Goal: Information Seeking & Learning: Learn about a topic

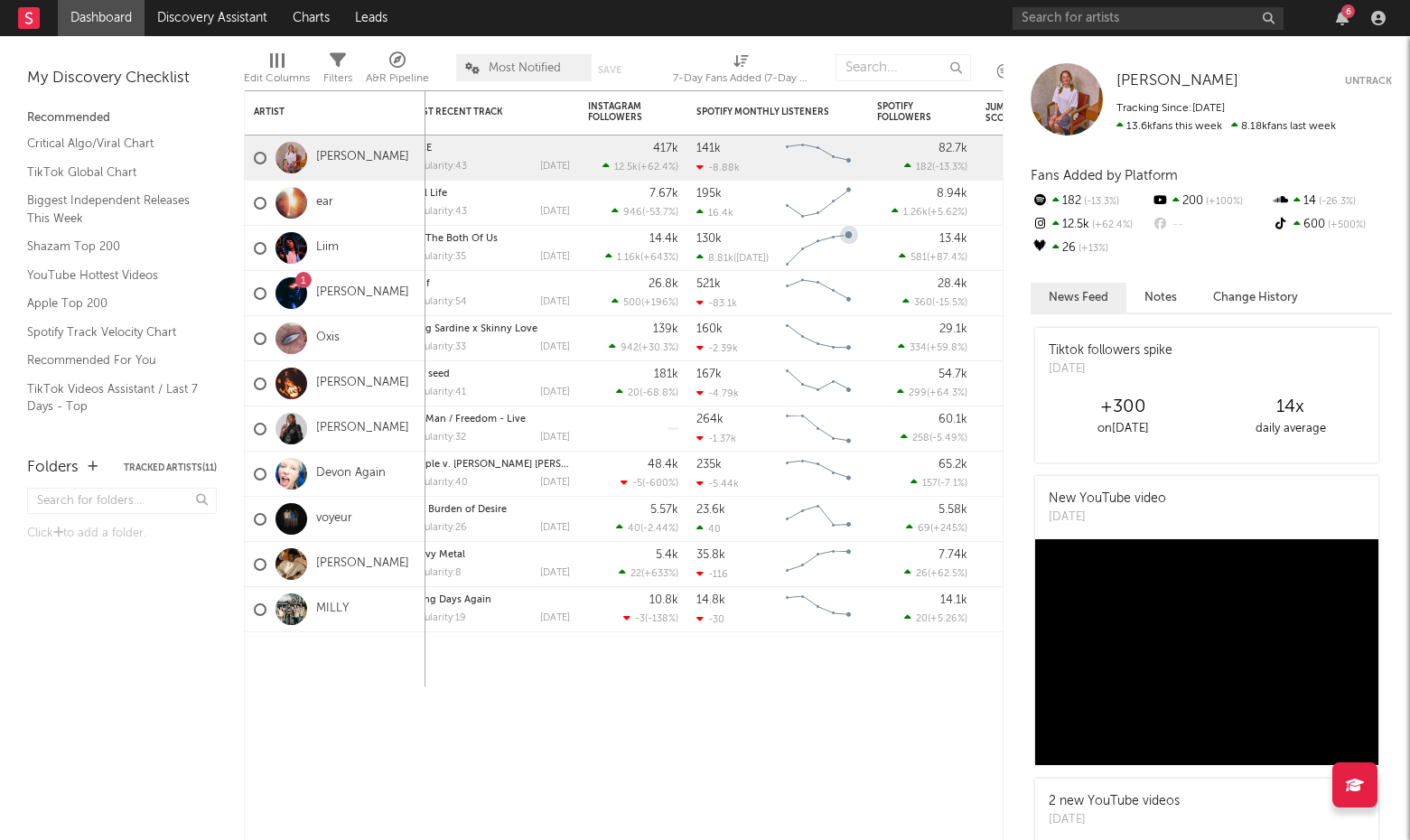
click at [808, 226] on rect "Chart title" at bounding box center [818, 249] width 82 height 45
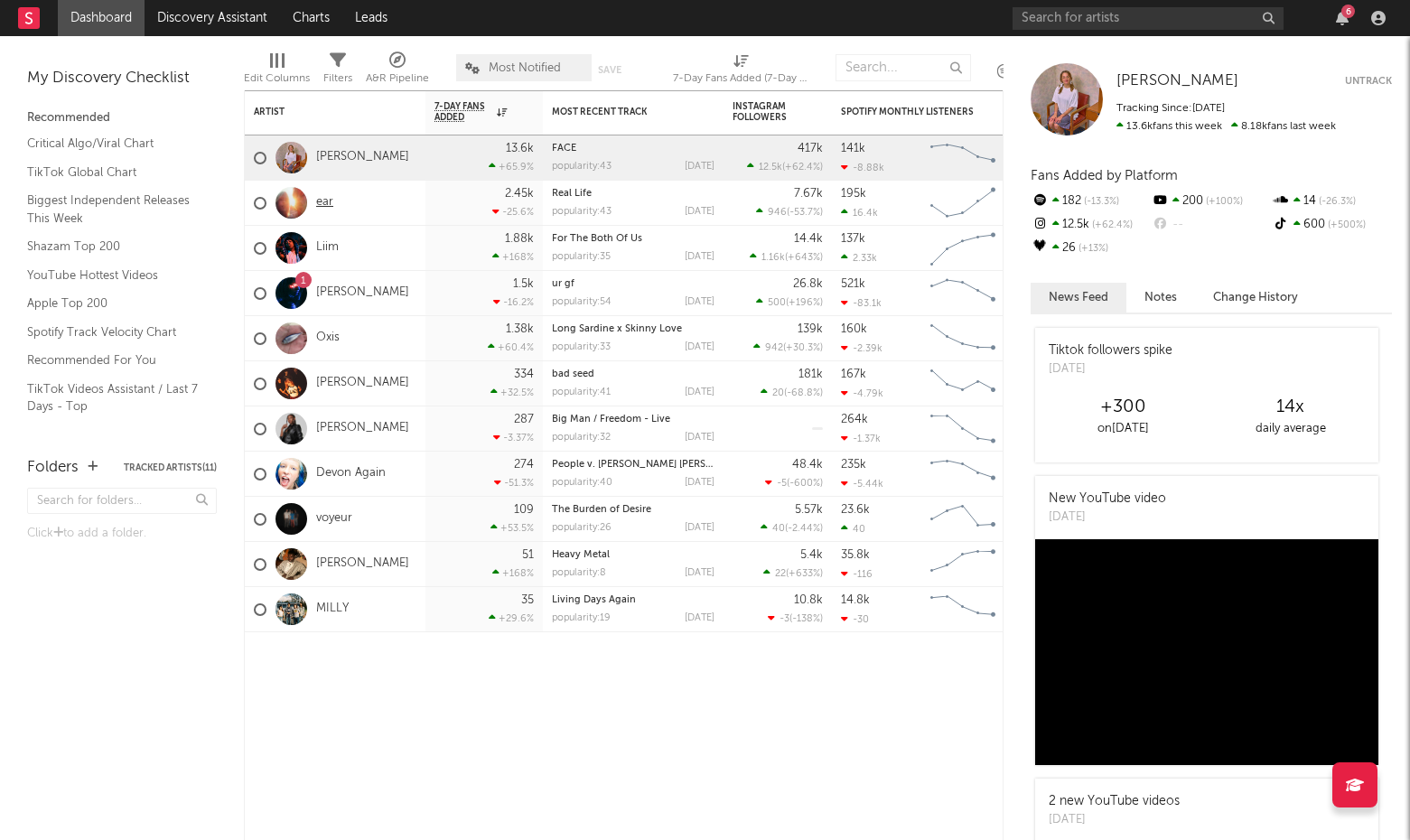
click at [322, 204] on link "ear" at bounding box center [325, 203] width 17 height 15
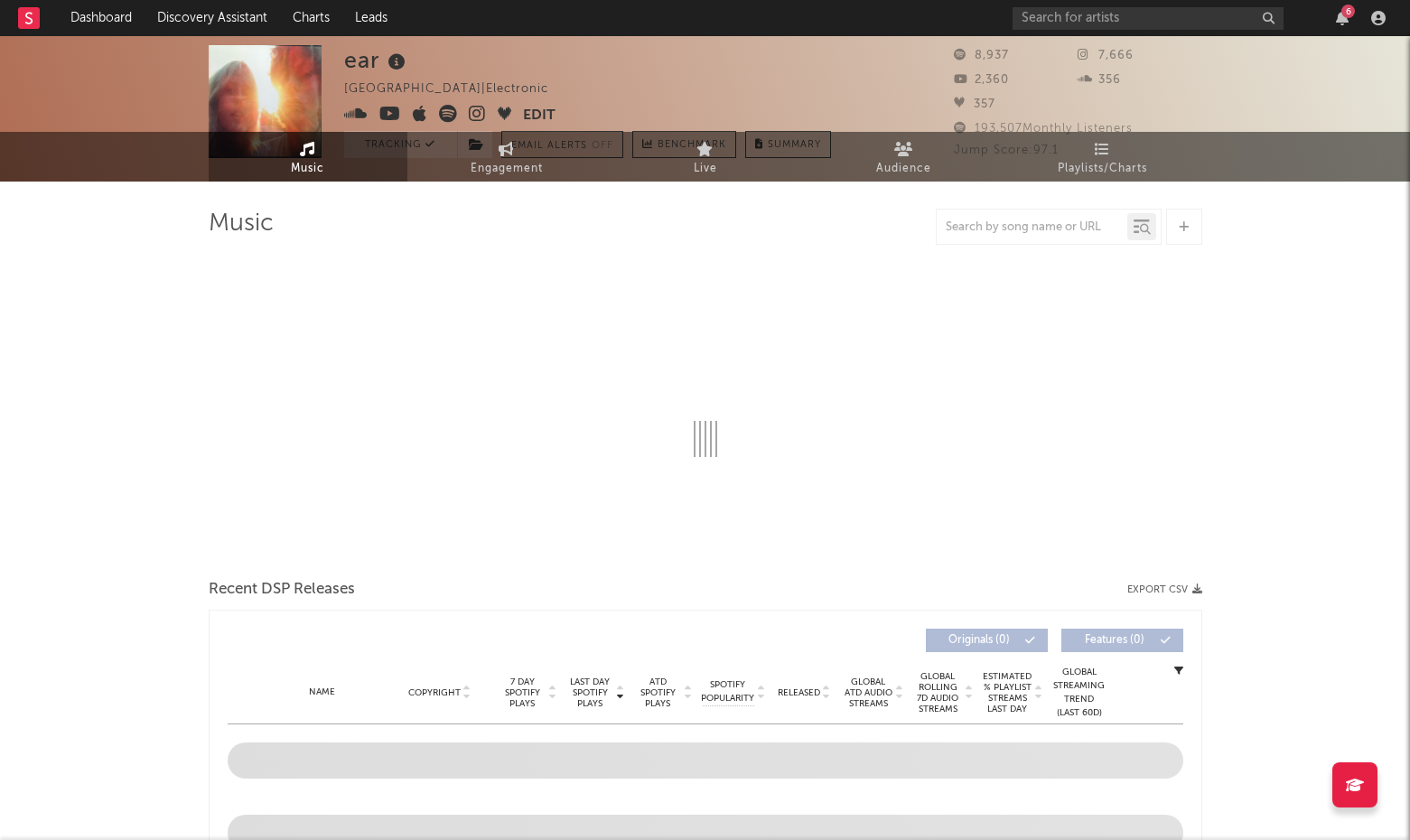
select select "1w"
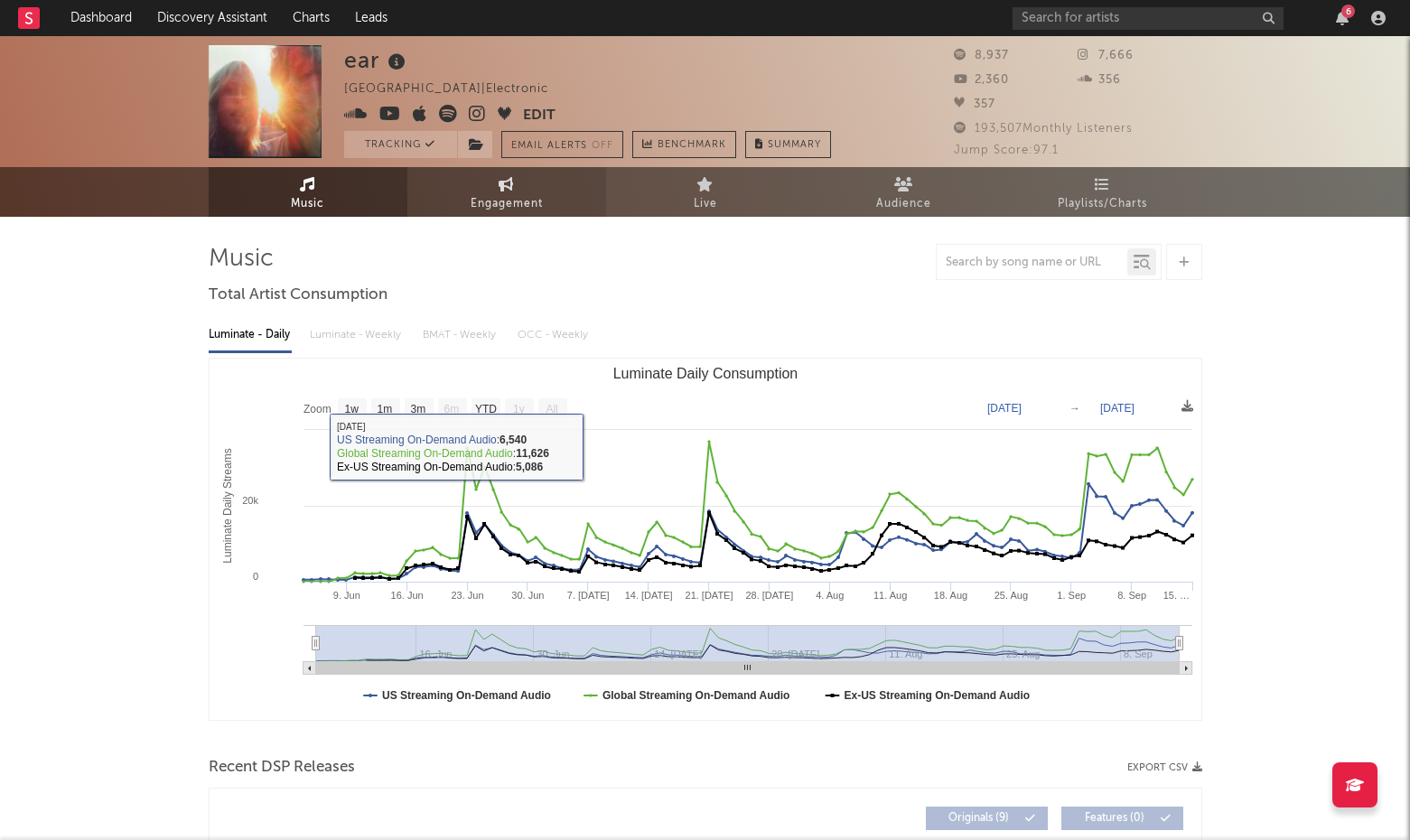
click at [513, 206] on span "Engagement" at bounding box center [506, 204] width 72 height 22
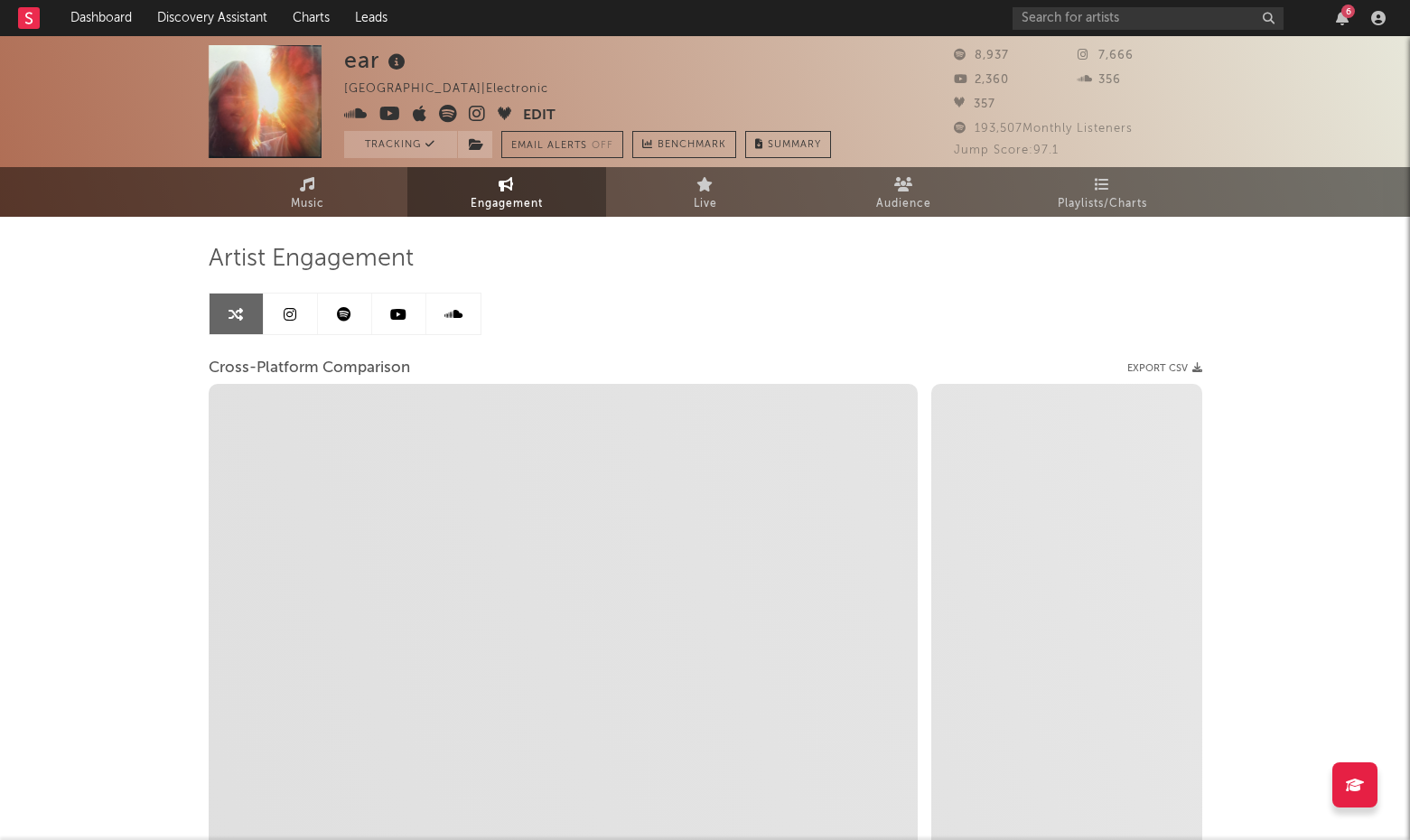
select select "1w"
select select "1m"
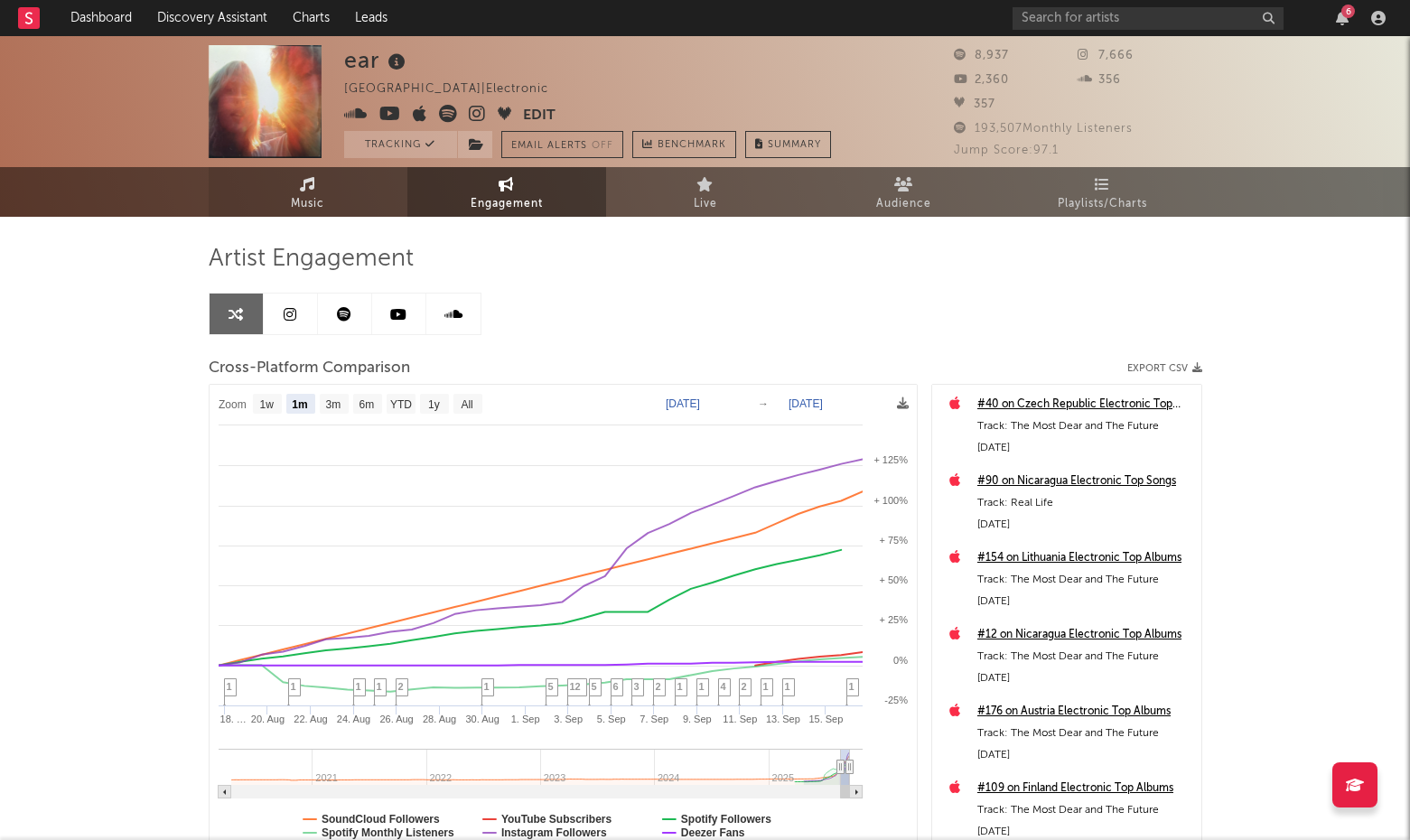
click at [364, 183] on link "Music" at bounding box center [308, 191] width 199 height 50
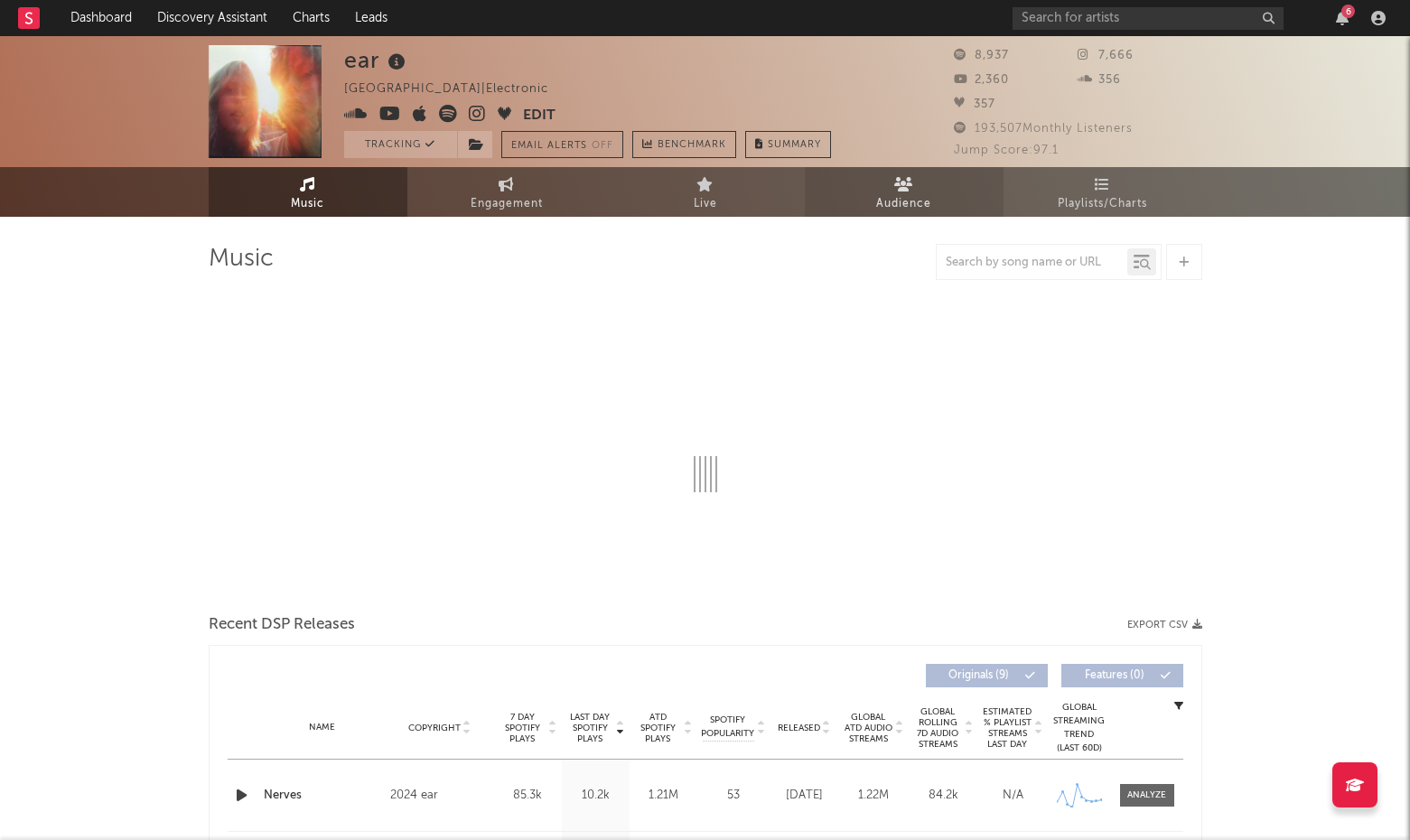
select select "1w"
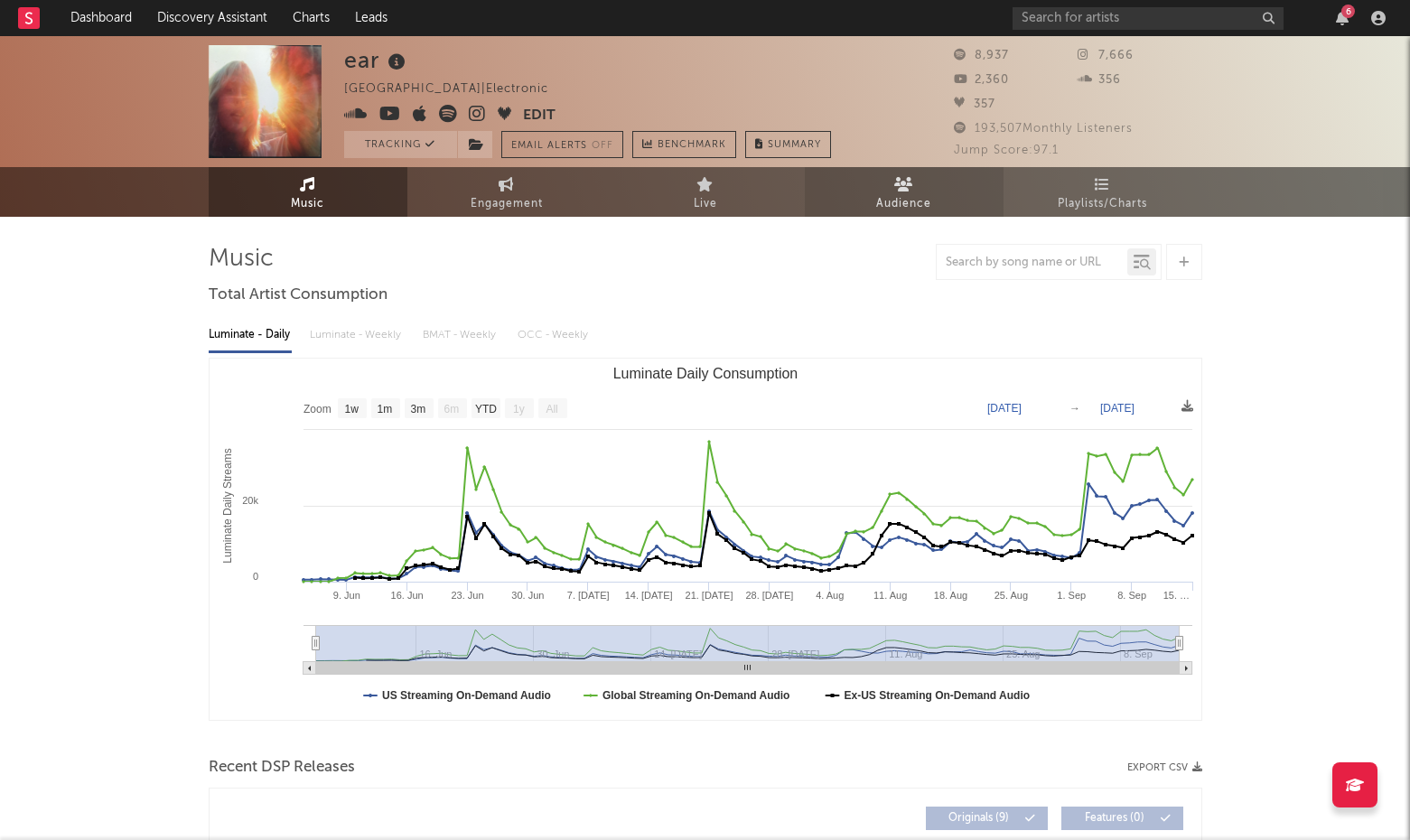
click at [886, 191] on link "Audience" at bounding box center [904, 191] width 199 height 50
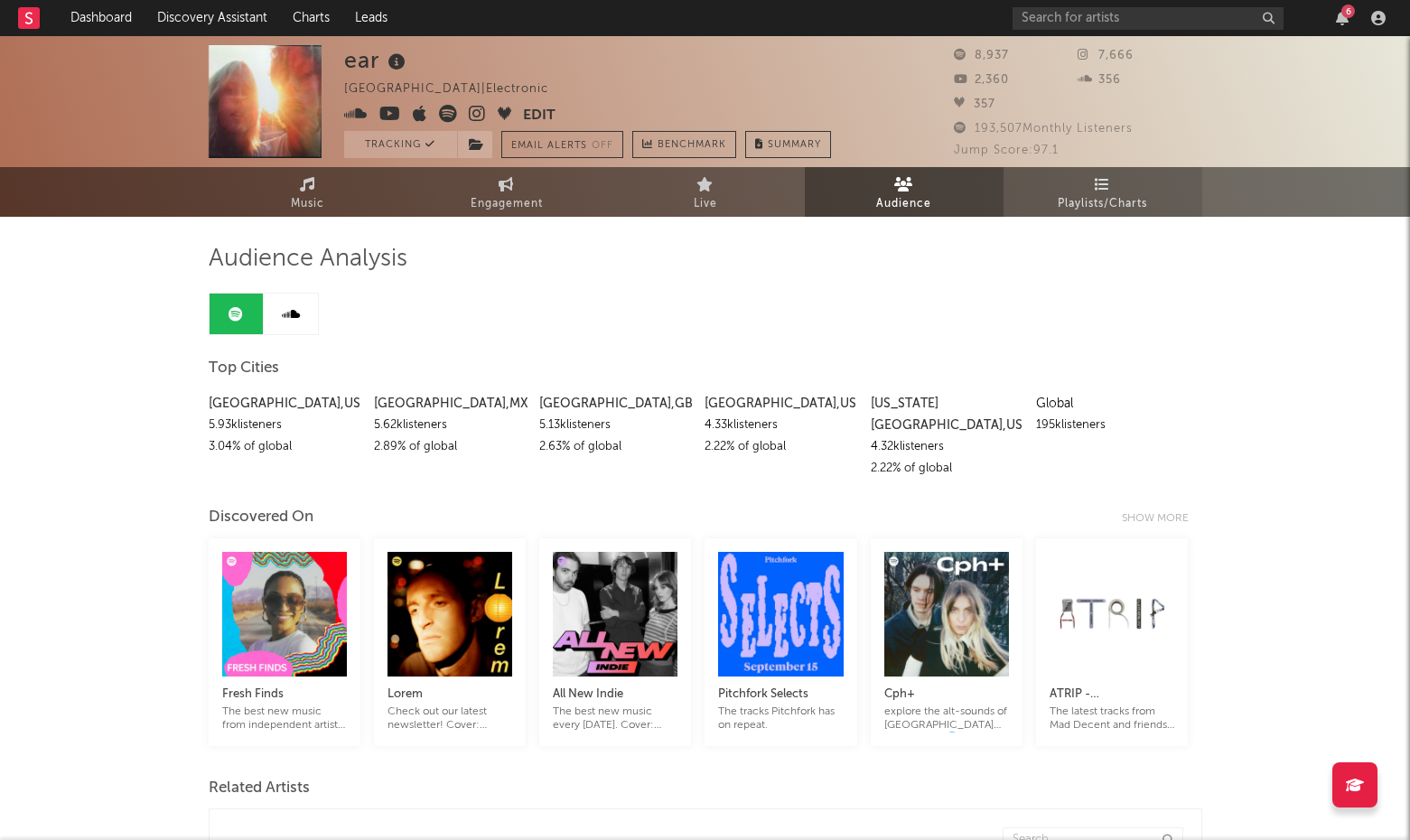
click at [1126, 186] on link "Playlists/Charts" at bounding box center [1103, 191] width 199 height 50
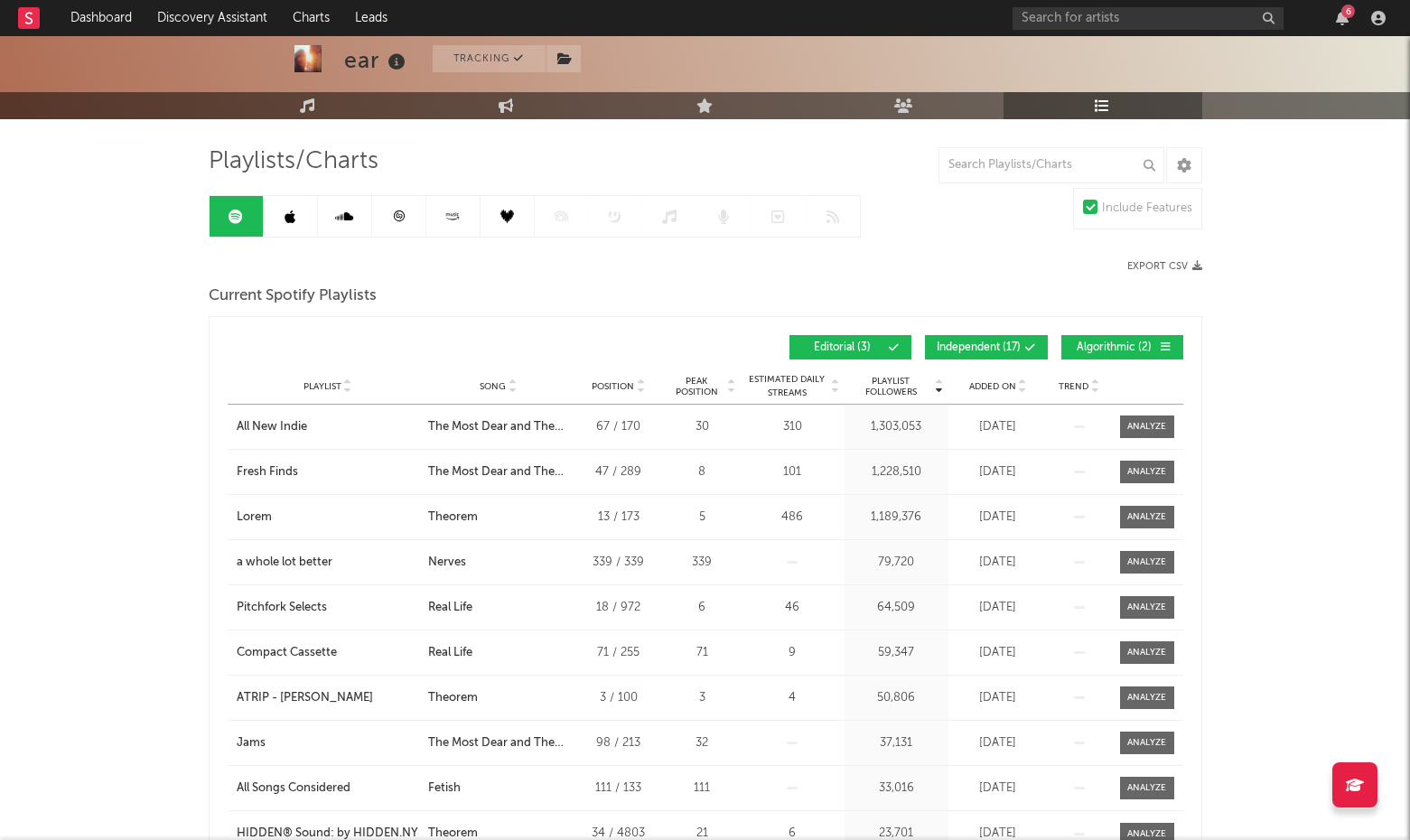
scroll to position [104, 0]
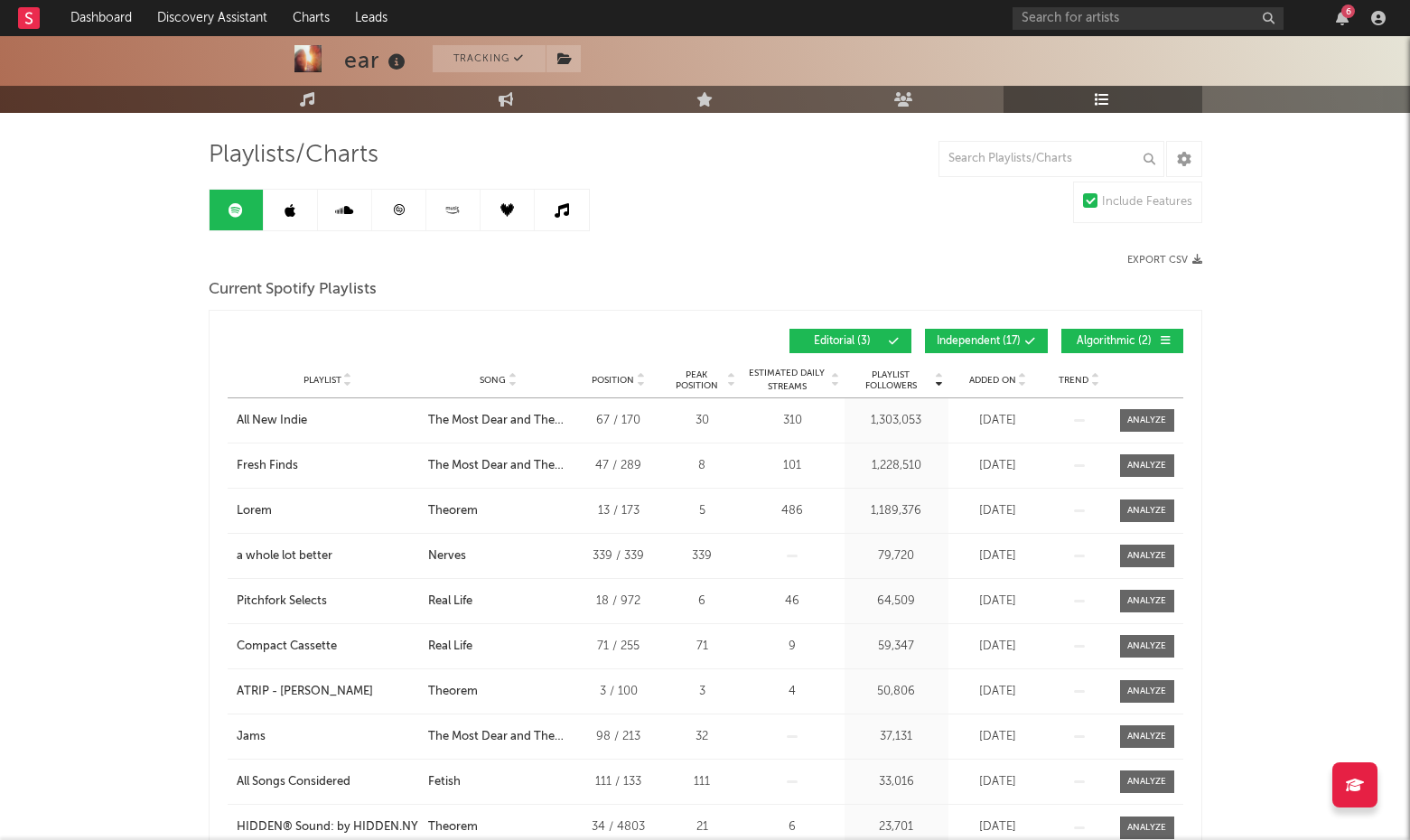
click at [1014, 341] on span "Independent ( 17 )" at bounding box center [978, 342] width 84 height 11
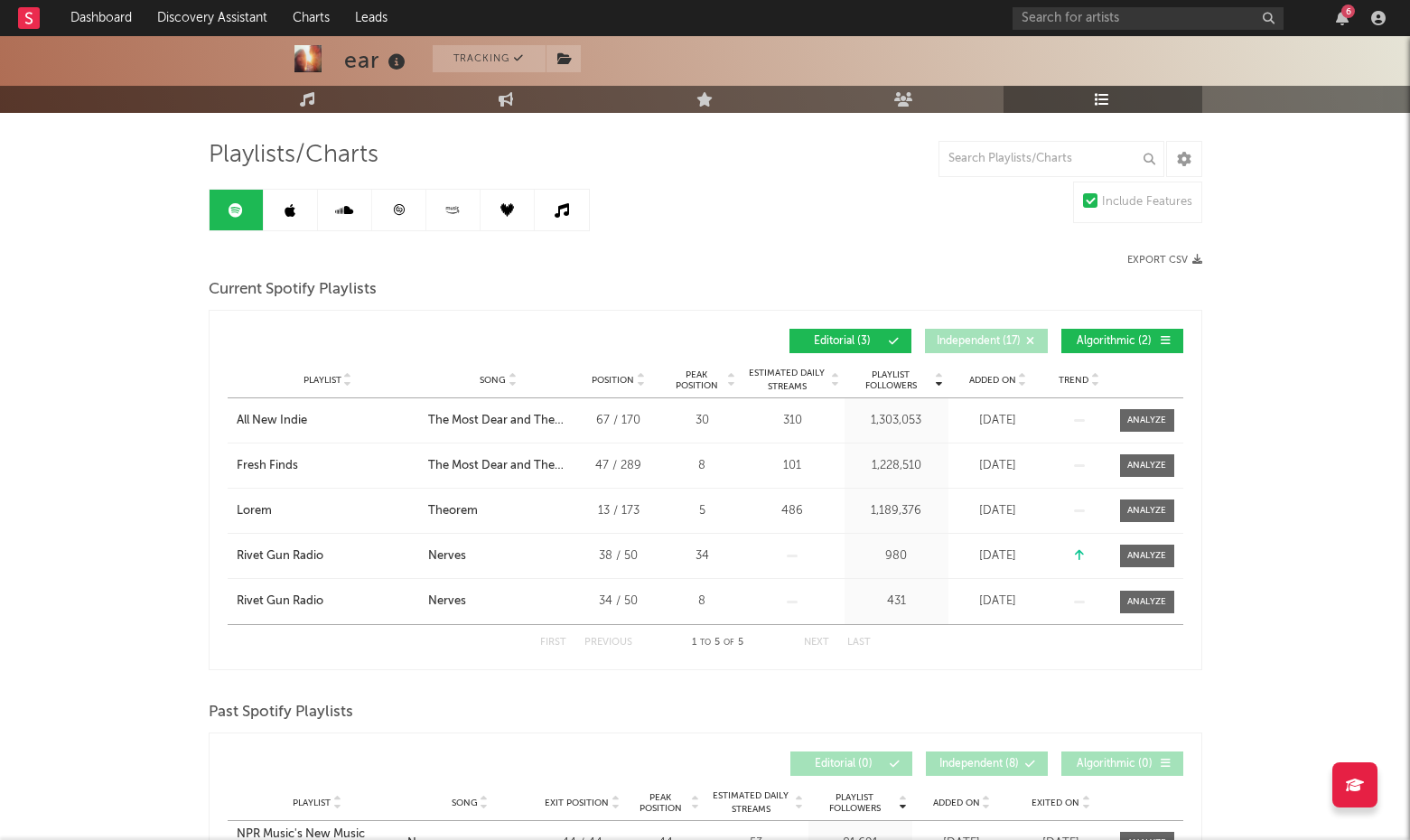
click at [1097, 340] on span "Algorithmic ( 2 )" at bounding box center [1114, 342] width 84 height 11
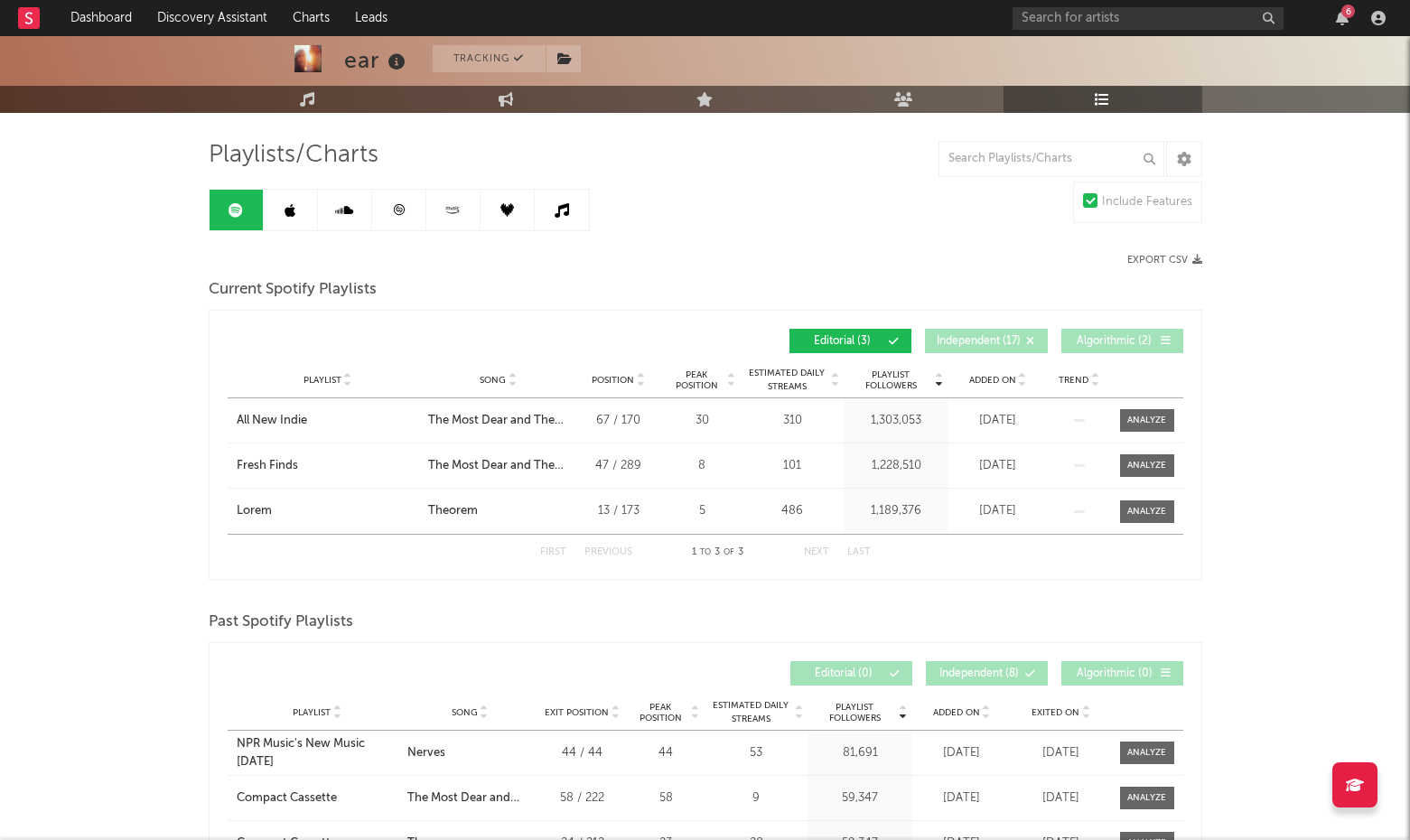
click at [1009, 342] on span "Independent ( 17 )" at bounding box center [978, 342] width 84 height 11
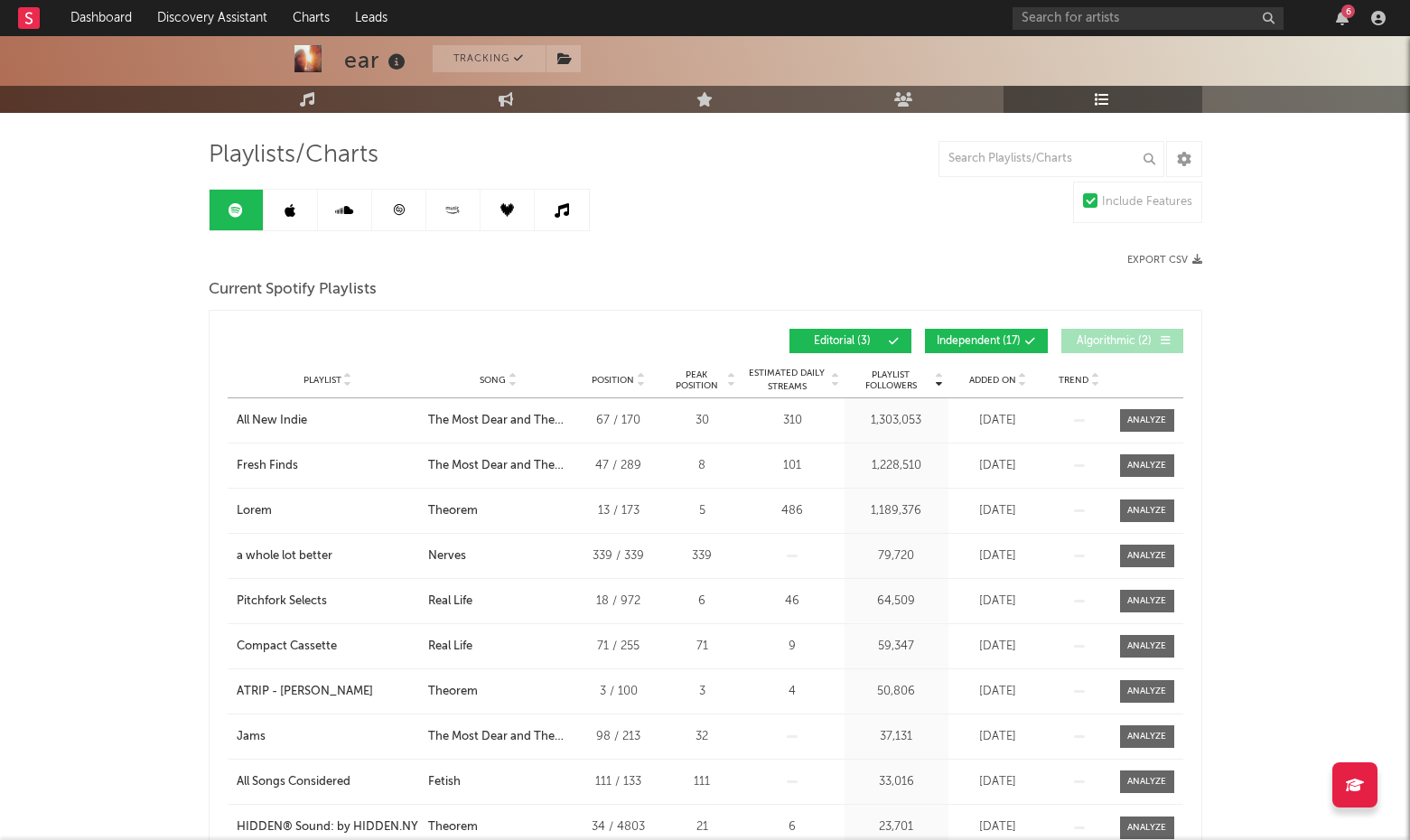
click at [1097, 342] on span "Algorithmic ( 2 )" at bounding box center [1114, 342] width 84 height 11
click at [984, 330] on button "Independent ( 17 )" at bounding box center [986, 341] width 123 height 24
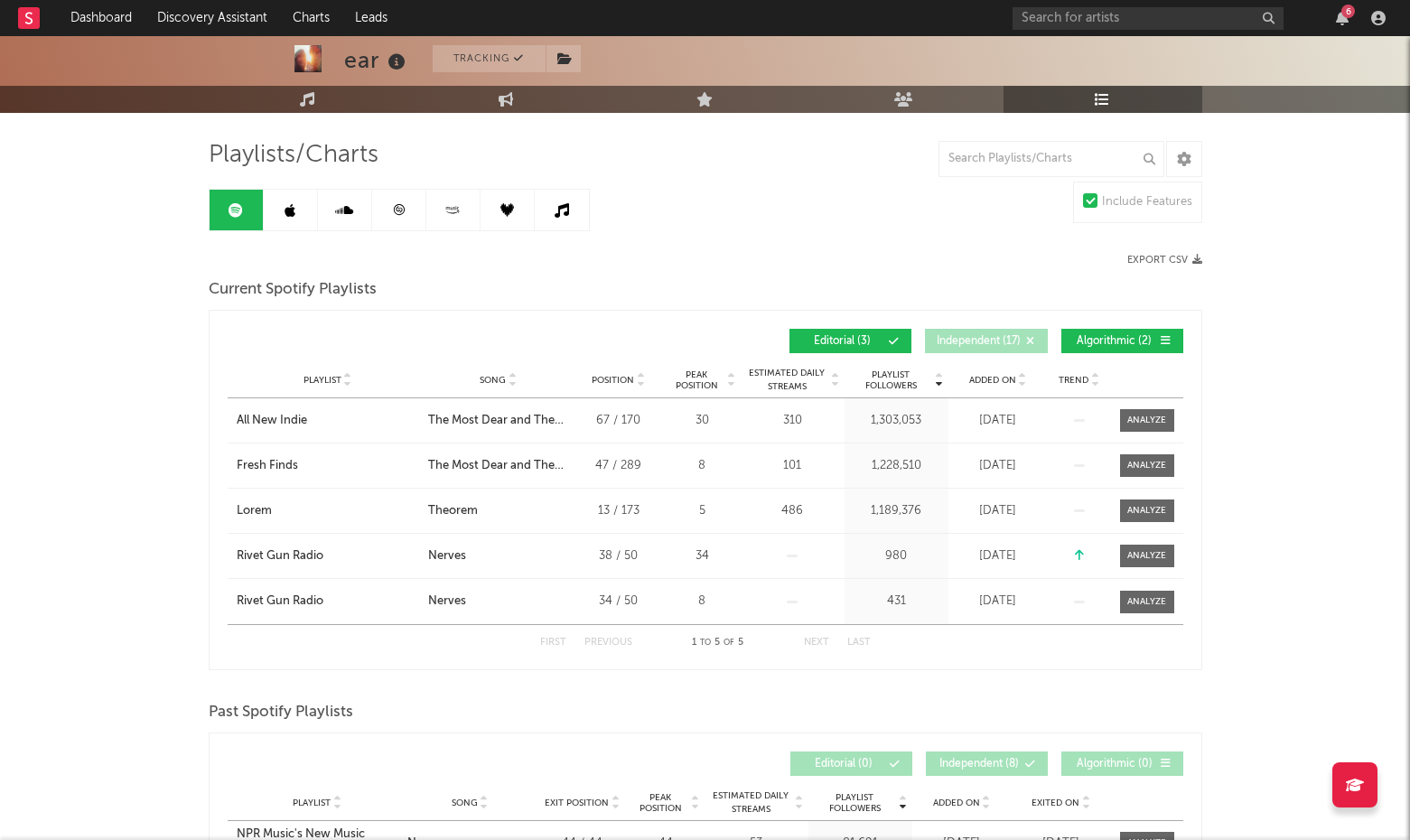
click at [858, 336] on span "Editorial ( 3 )" at bounding box center [842, 342] width 84 height 11
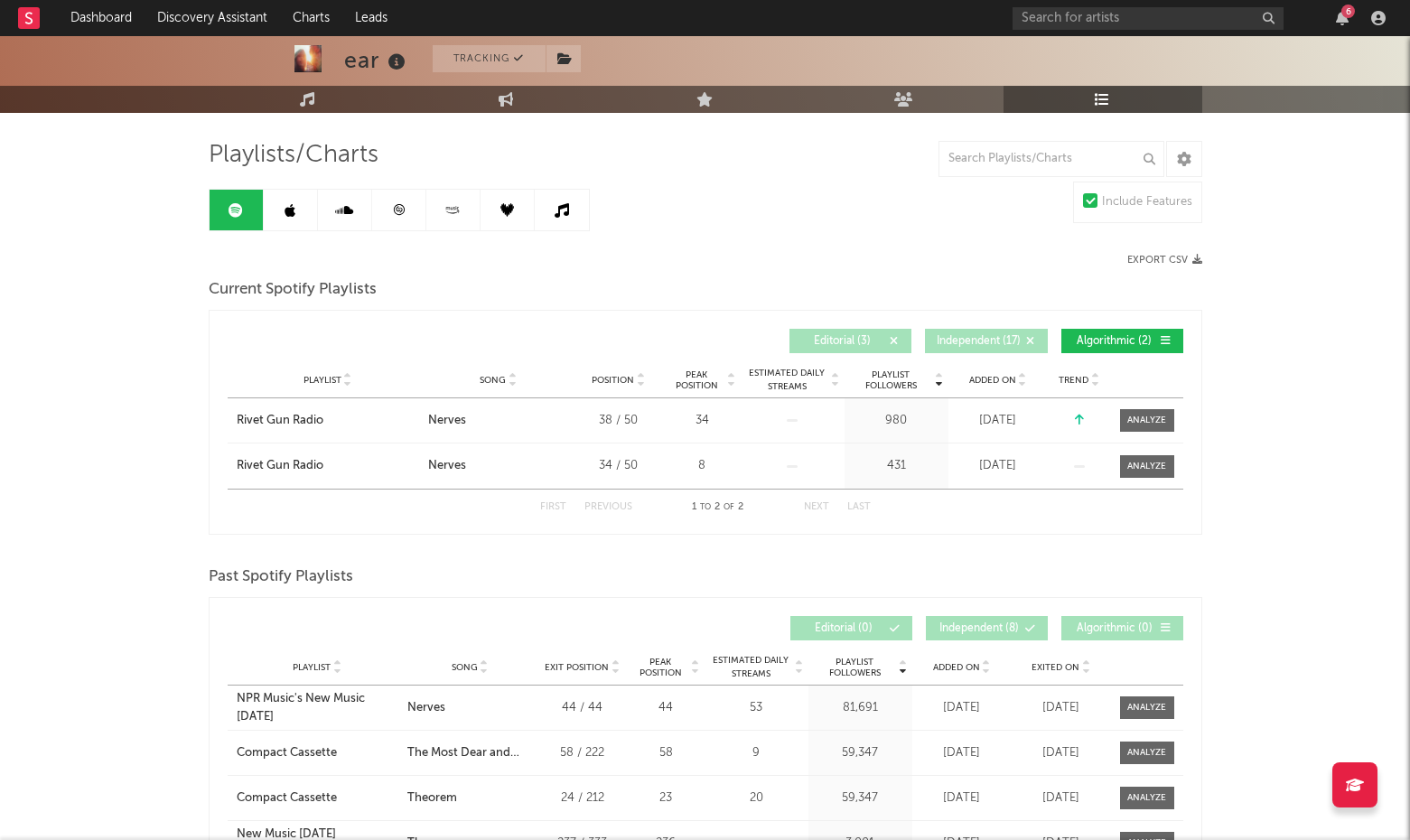
click at [1127, 337] on span "Algorithmic ( 2 )" at bounding box center [1114, 342] width 84 height 11
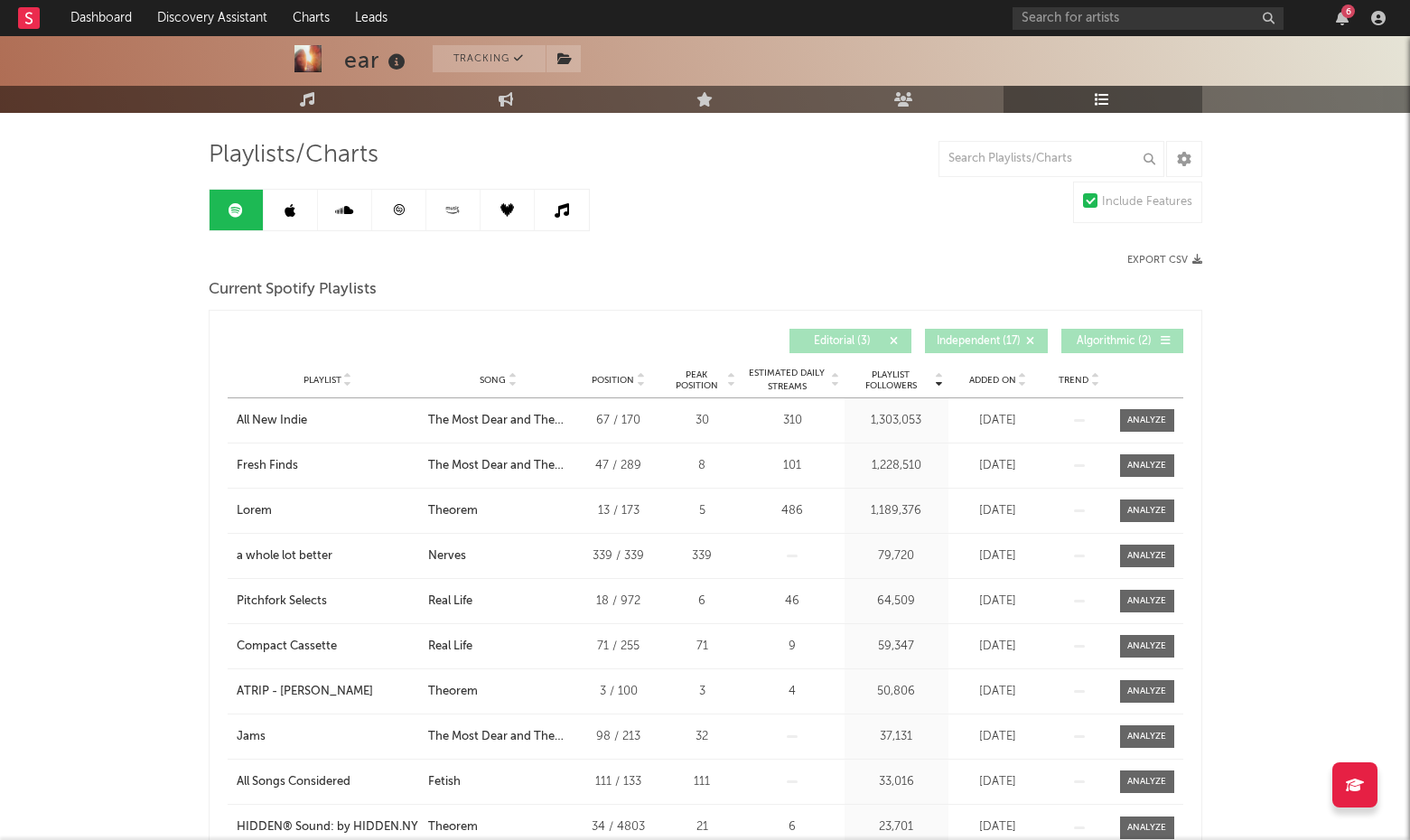
click at [1040, 337] on button "Independent ( 17 )" at bounding box center [986, 341] width 123 height 24
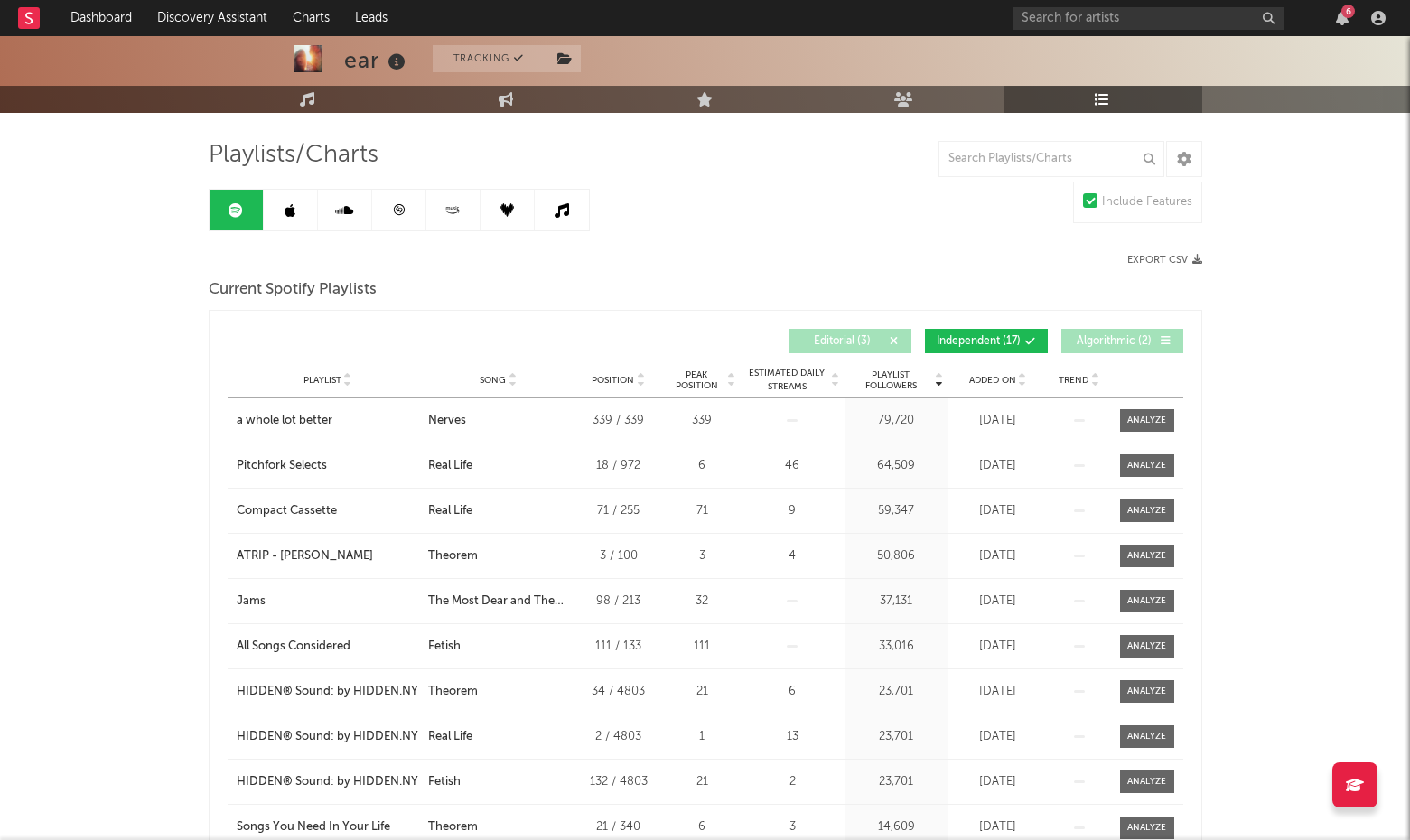
click at [975, 340] on span "Independent ( 17 )" at bounding box center [978, 342] width 84 height 11
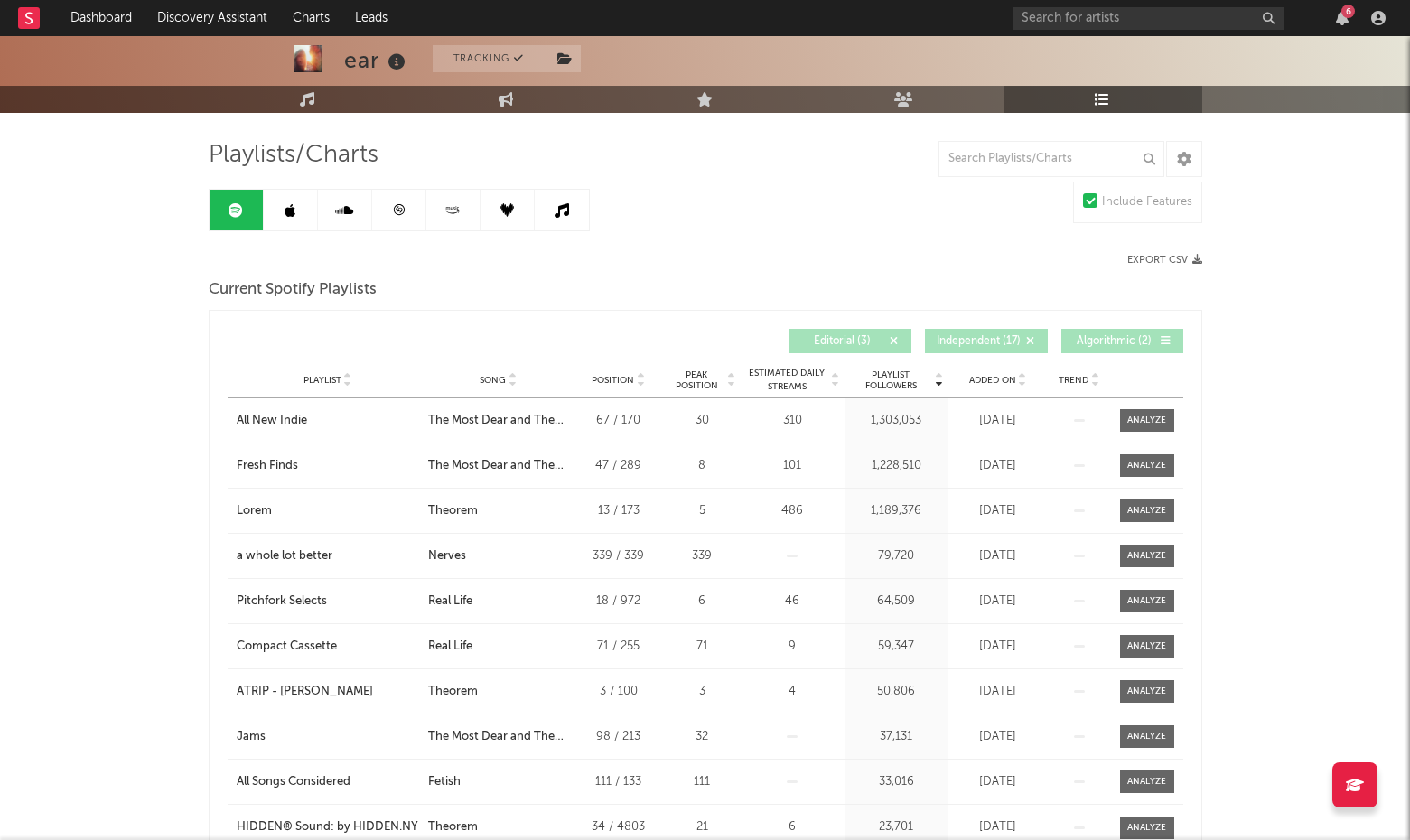
click at [1103, 340] on span "Algorithmic ( 2 )" at bounding box center [1114, 342] width 84 height 11
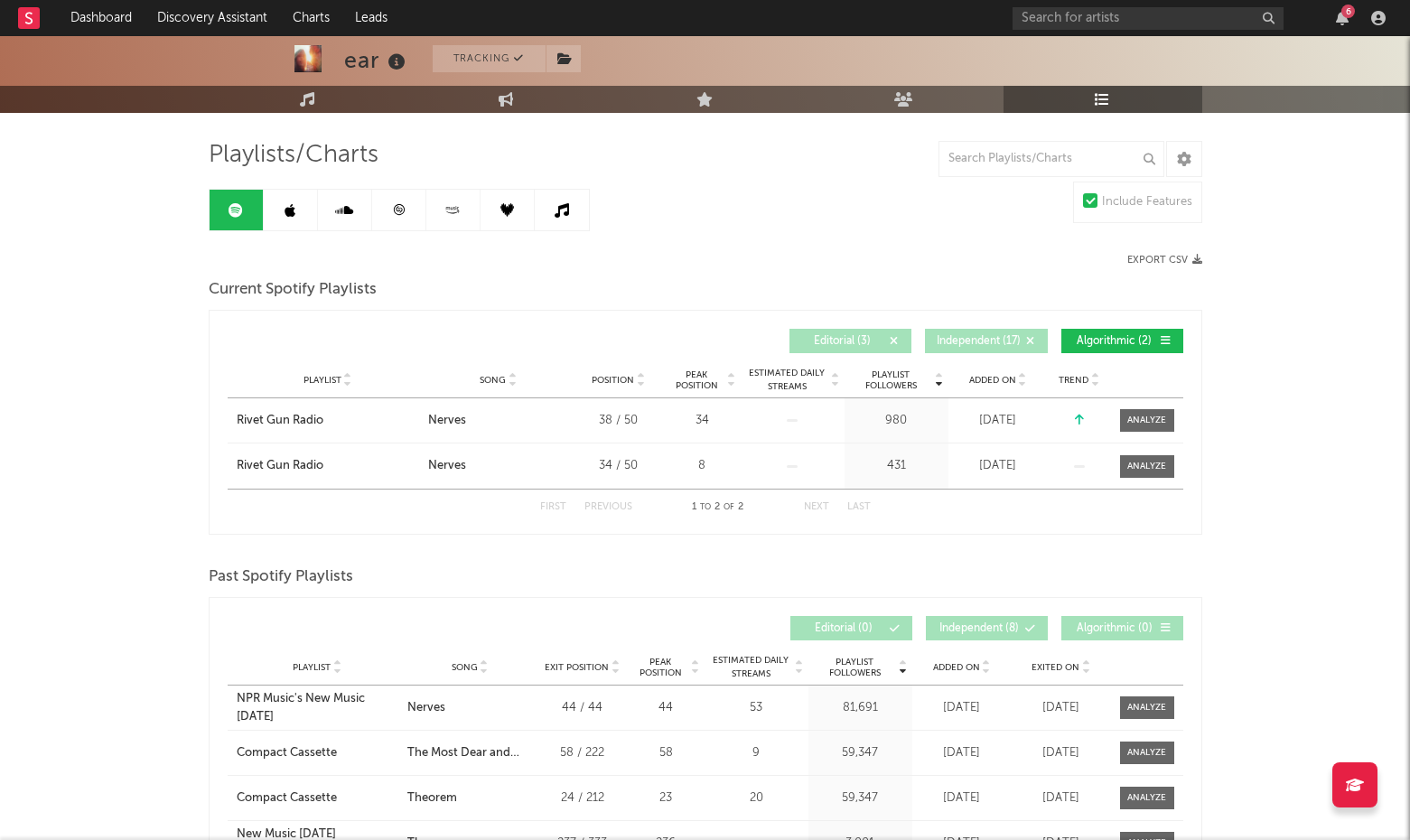
click at [1103, 340] on span "Algorithmic ( 2 )" at bounding box center [1114, 342] width 84 height 11
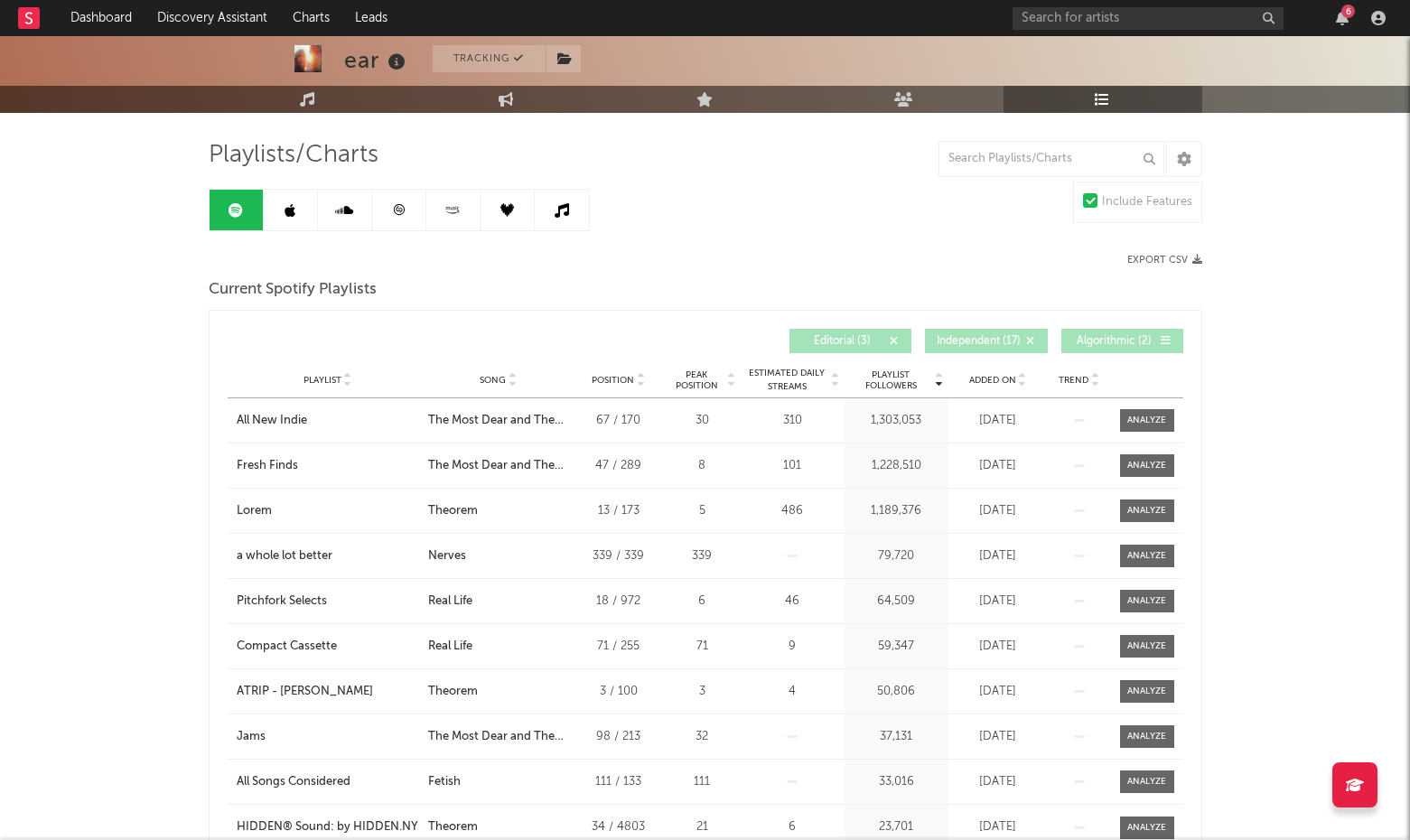
click at [1010, 340] on span "Independent ( 17 )" at bounding box center [978, 342] width 84 height 11
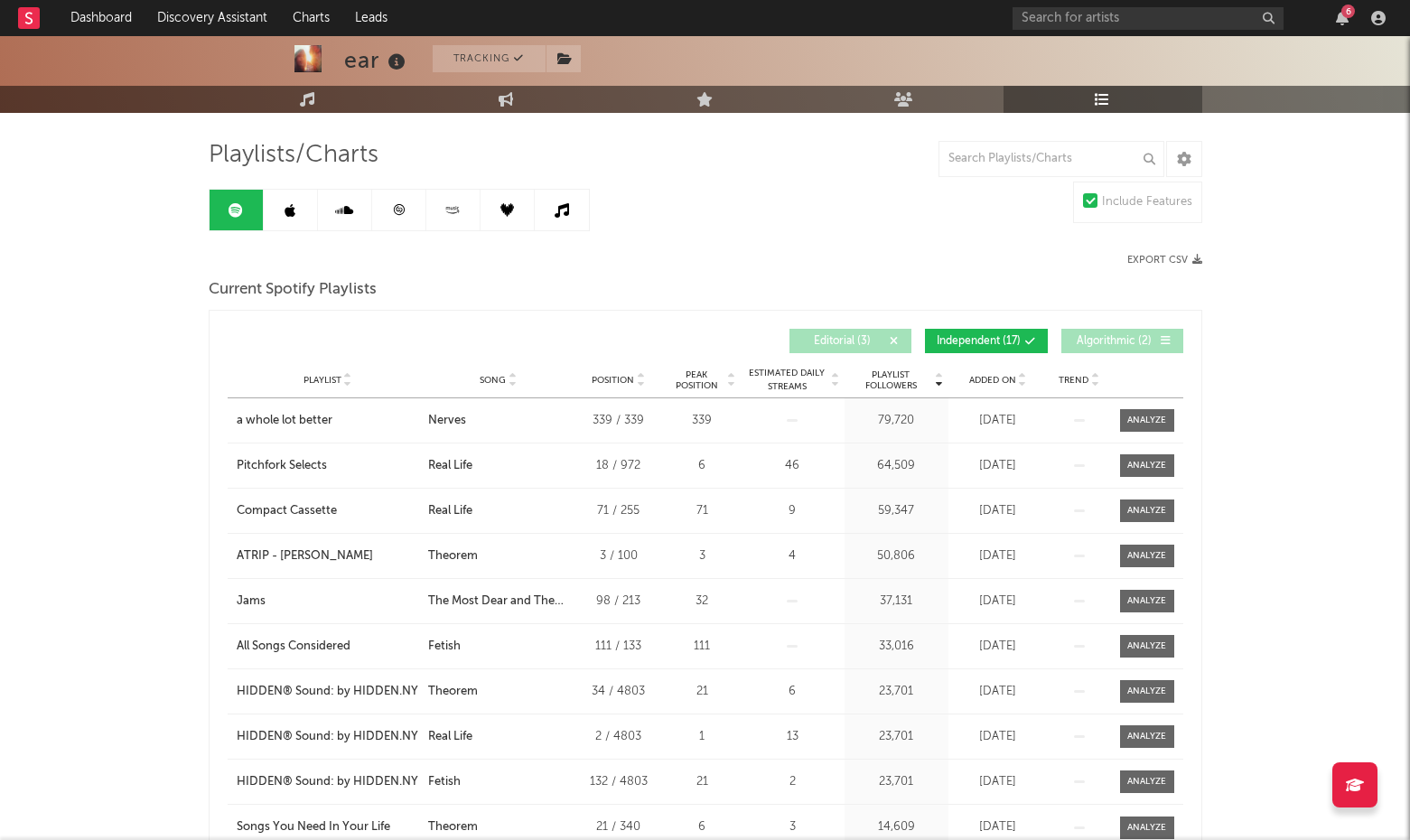
click at [871, 336] on span "Editorial ( 3 )" at bounding box center [842, 342] width 84 height 11
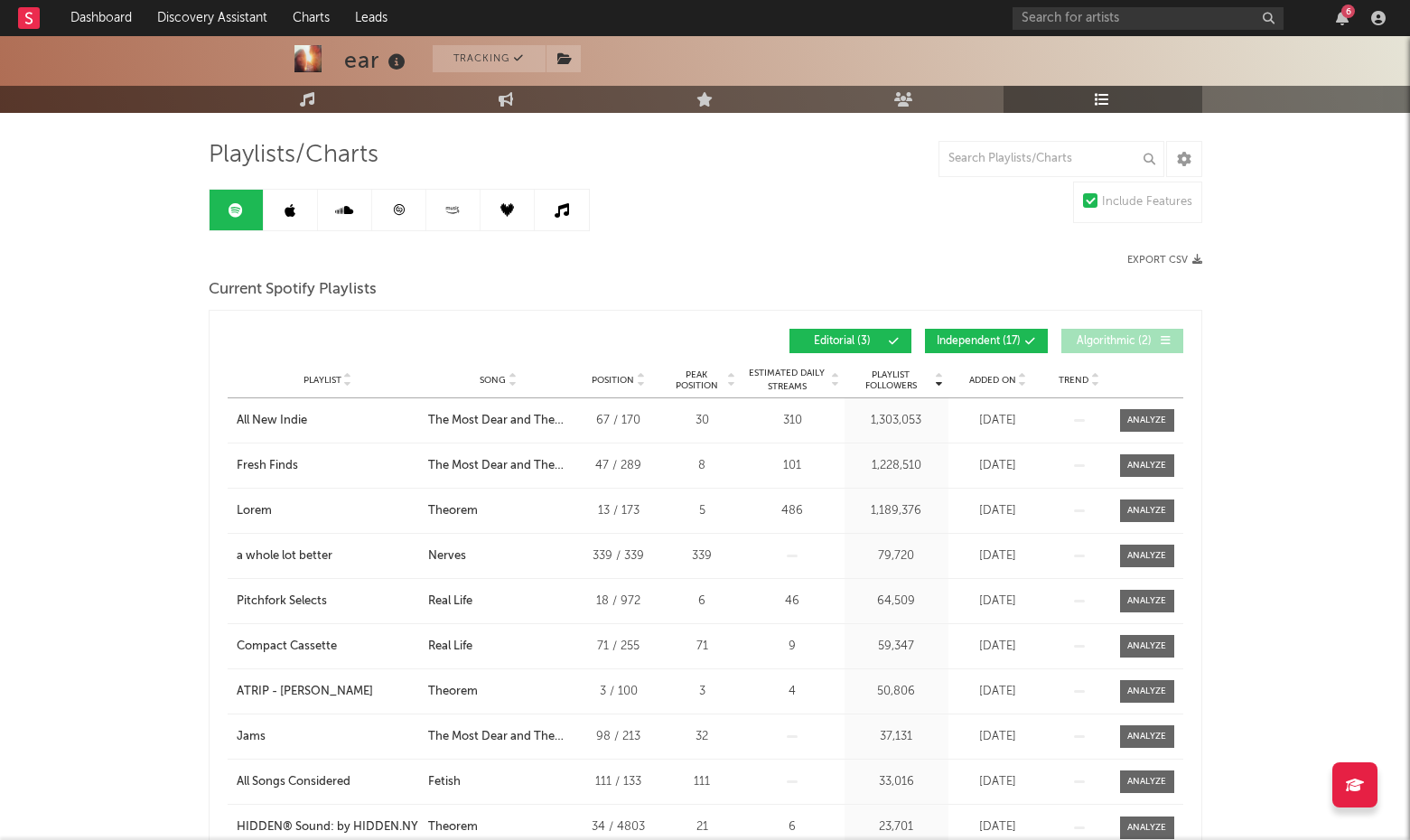
click at [1126, 336] on span "Algorithmic ( 2 )" at bounding box center [1114, 342] width 84 height 11
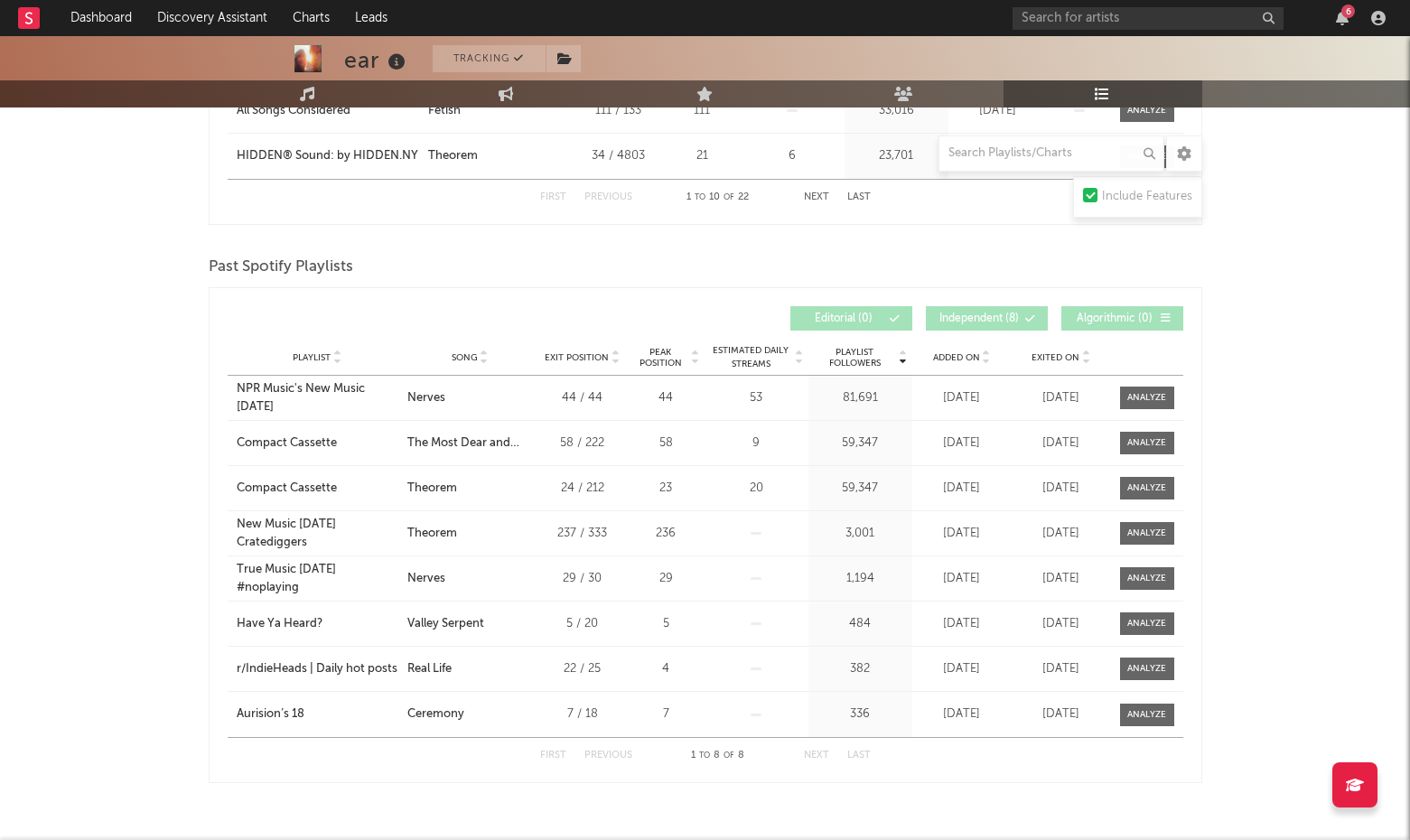
scroll to position [782, 0]
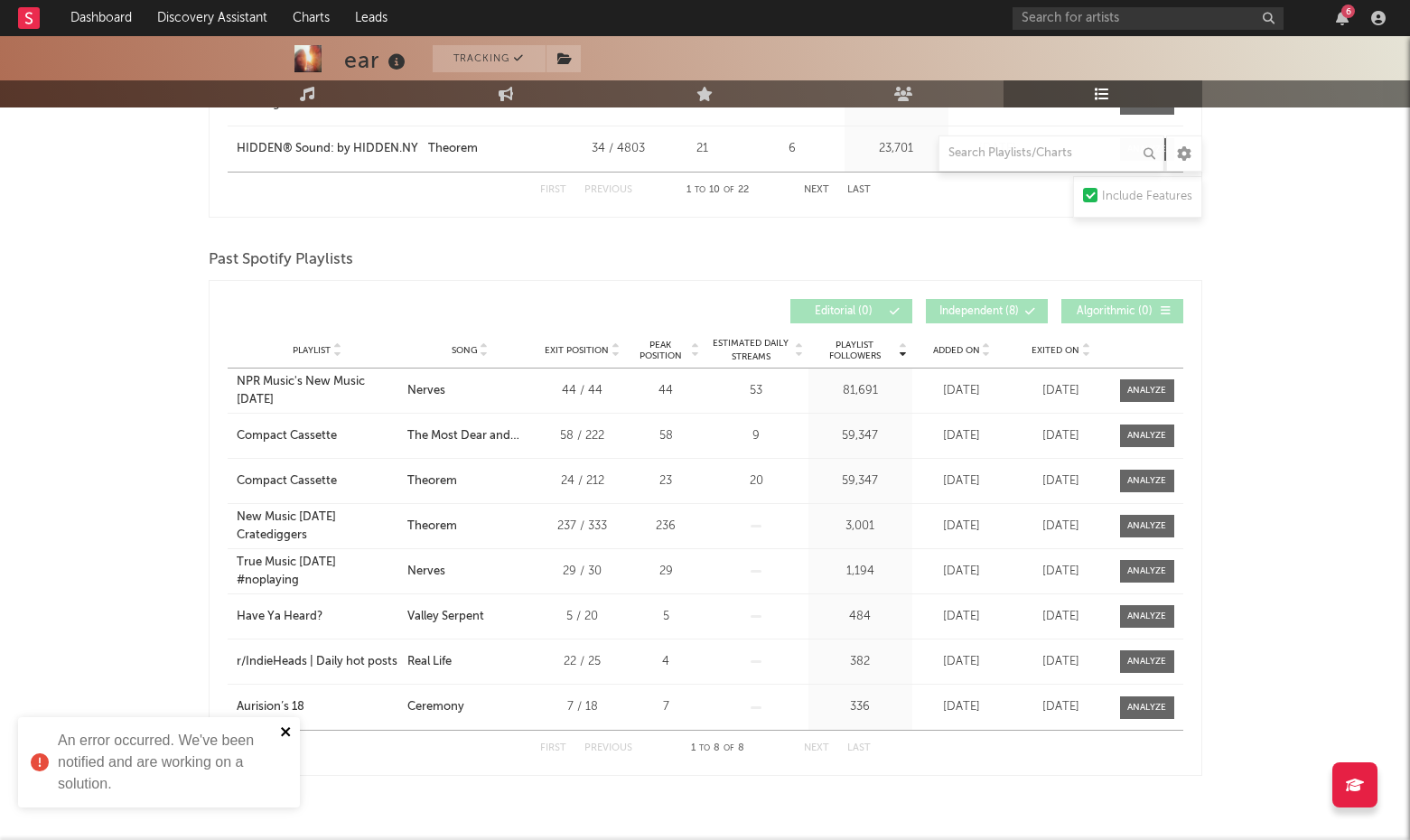
click at [288, 728] on icon "close" at bounding box center [285, 732] width 9 height 9
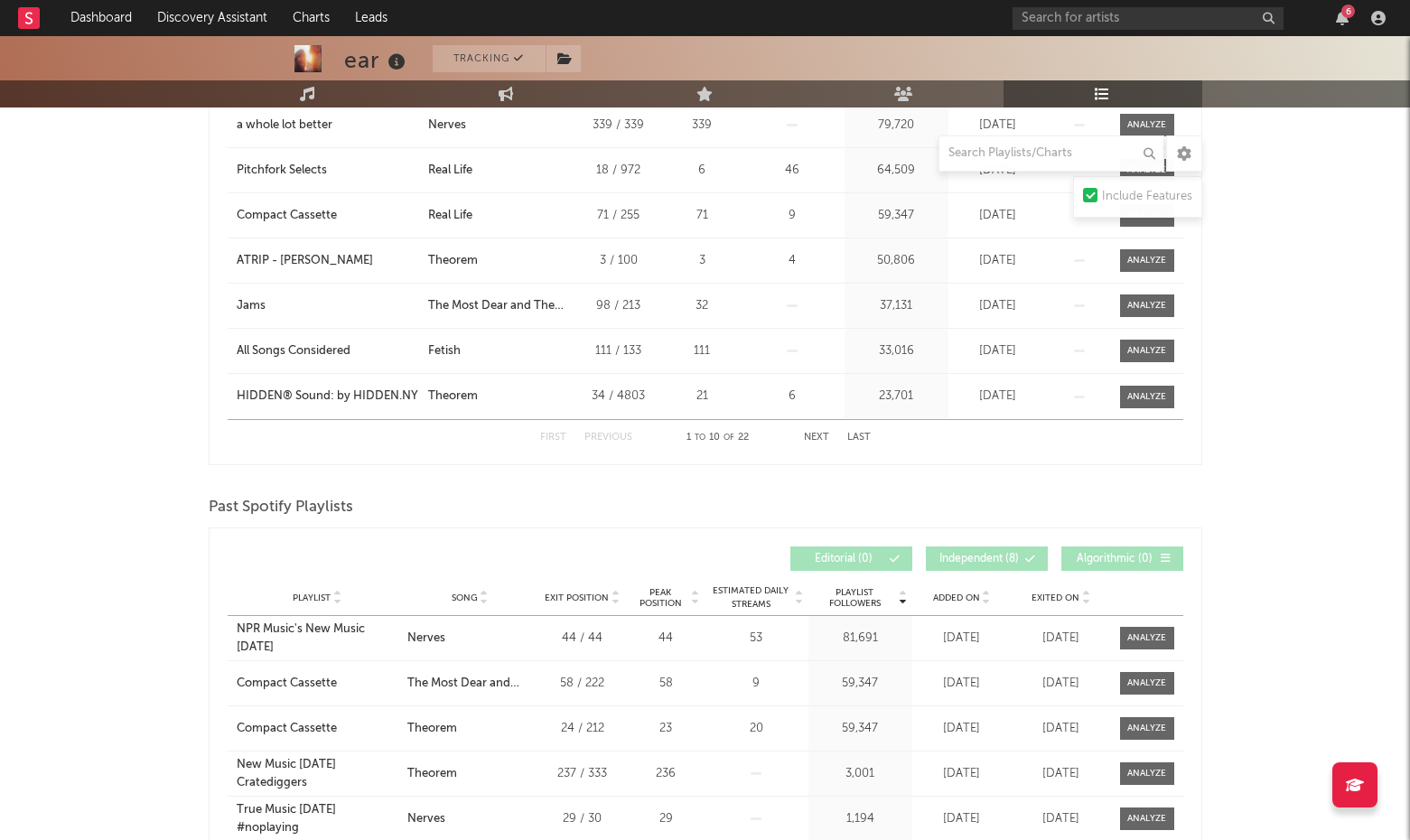
scroll to position [531, 0]
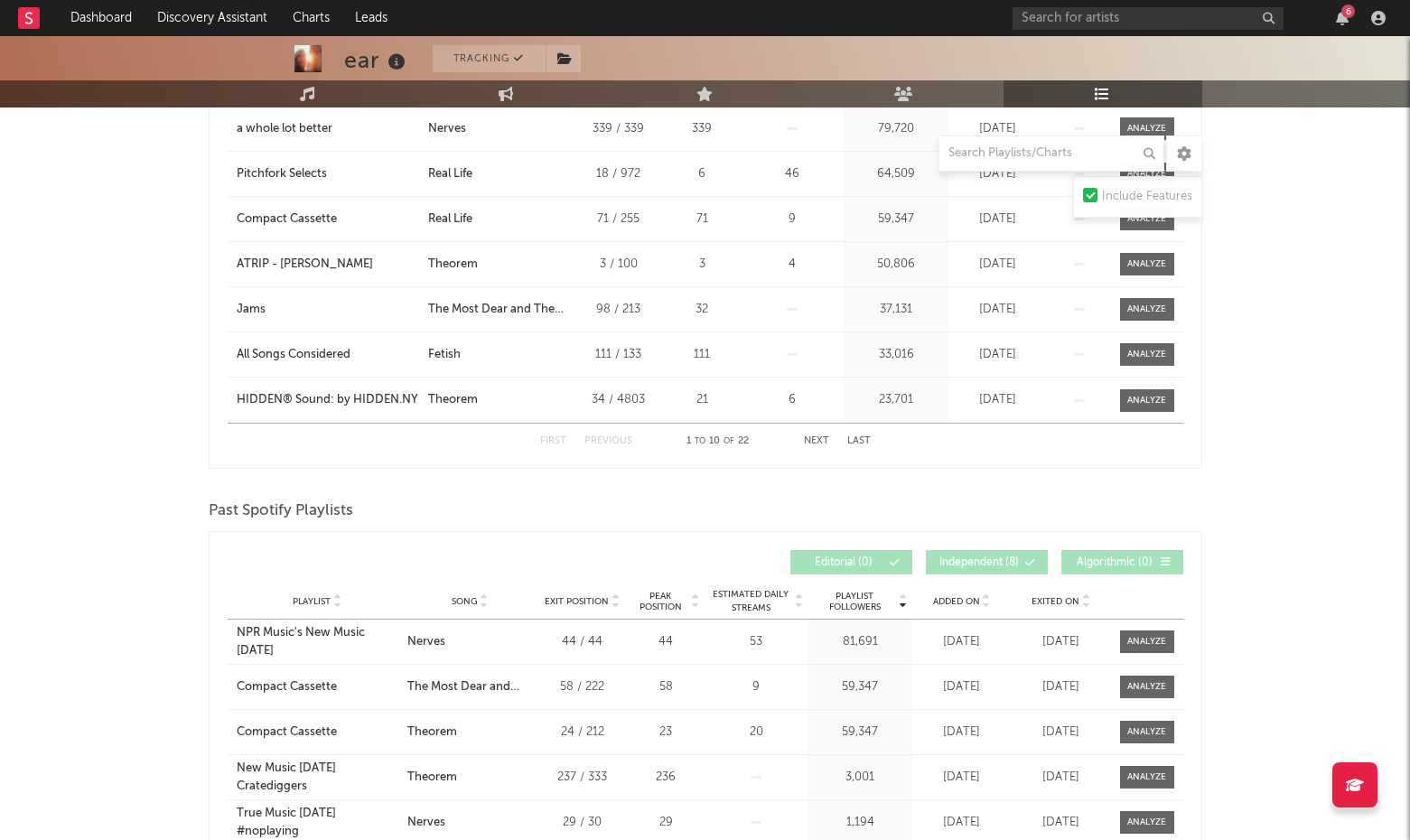
click at [1091, 188] on div at bounding box center [1090, 194] width 14 height 14
click at [1083, 188] on input "Include Features" at bounding box center [1083, 196] width 0 height 22
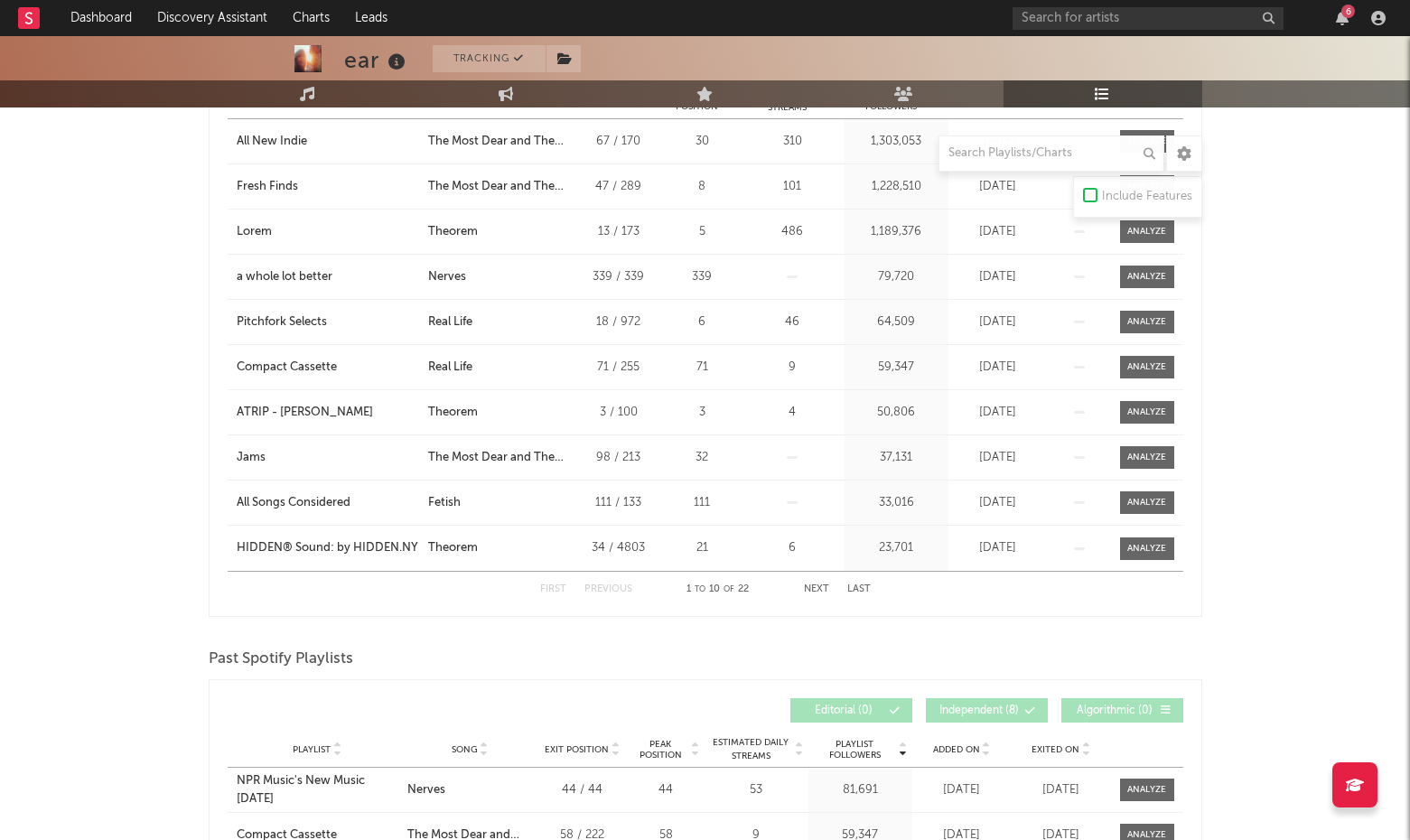
scroll to position [0, 0]
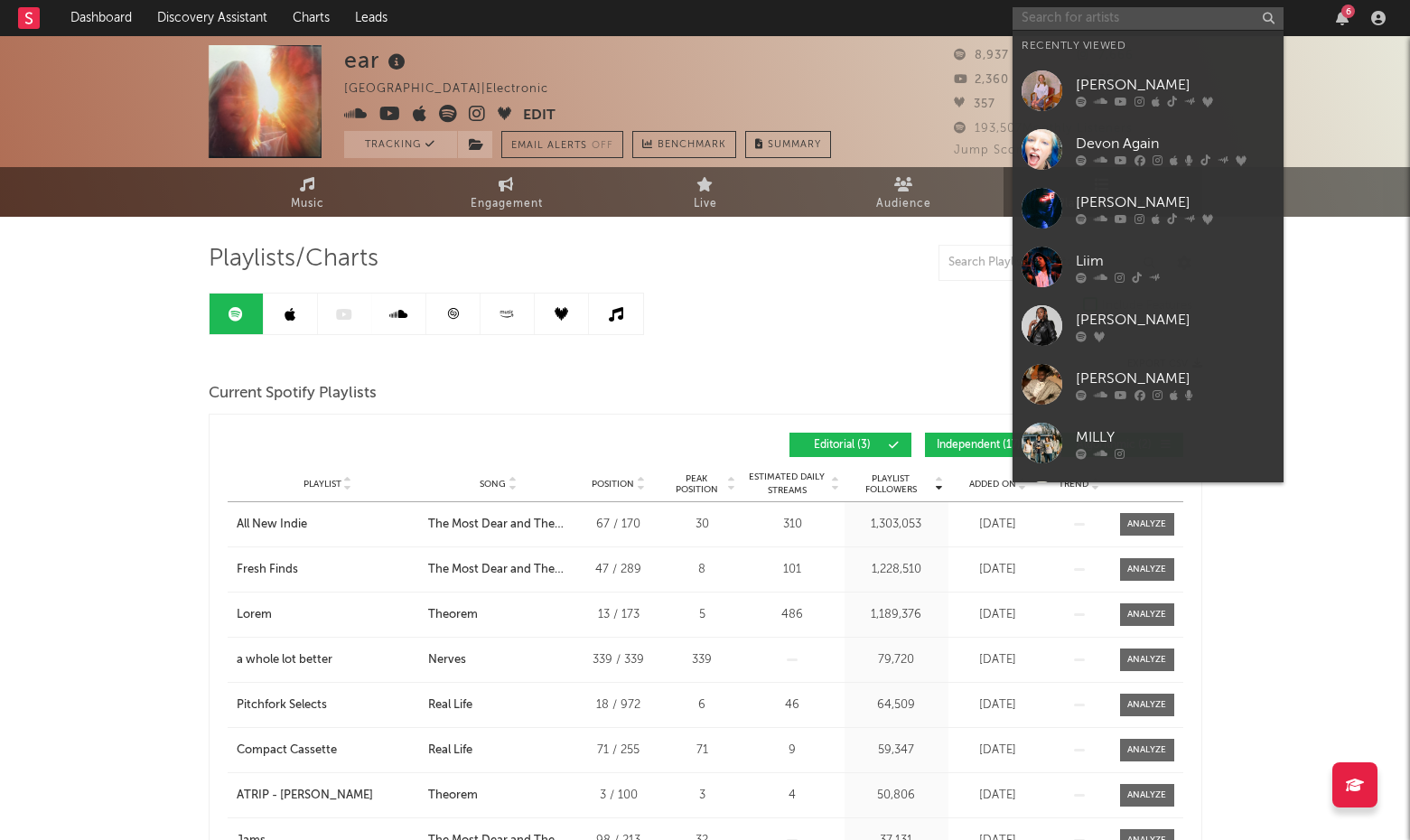
click at [1065, 8] on input "text" at bounding box center [1148, 19] width 271 height 23
paste input "Ivri"
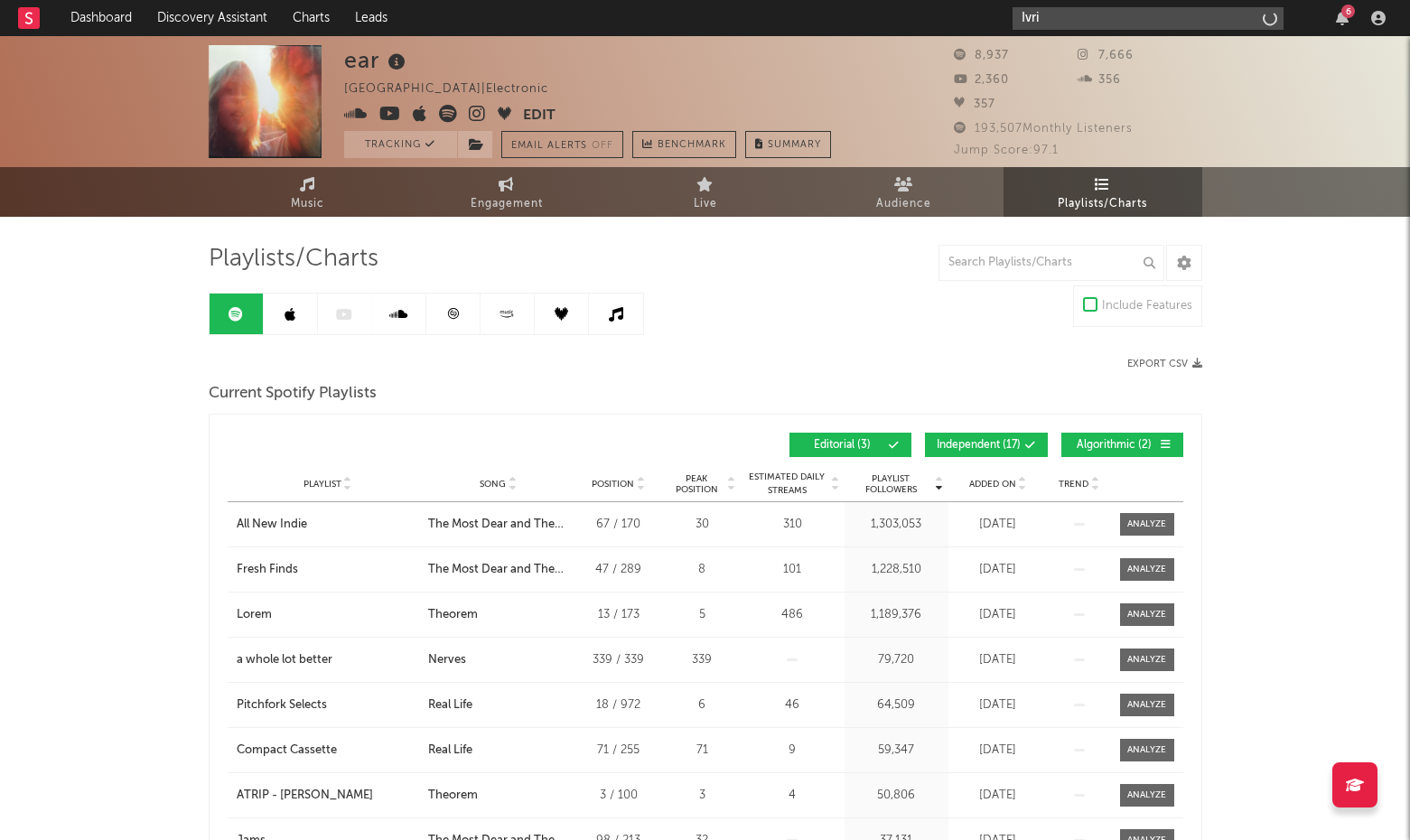
type input "Ivri"
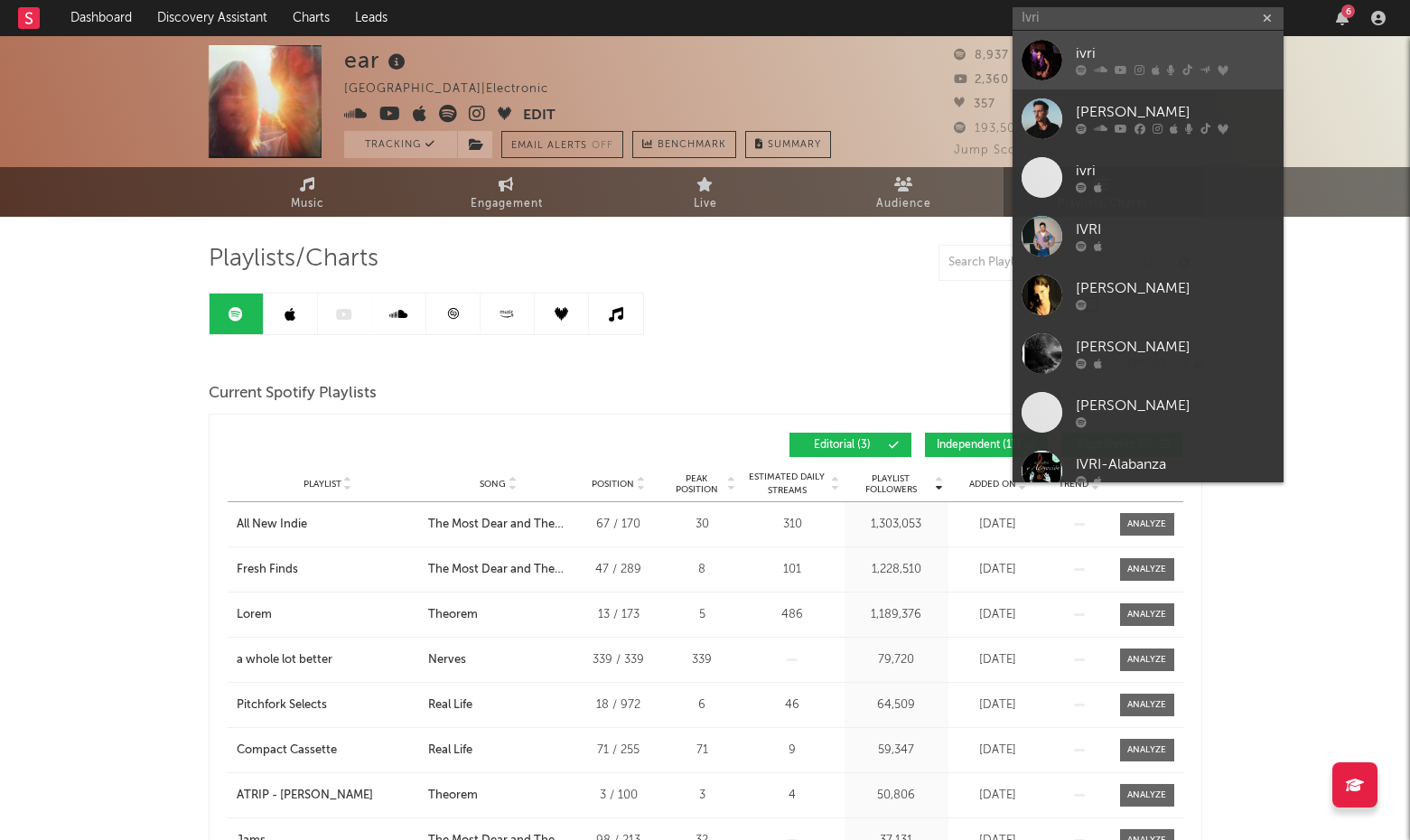
click at [1036, 57] on div at bounding box center [1041, 59] width 40 height 40
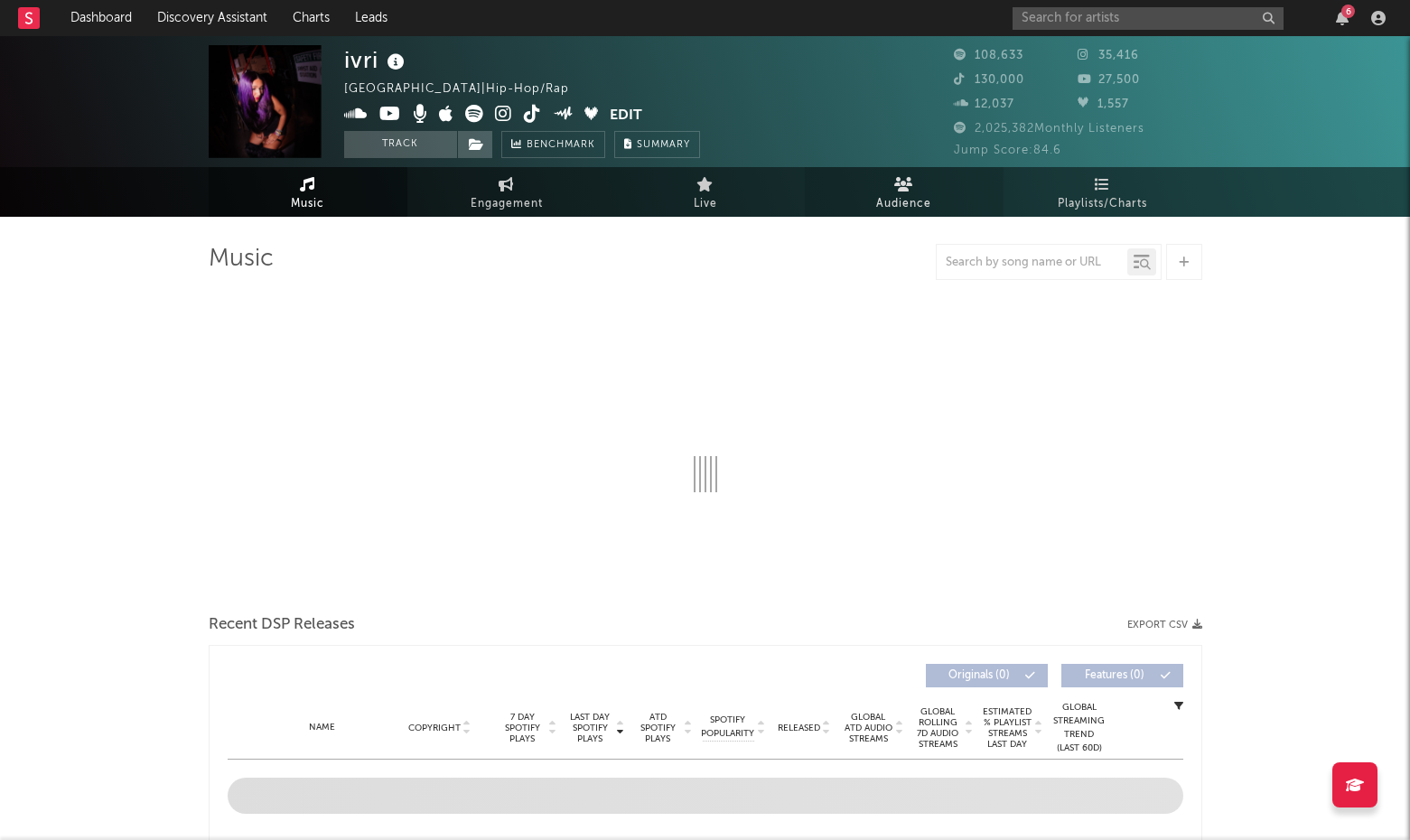
select select "6m"
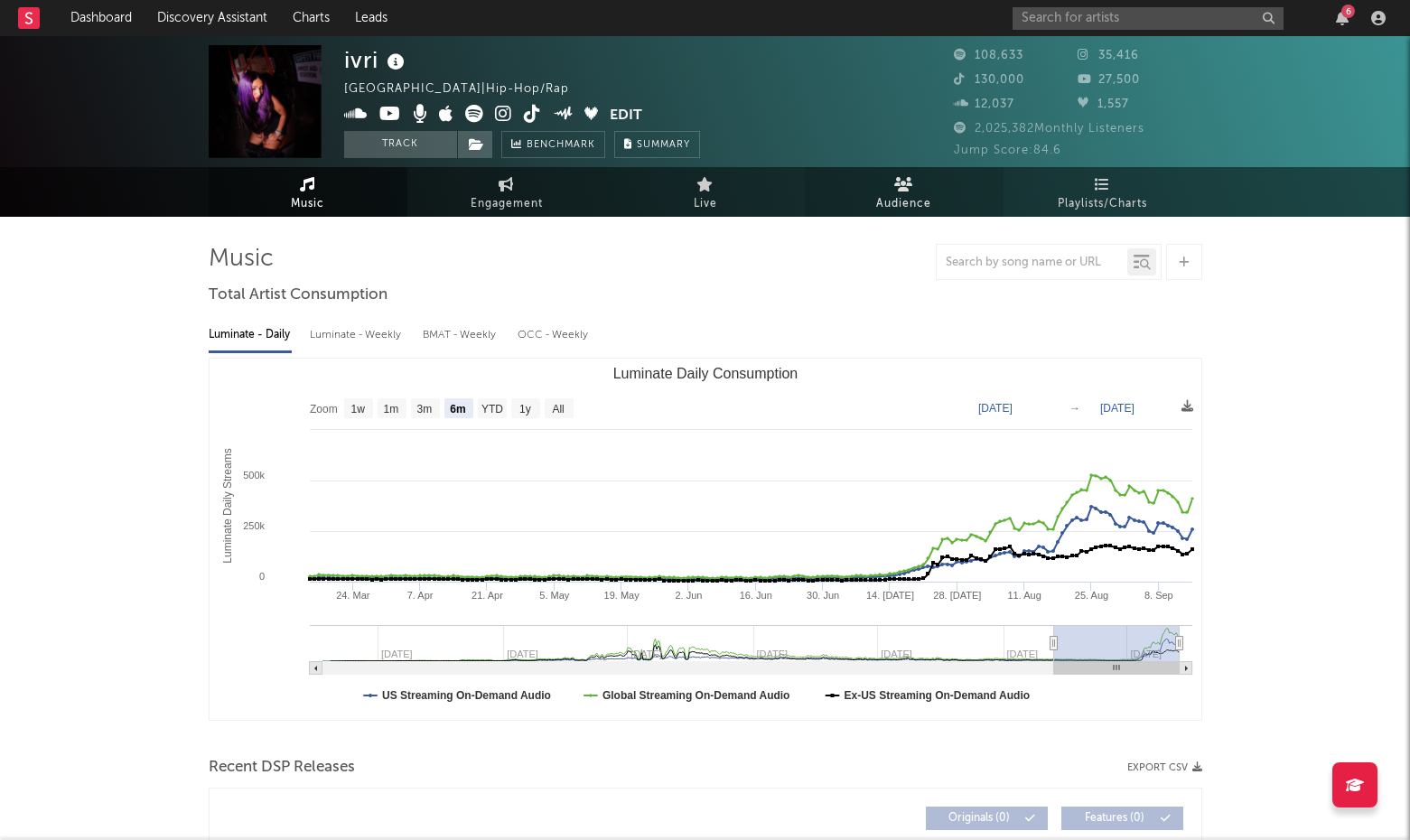
select select "6m"
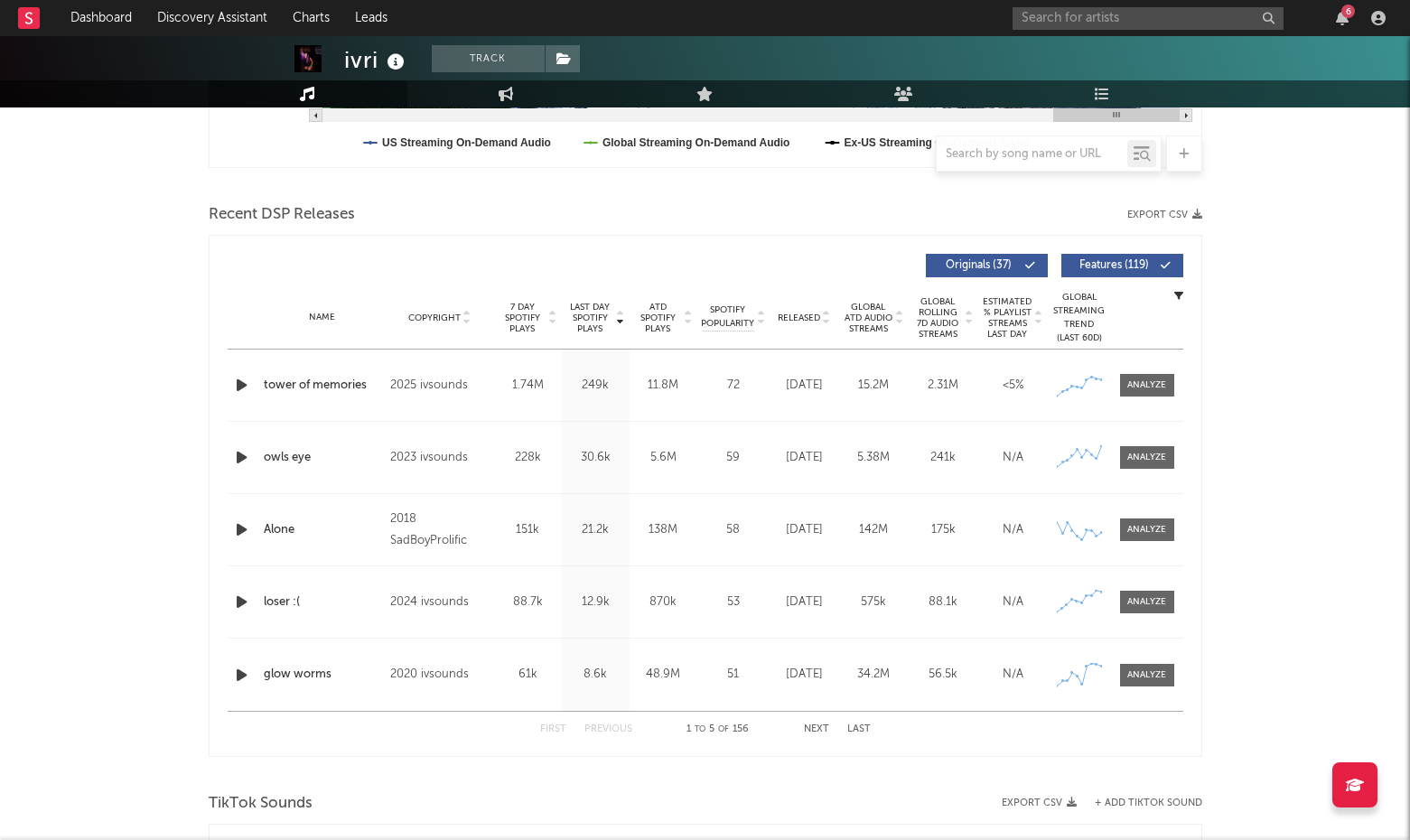
scroll to position [533, 0]
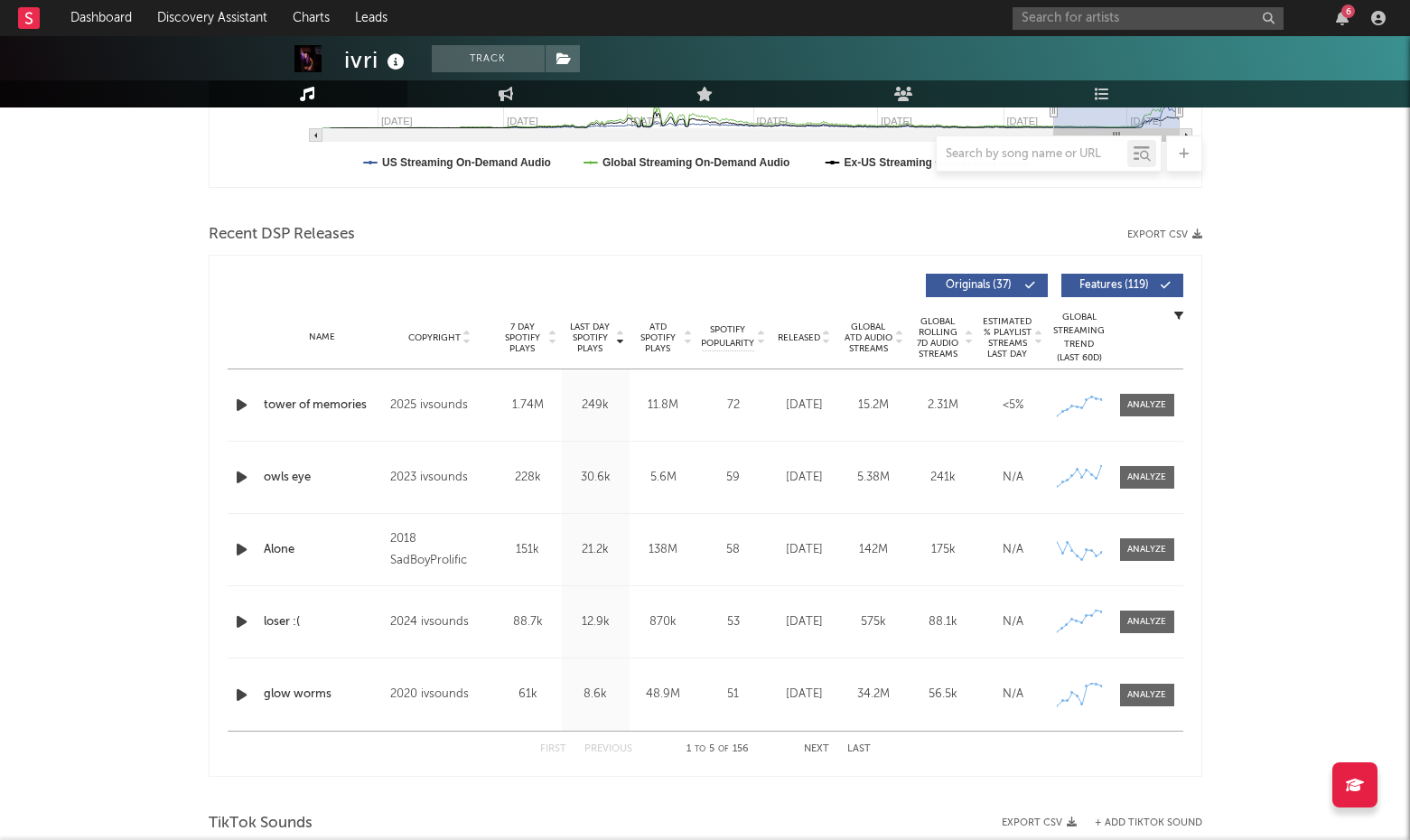
click at [1111, 286] on span "Features ( 119 )" at bounding box center [1114, 285] width 84 height 11
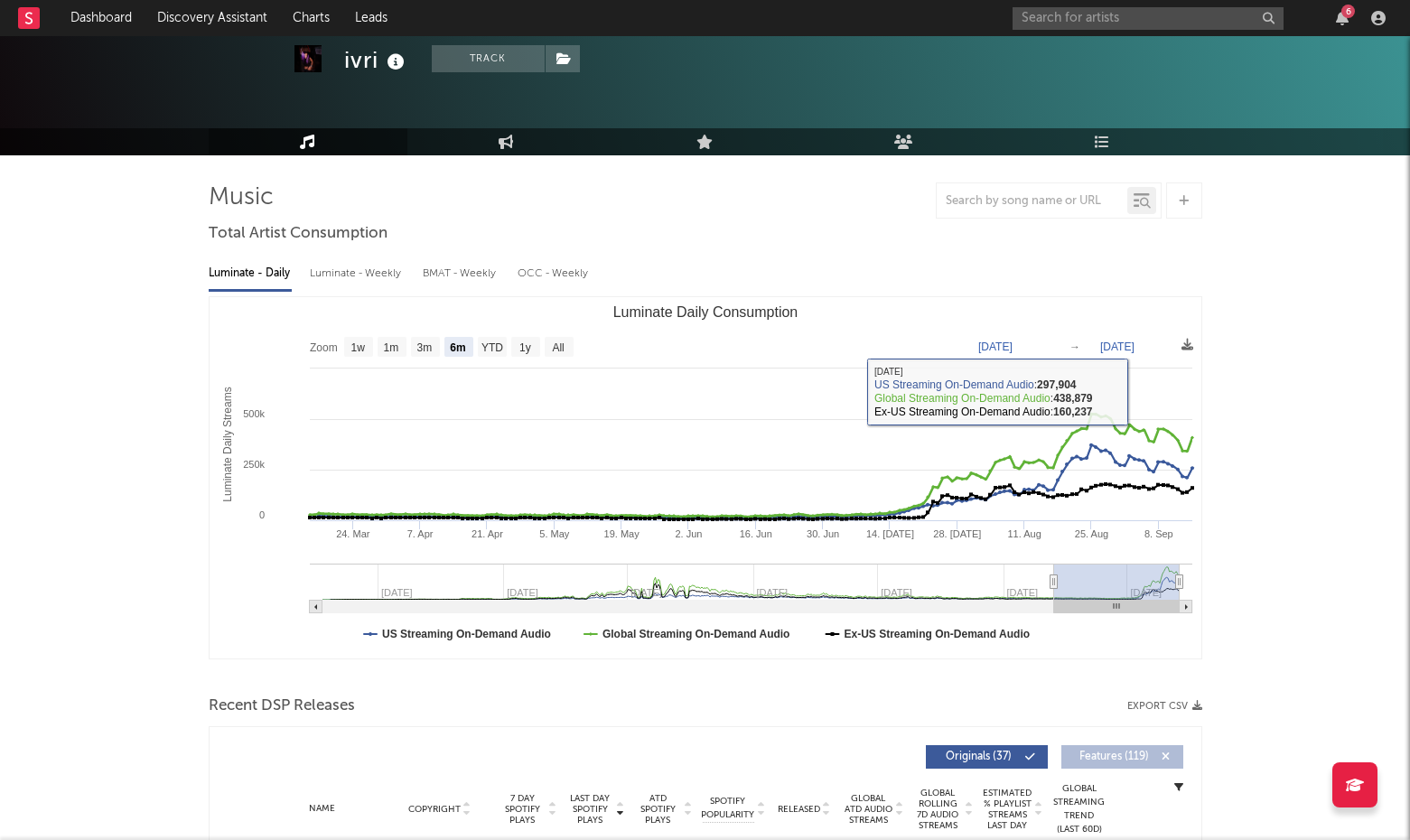
scroll to position [0, 0]
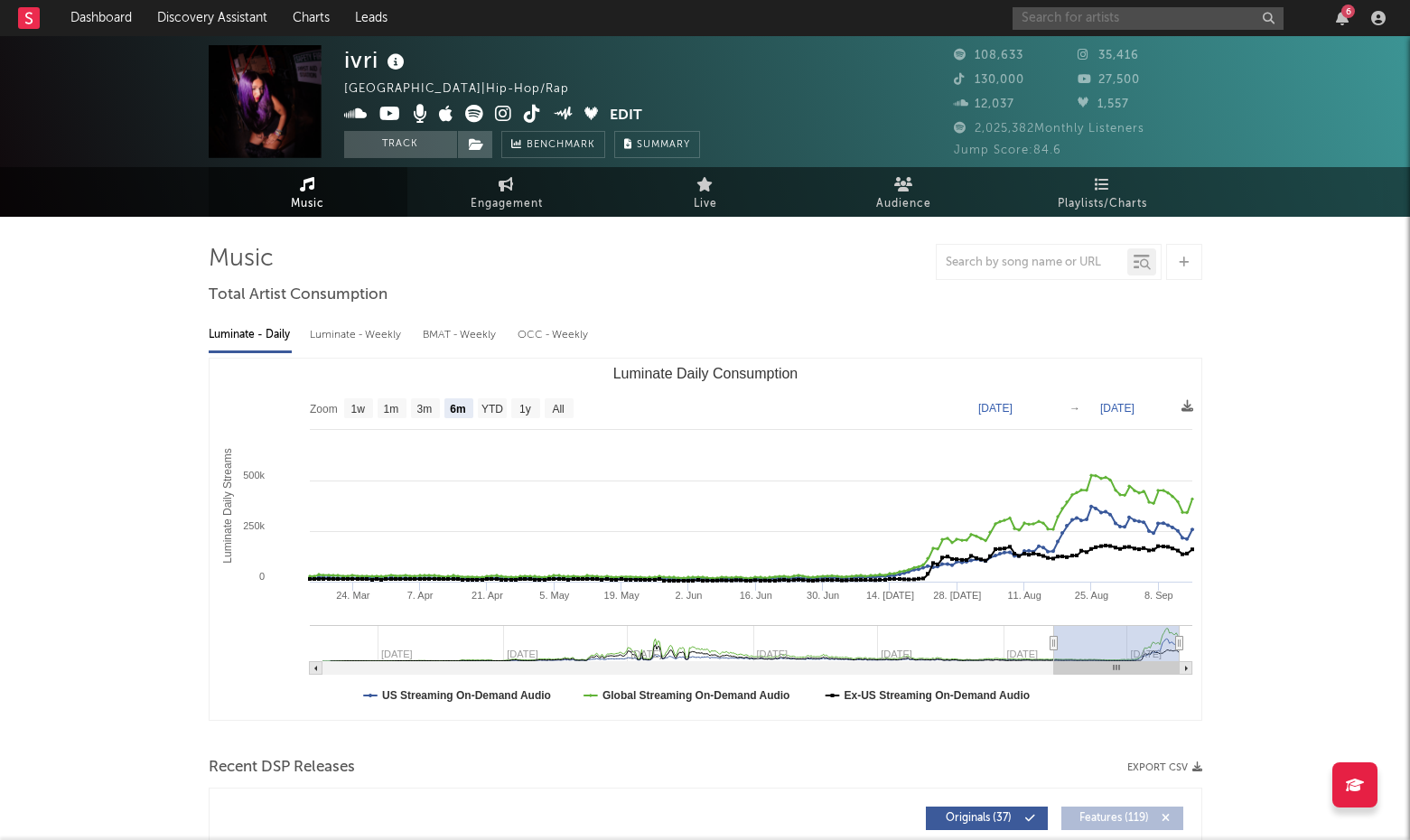
click at [1083, 9] on input "text" at bounding box center [1148, 19] width 271 height 23
click at [421, 145] on button "Track" at bounding box center [401, 145] width 113 height 27
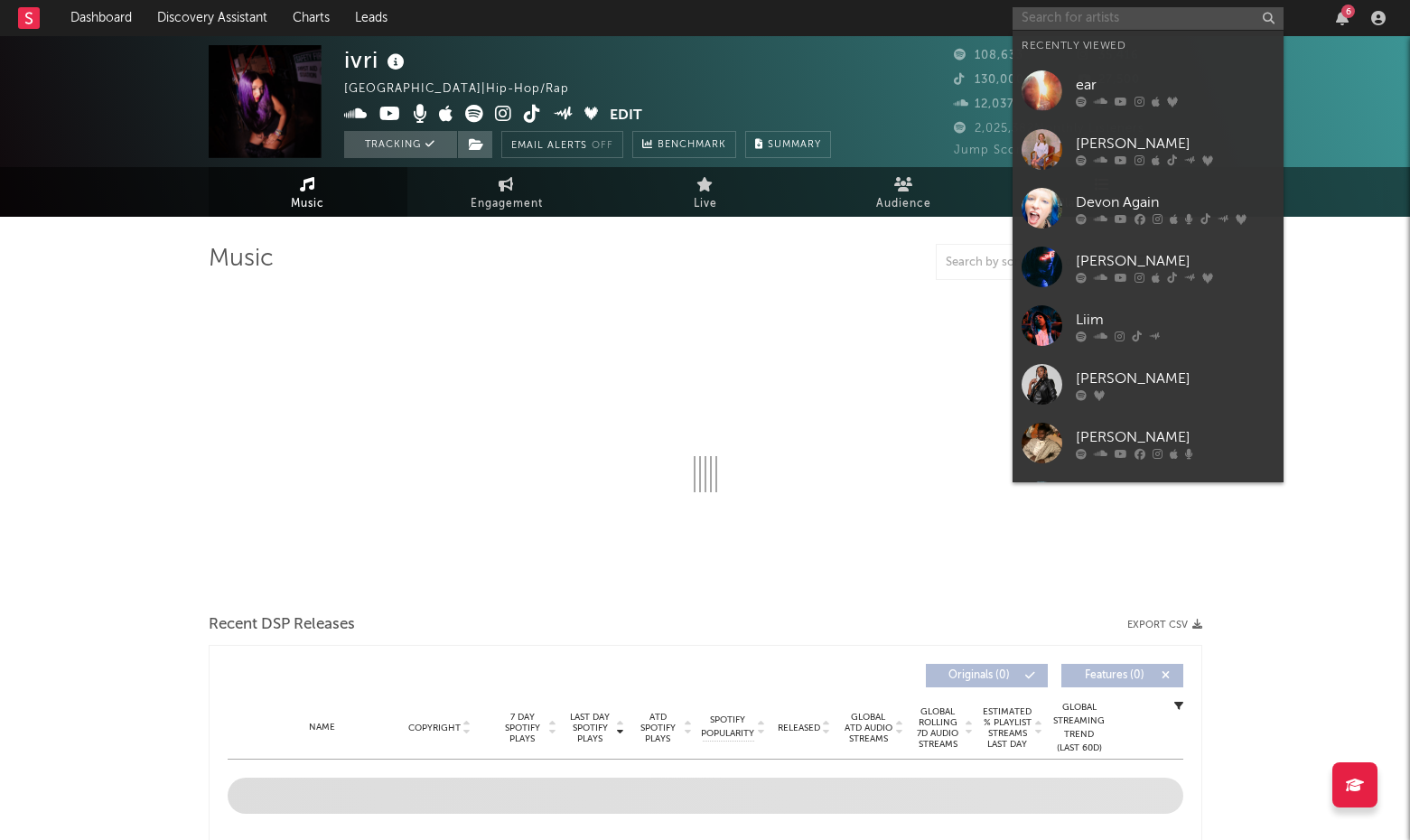
click at [1090, 20] on input "text" at bounding box center [1148, 19] width 271 height 23
type input "m"
select select "6m"
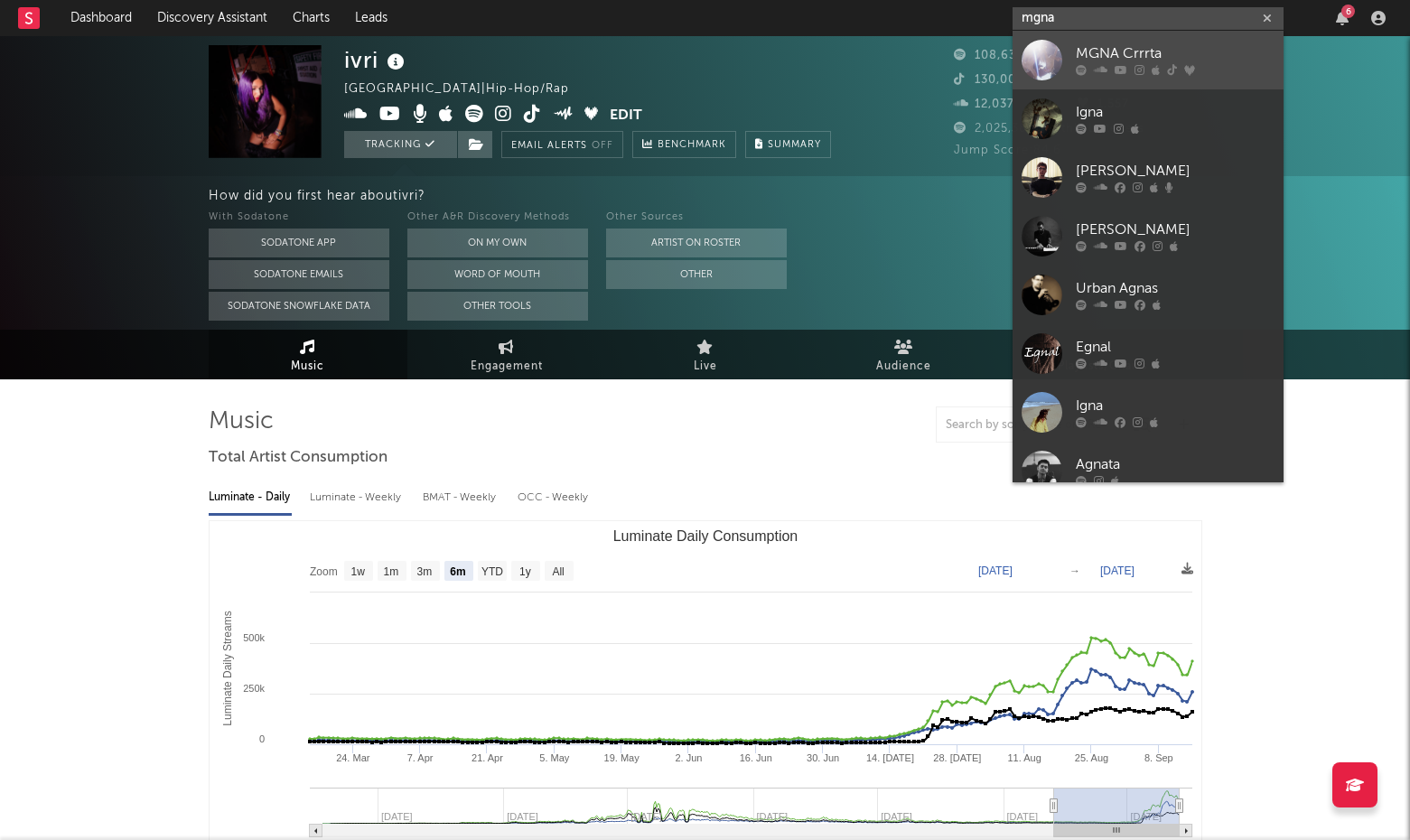
type input "mgna"
click at [1088, 67] on div at bounding box center [1175, 70] width 199 height 11
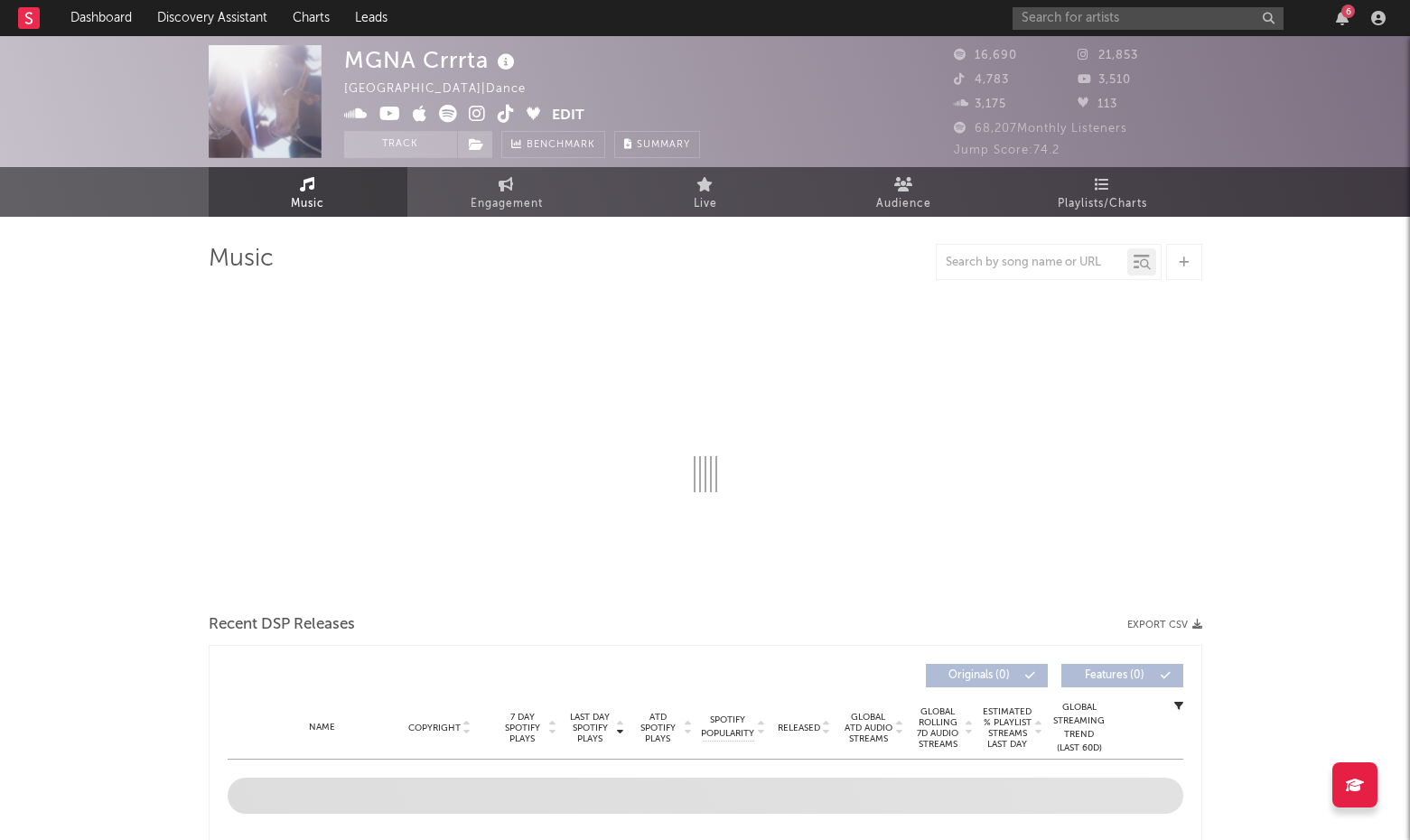
select select "6m"
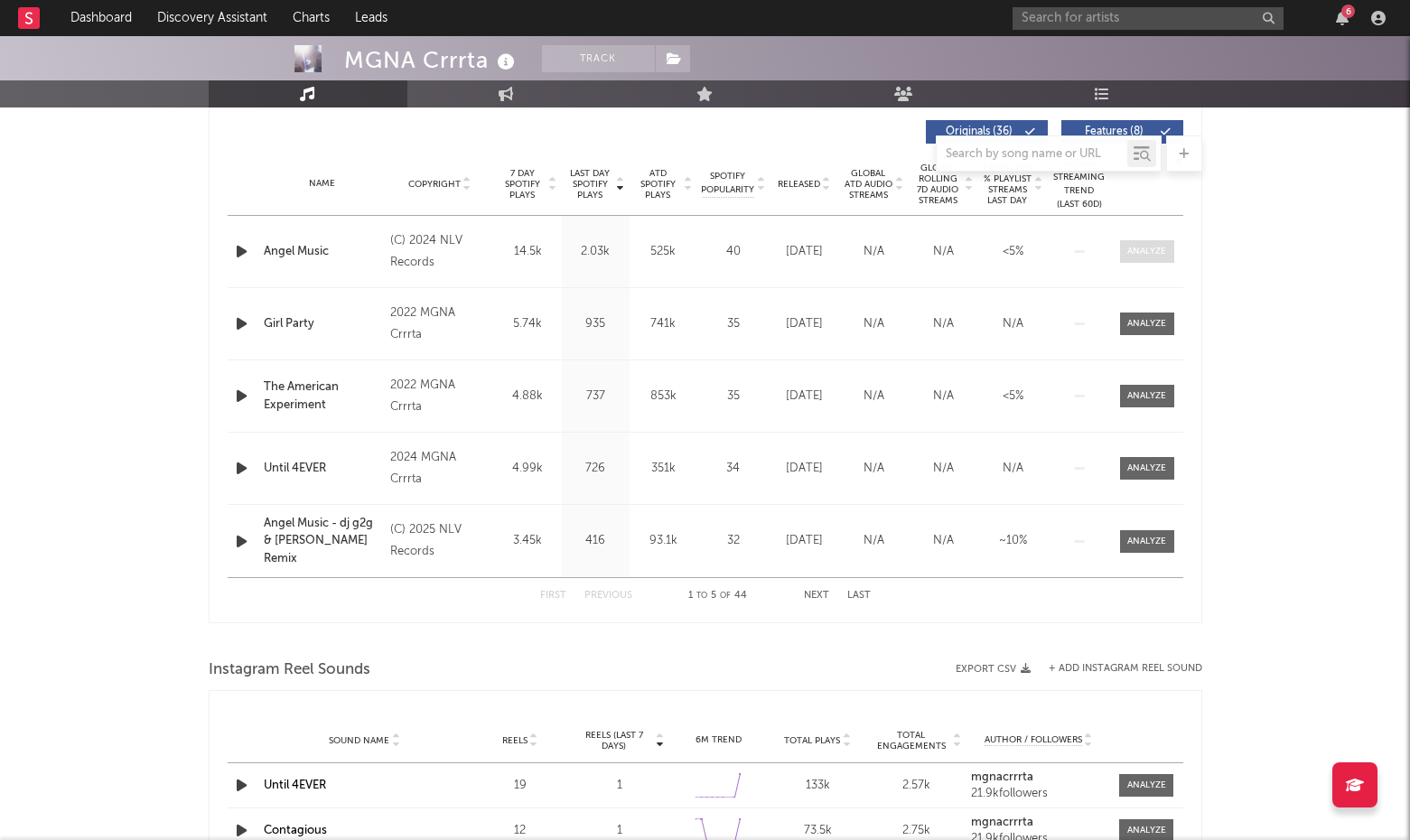
scroll to position [682, 0]
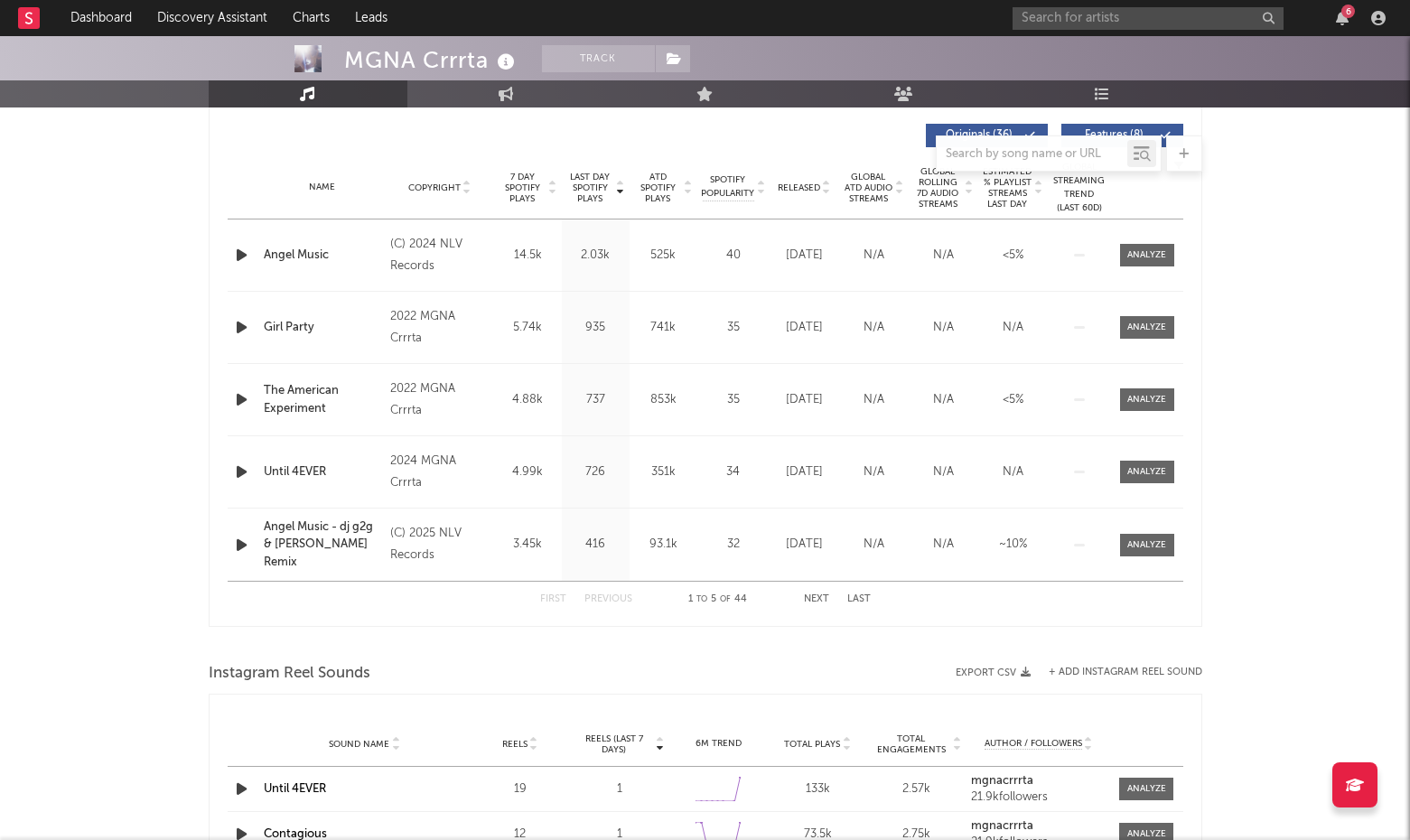
click at [1133, 130] on button "Features ( 8 )" at bounding box center [1123, 135] width 122 height 23
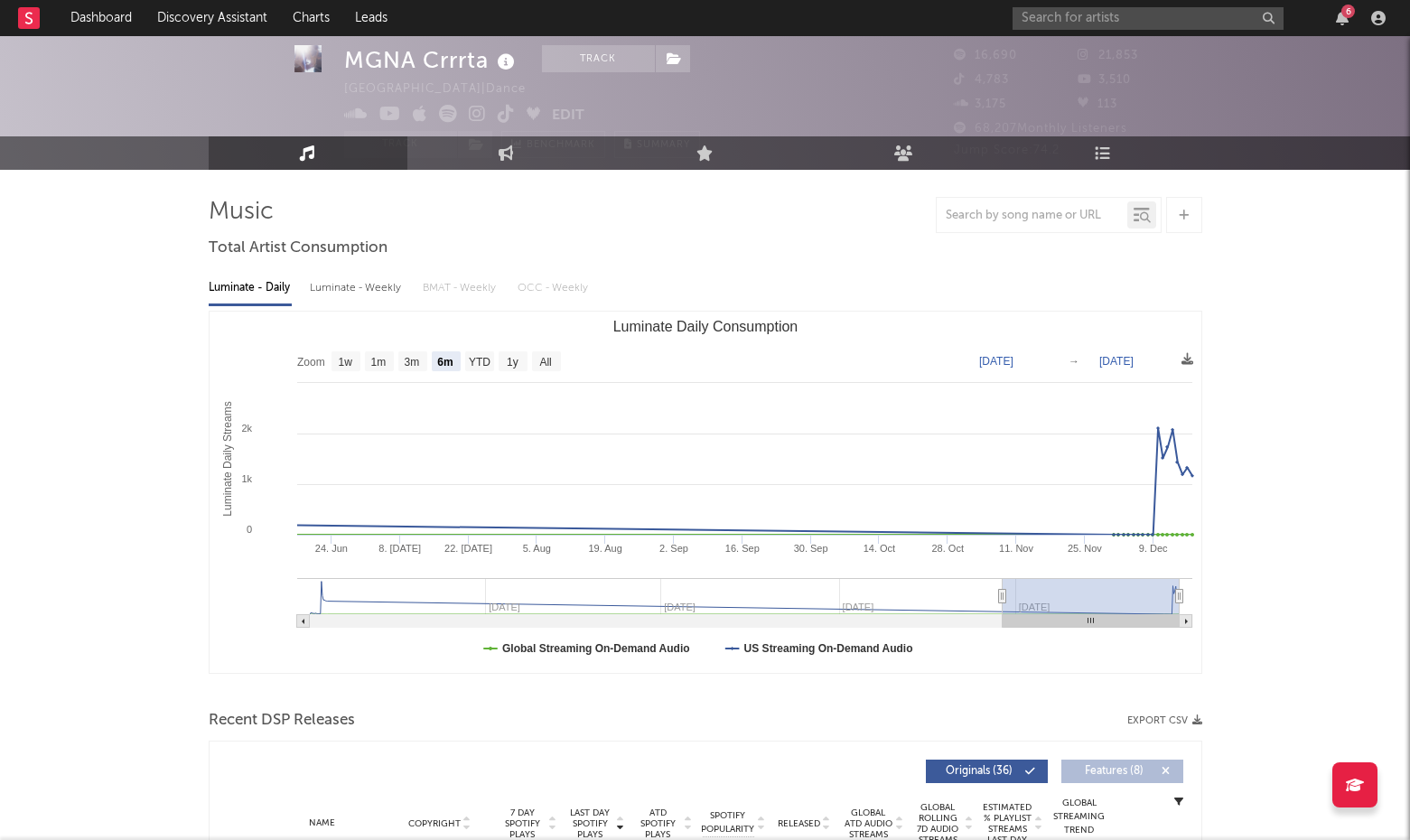
scroll to position [38, 0]
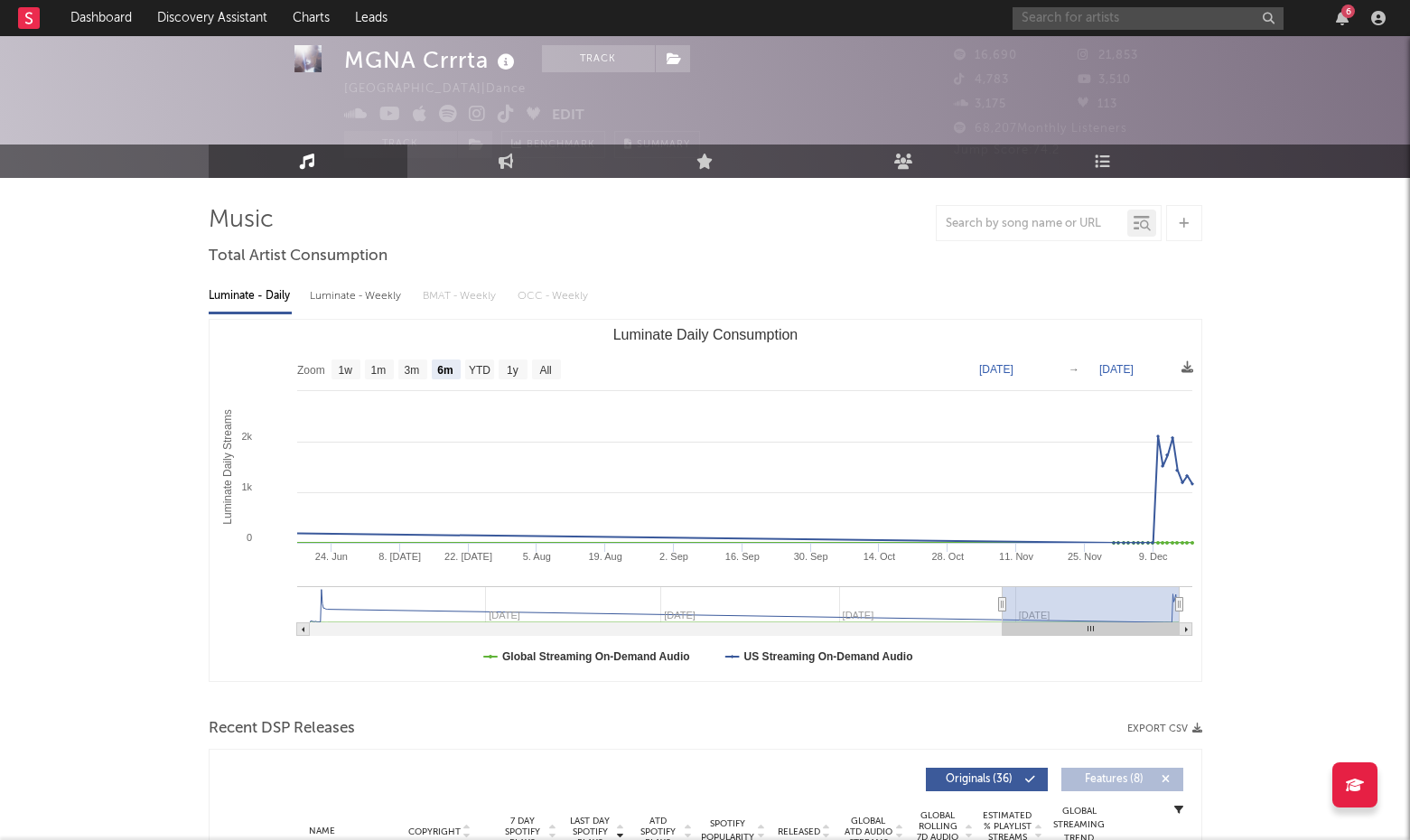
click at [1107, 12] on input "text" at bounding box center [1148, 19] width 271 height 23
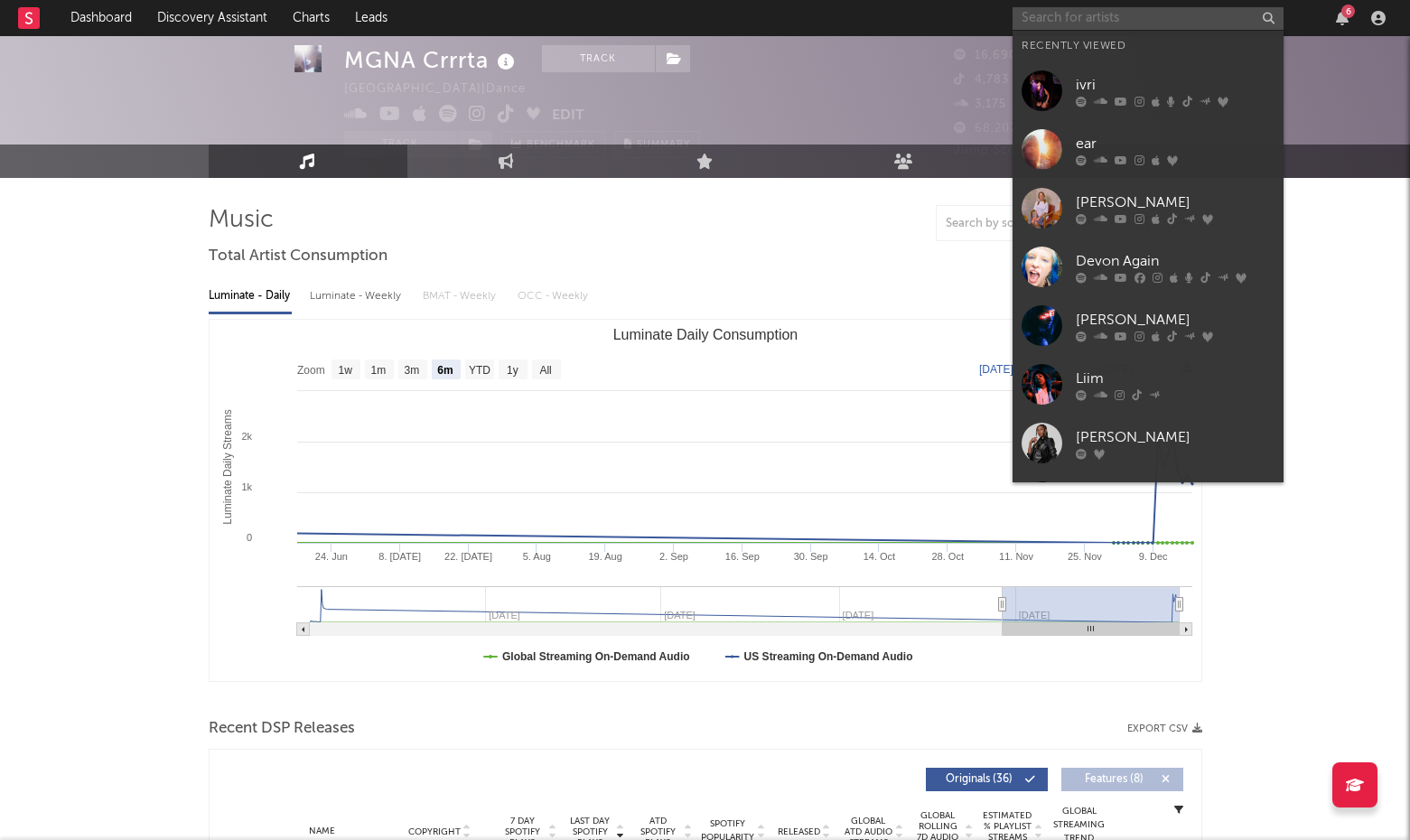
paste input "Voyeur"
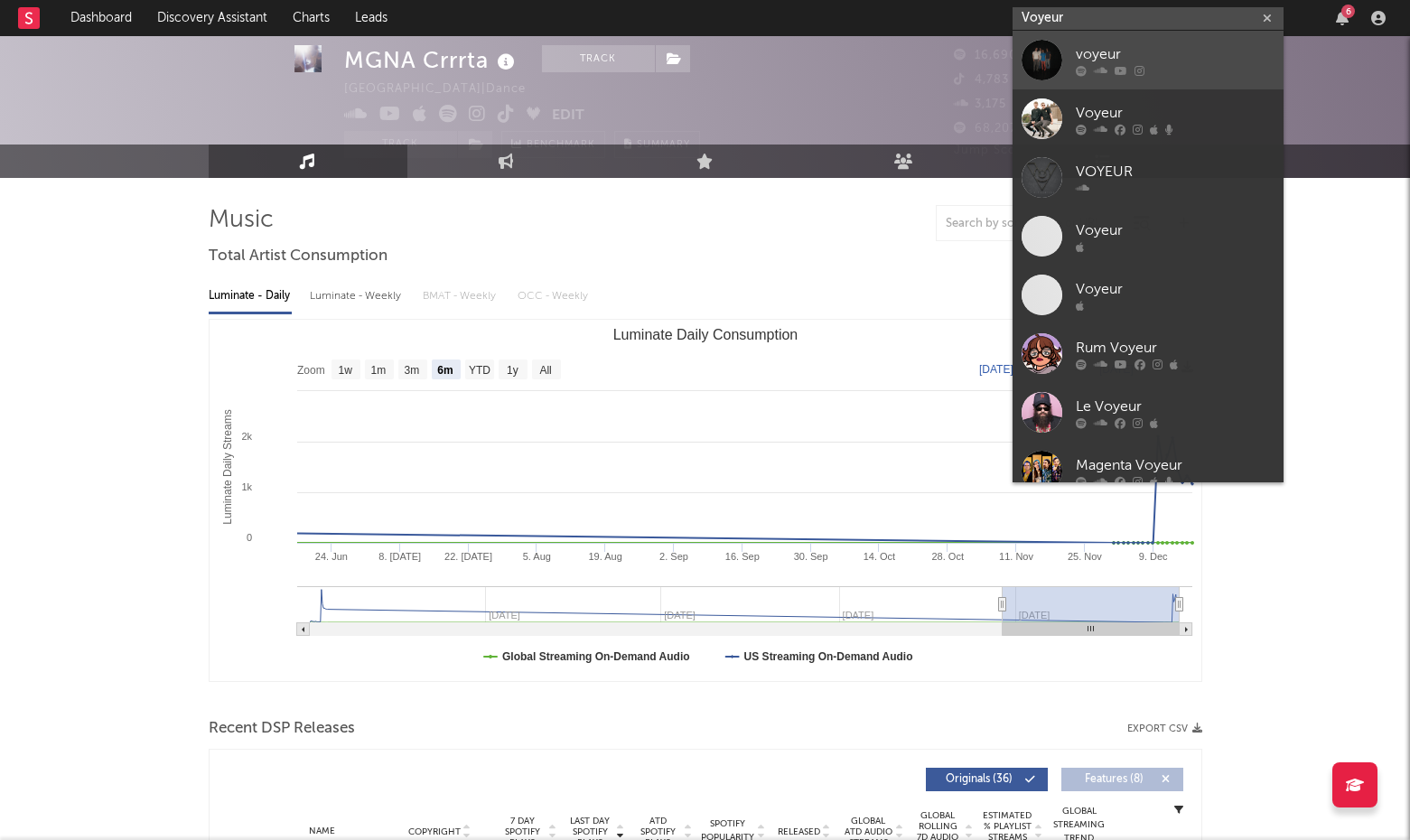
type input "Voyeur"
click at [1049, 39] on div at bounding box center [1041, 59] width 40 height 40
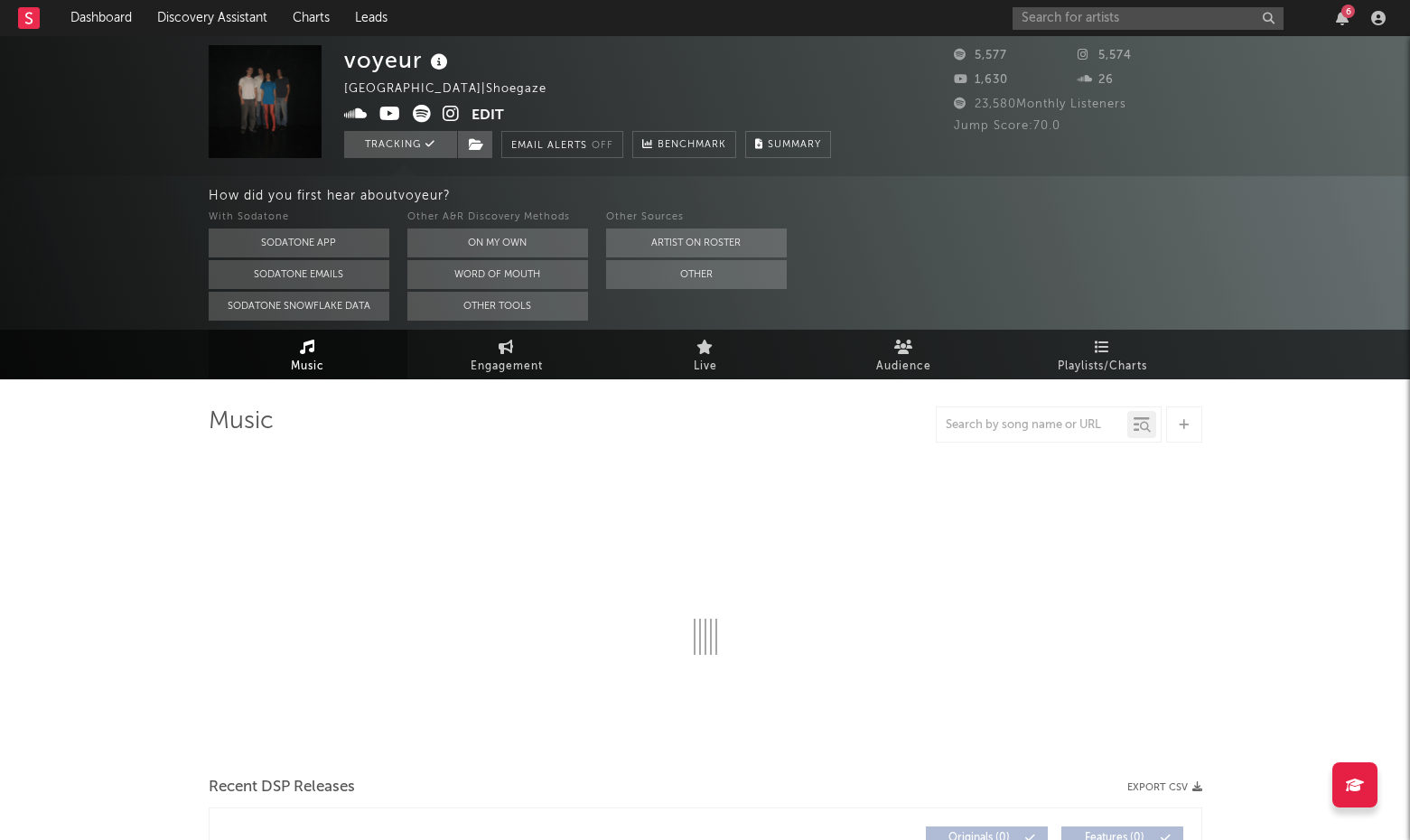
select select "1w"
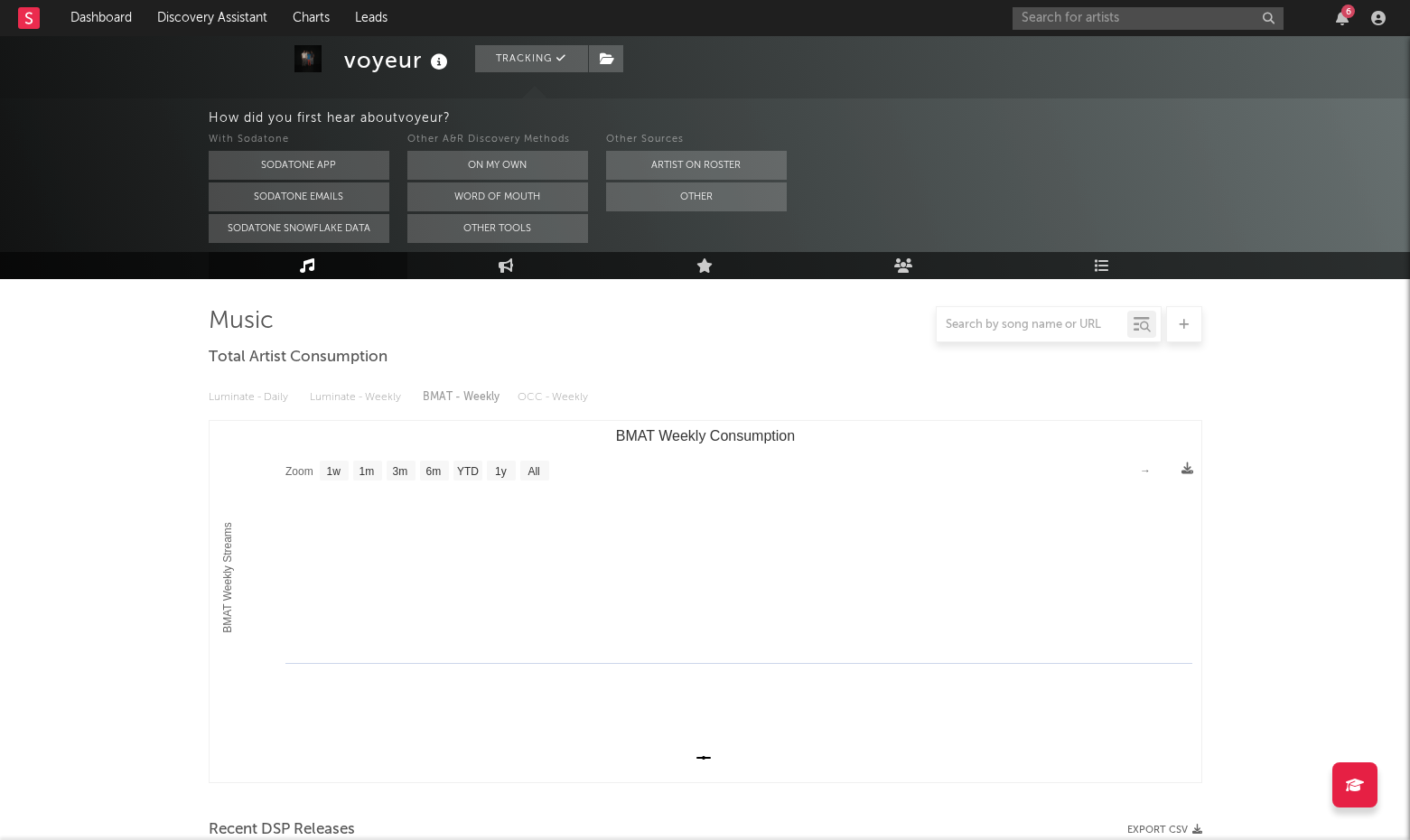
scroll to position [89, 0]
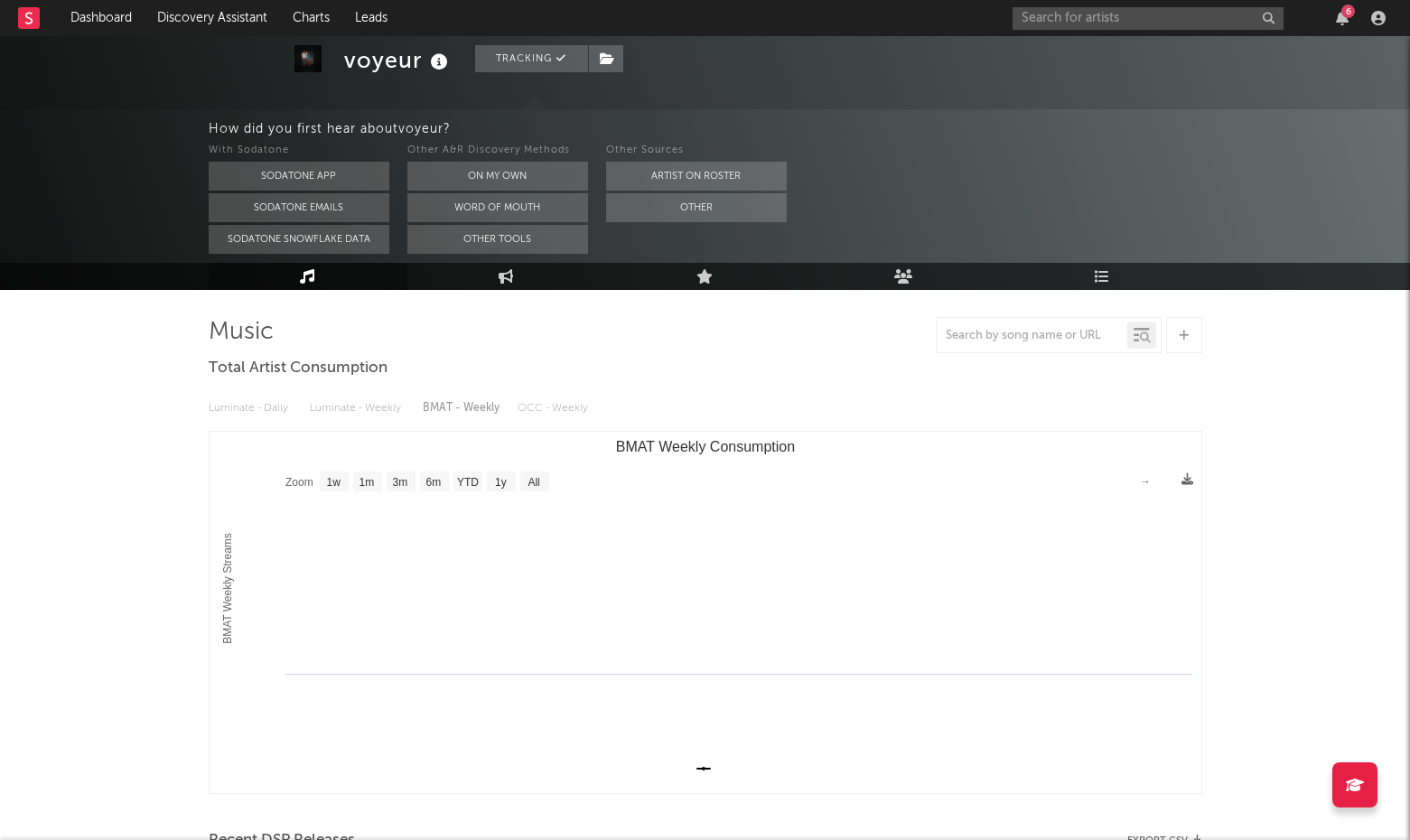
click at [312, 271] on icon at bounding box center [307, 276] width 15 height 14
click at [528, 281] on link "Engagement" at bounding box center [507, 276] width 199 height 27
select select "1w"
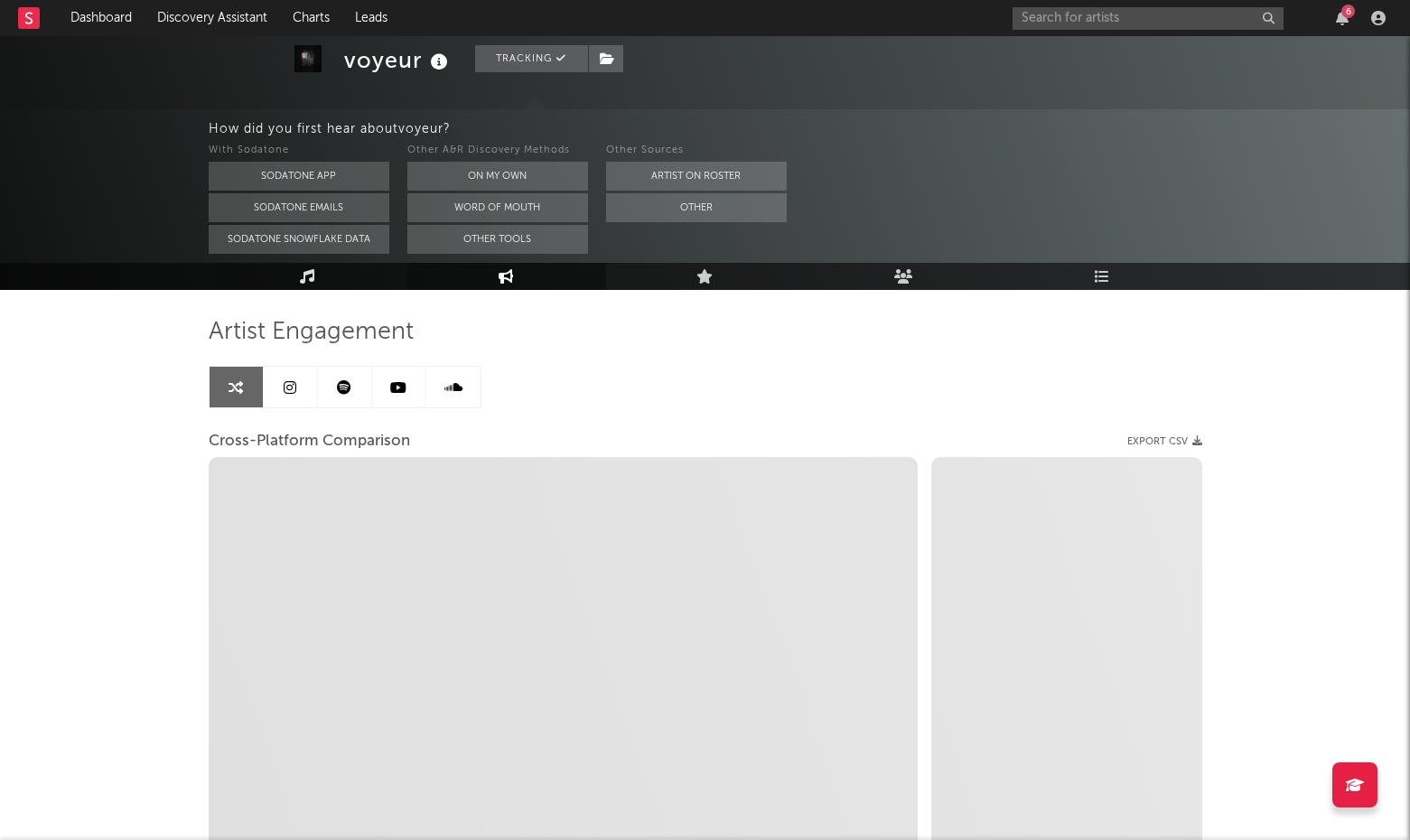
click at [305, 272] on icon at bounding box center [307, 276] width 15 height 14
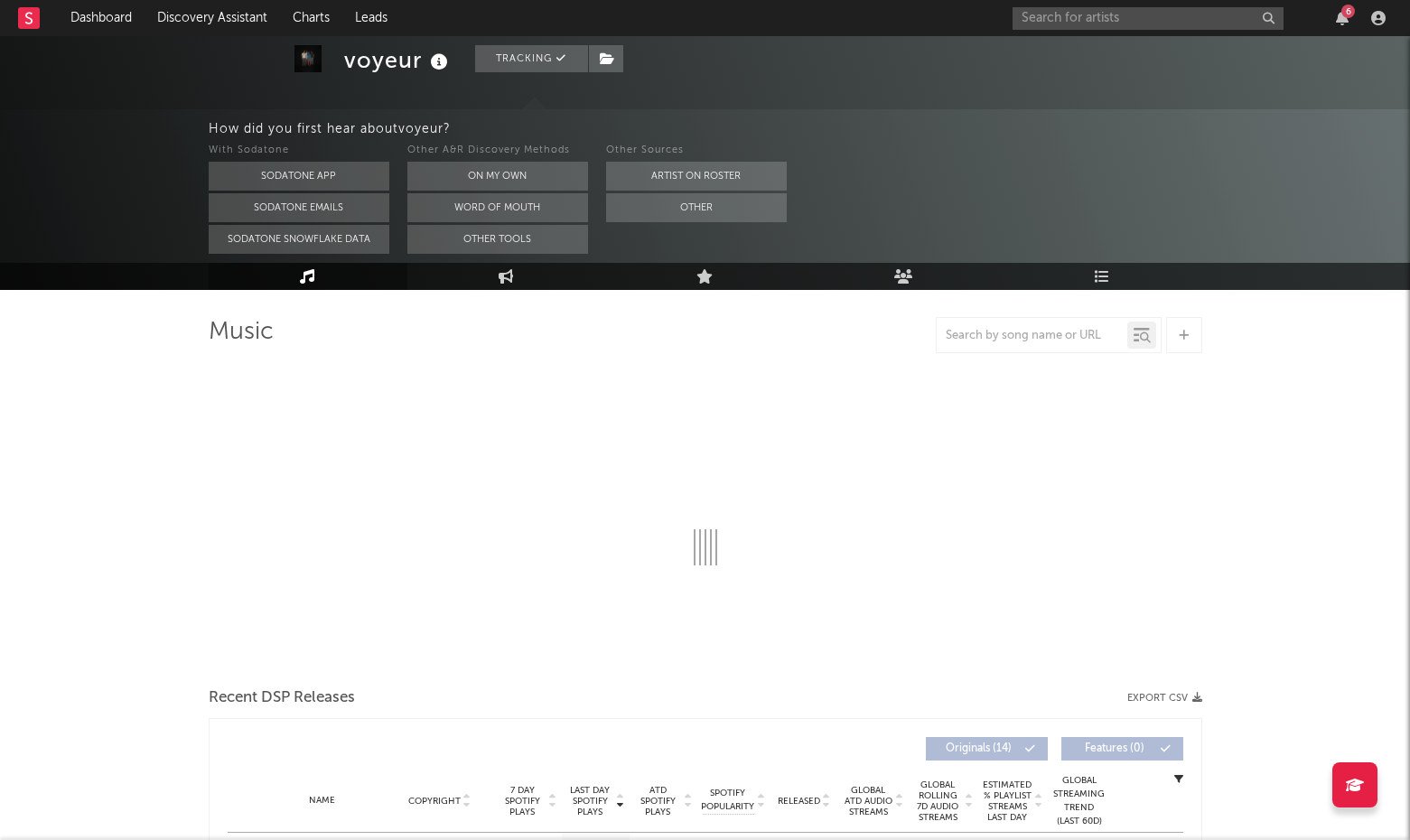
select select "1w"
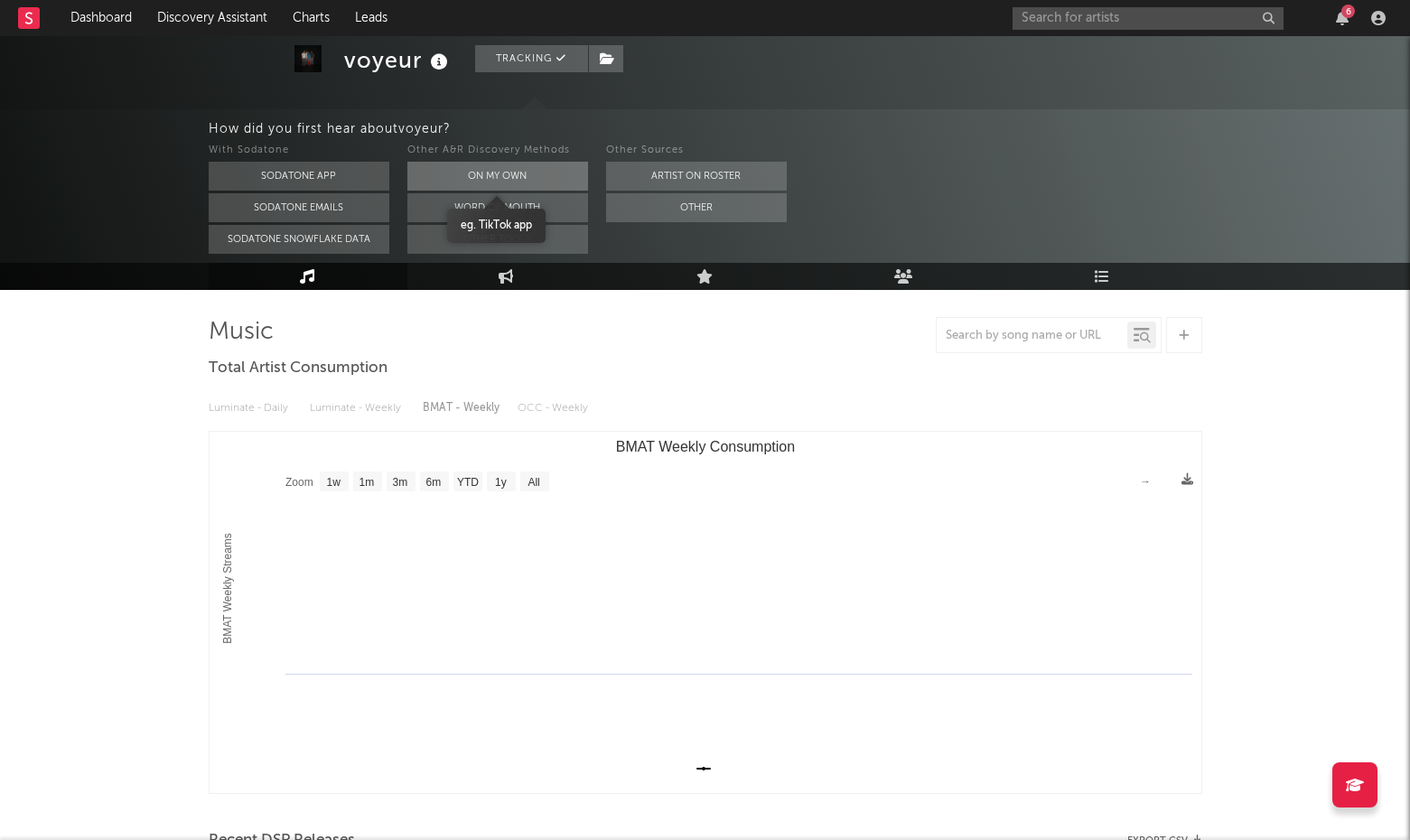
click at [489, 172] on button "On My Own" at bounding box center [498, 176] width 180 height 29
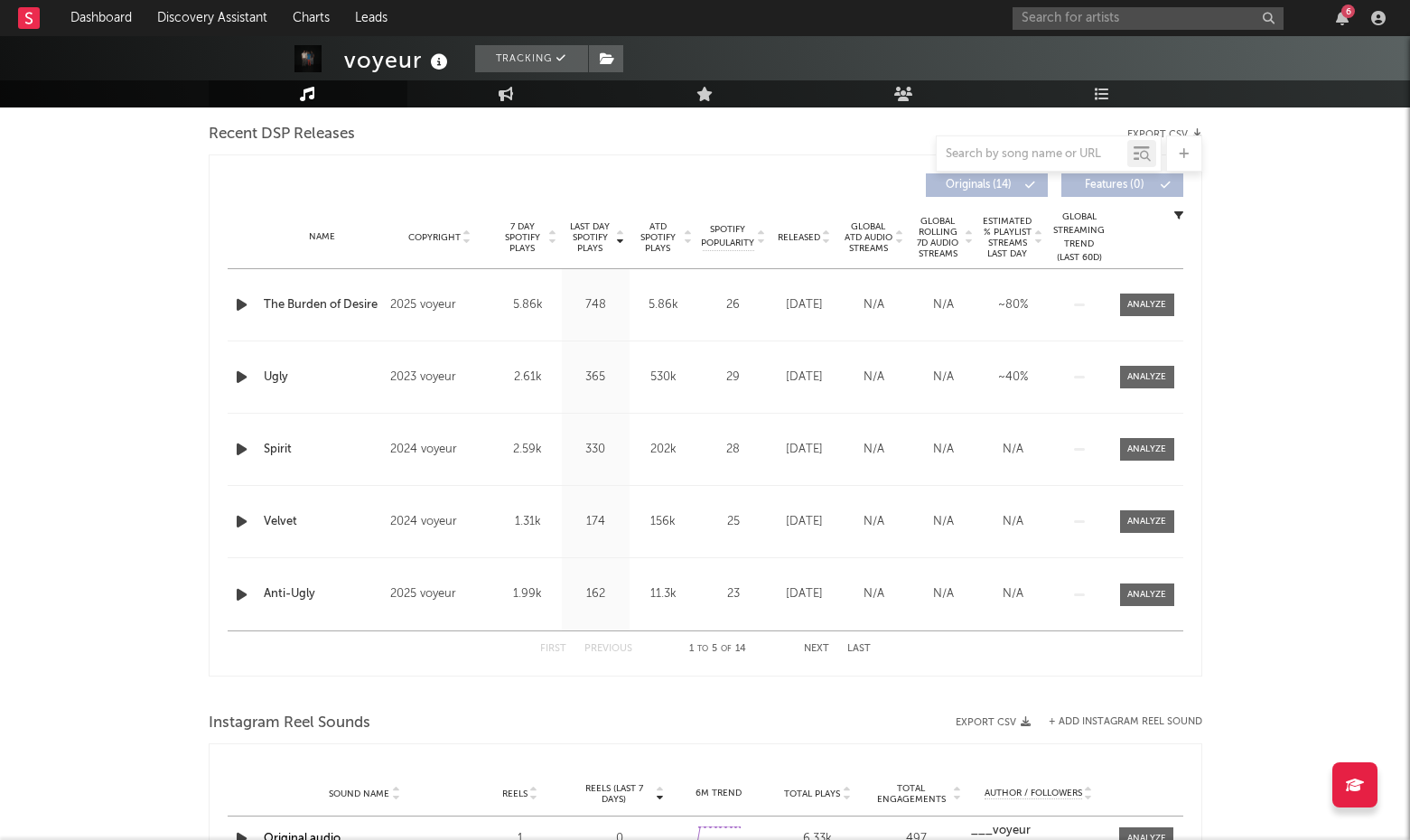
scroll to position [817, 0]
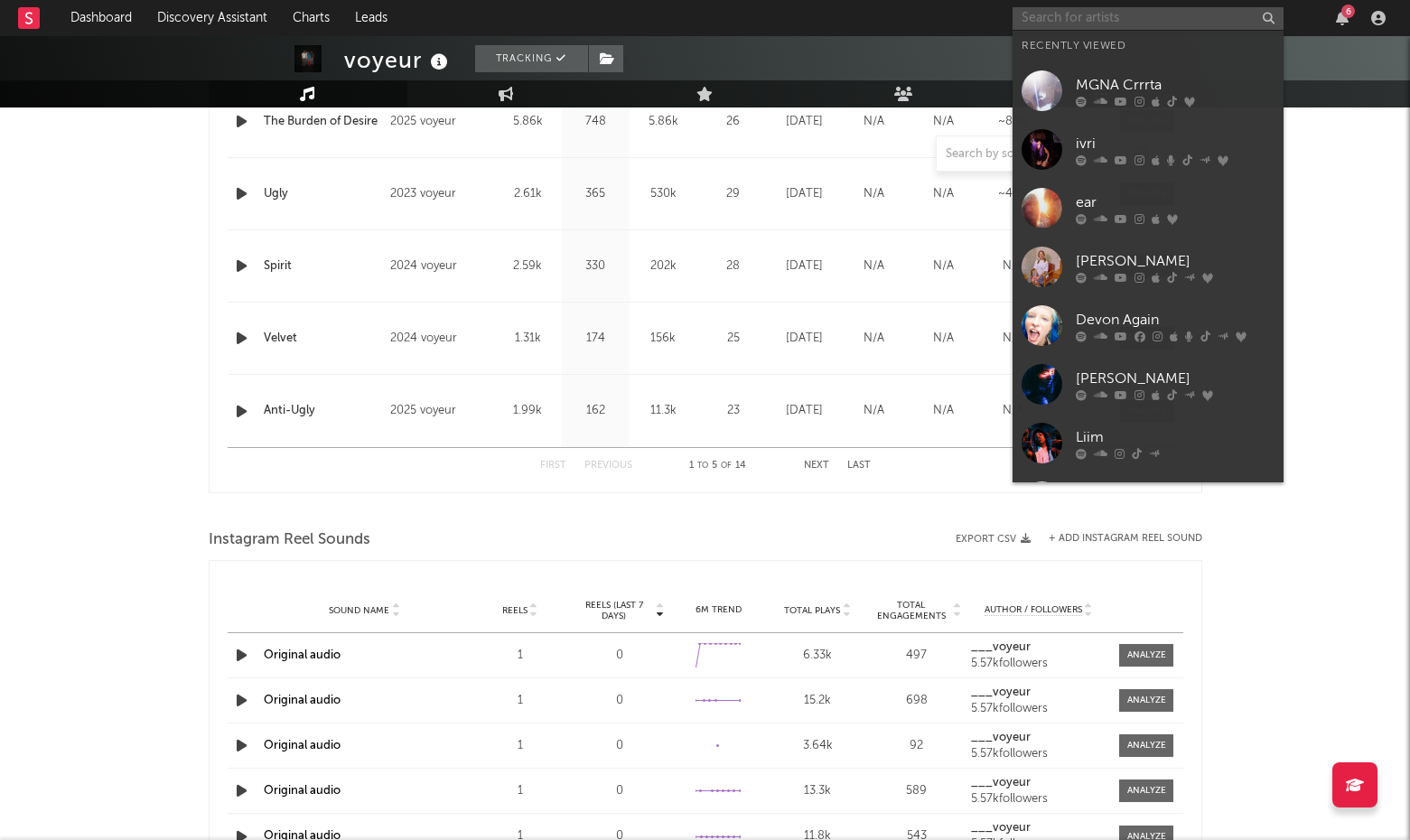
click at [1089, 17] on input "text" at bounding box center [1148, 19] width 271 height 23
paste input "[PERSON_NAME]"
type input "[PERSON_NAME]"
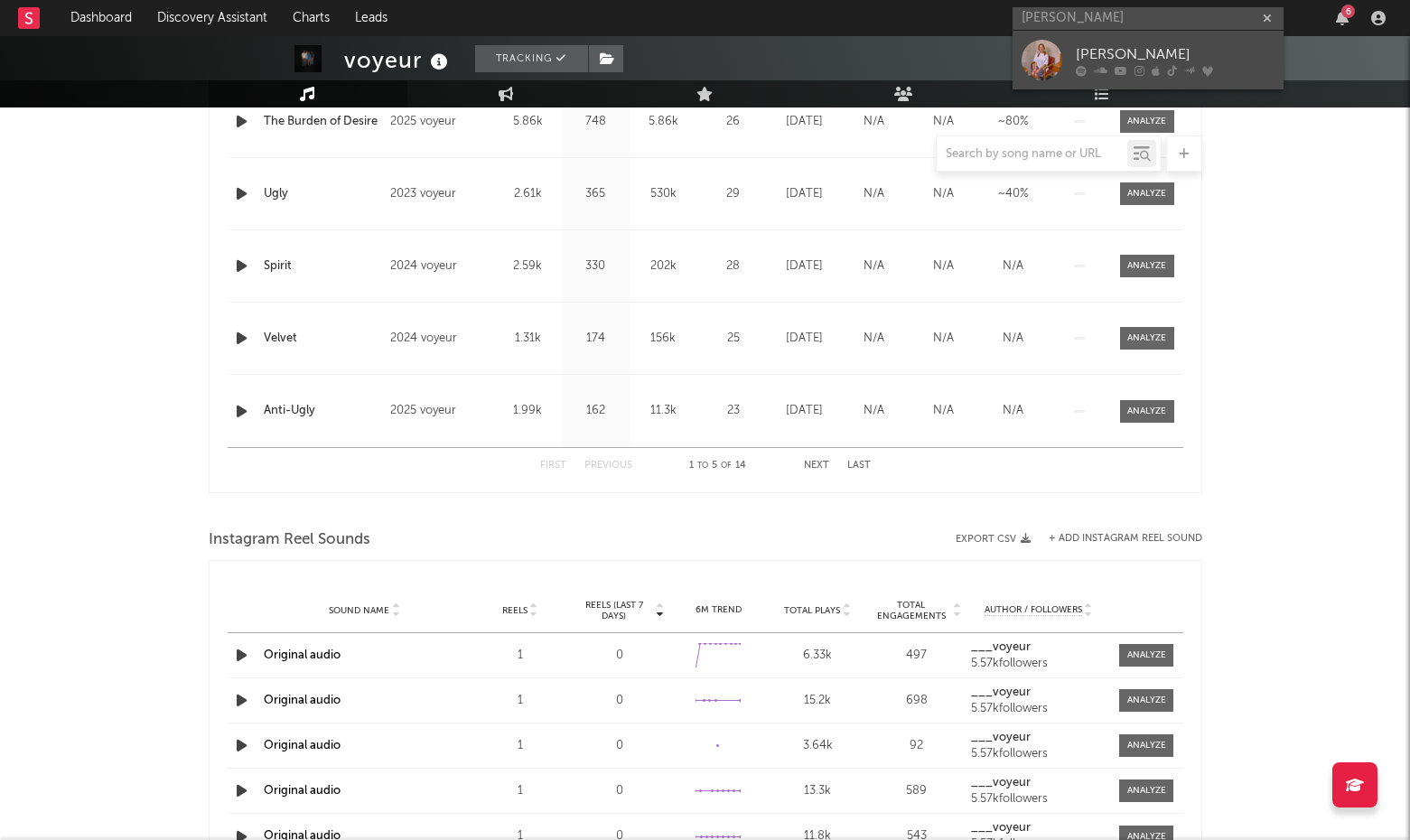
click at [1047, 56] on div at bounding box center [1041, 59] width 40 height 40
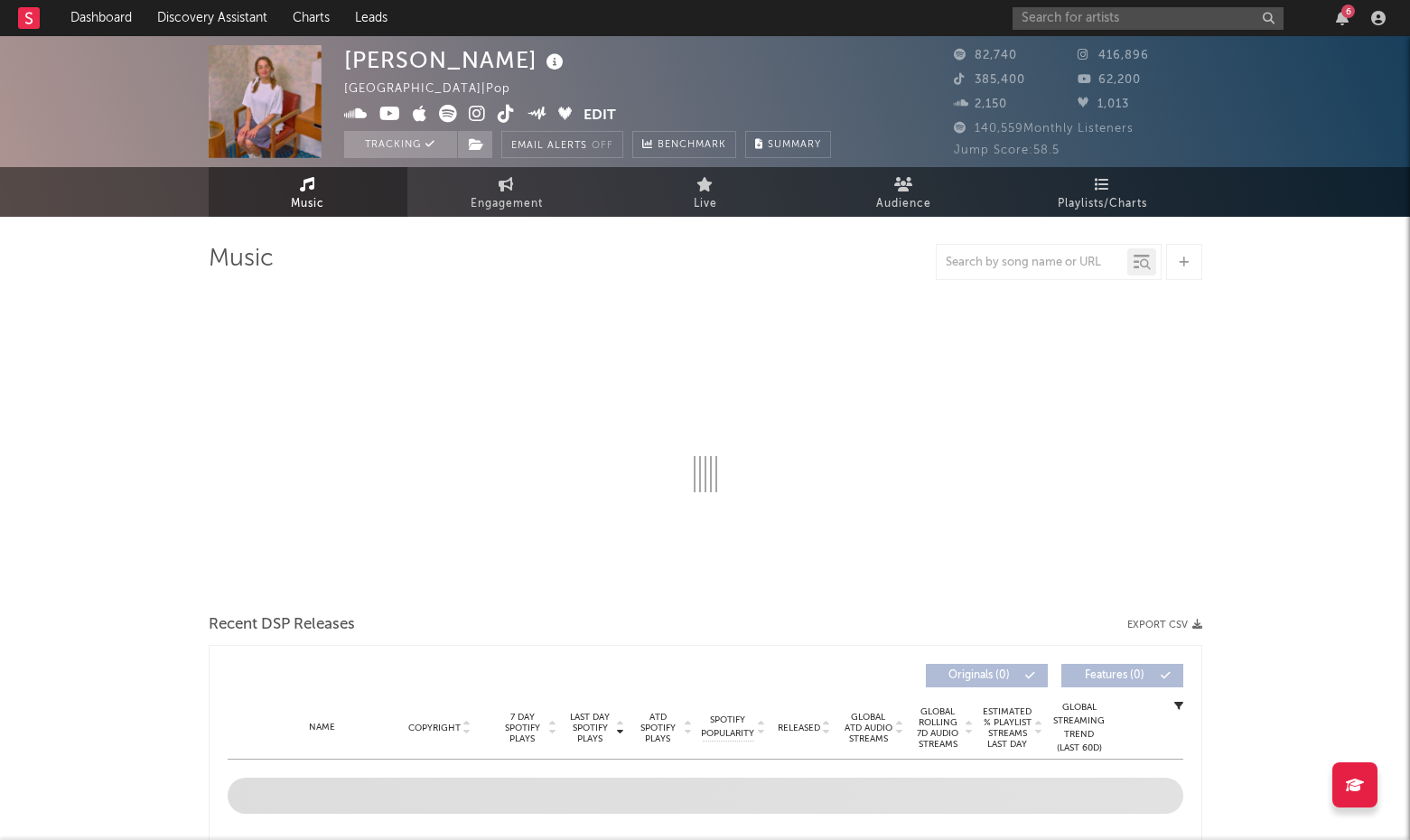
scroll to position [4, 0]
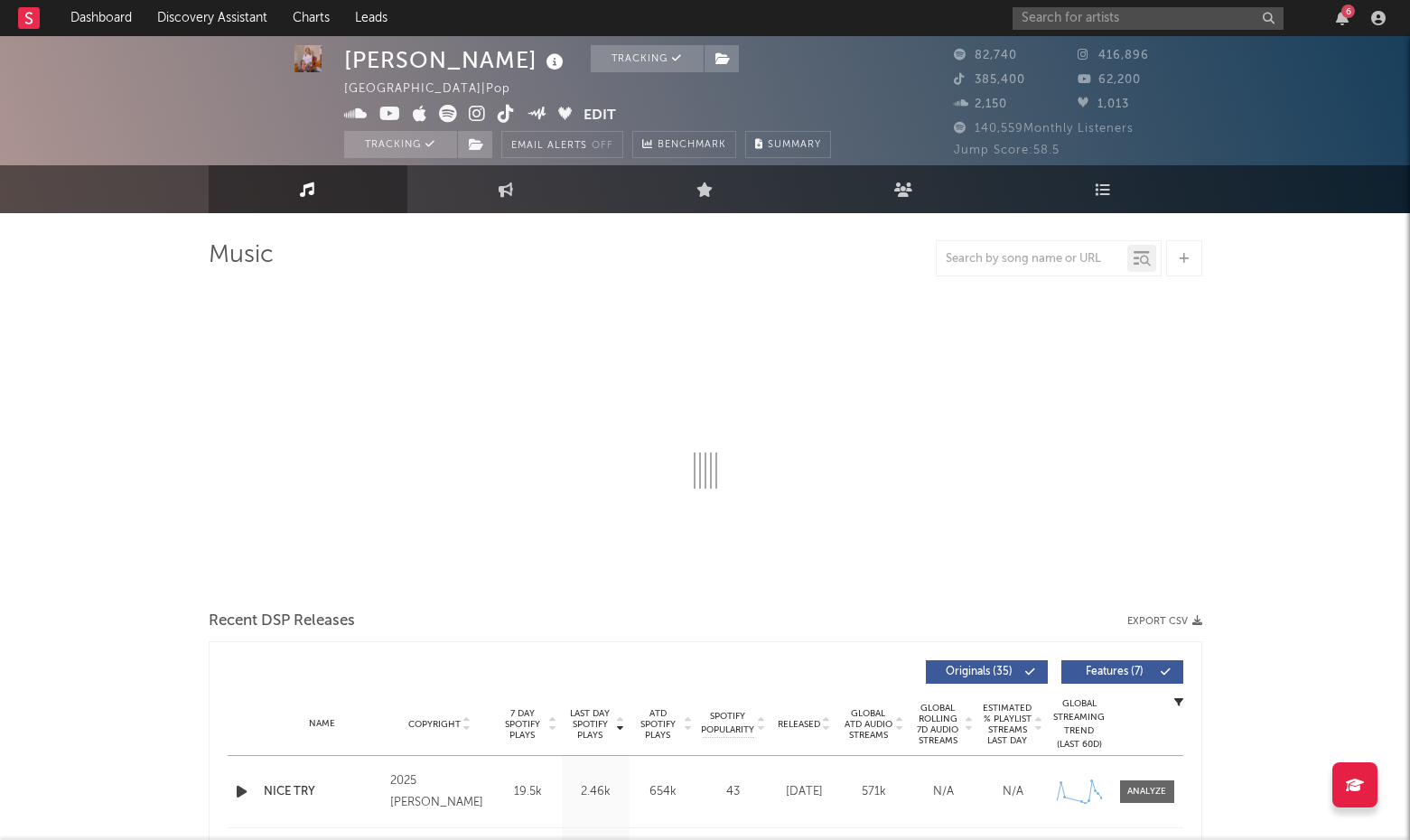
select select "6m"
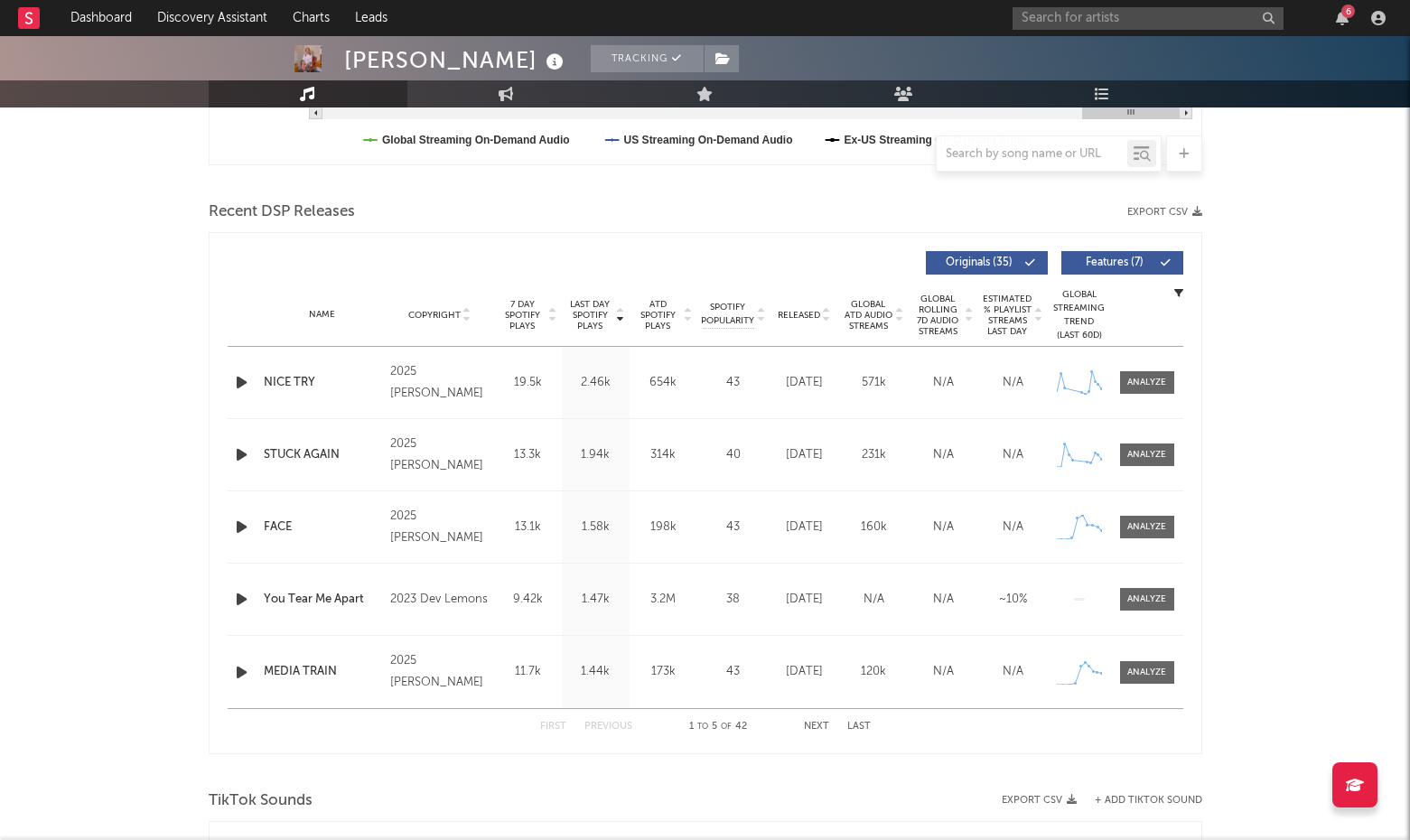
scroll to position [560, 0]
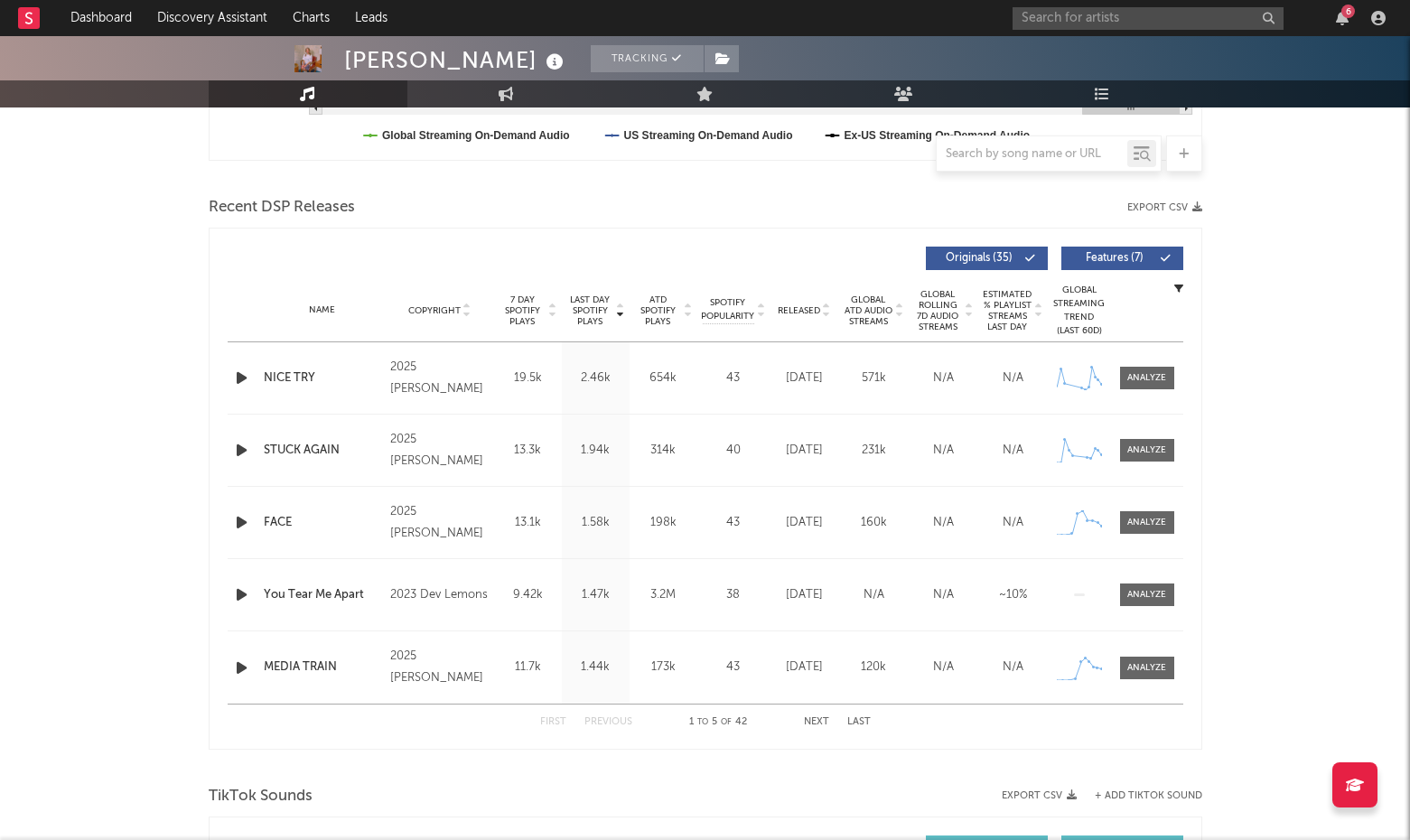
click at [1034, 254] on icon at bounding box center [1031, 258] width 11 height 11
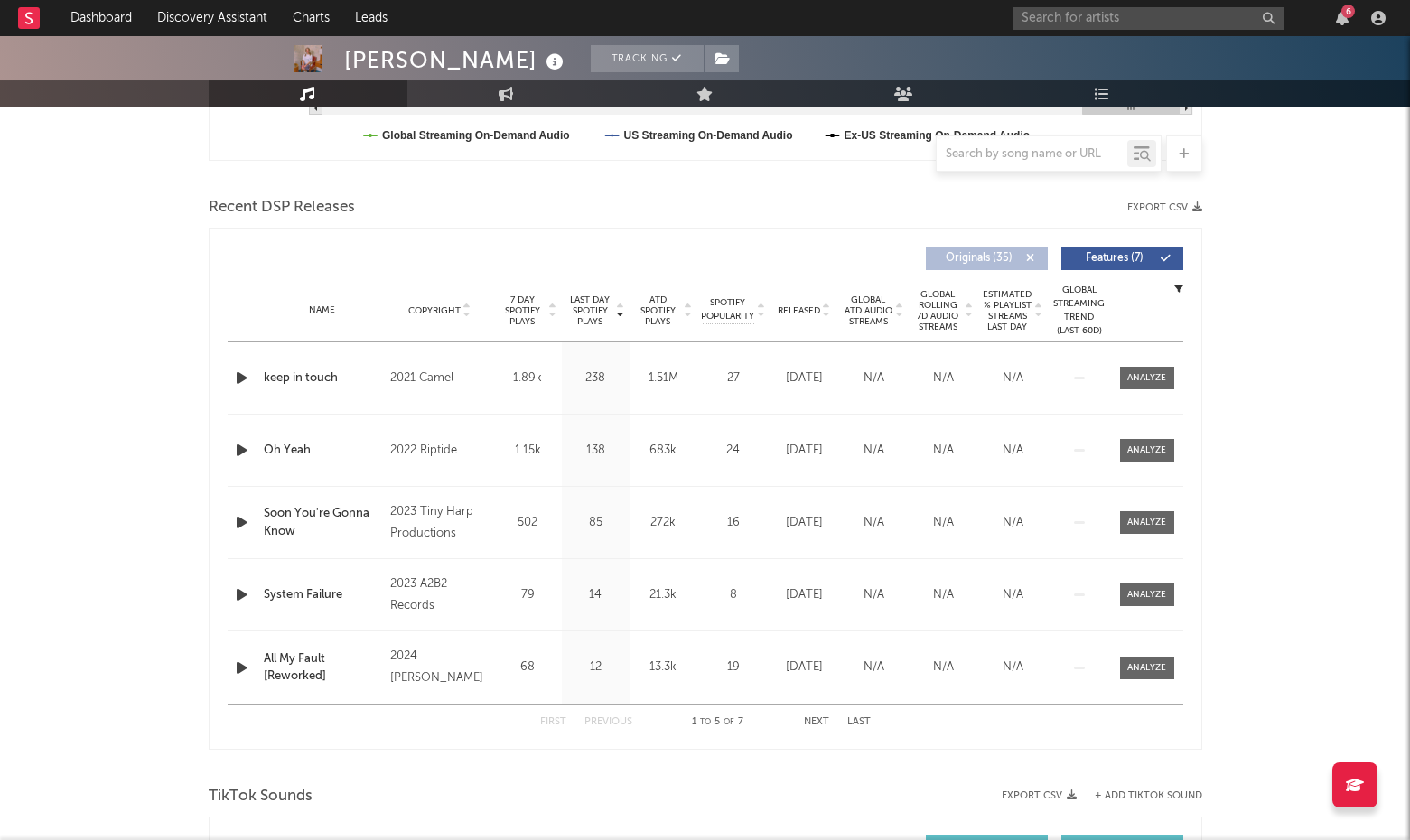
click at [1036, 252] on button "Originals ( 35 )" at bounding box center [987, 258] width 122 height 23
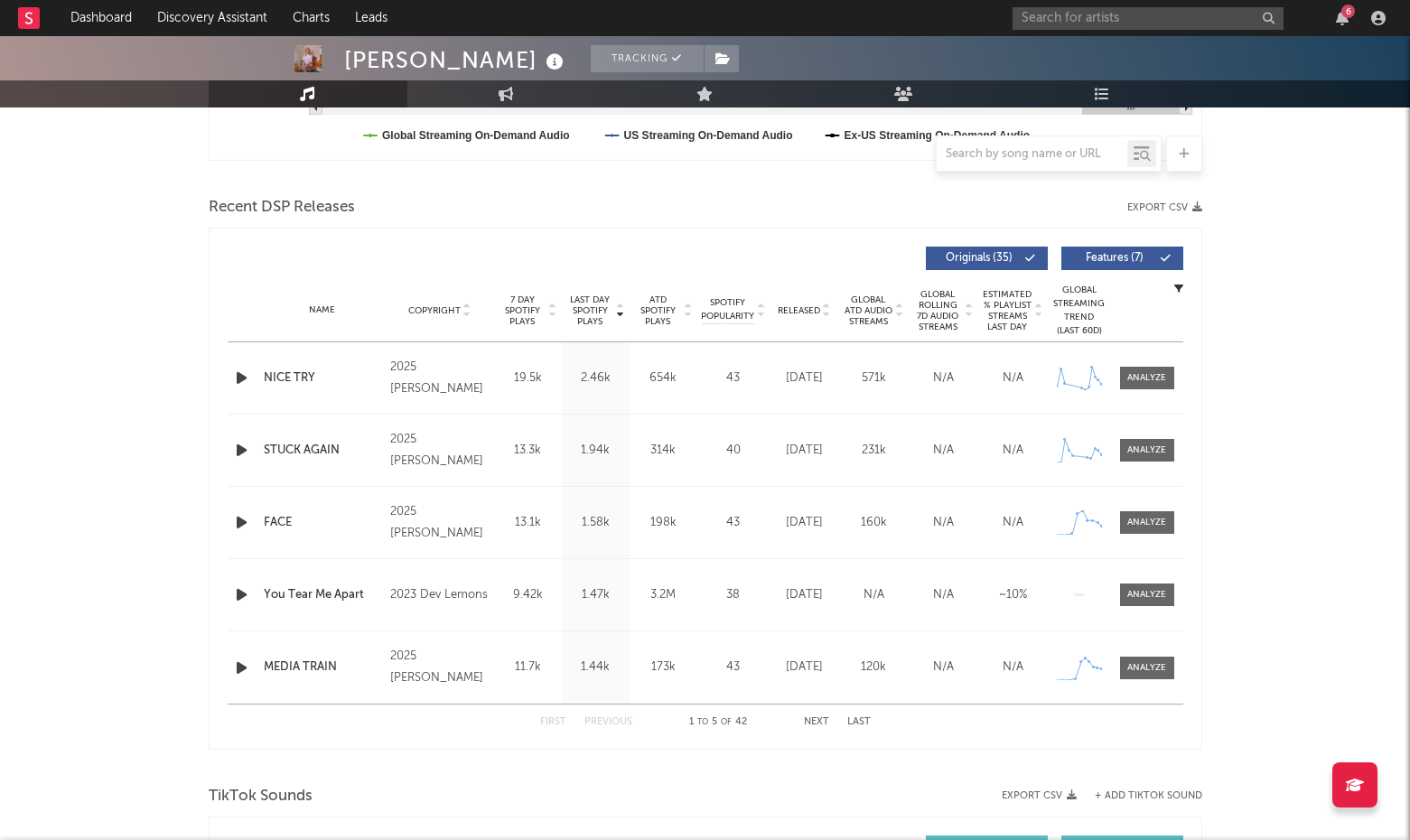
click at [1118, 252] on button "Features ( 7 )" at bounding box center [1123, 258] width 122 height 23
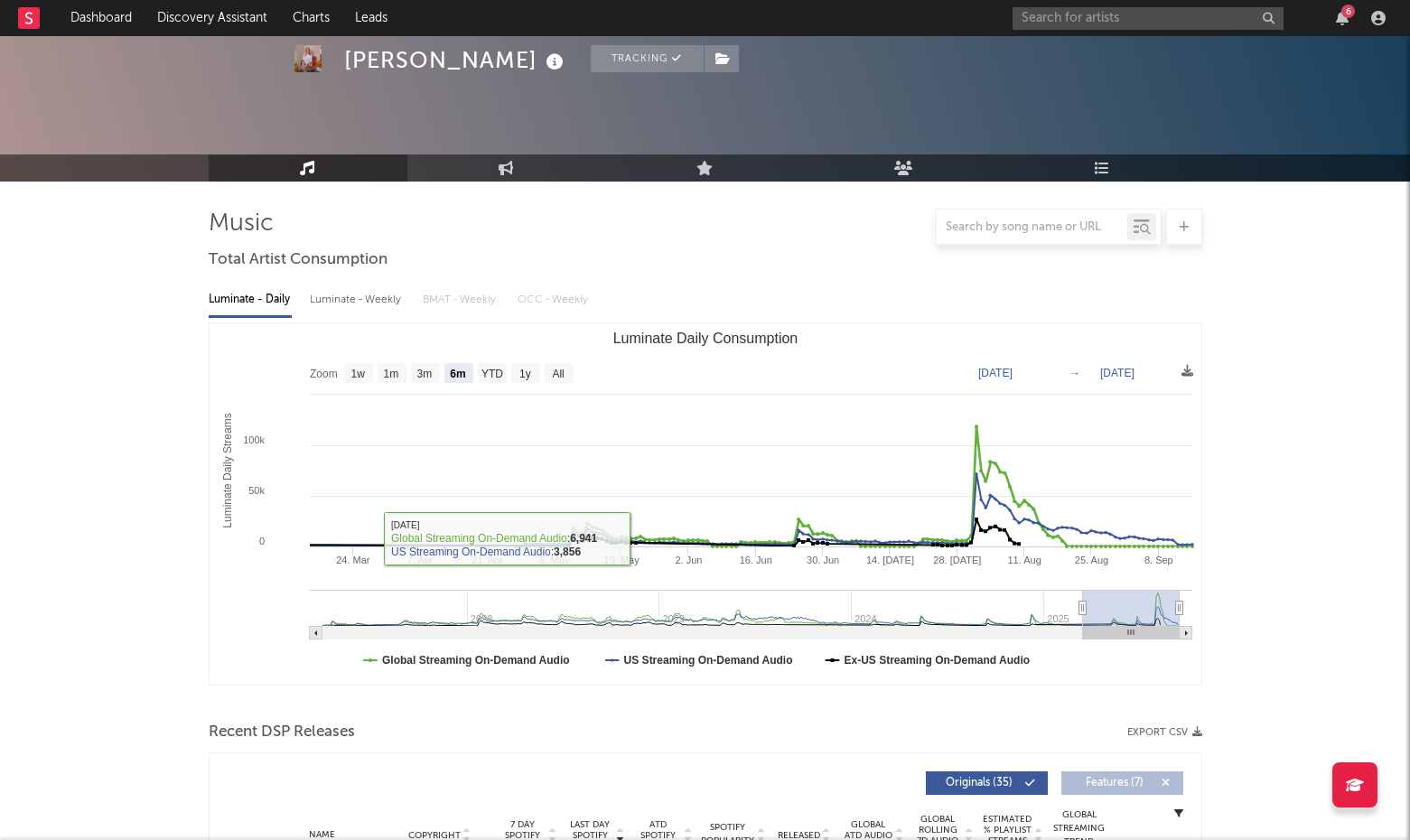
scroll to position [0, 0]
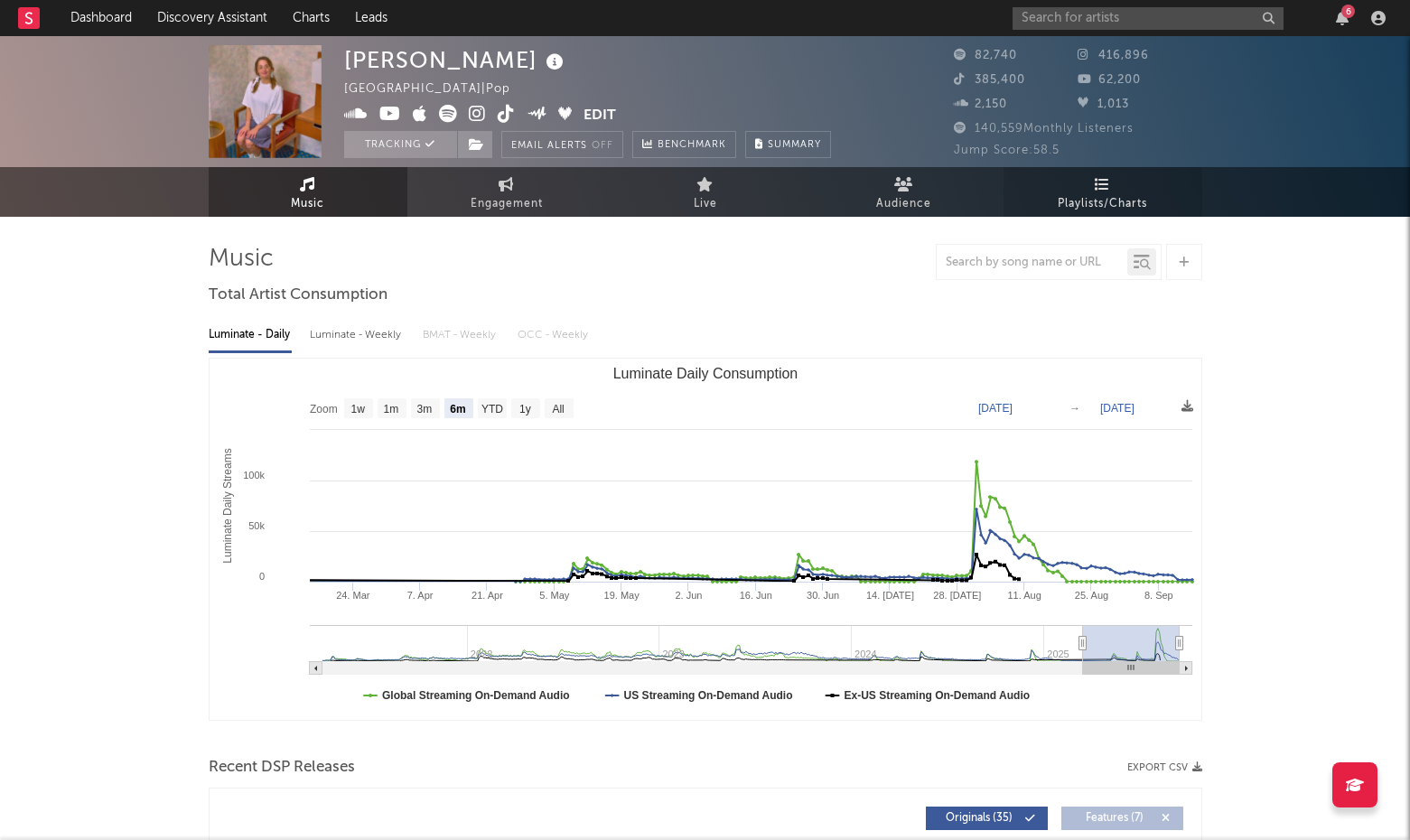
click at [1082, 205] on span "Playlists/Charts" at bounding box center [1102, 204] width 89 height 22
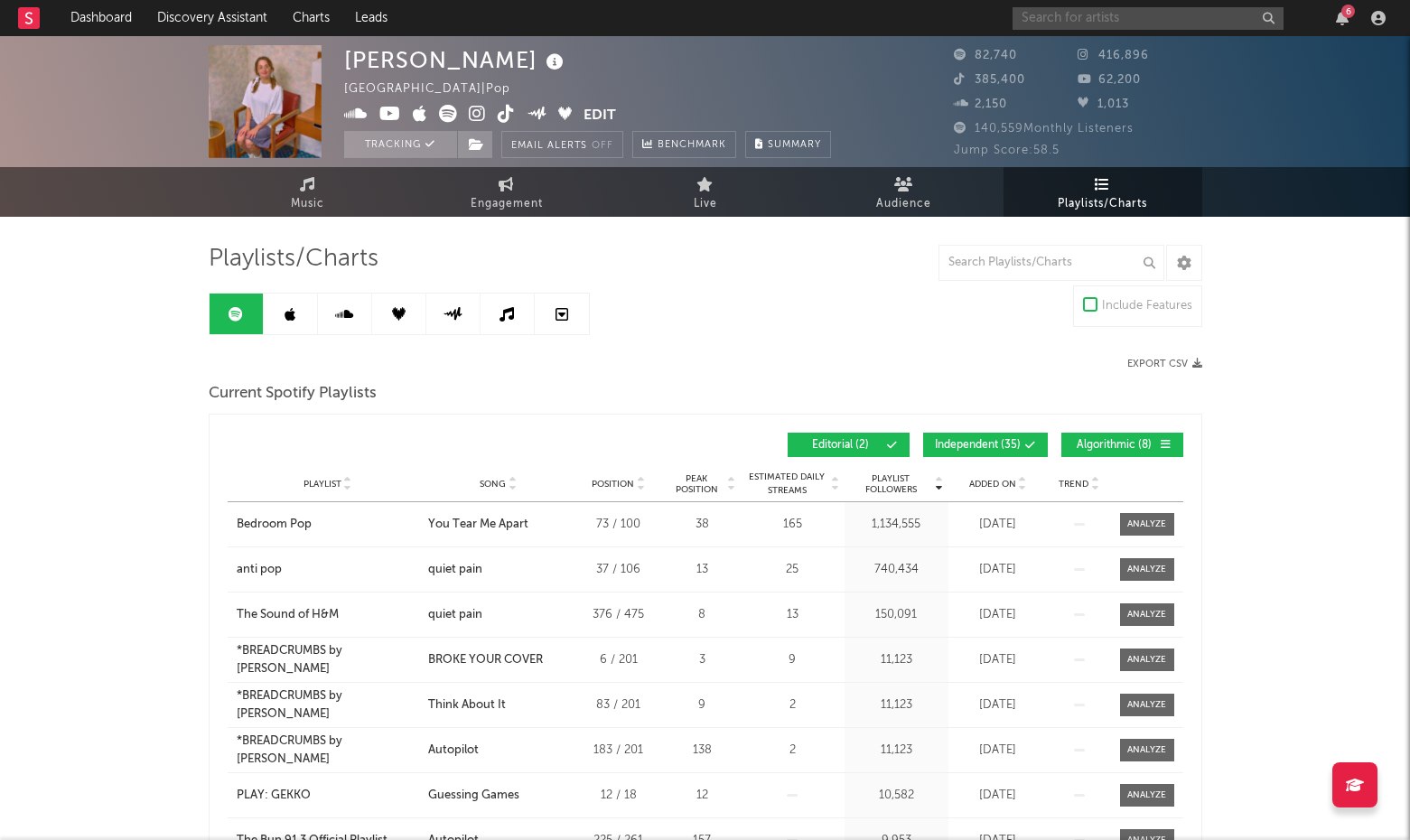
click at [1135, 14] on input "text" at bounding box center [1148, 19] width 271 height 23
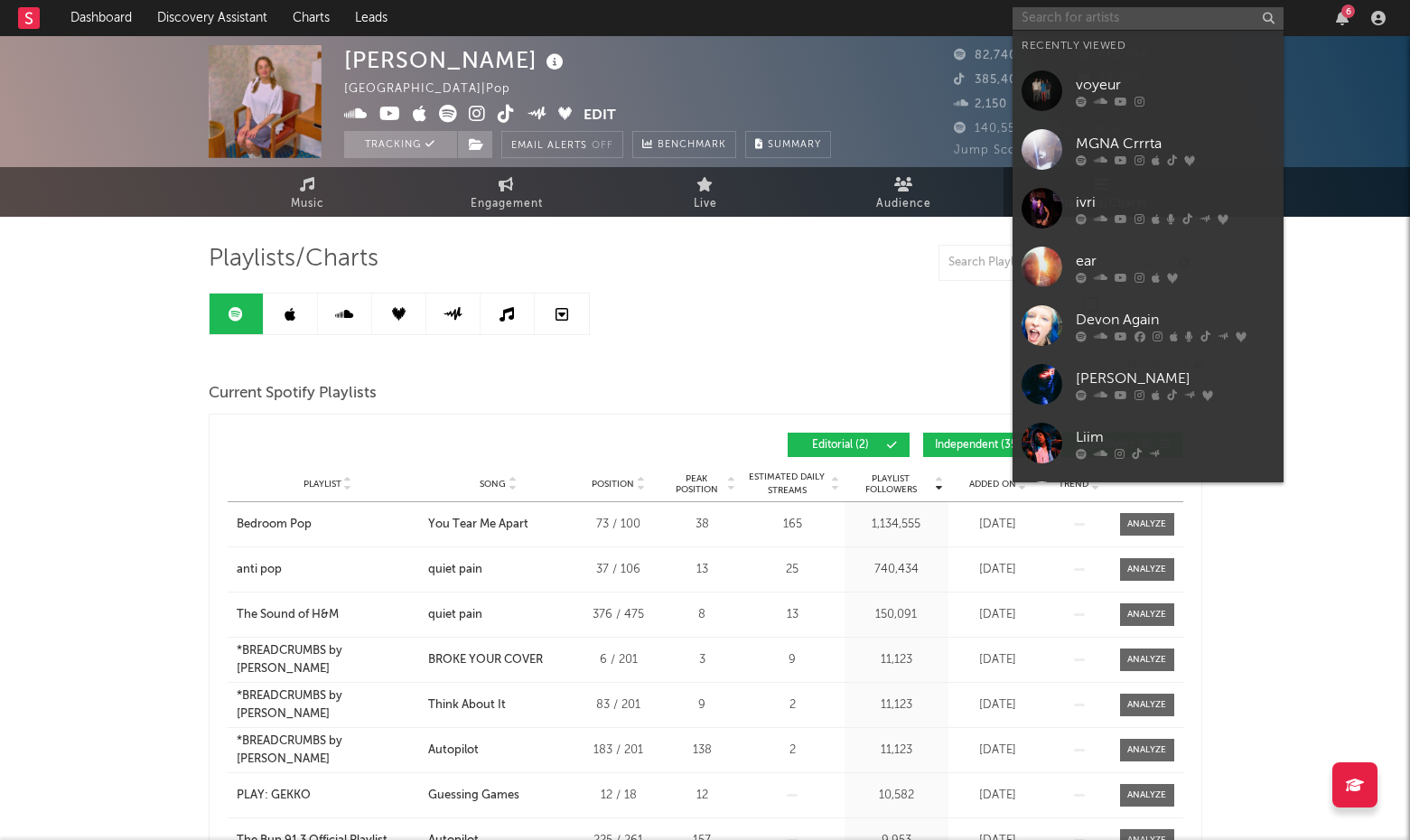
paste input "[PERSON_NAME]"
type input "[PERSON_NAME]"
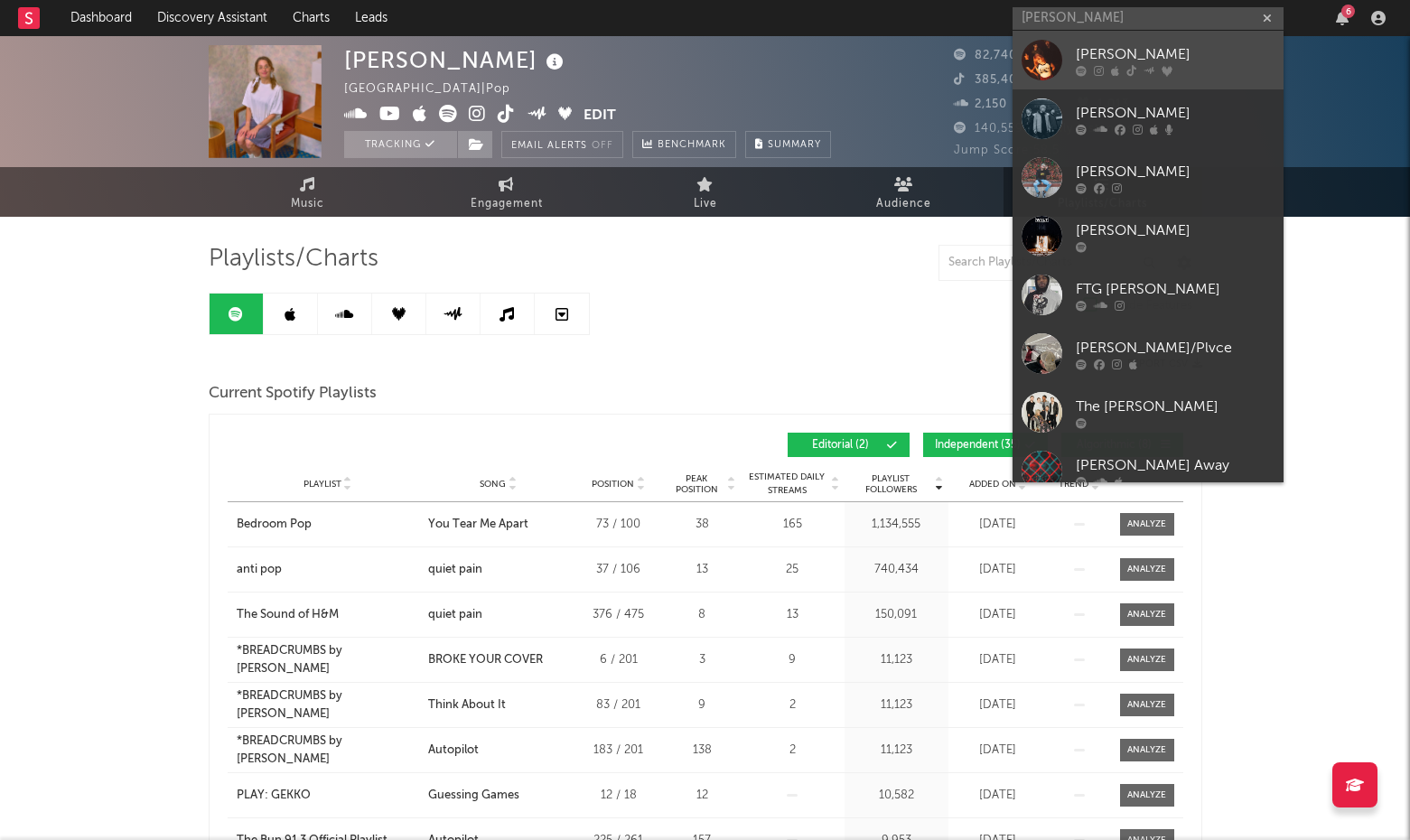
click at [1028, 53] on div at bounding box center [1041, 59] width 40 height 40
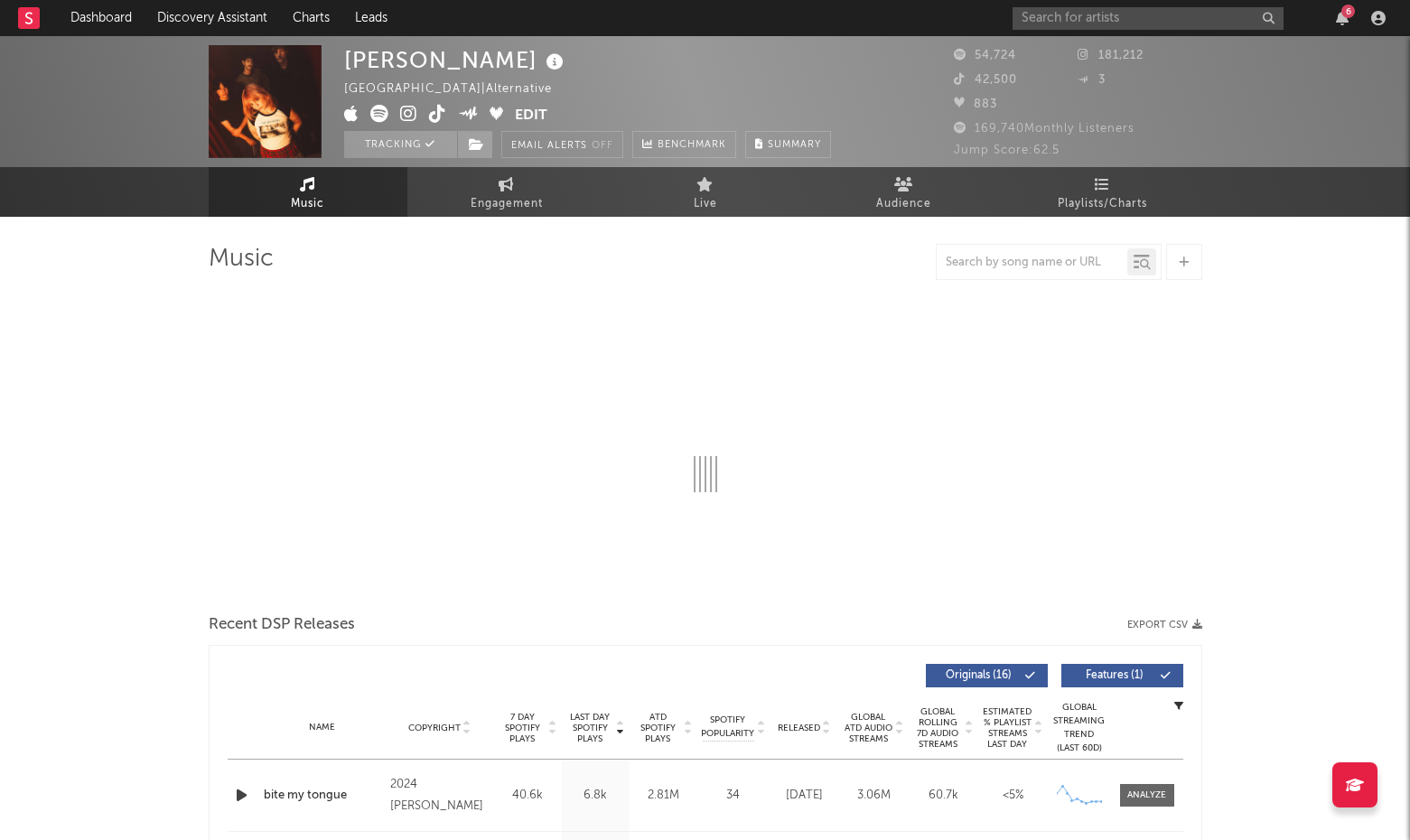
select select "6m"
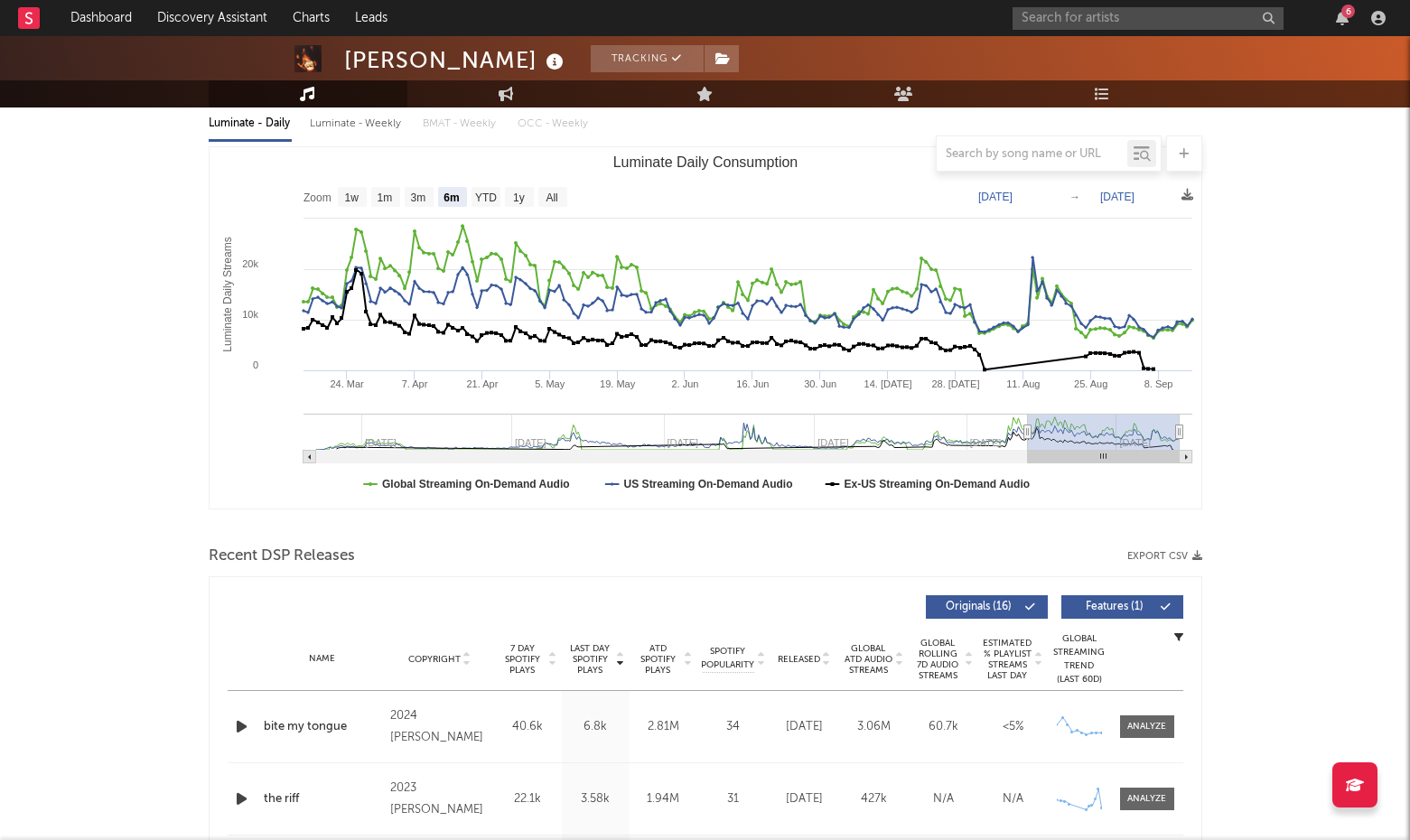
scroll to position [202, 0]
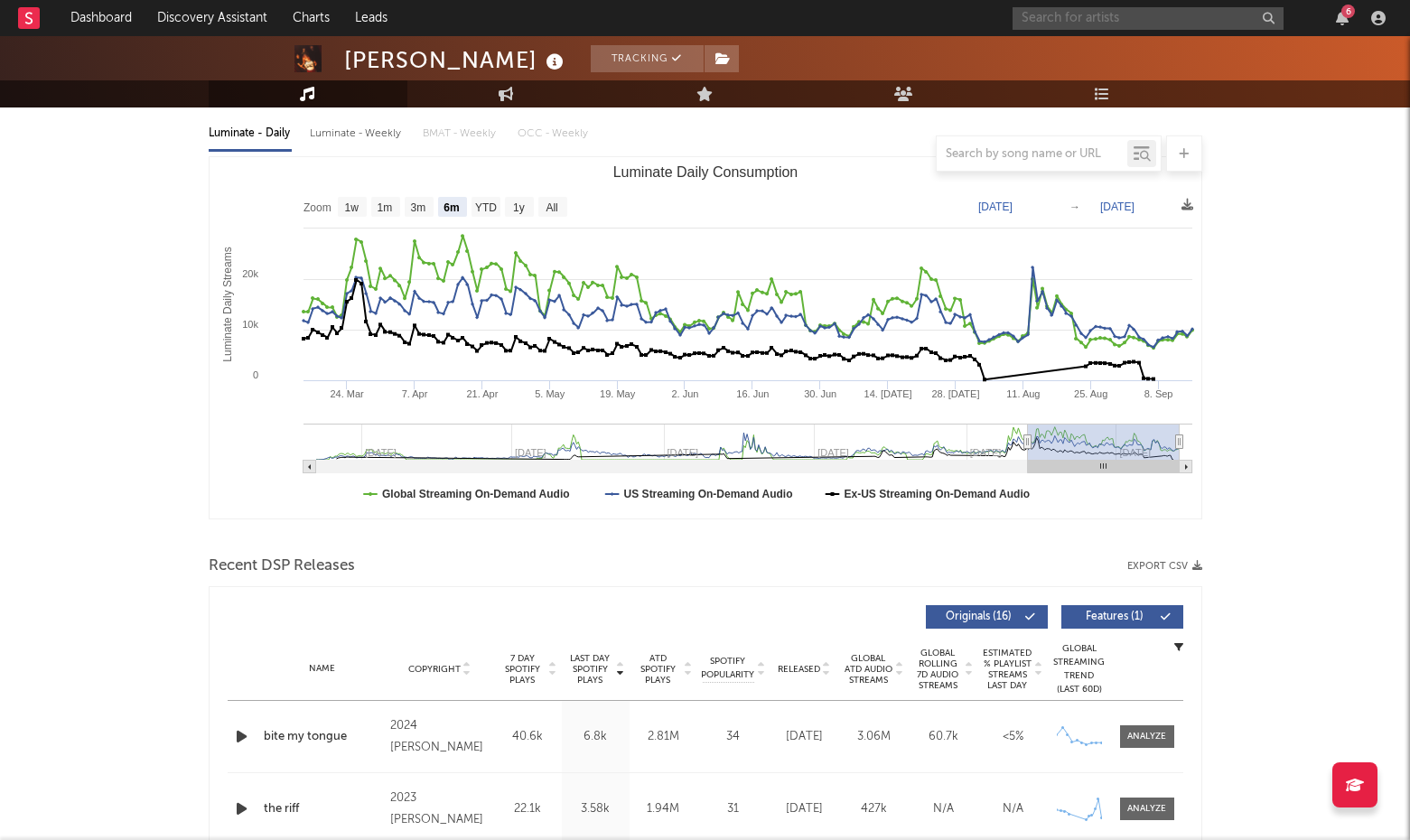
click at [1177, 18] on input "text" at bounding box center [1148, 19] width 271 height 23
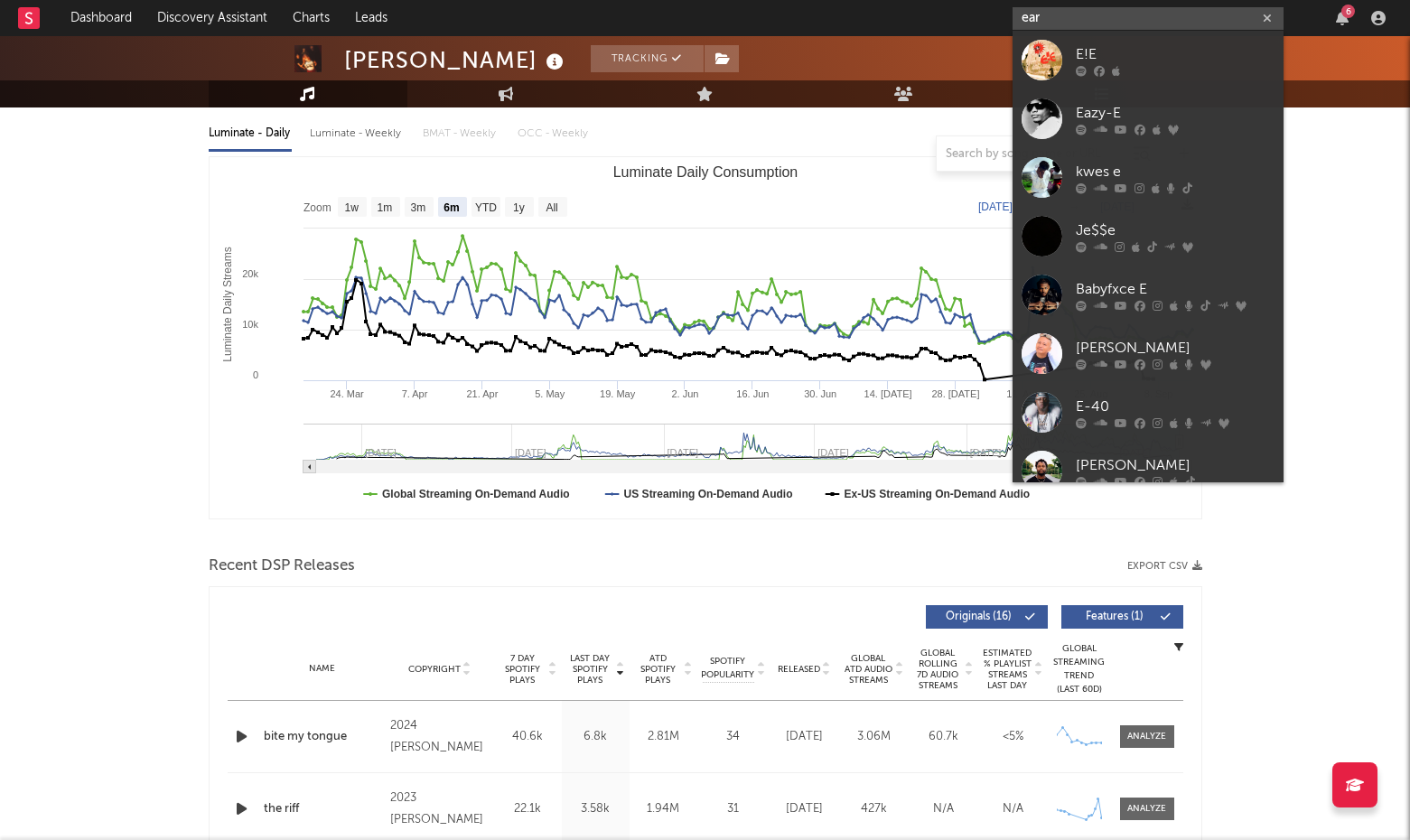
type input "ear"
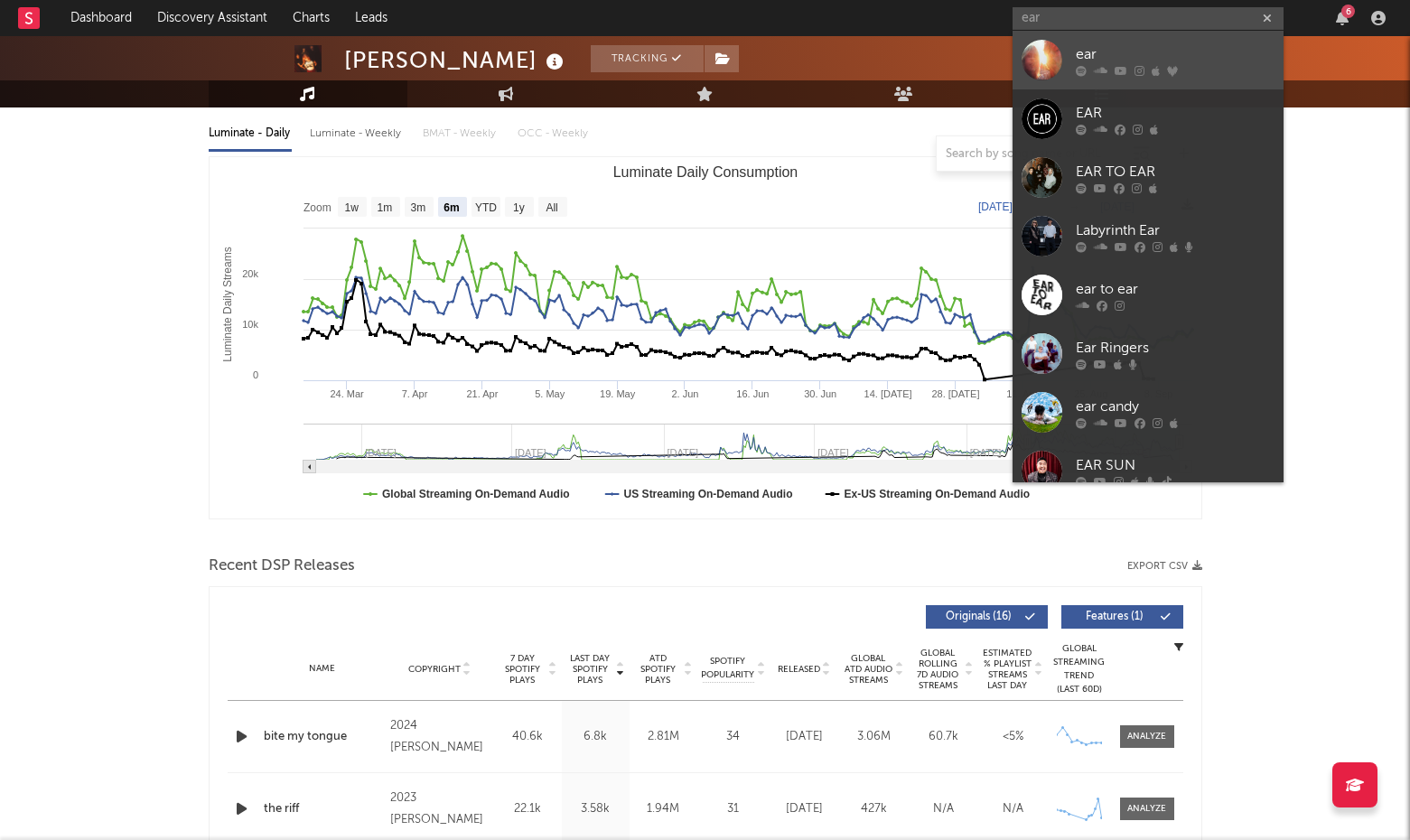
click at [1068, 59] on link "ear" at bounding box center [1148, 60] width 271 height 59
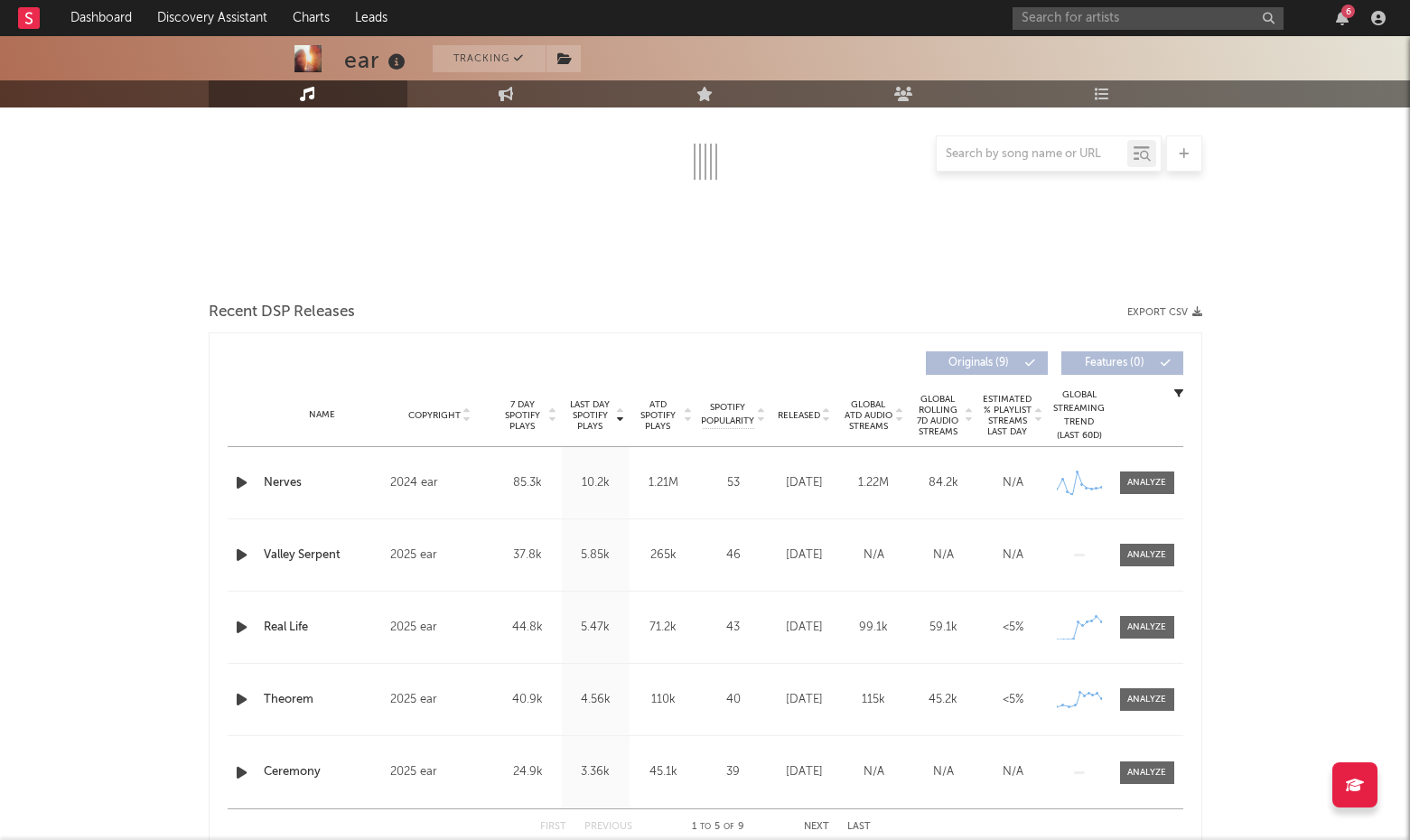
select select "1w"
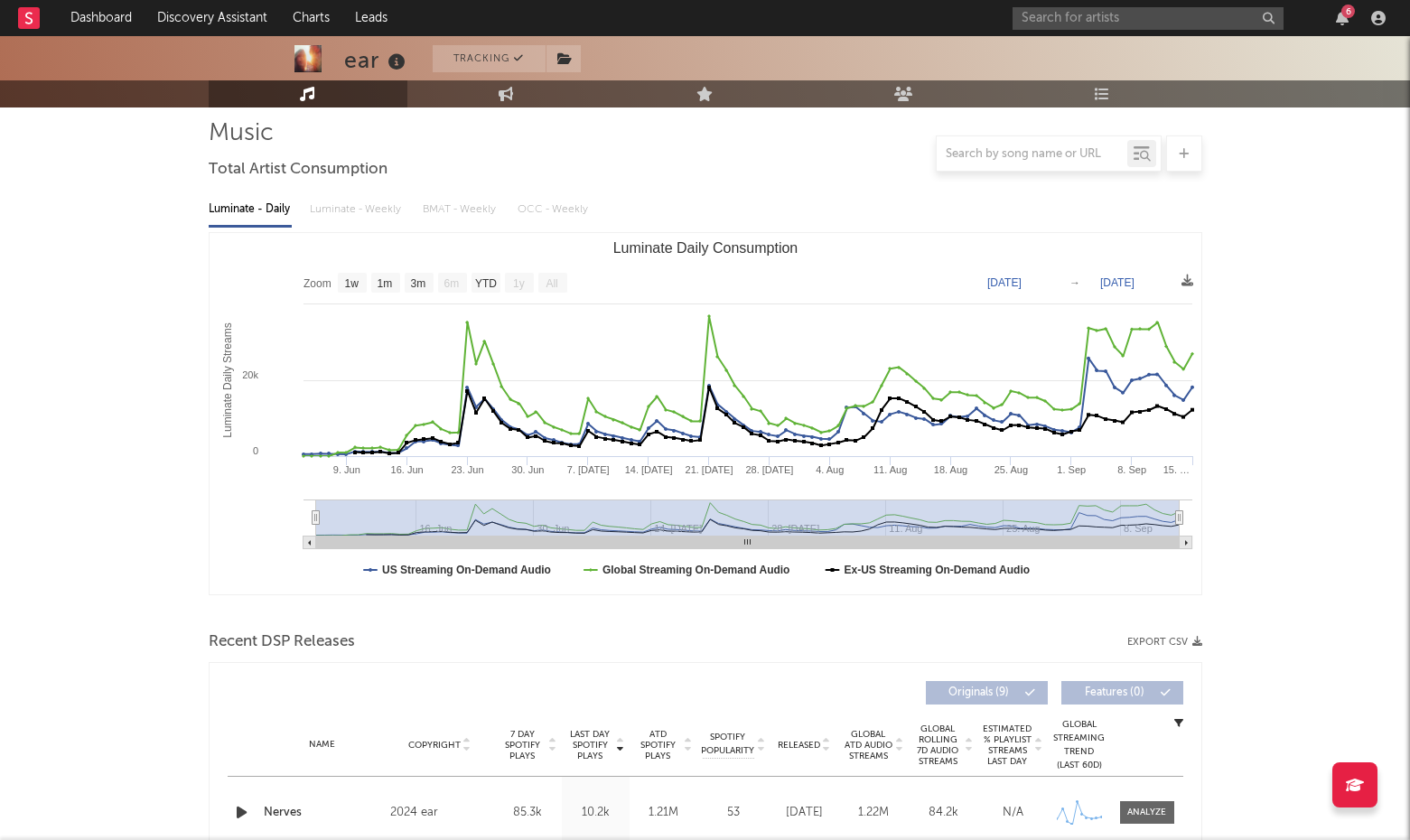
scroll to position [119, 0]
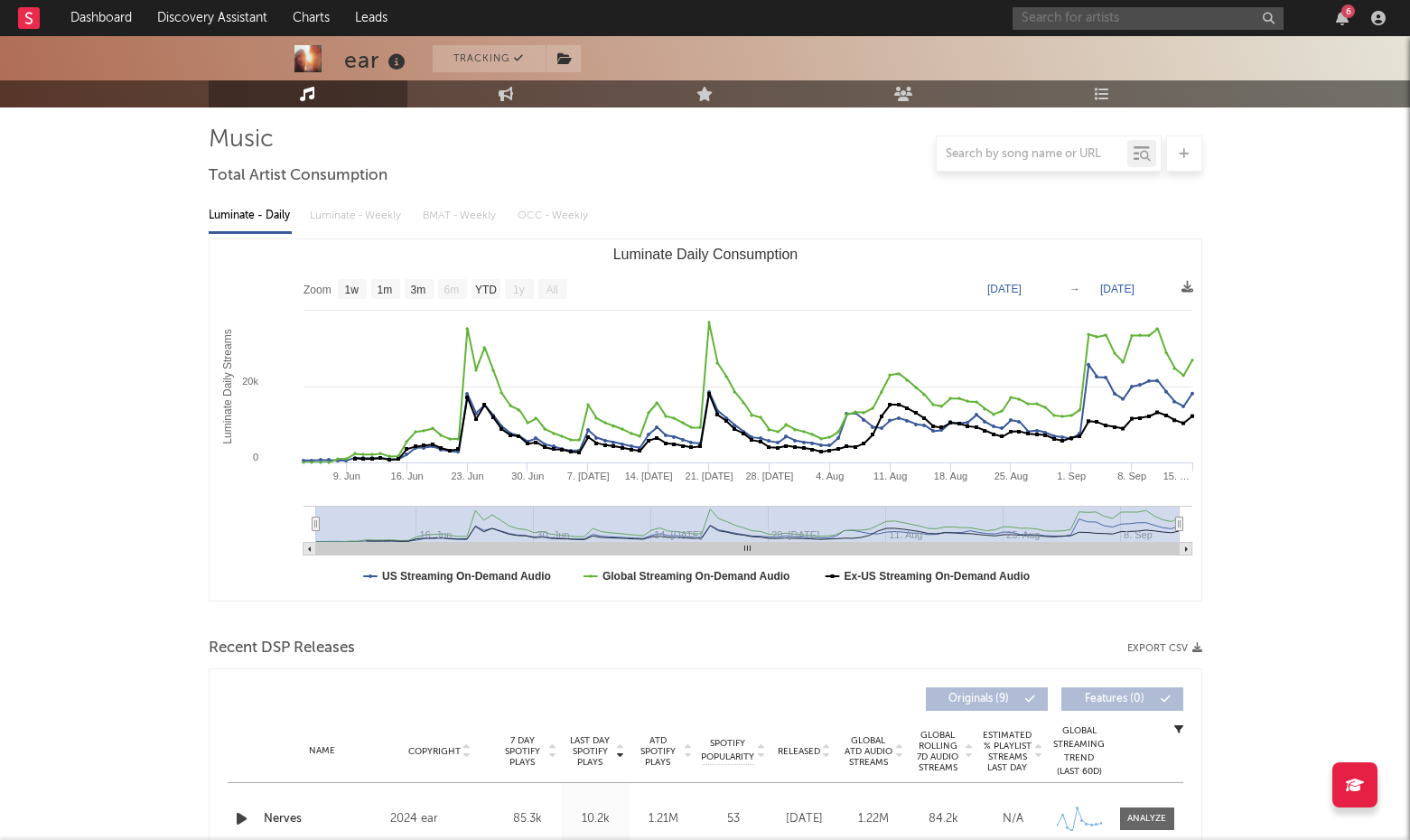
click at [1152, 15] on input "text" at bounding box center [1148, 19] width 271 height 23
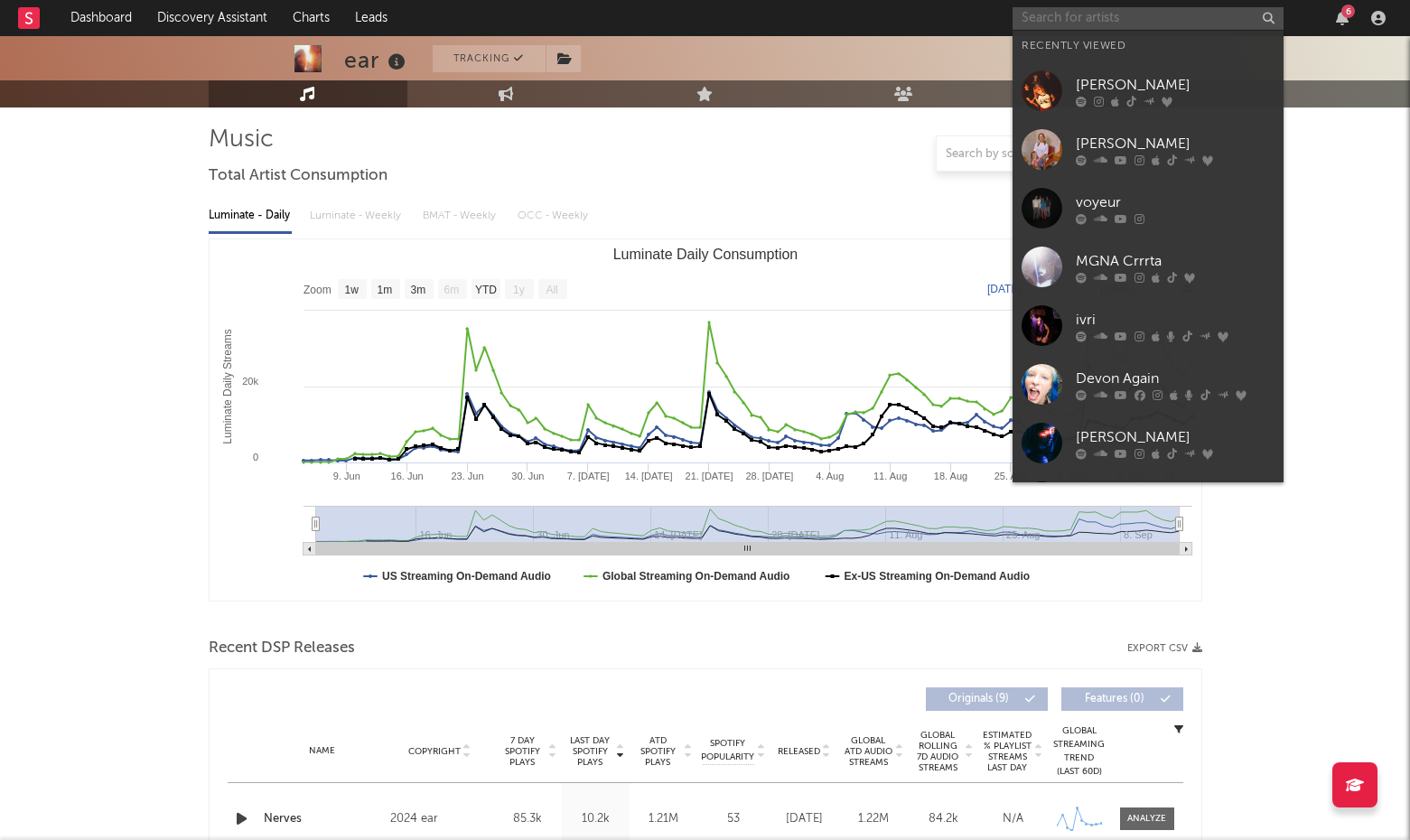
paste input "[PERSON_NAME]"
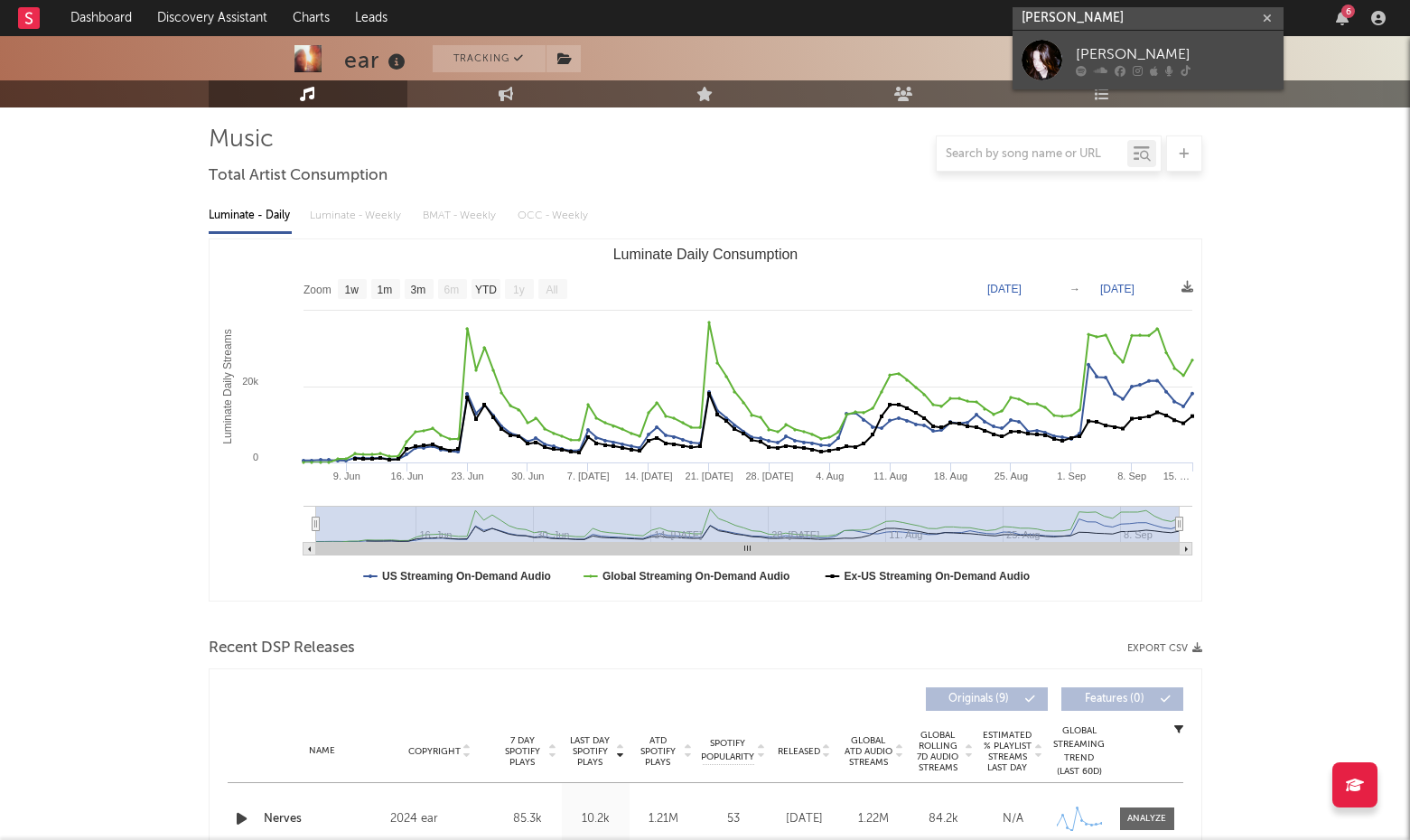
type input "[PERSON_NAME]"
click at [1069, 57] on link "[PERSON_NAME]" at bounding box center [1148, 60] width 271 height 59
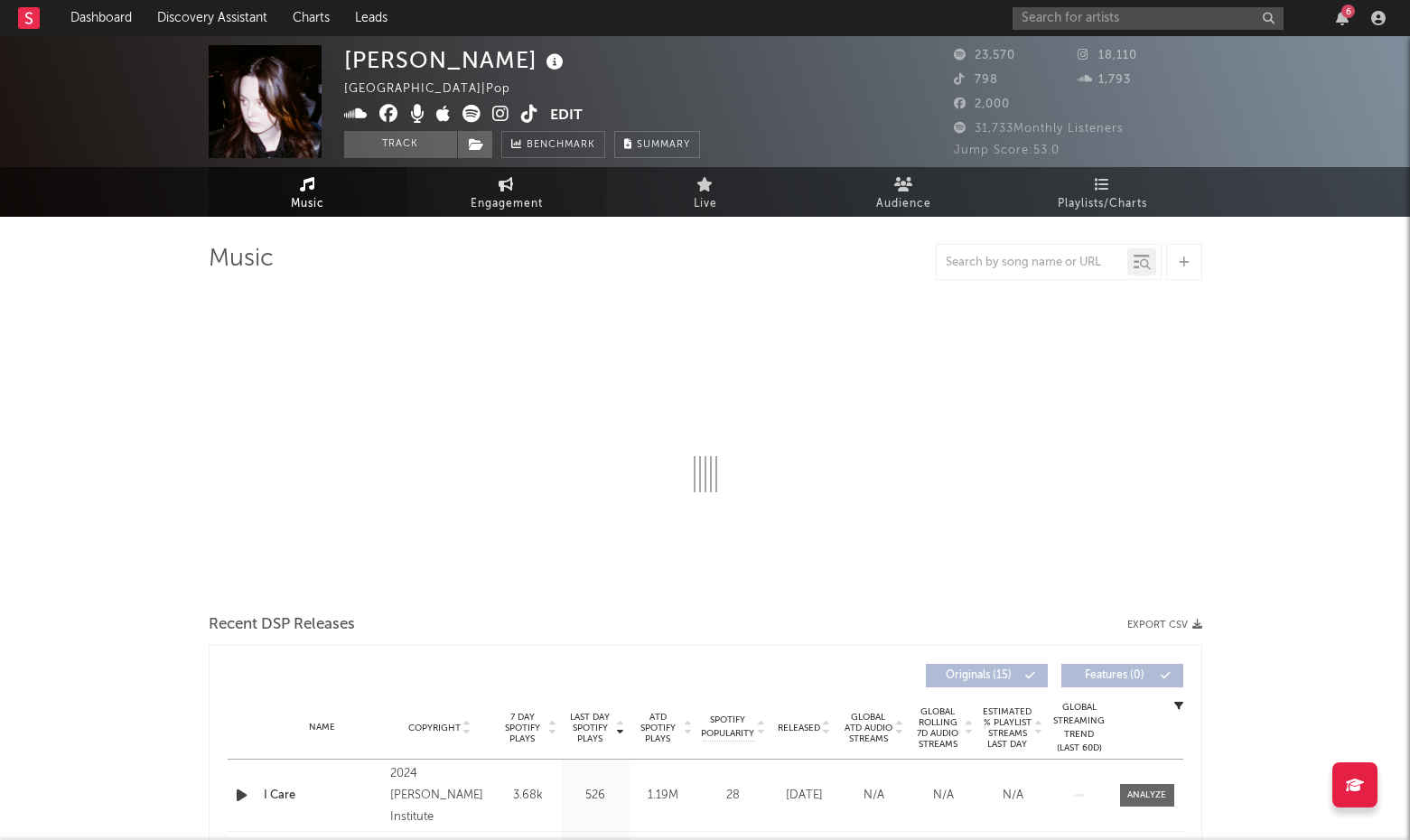
select select "6m"
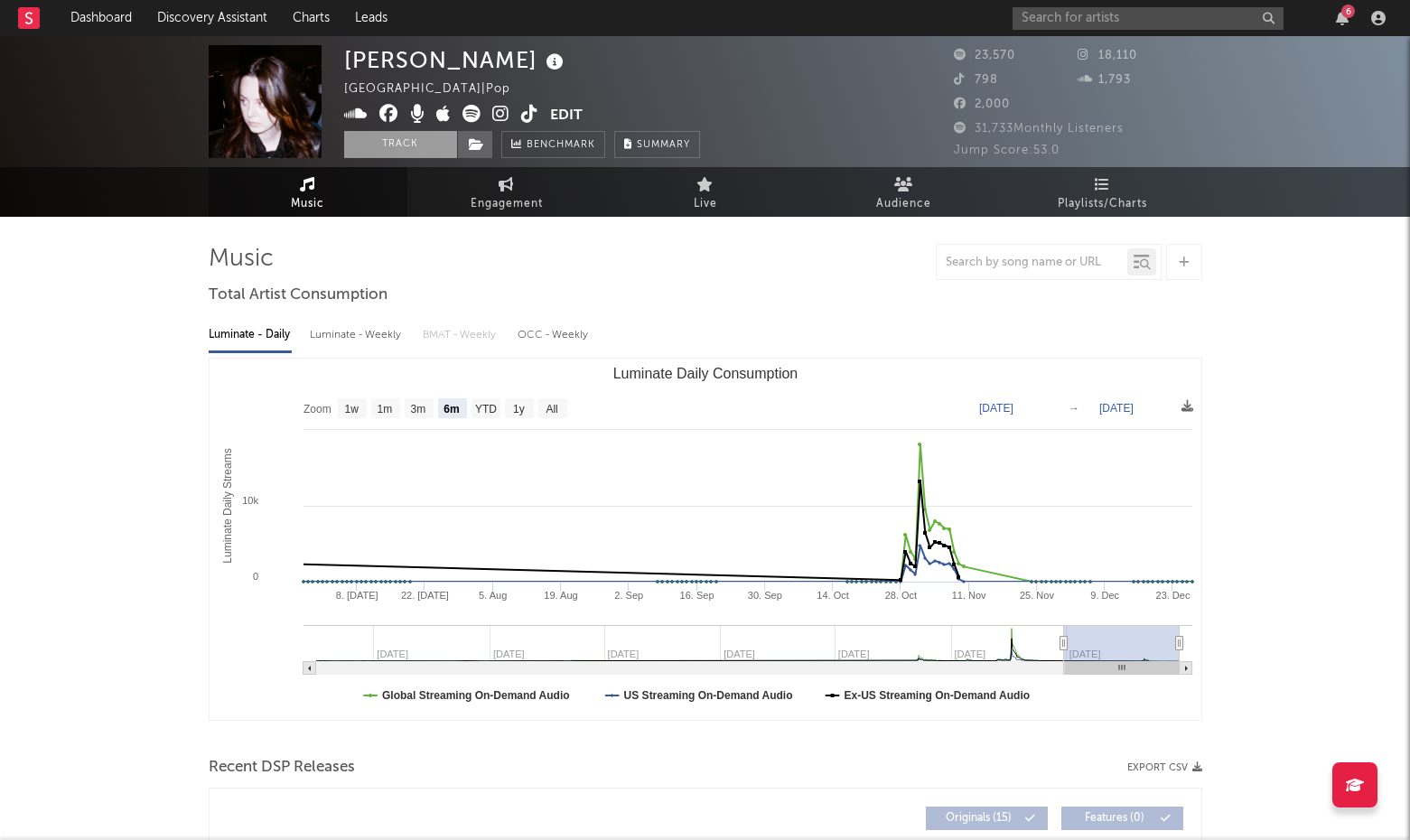
click at [421, 140] on button "Track" at bounding box center [401, 145] width 113 height 27
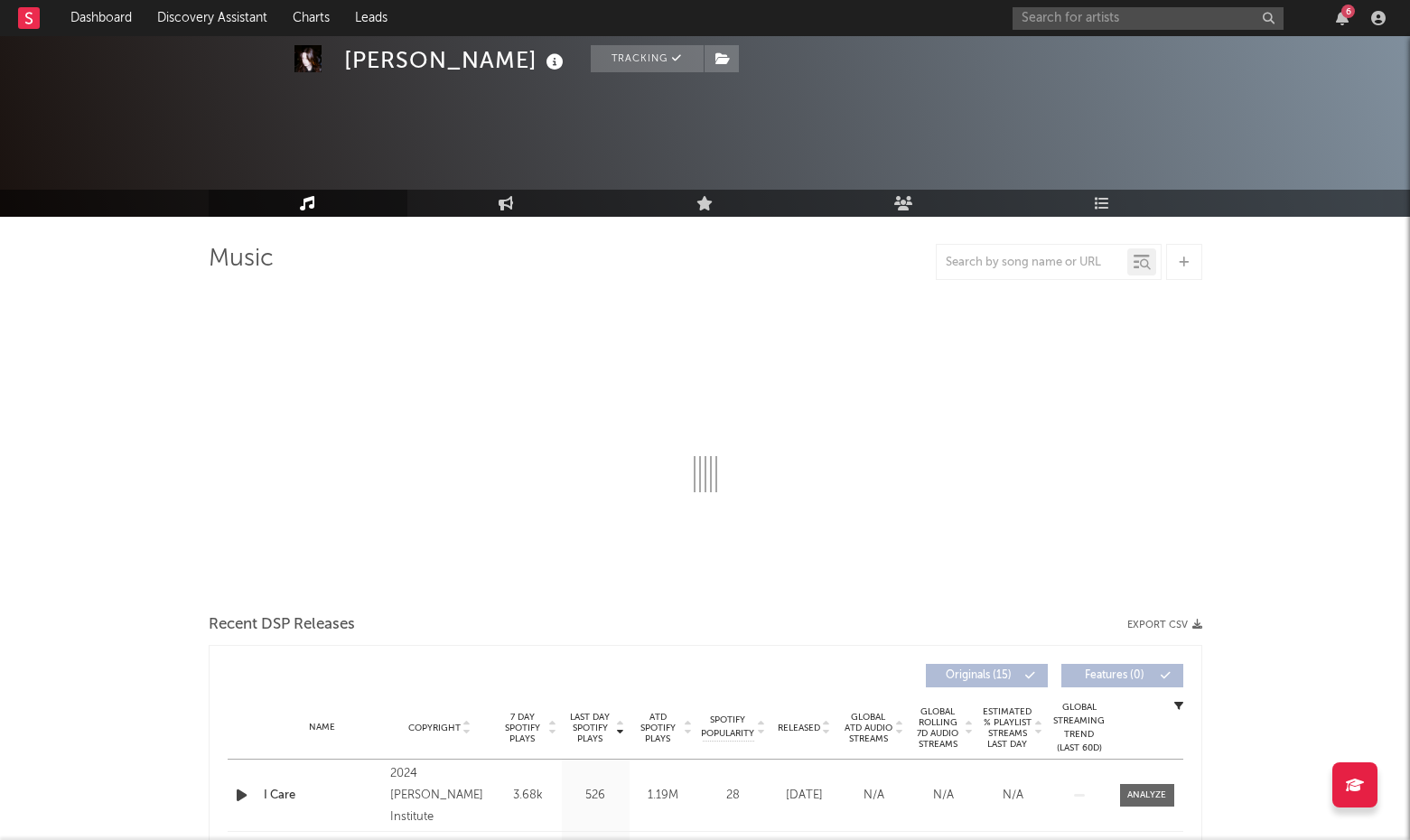
select select "6m"
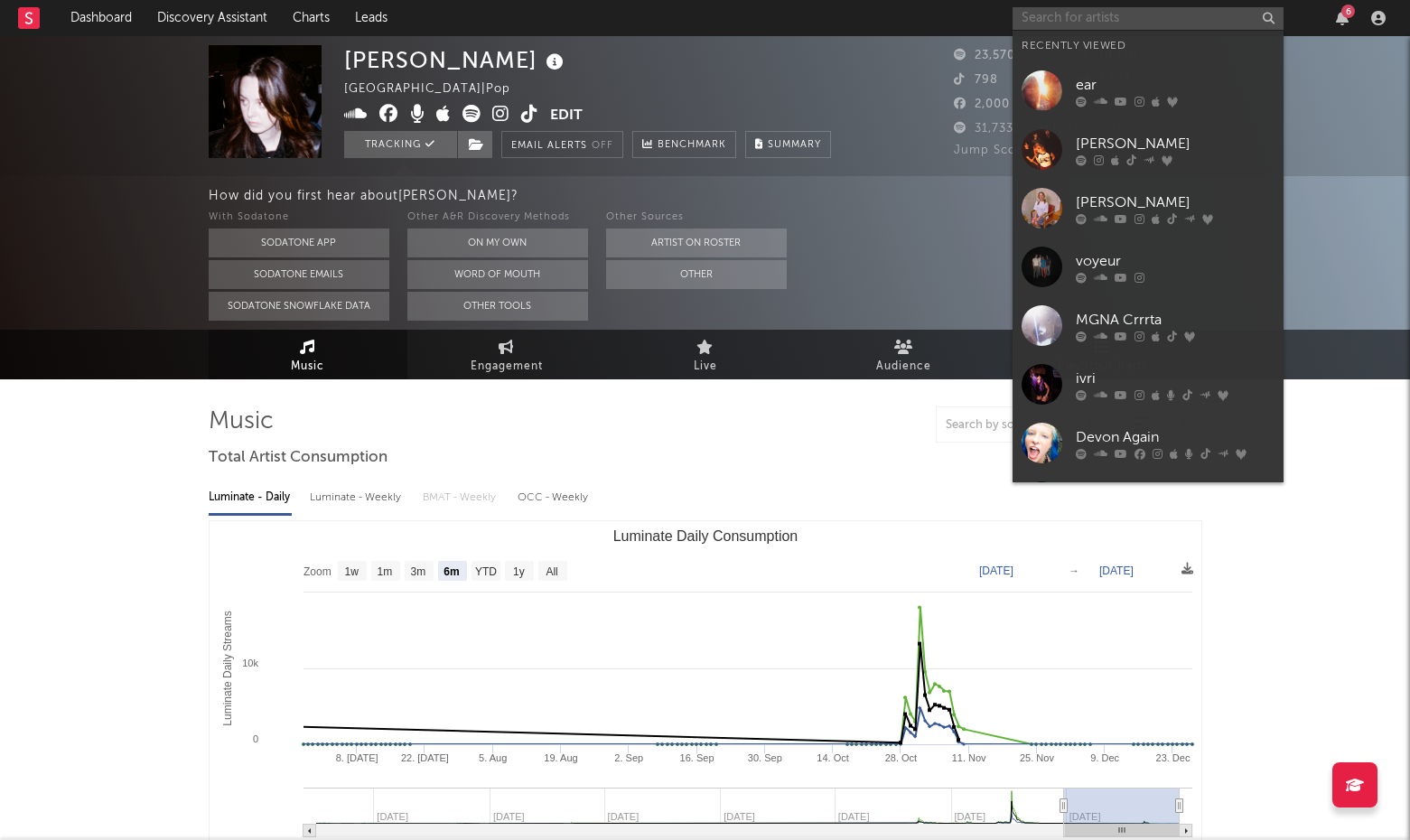
click at [1206, 21] on input "text" at bounding box center [1148, 19] width 271 height 23
paste input "Feyi"
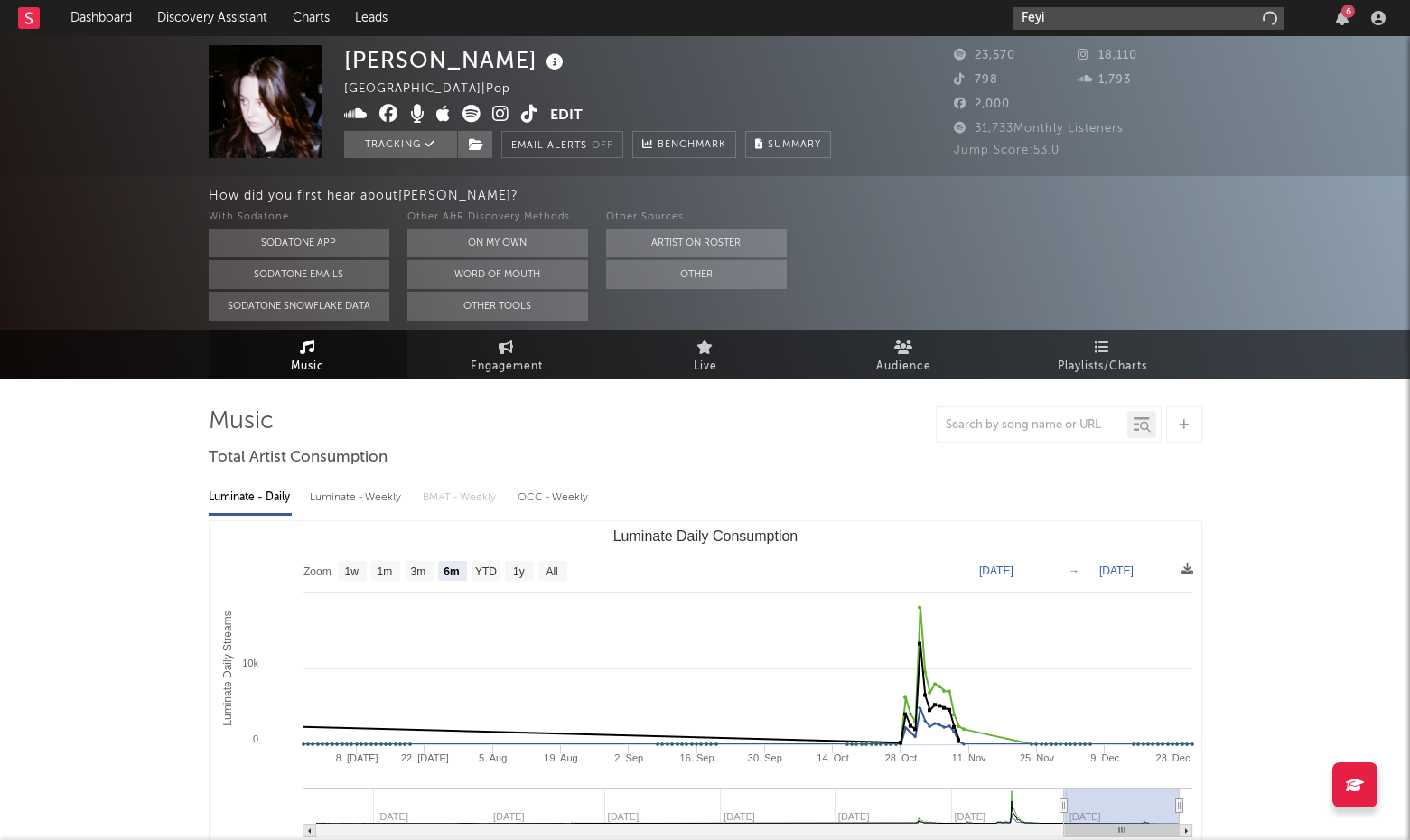
type input "Feyi"
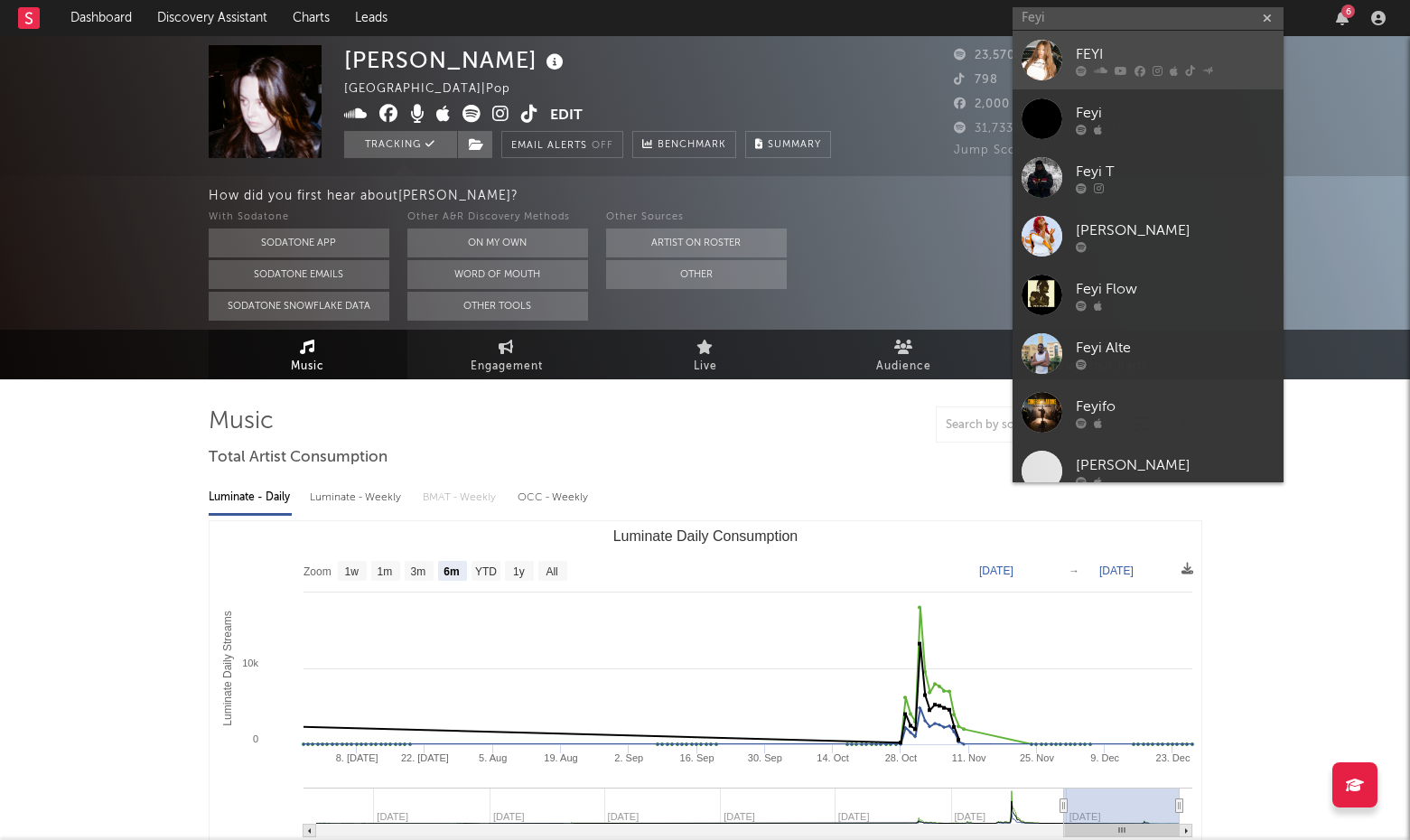
click at [1103, 57] on div "FEYI" at bounding box center [1175, 53] width 199 height 22
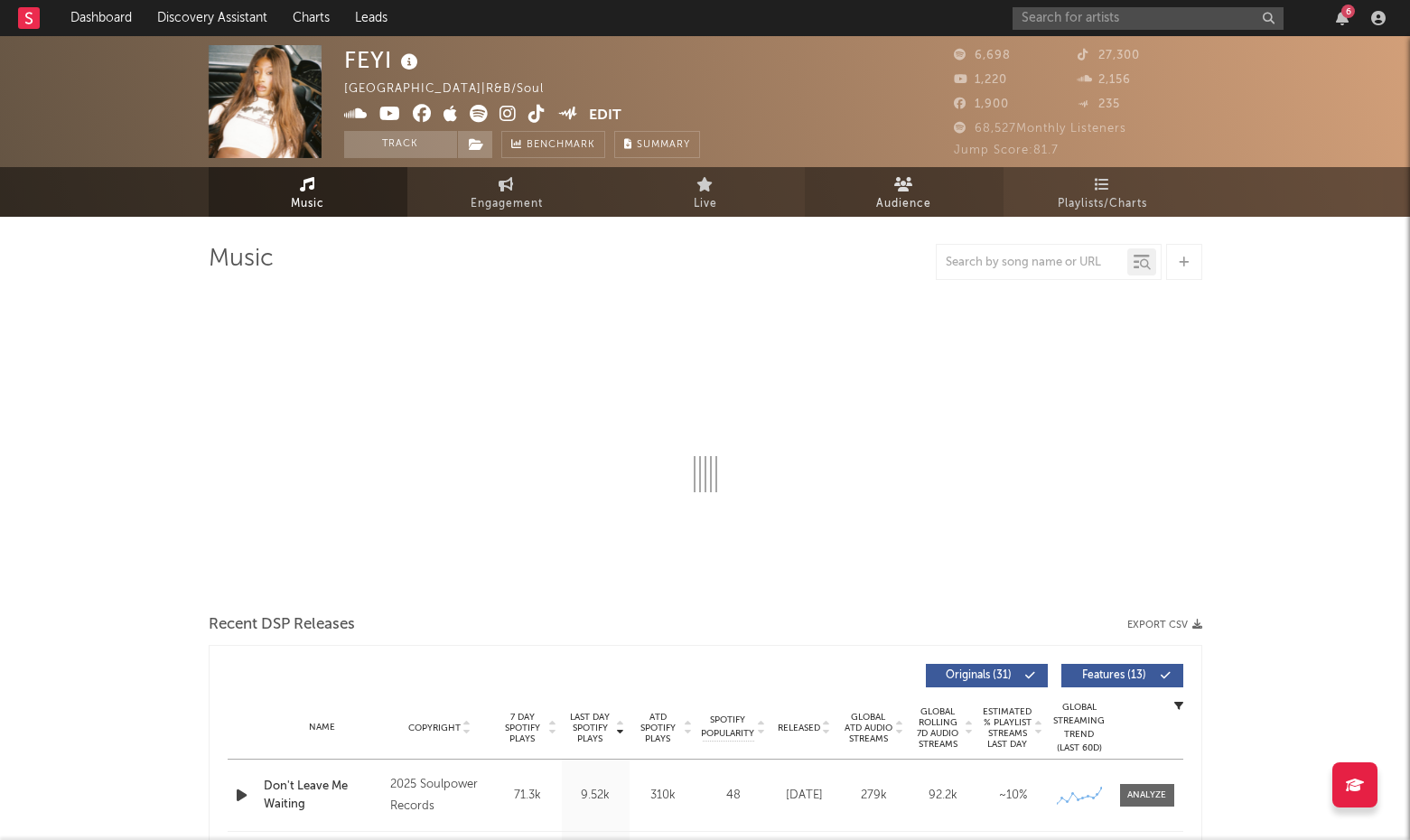
select select "6m"
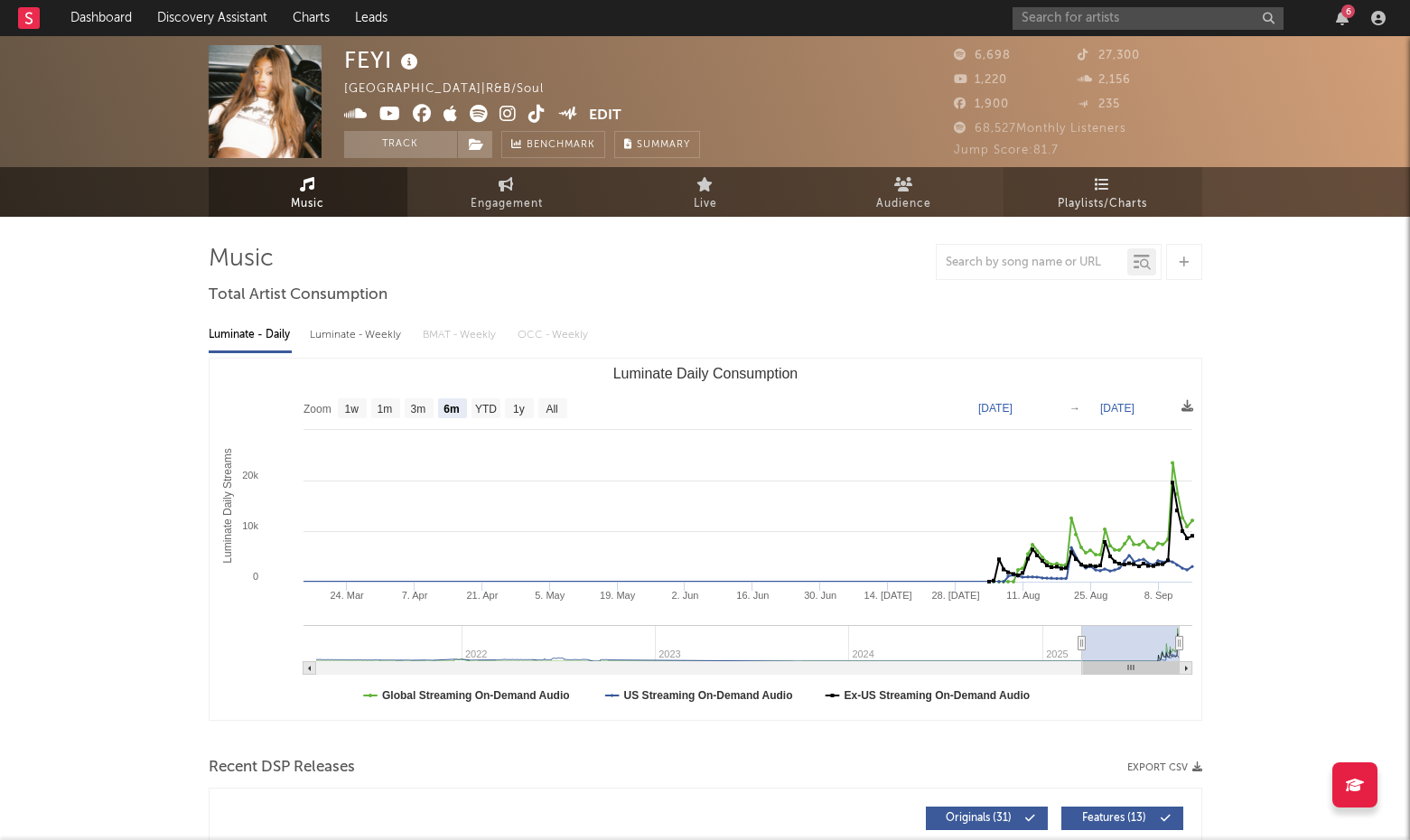
click at [1105, 181] on icon at bounding box center [1102, 184] width 15 height 14
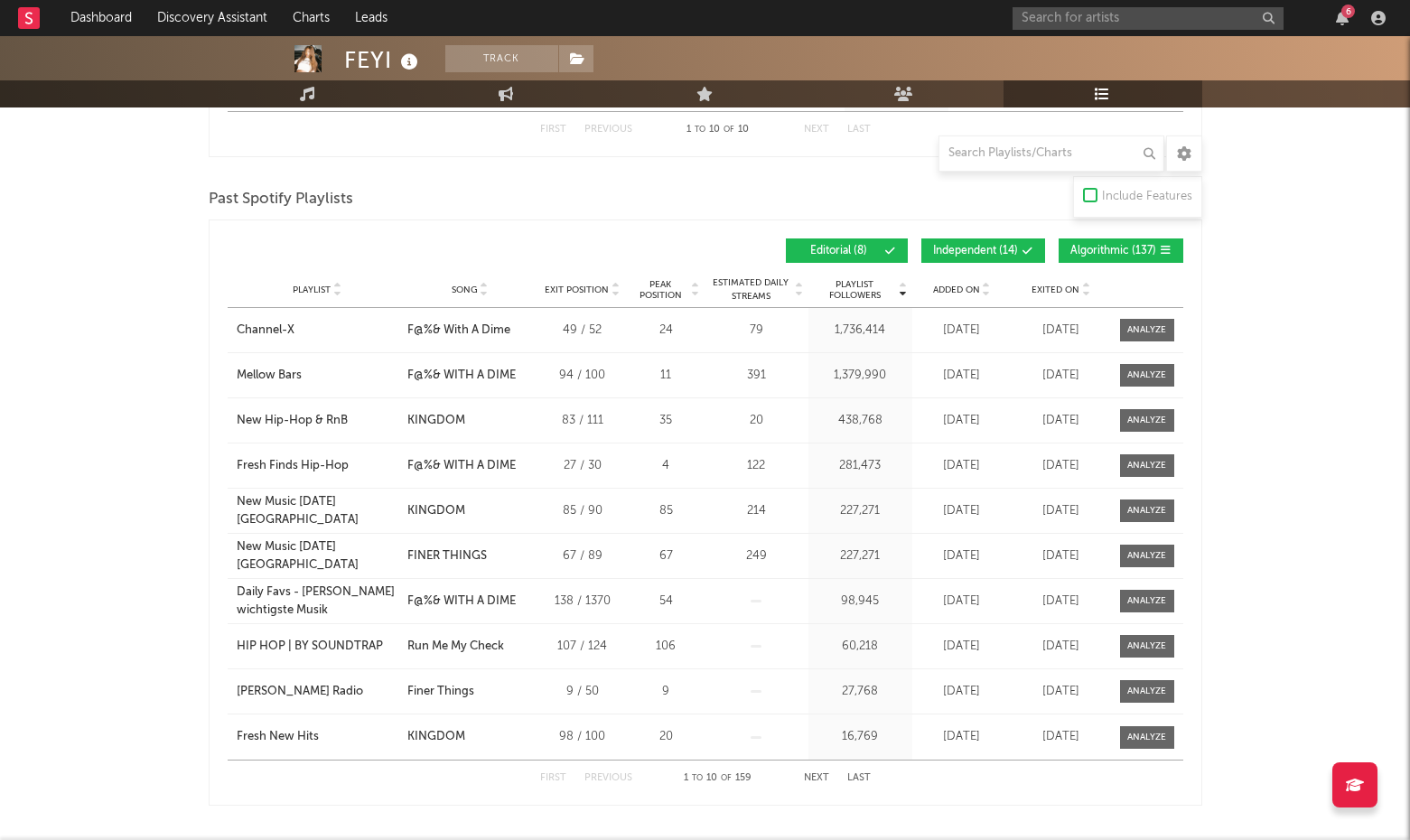
scroll to position [838, 0]
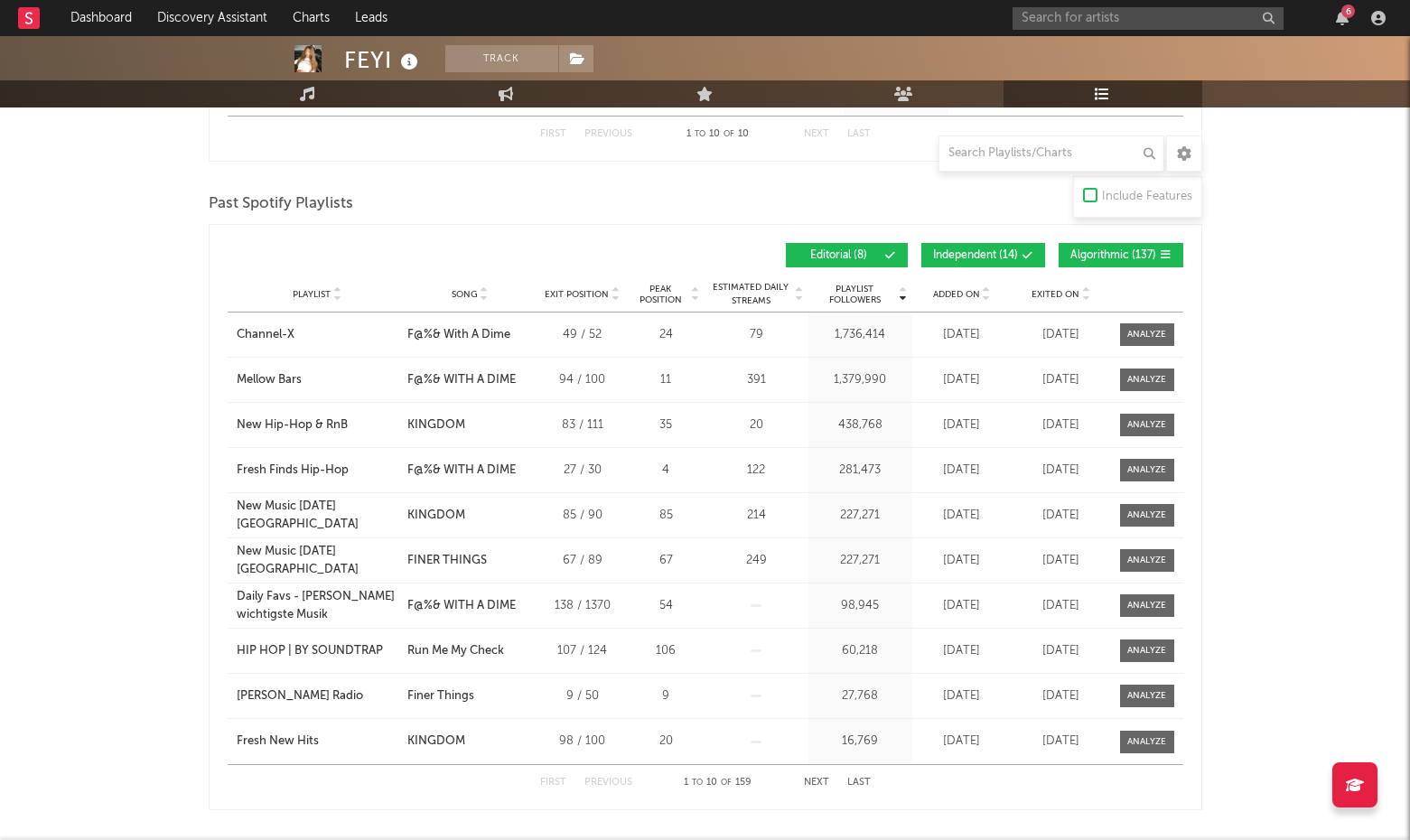
click at [995, 249] on button "Independent ( 14 )" at bounding box center [983, 255] width 124 height 24
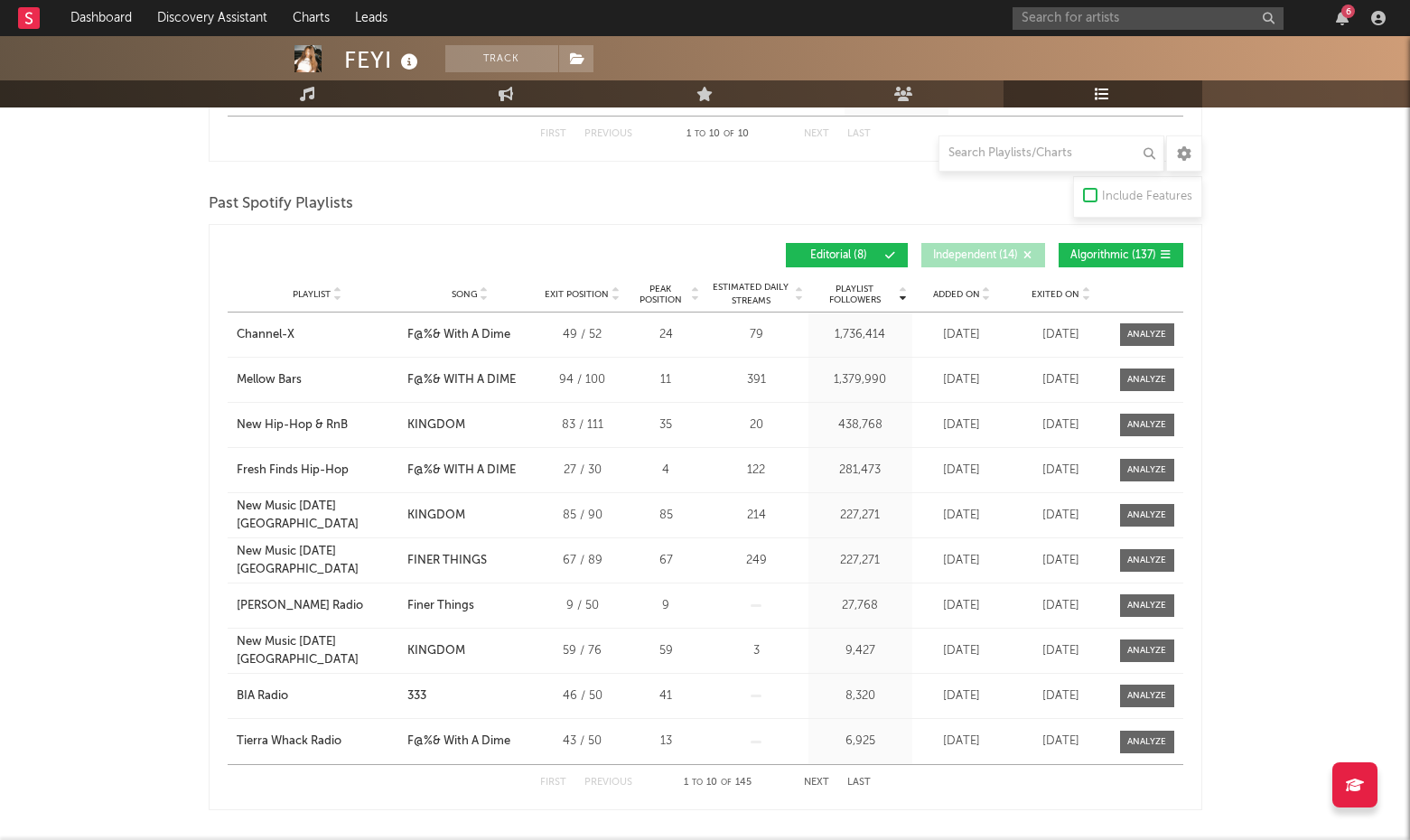
click at [1065, 249] on button "Algorithmic ( 137 )" at bounding box center [1121, 255] width 125 height 24
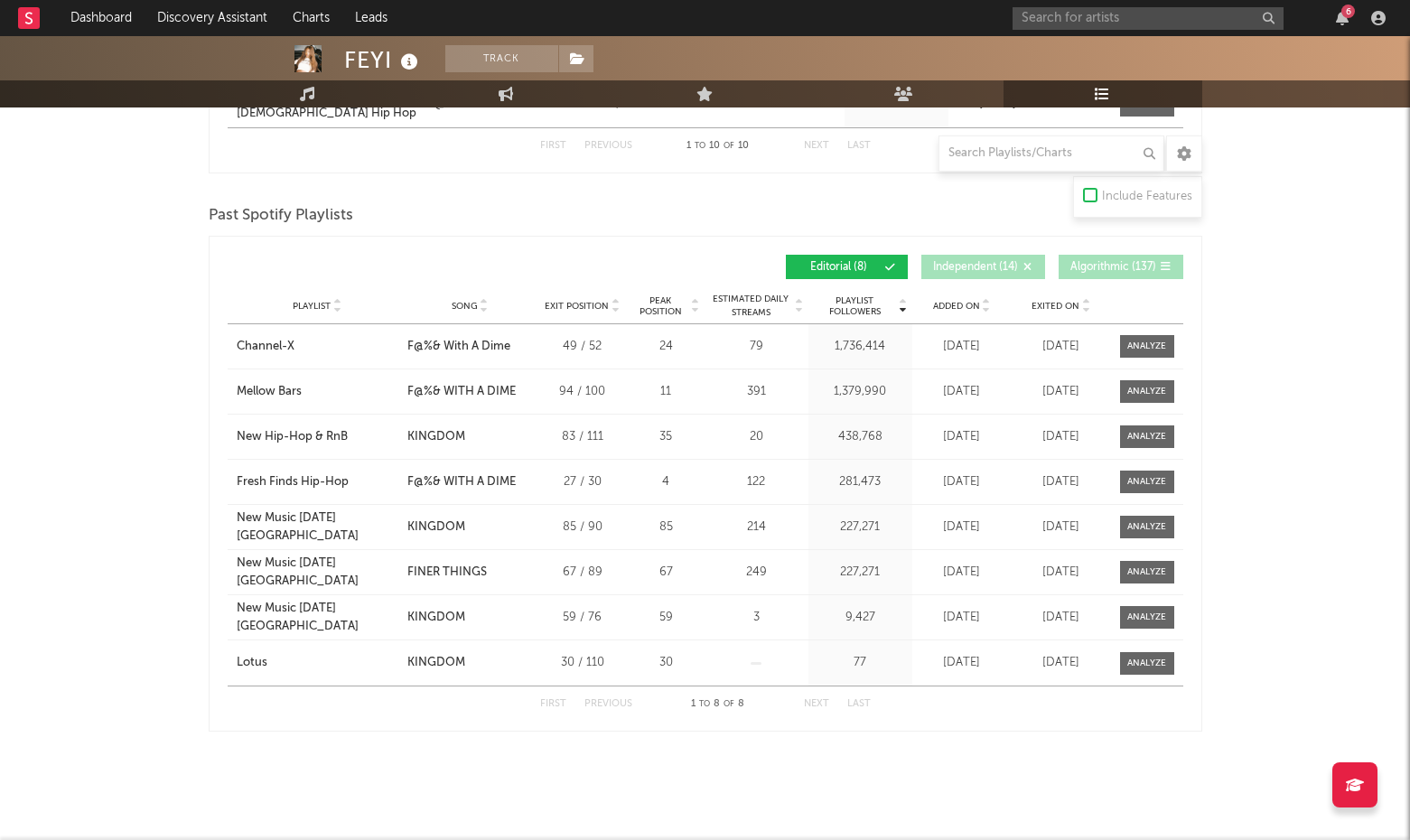
click at [1134, 258] on button "Algorithmic ( 137 )" at bounding box center [1121, 267] width 125 height 24
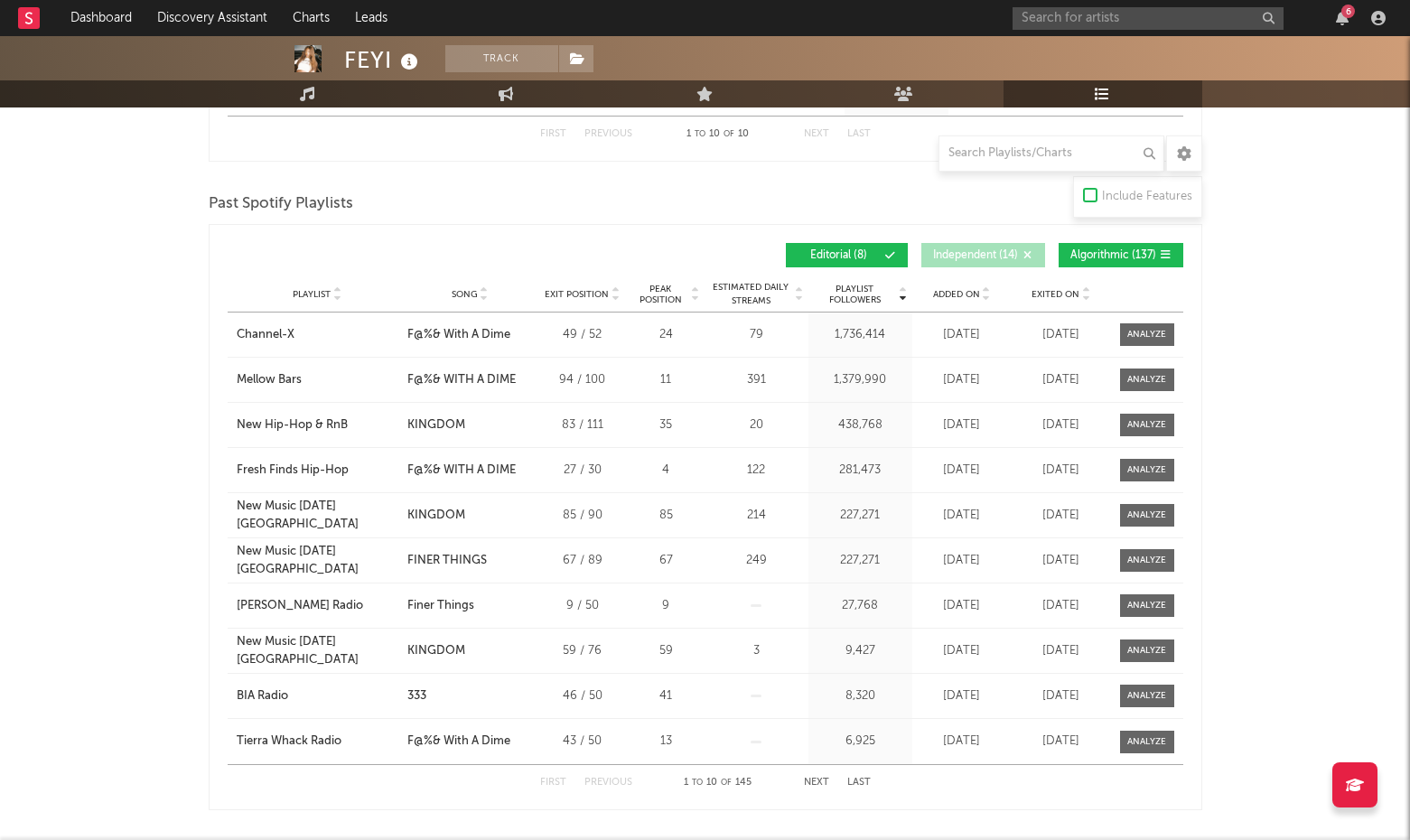
click at [989, 248] on button "Independent ( 14 )" at bounding box center [983, 255] width 124 height 24
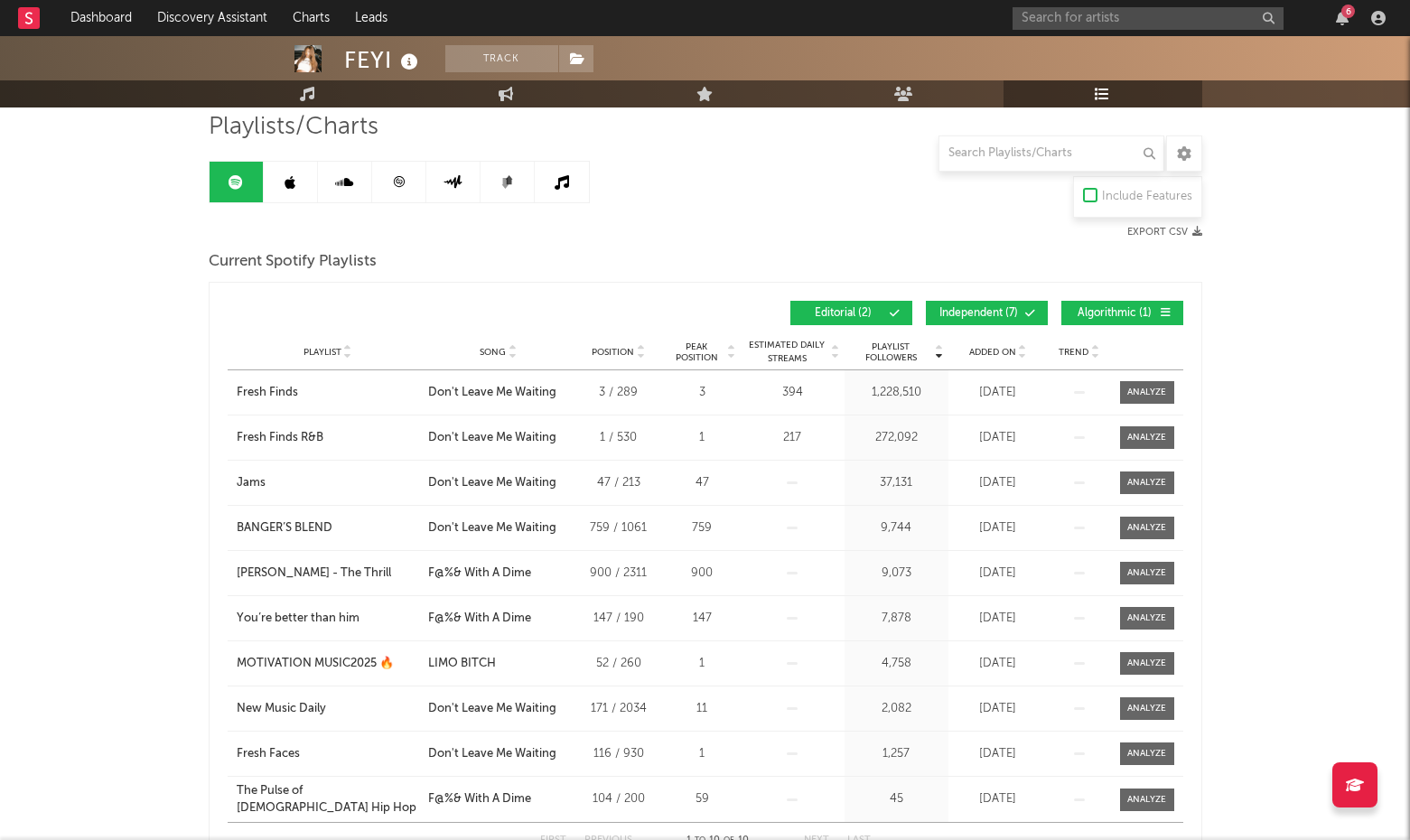
scroll to position [130, 0]
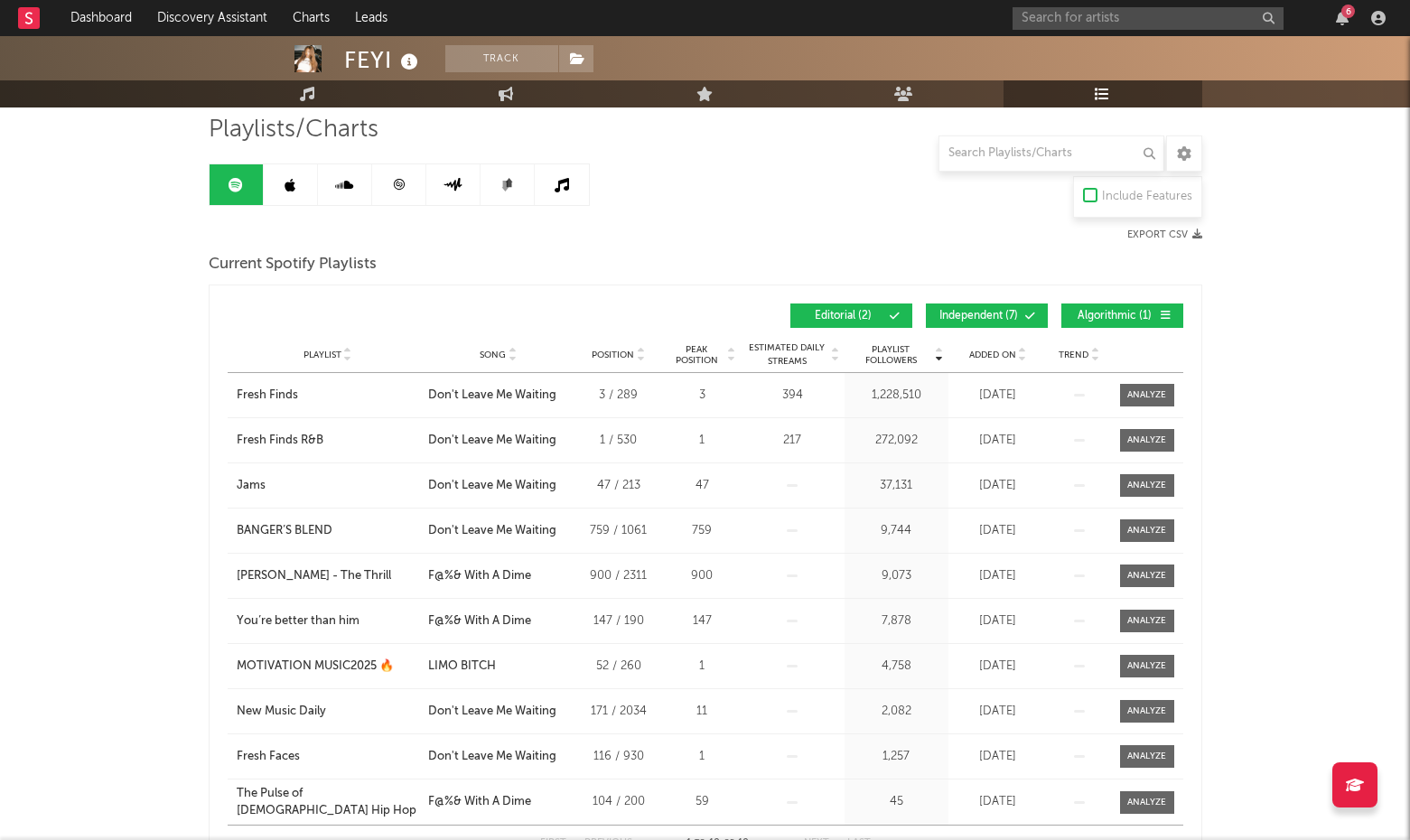
click at [973, 317] on span "Independent ( 7 )" at bounding box center [979, 316] width 84 height 11
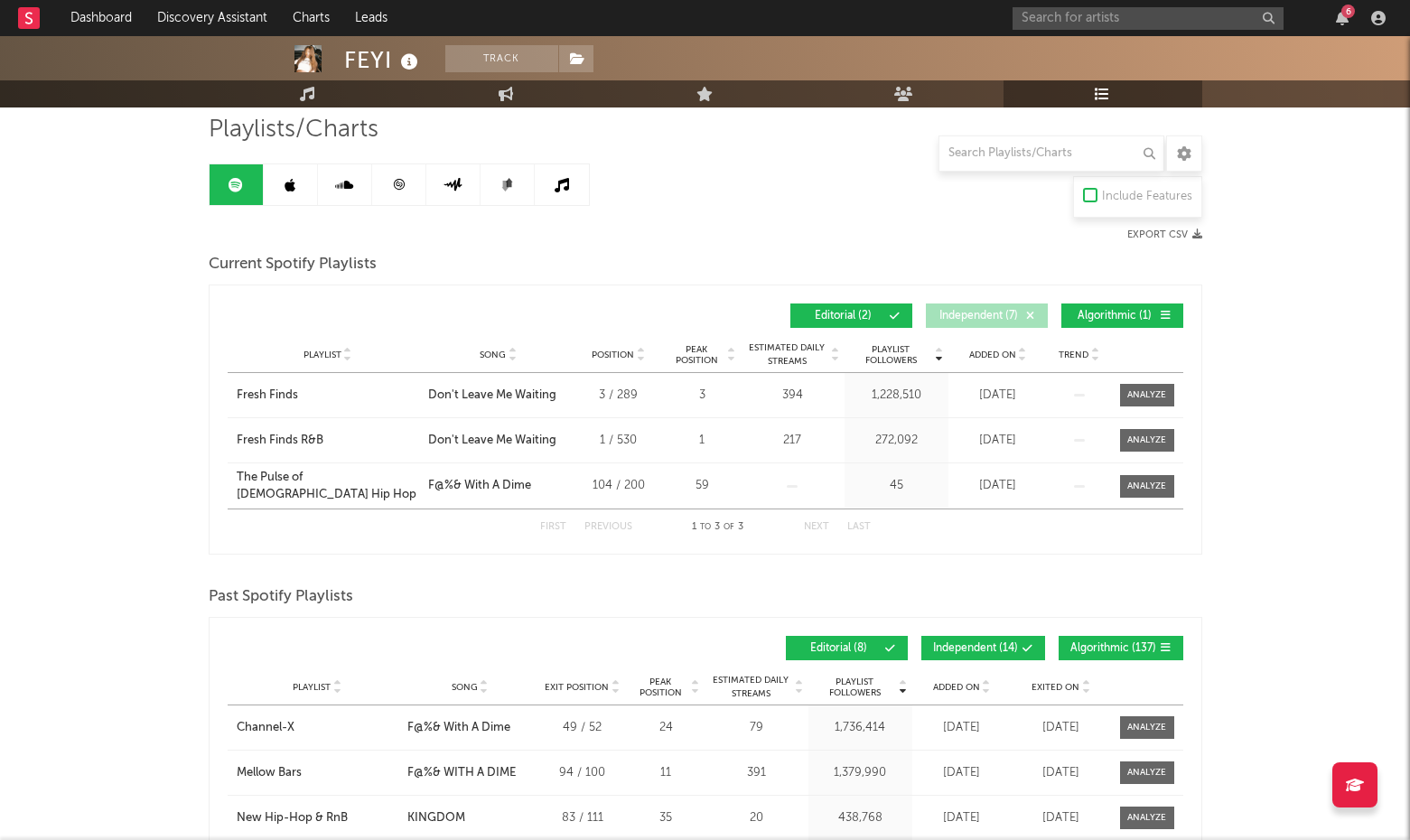
click at [1127, 315] on span "Algorithmic ( 1 )" at bounding box center [1114, 316] width 84 height 11
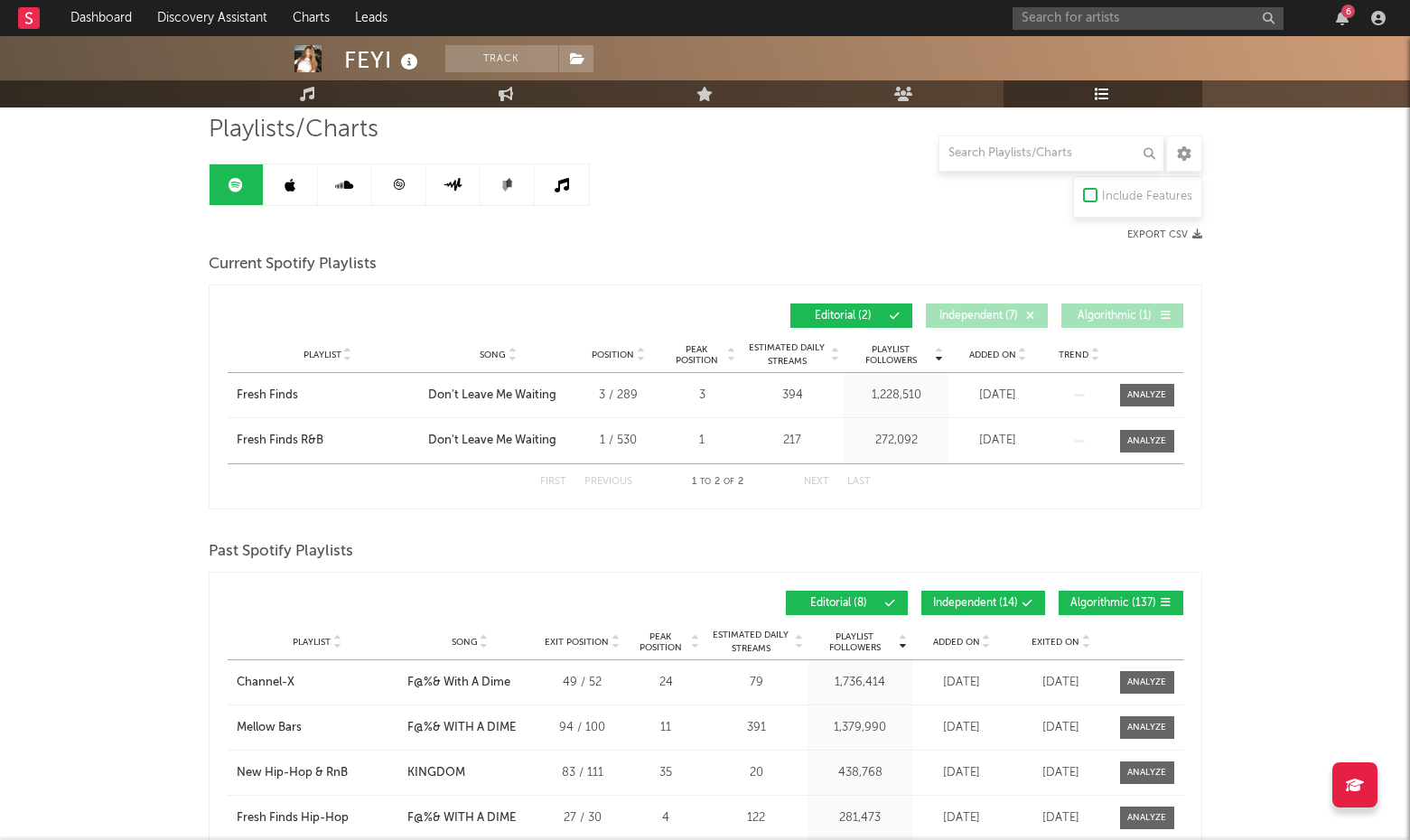
click at [1127, 315] on span "Algorithmic ( 1 )" at bounding box center [1114, 316] width 84 height 11
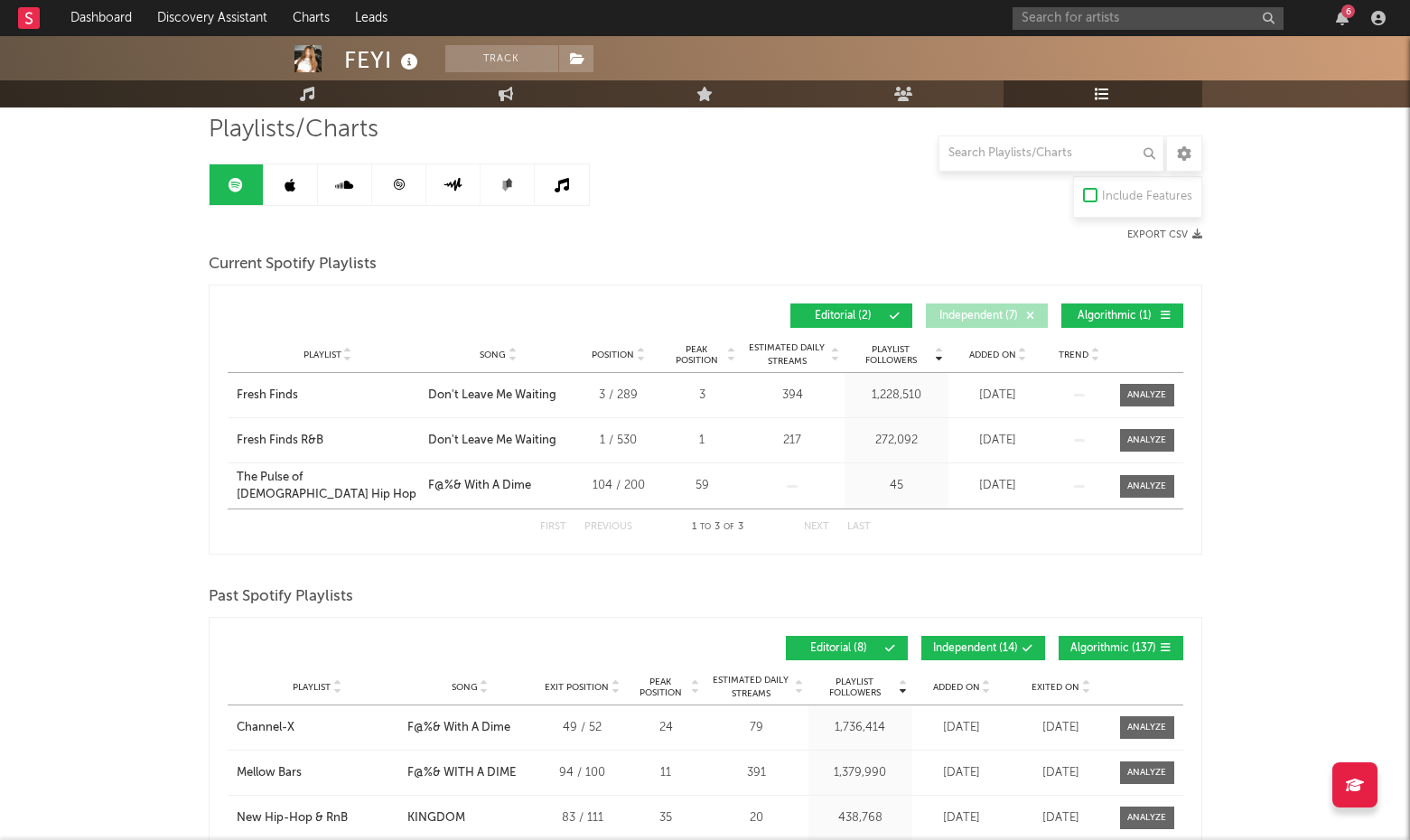
click at [1014, 312] on span "Independent ( 7 )" at bounding box center [979, 316] width 84 height 11
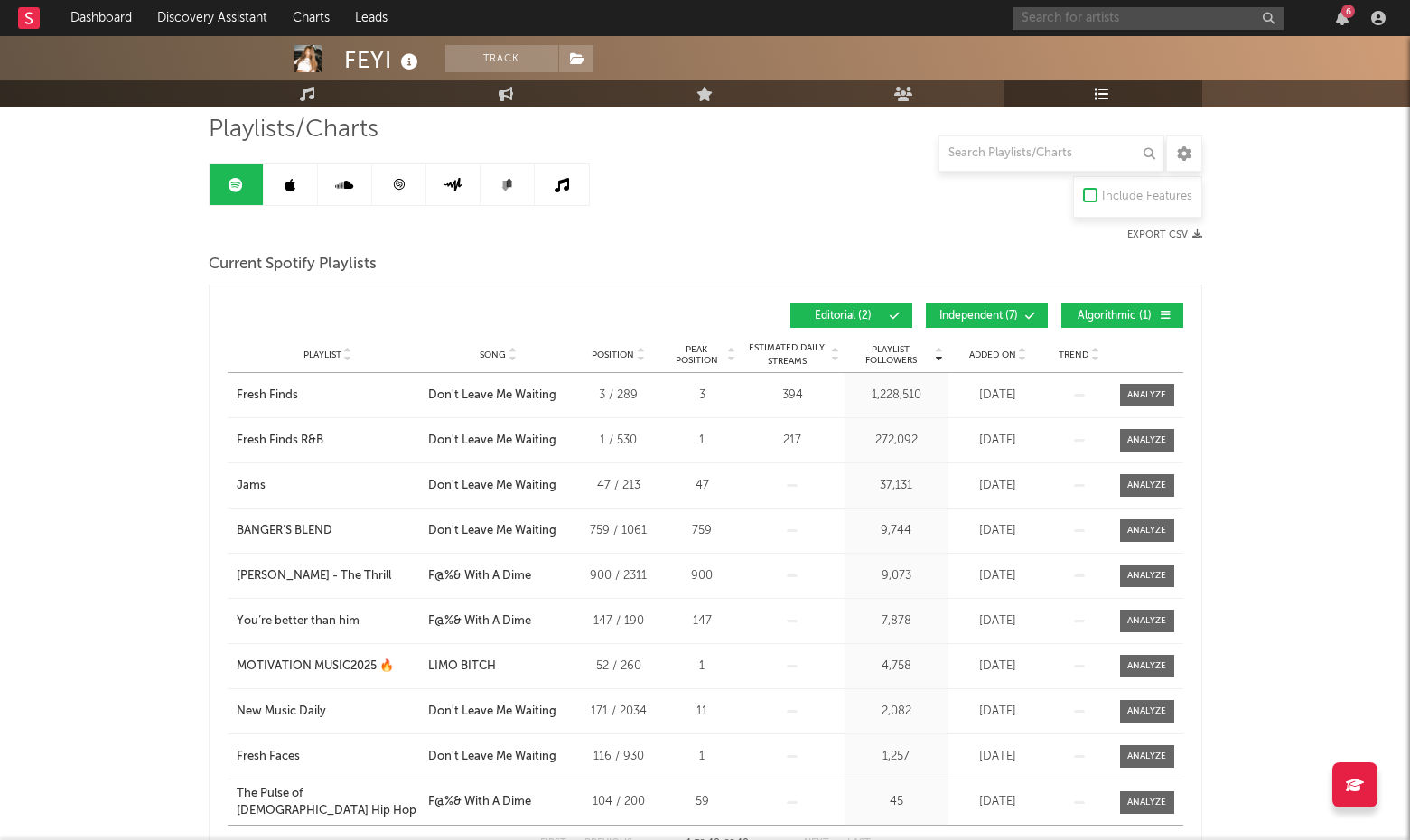
click at [1156, 18] on input "text" at bounding box center [1148, 19] width 271 height 23
type input "[PERSON_NAME]"
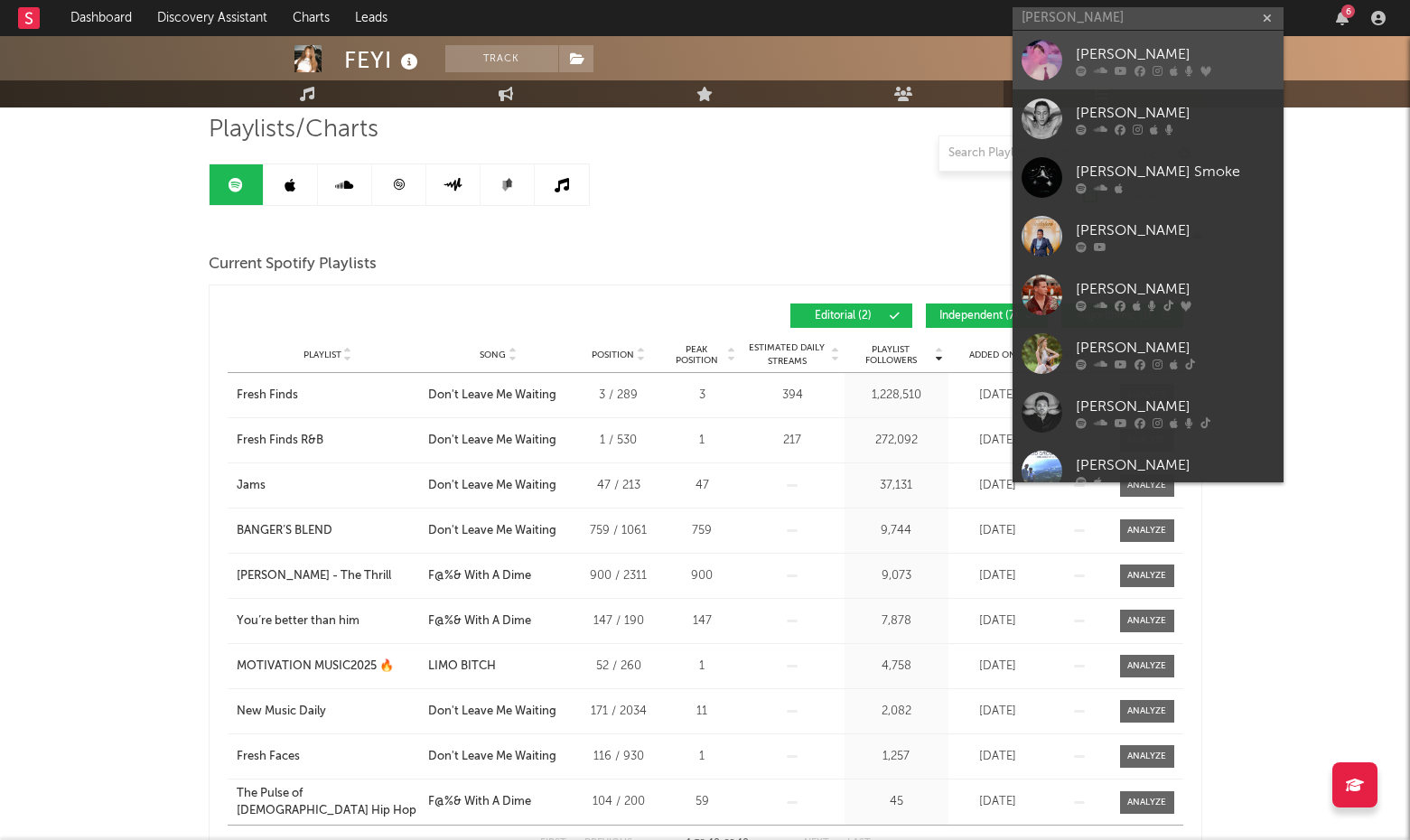
click at [1100, 57] on div "[PERSON_NAME]" at bounding box center [1175, 53] width 199 height 22
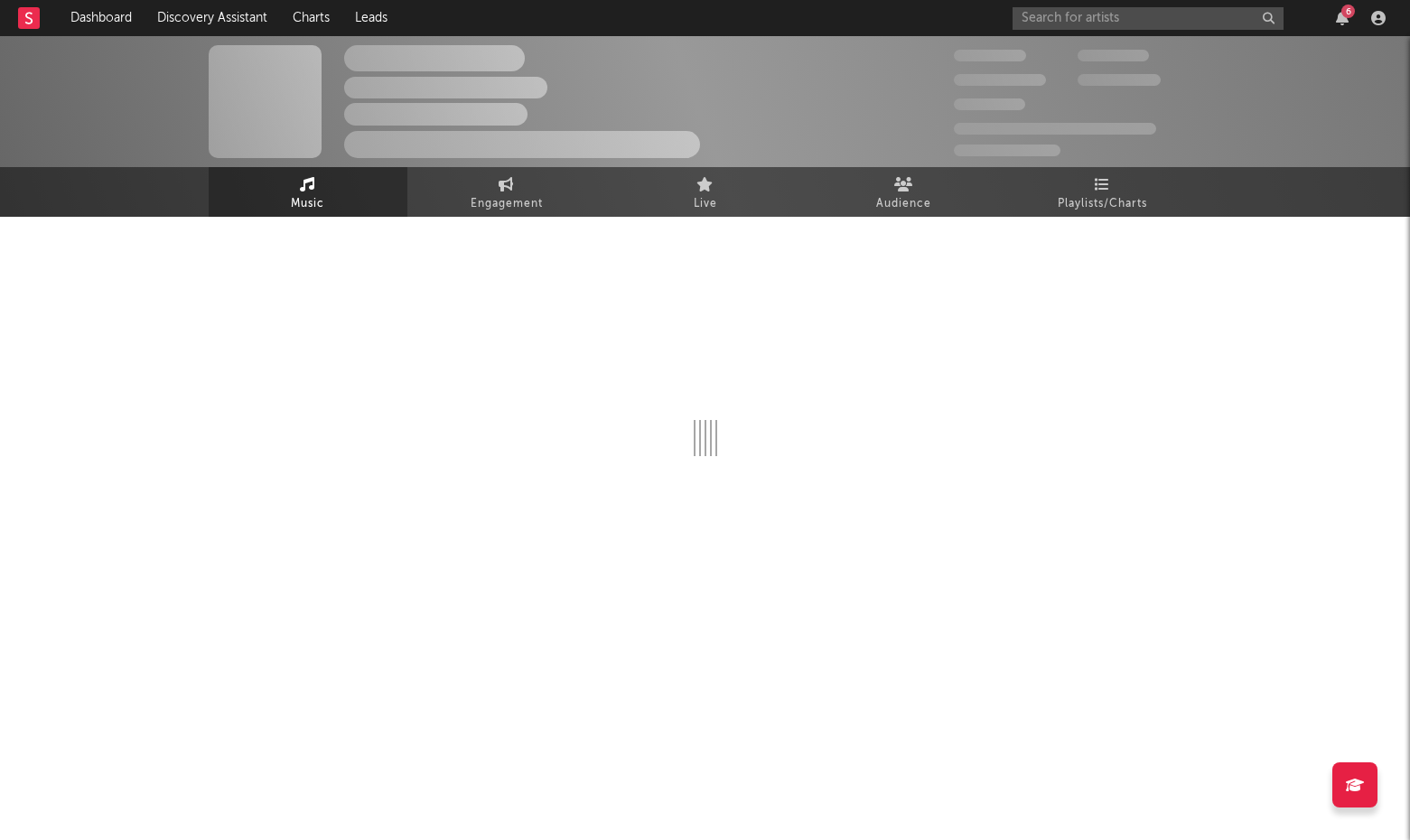
select select "6m"
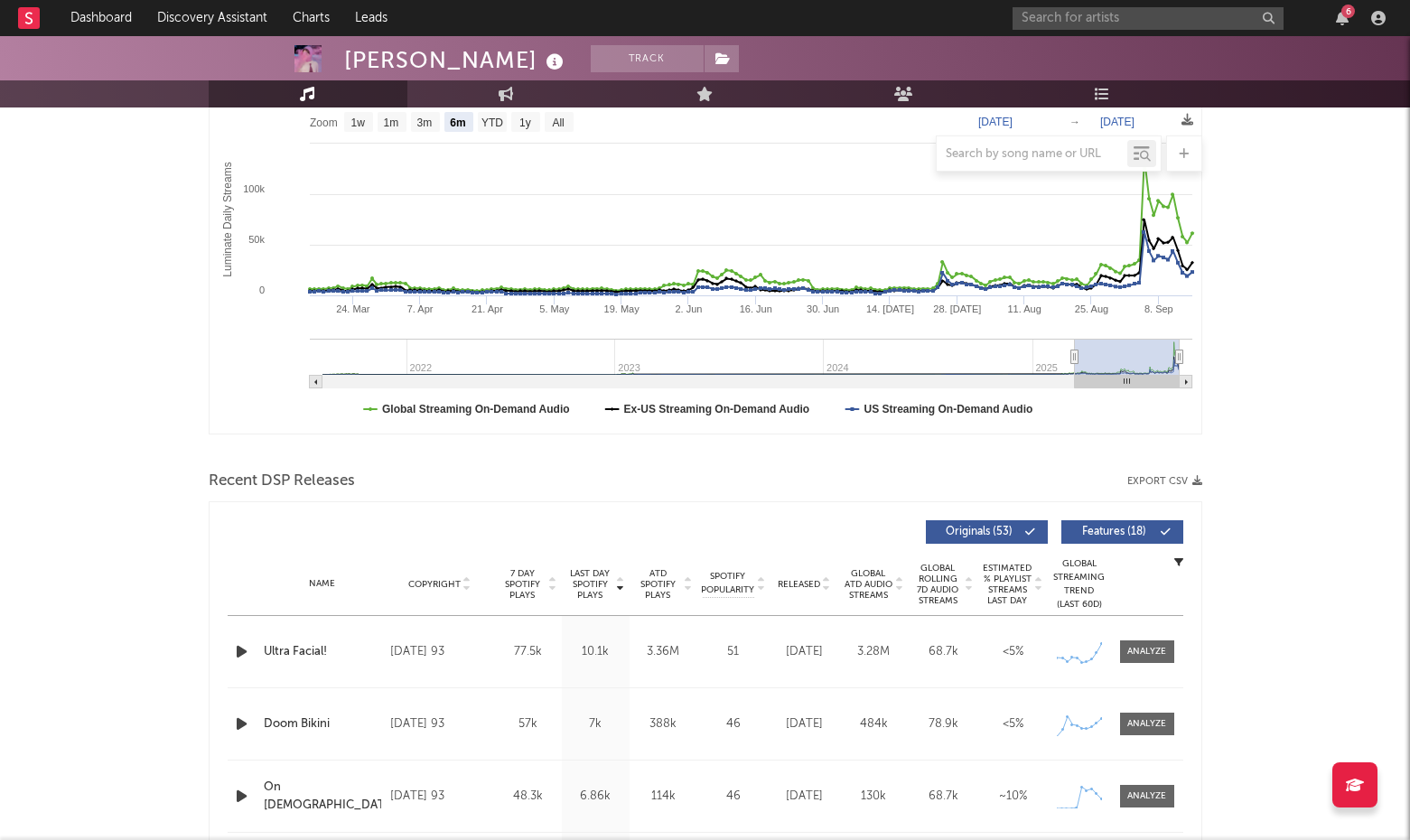
scroll to position [23, 0]
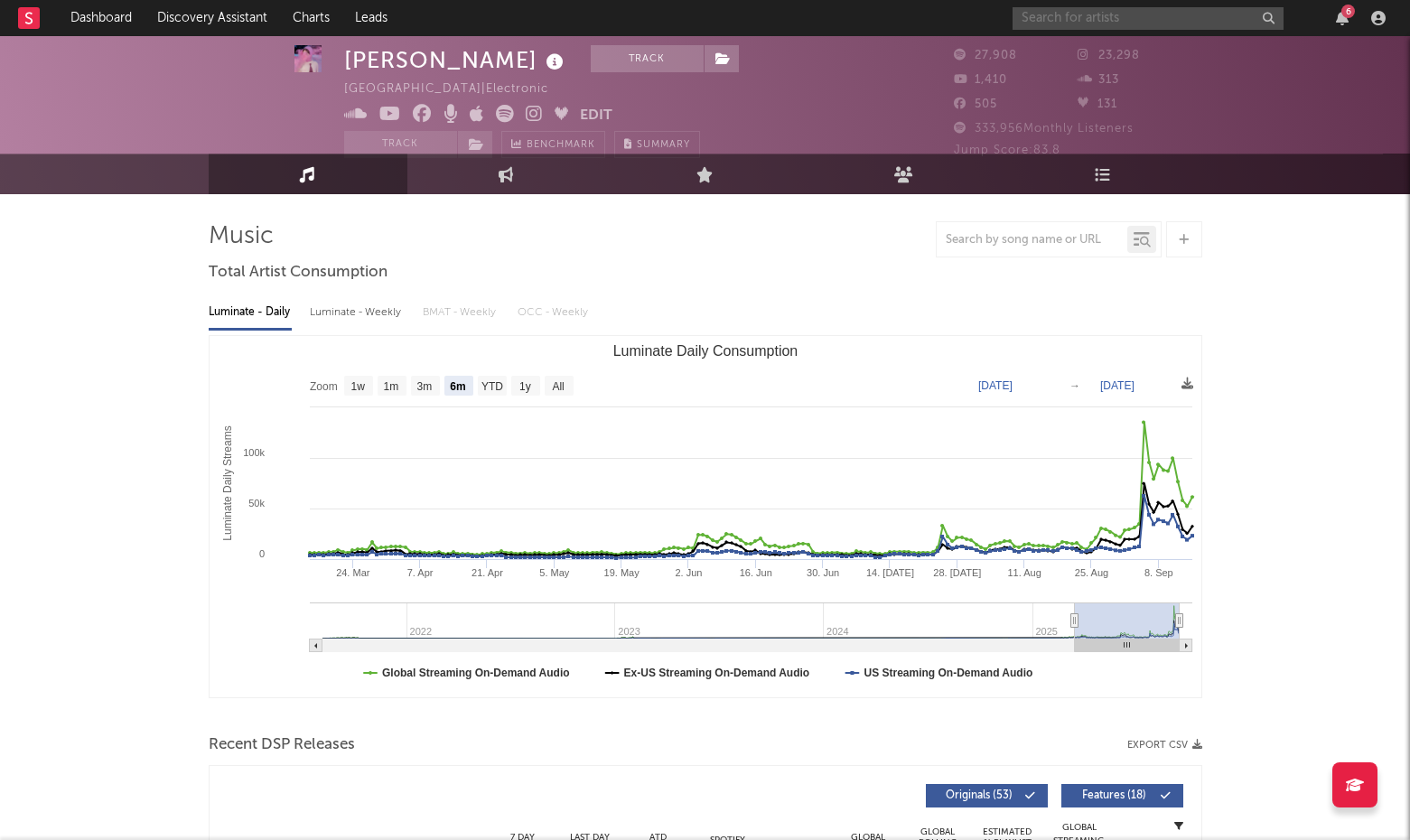
click at [1085, 27] on input "text" at bounding box center [1148, 19] width 271 height 23
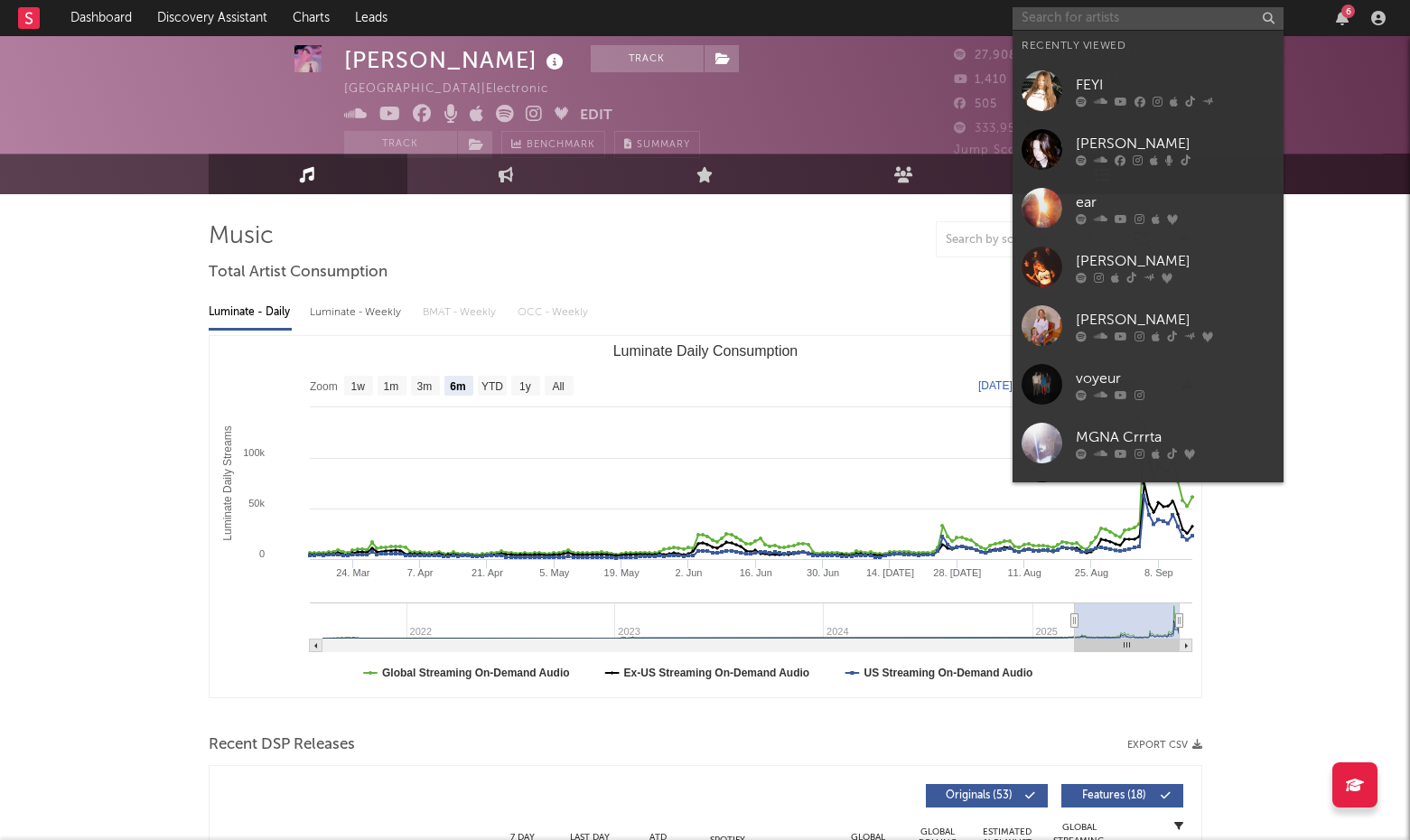
paste input "[PERSON_NAME] in the Junkyard"
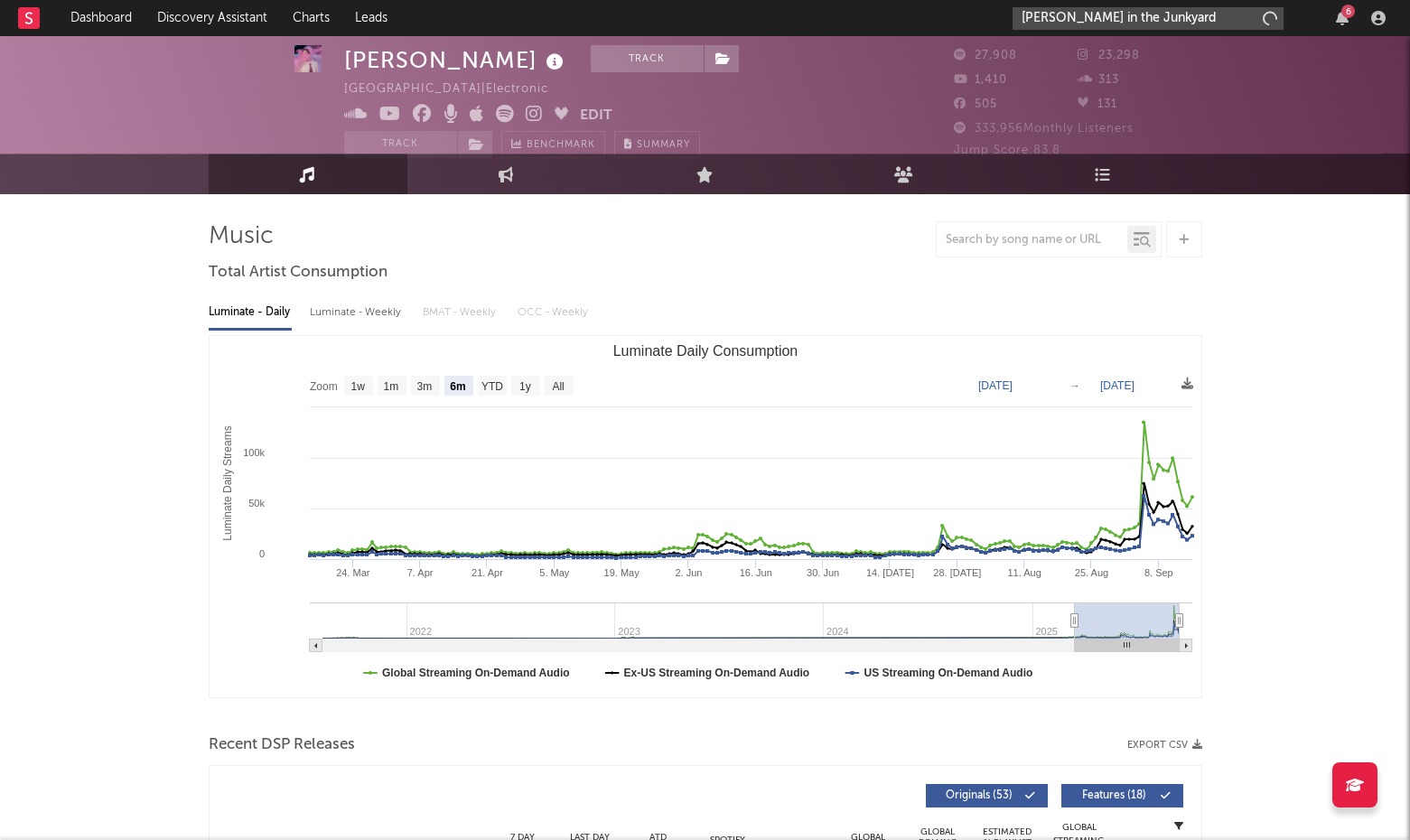
type input "[PERSON_NAME] in the Junkyard"
click at [1142, 21] on input "[PERSON_NAME] in the Junkyard" at bounding box center [1148, 19] width 271 height 23
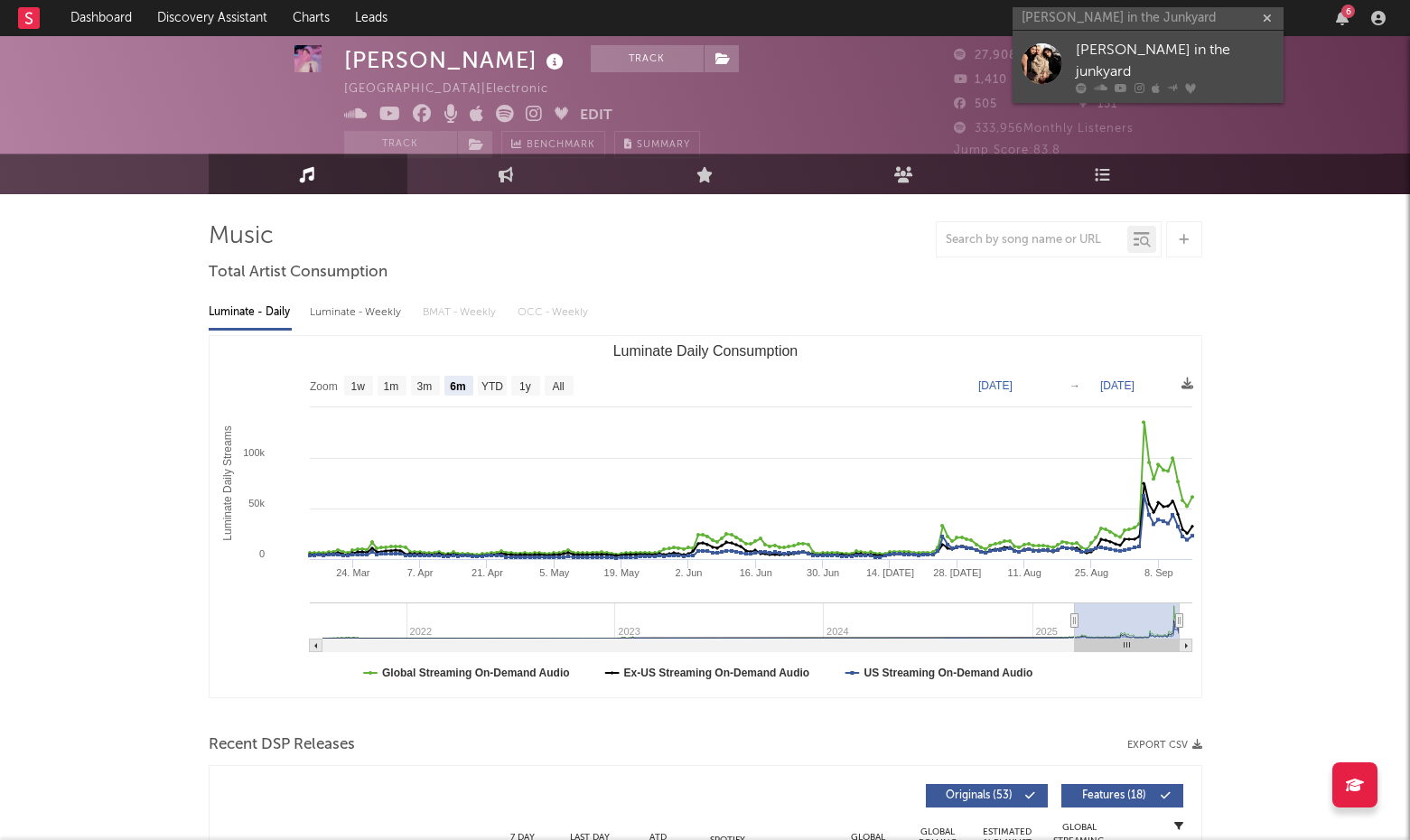
click at [1128, 54] on div "[PERSON_NAME] in the junkyard" at bounding box center [1175, 61] width 199 height 43
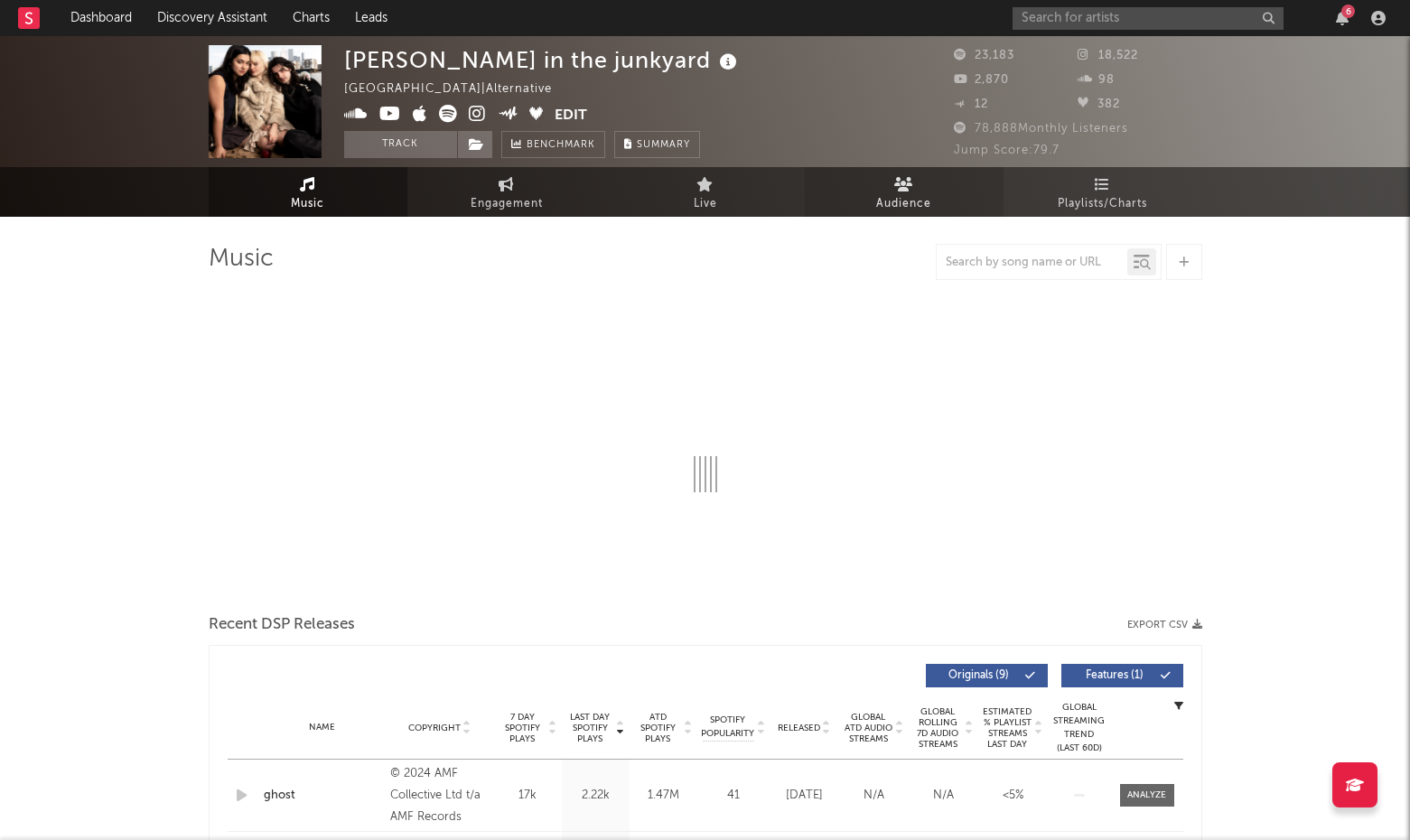
select select "6m"
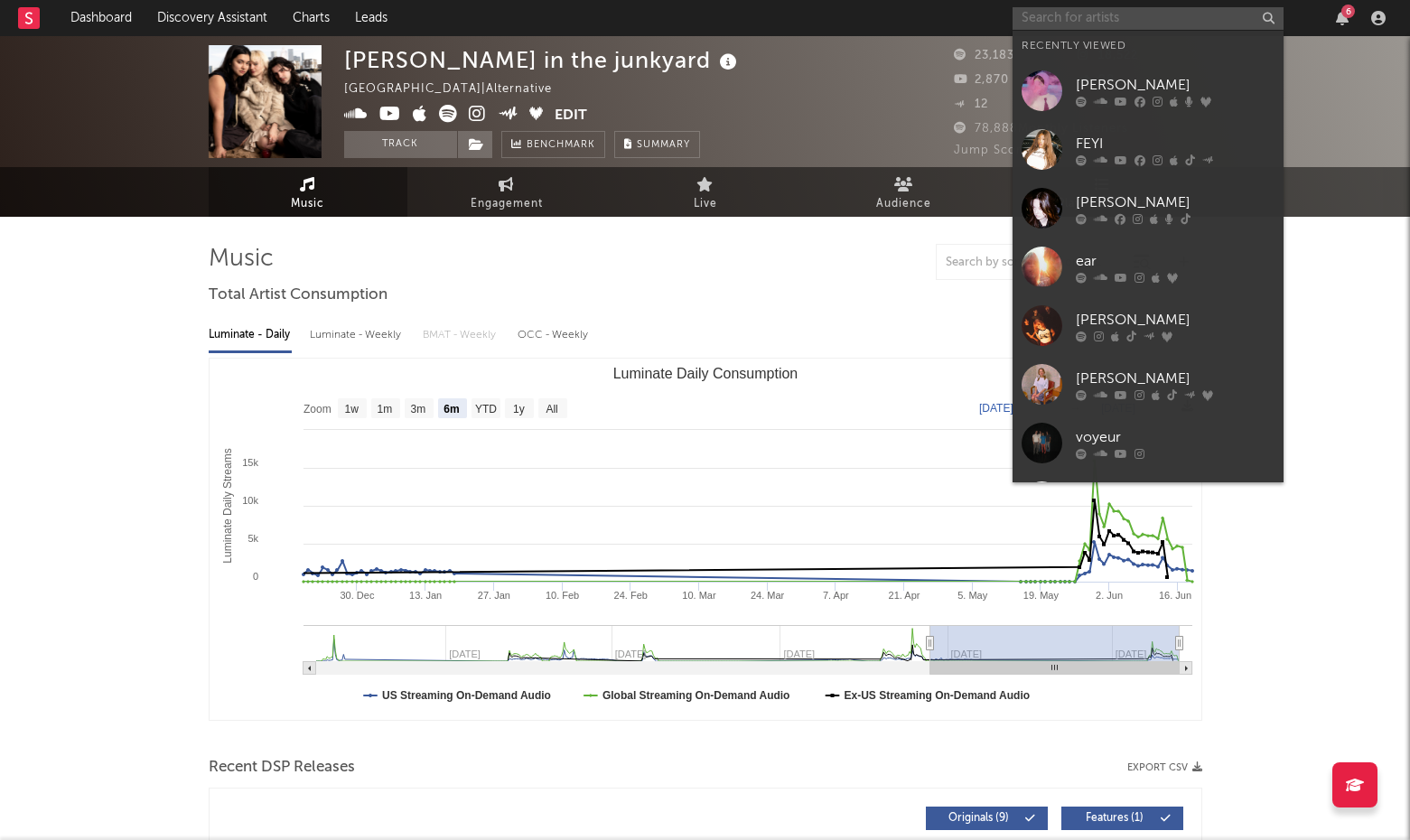
click at [1089, 25] on input "text" at bounding box center [1148, 19] width 271 height 23
paste input "Worry Club"
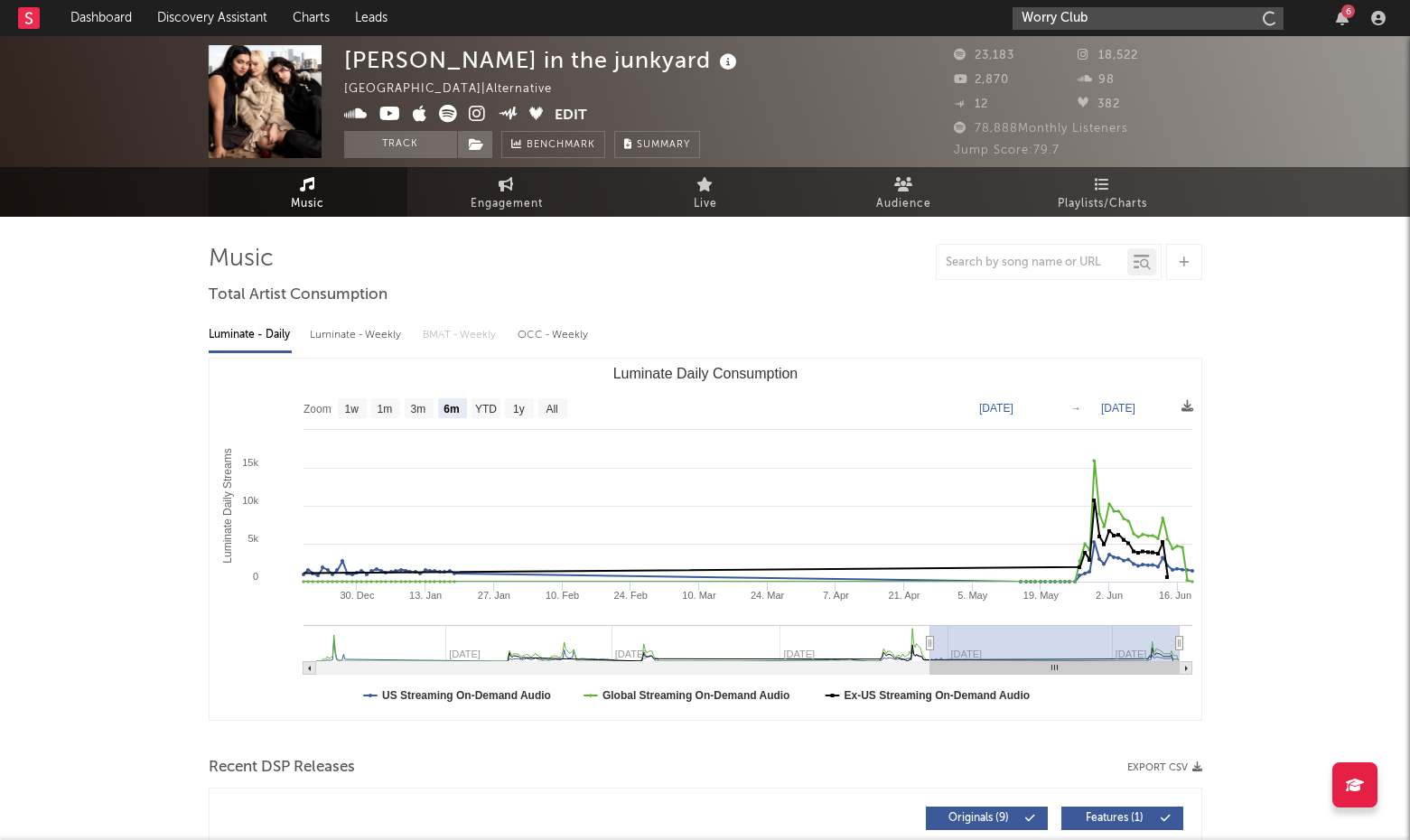
type input "Worry Club"
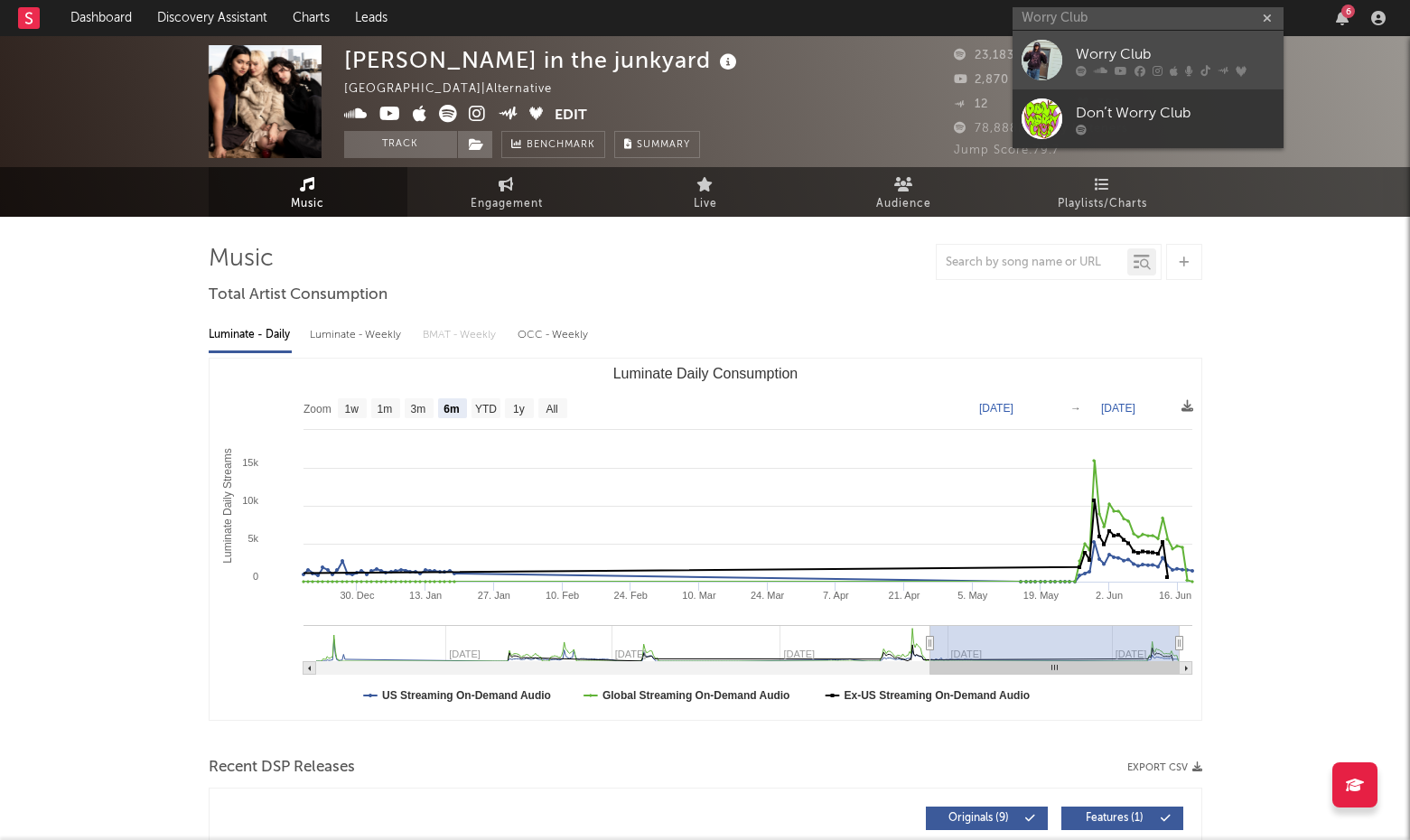
click at [1101, 58] on div "Worry Club" at bounding box center [1175, 53] width 199 height 22
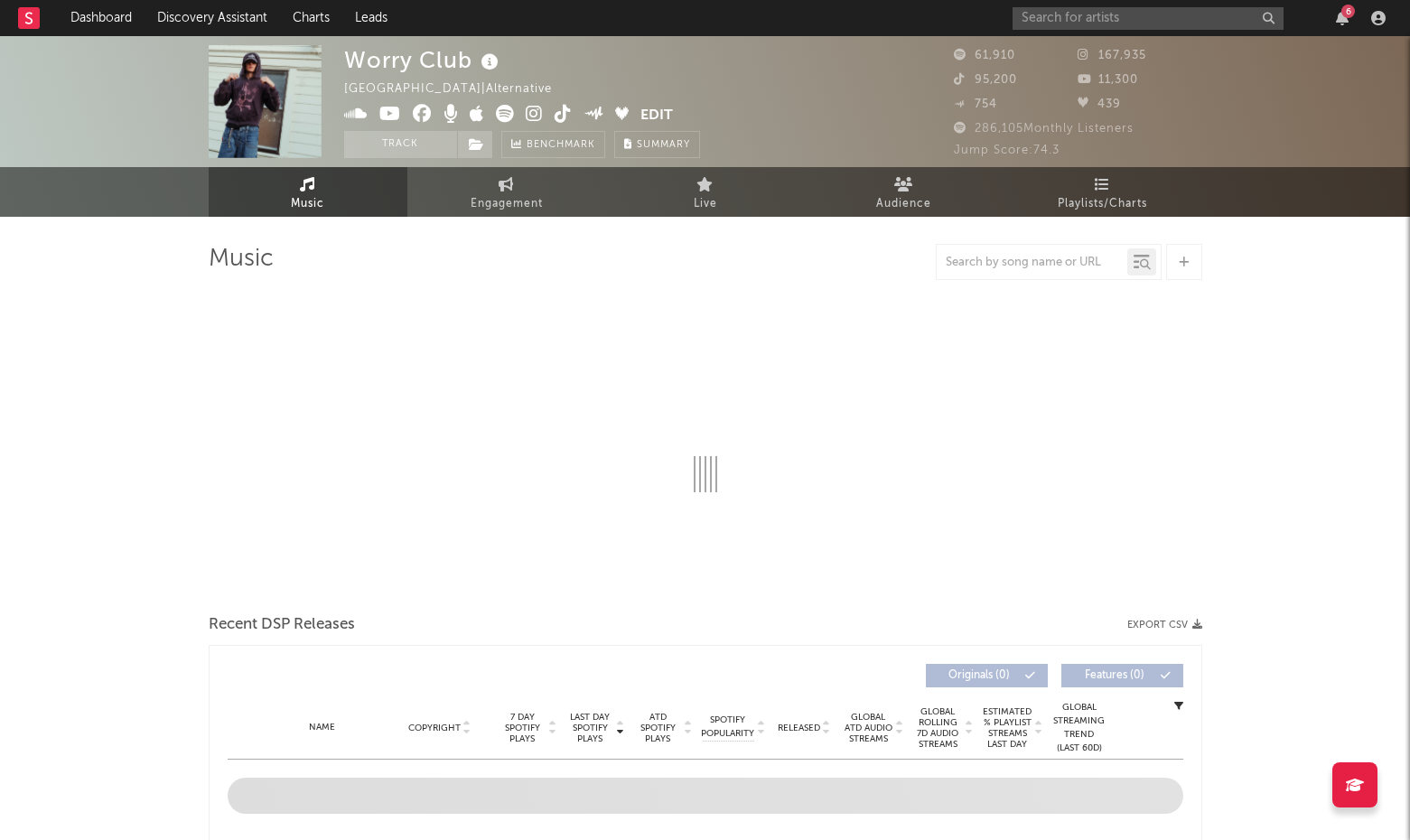
select select "6m"
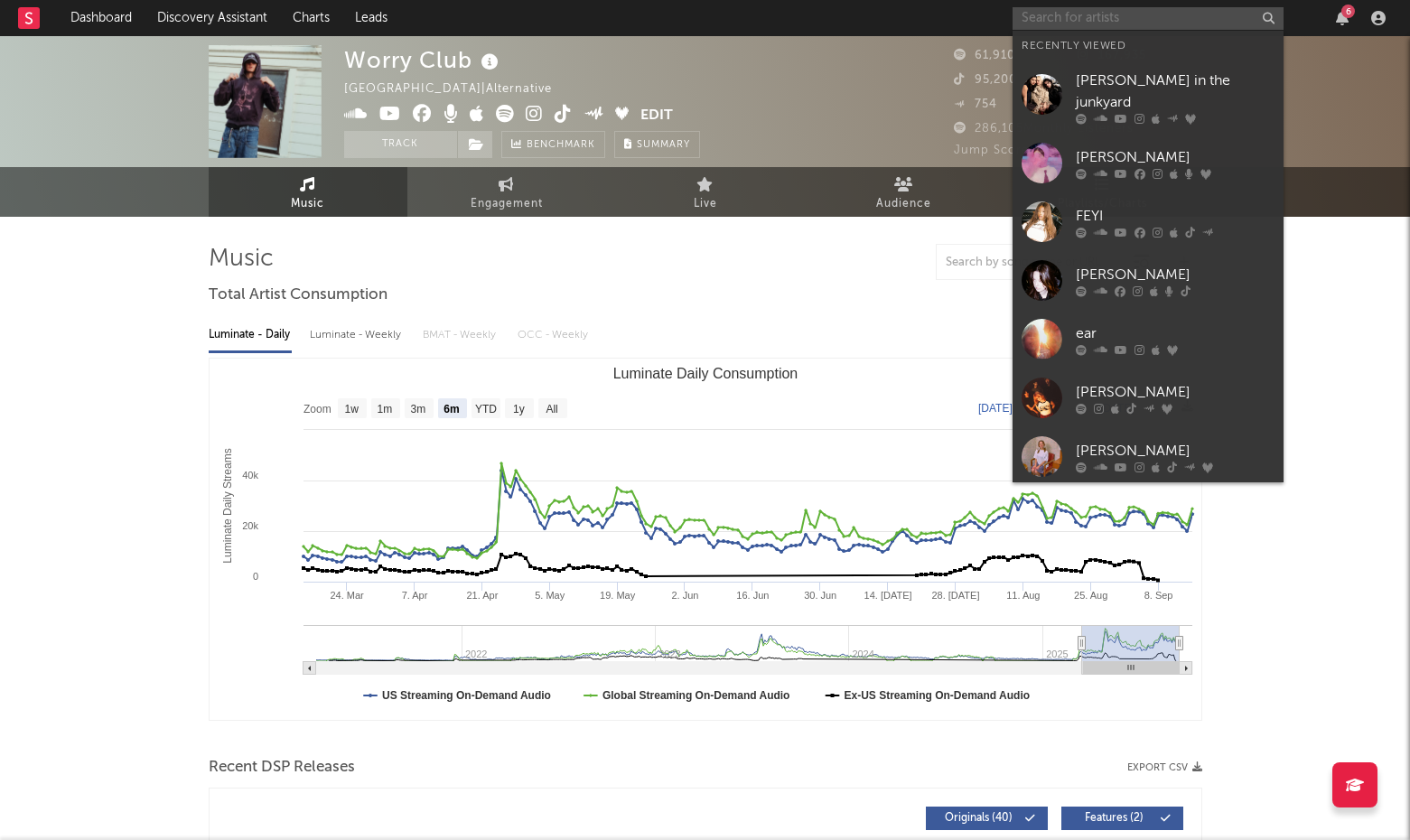
click at [1175, 8] on input "text" at bounding box center [1148, 19] width 271 height 23
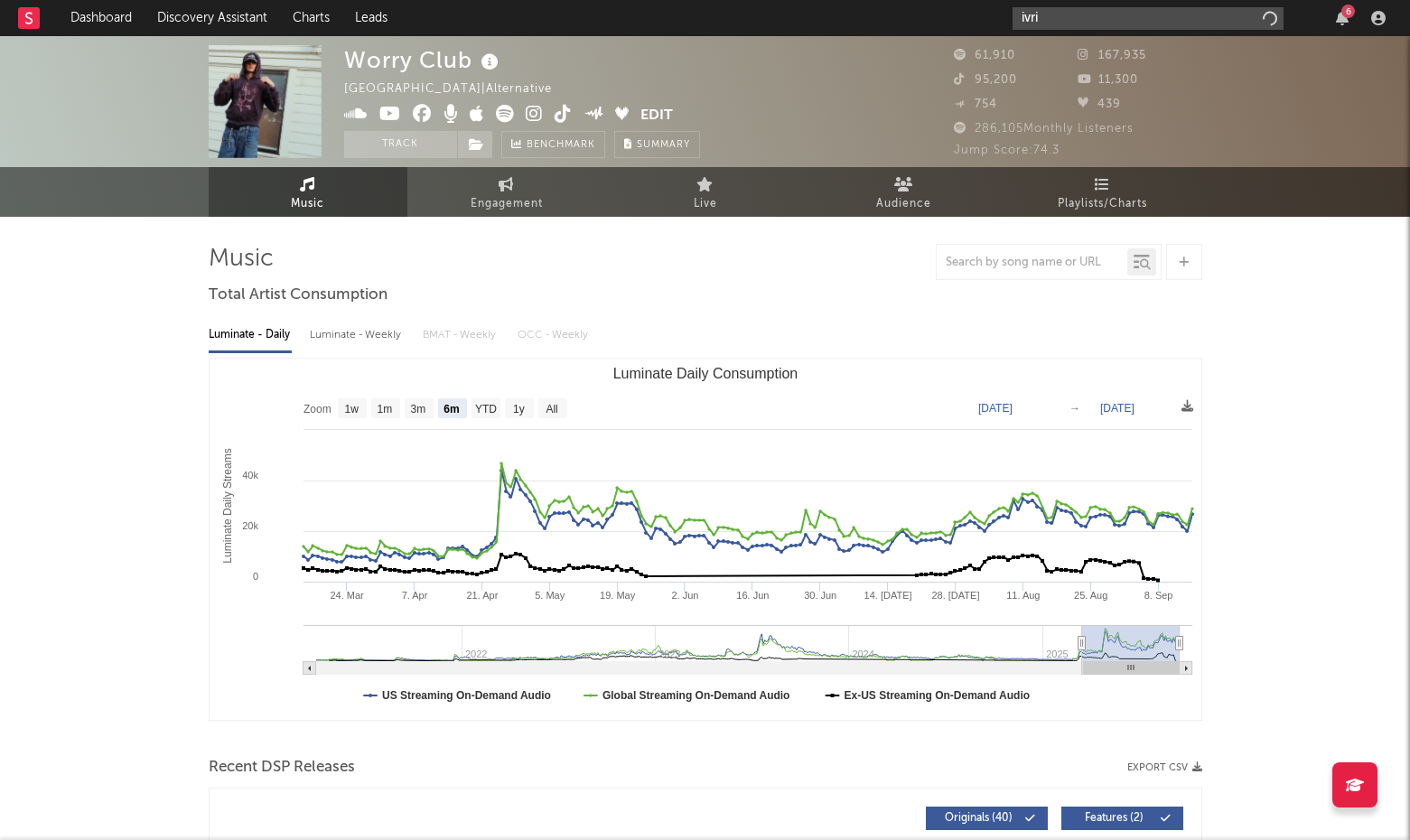
type input "ivri"
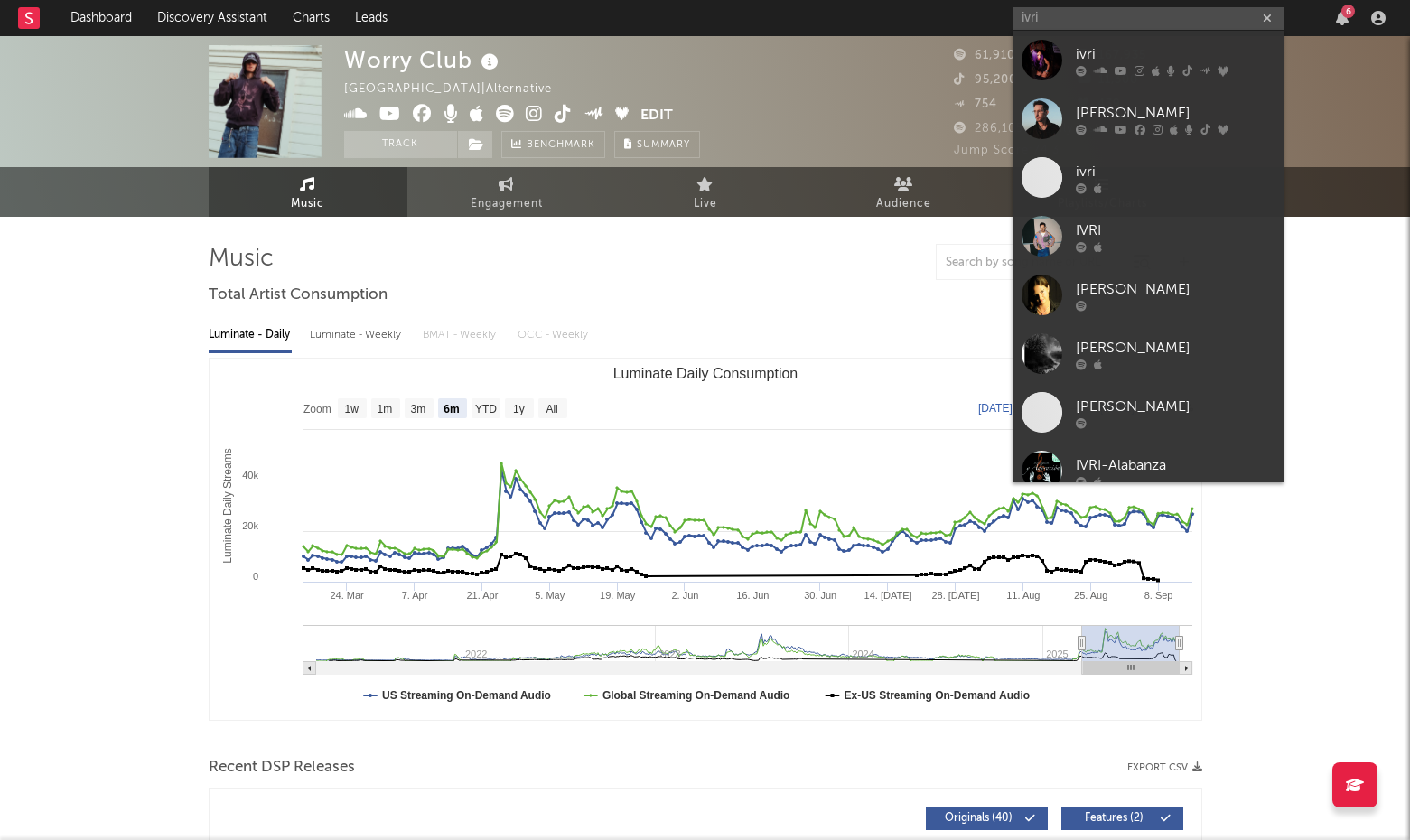
click at [1152, 53] on div "ivri" at bounding box center [1175, 53] width 199 height 22
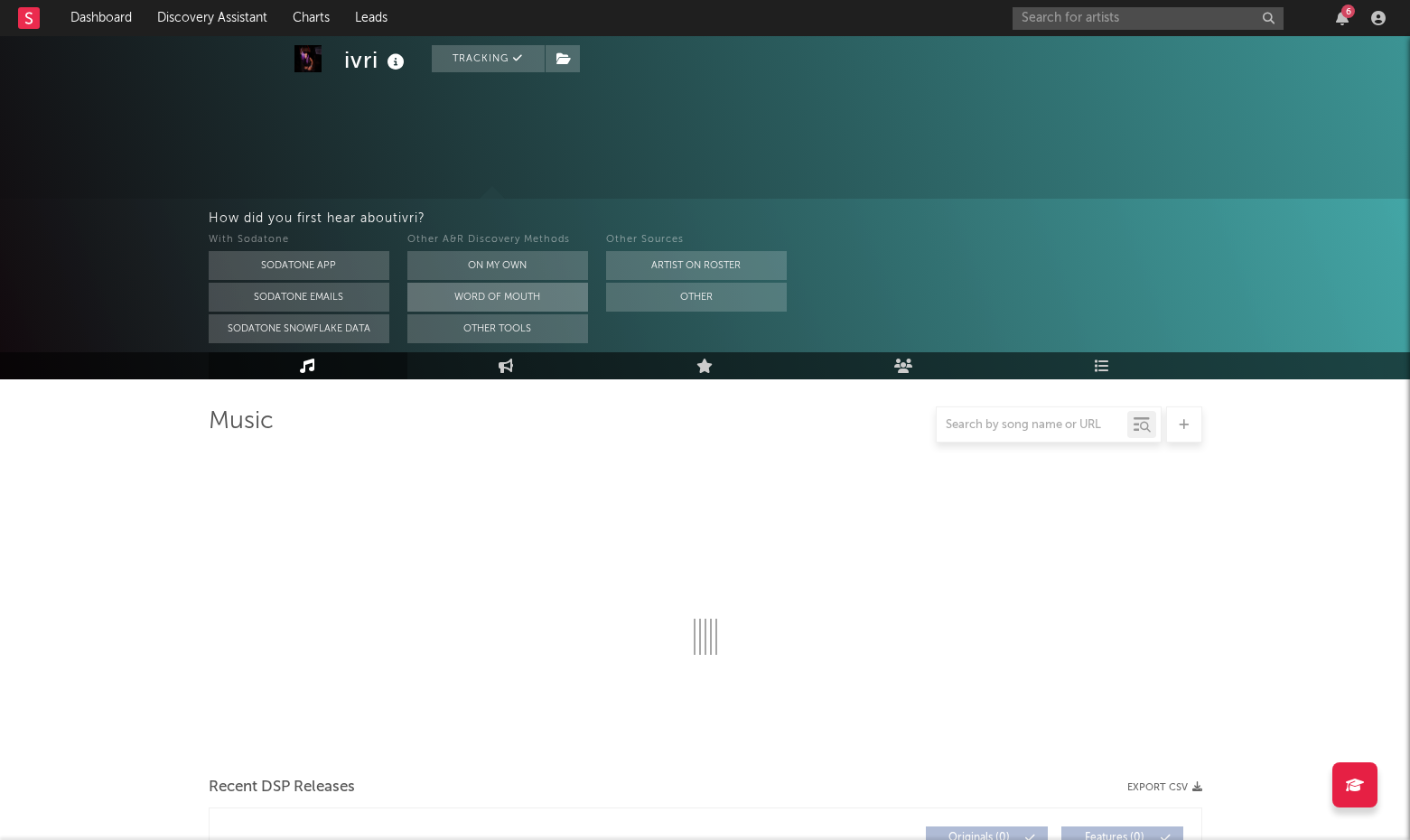
click at [527, 229] on div "Other A&R Discovery Methods On My Own Word Of Mouth Other Tools" at bounding box center [498, 285] width 180 height 114
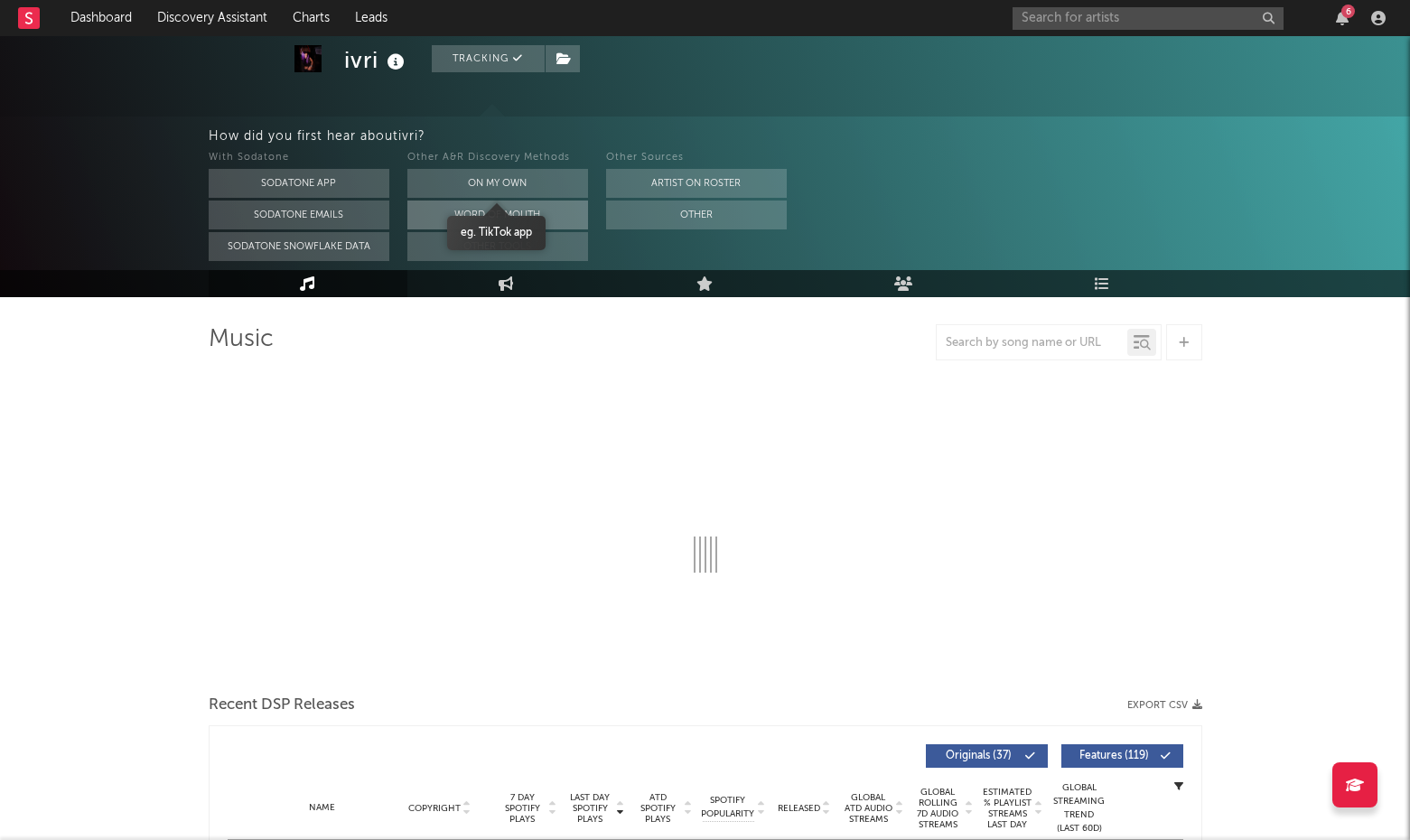
click at [527, 178] on button "On My Own" at bounding box center [498, 183] width 180 height 29
select select "6m"
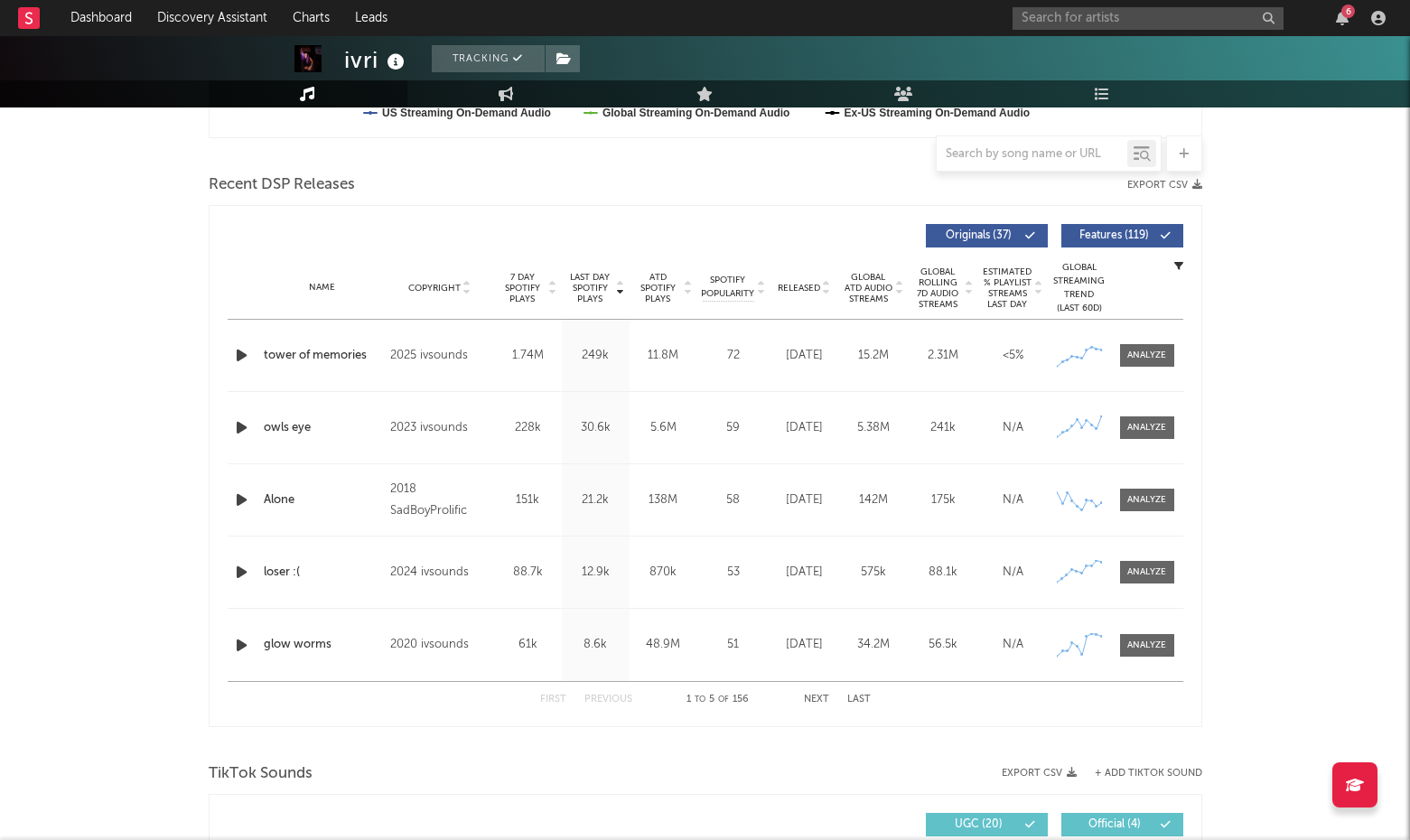
scroll to position [605, 0]
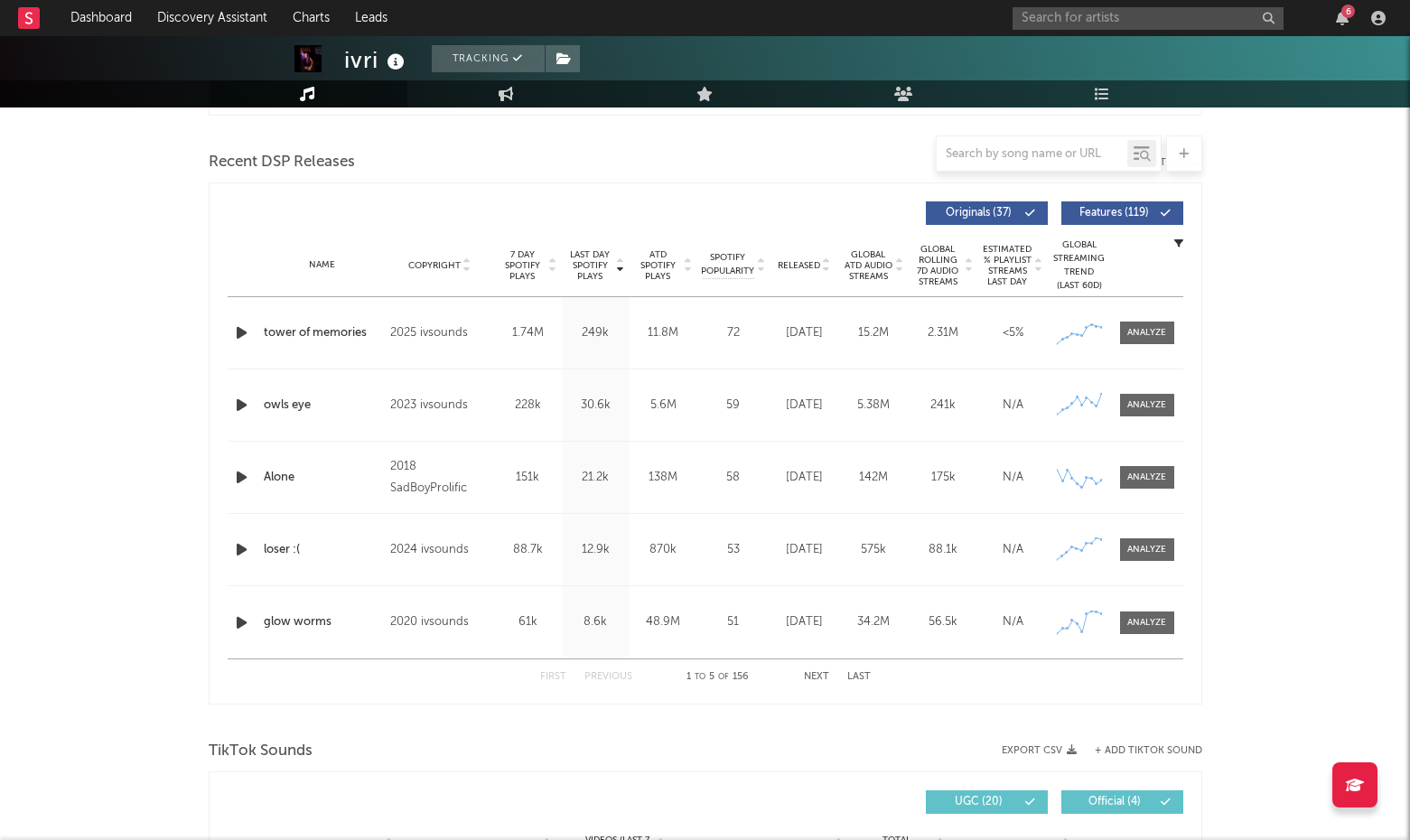
click at [1126, 215] on span "Features ( 119 )" at bounding box center [1114, 213] width 84 height 11
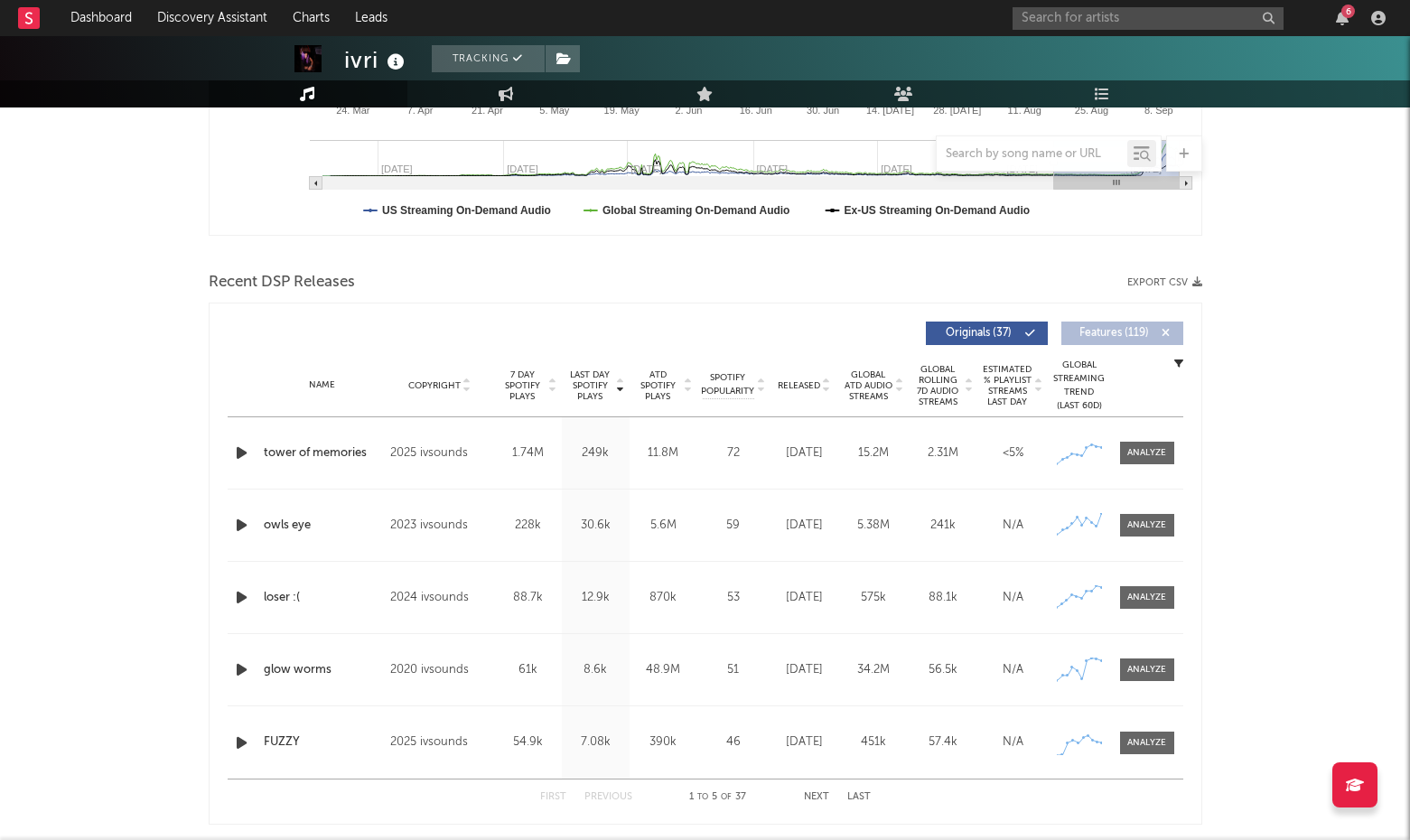
scroll to position [486, 0]
click at [947, 389] on span "Global Rolling 7D Audio Streams" at bounding box center [938, 385] width 50 height 43
click at [967, 382] on icon at bounding box center [970, 381] width 9 height 8
click at [968, 388] on icon at bounding box center [970, 389] width 9 height 8
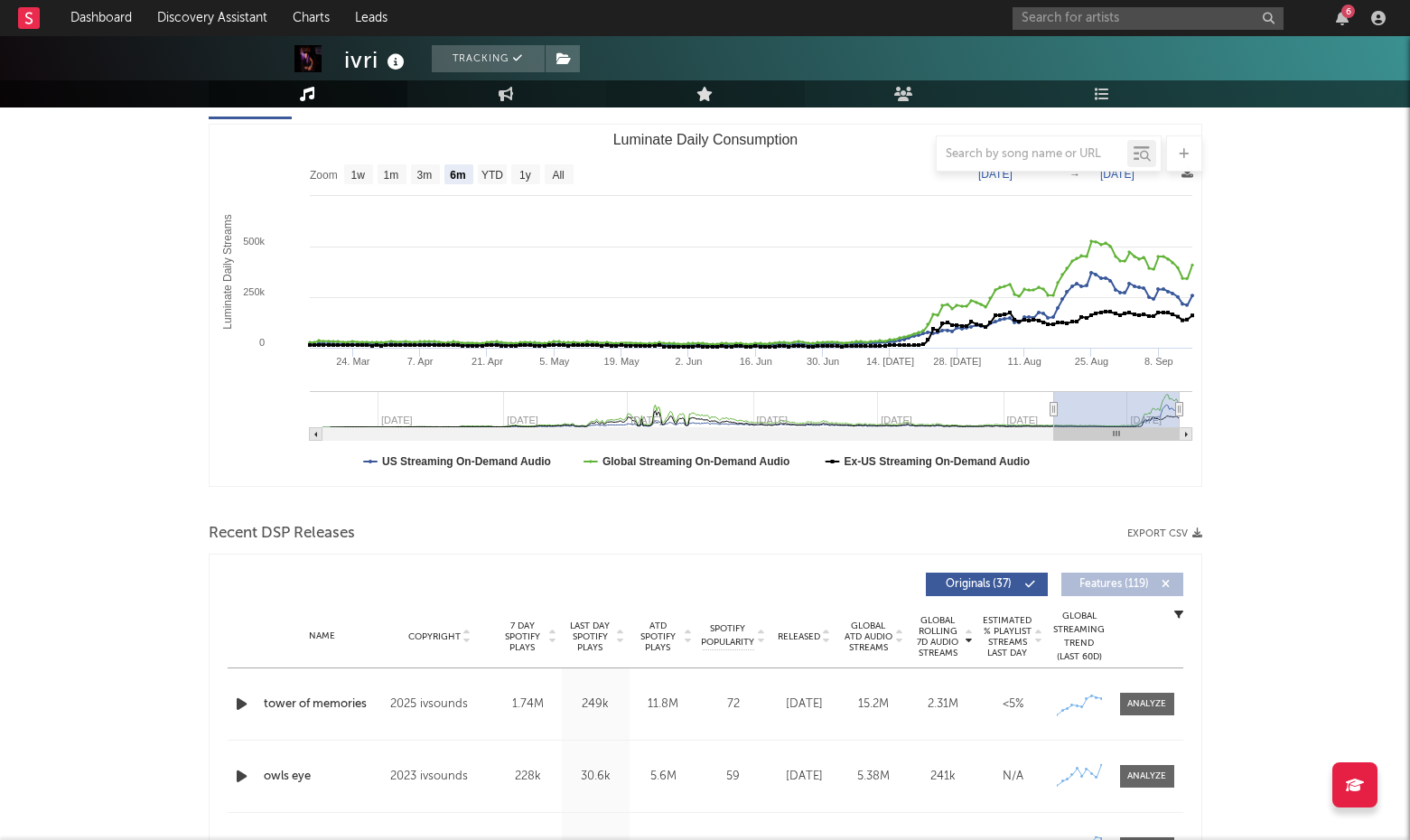
scroll to position [0, 0]
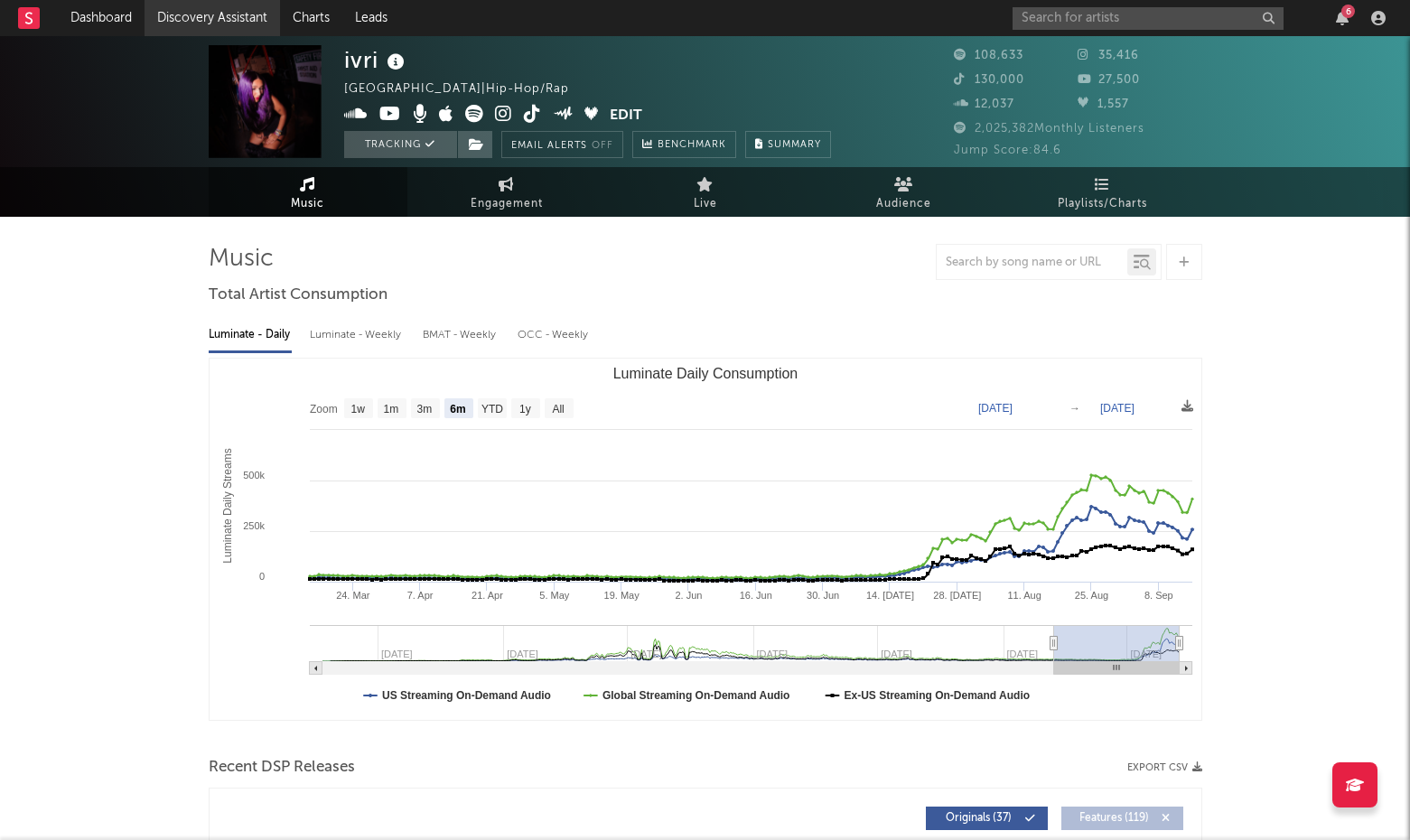
click at [213, 16] on link "Discovery Assistant" at bounding box center [212, 18] width 135 height 36
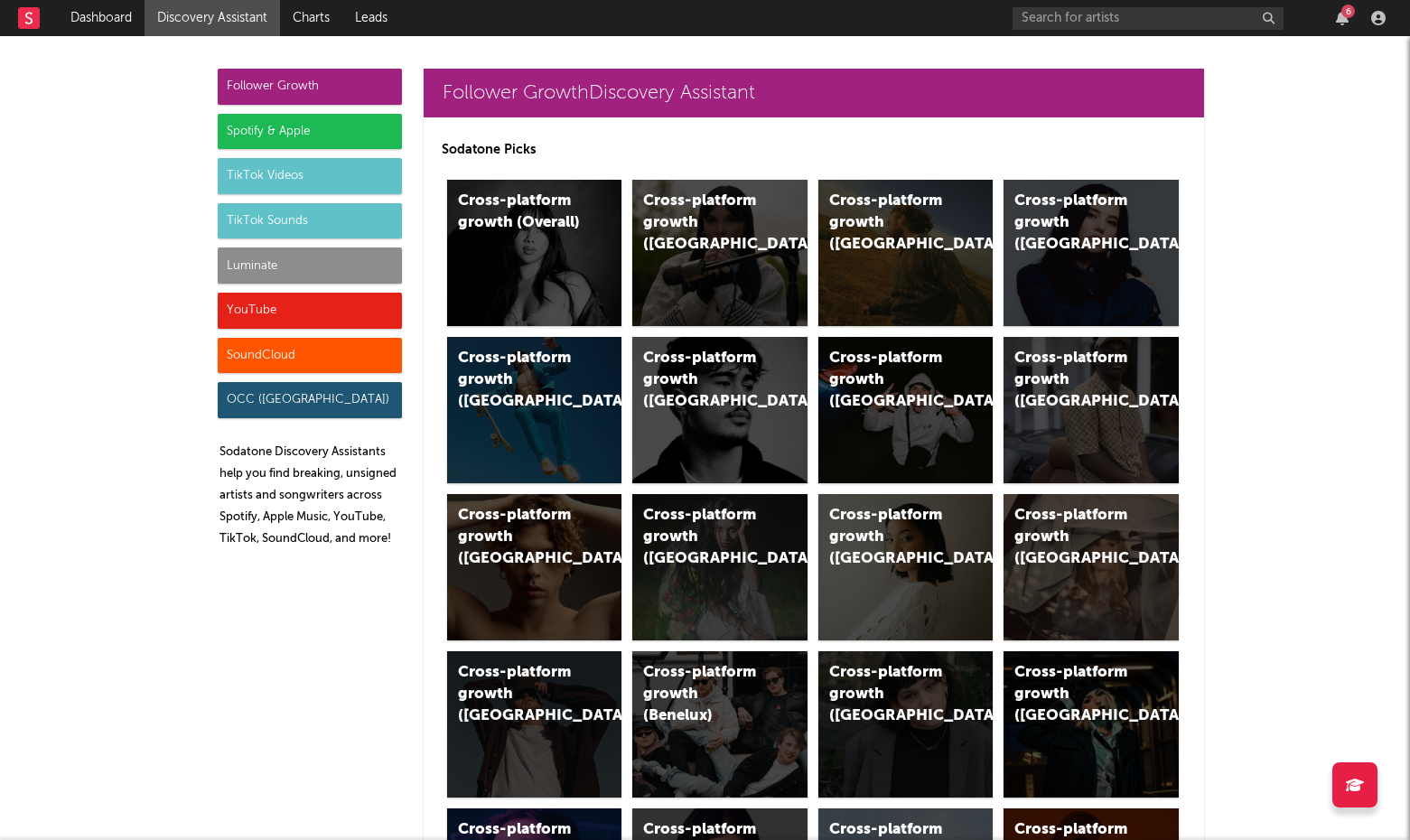
click at [320, 126] on div "Spotify & Apple" at bounding box center [310, 131] width 184 height 36
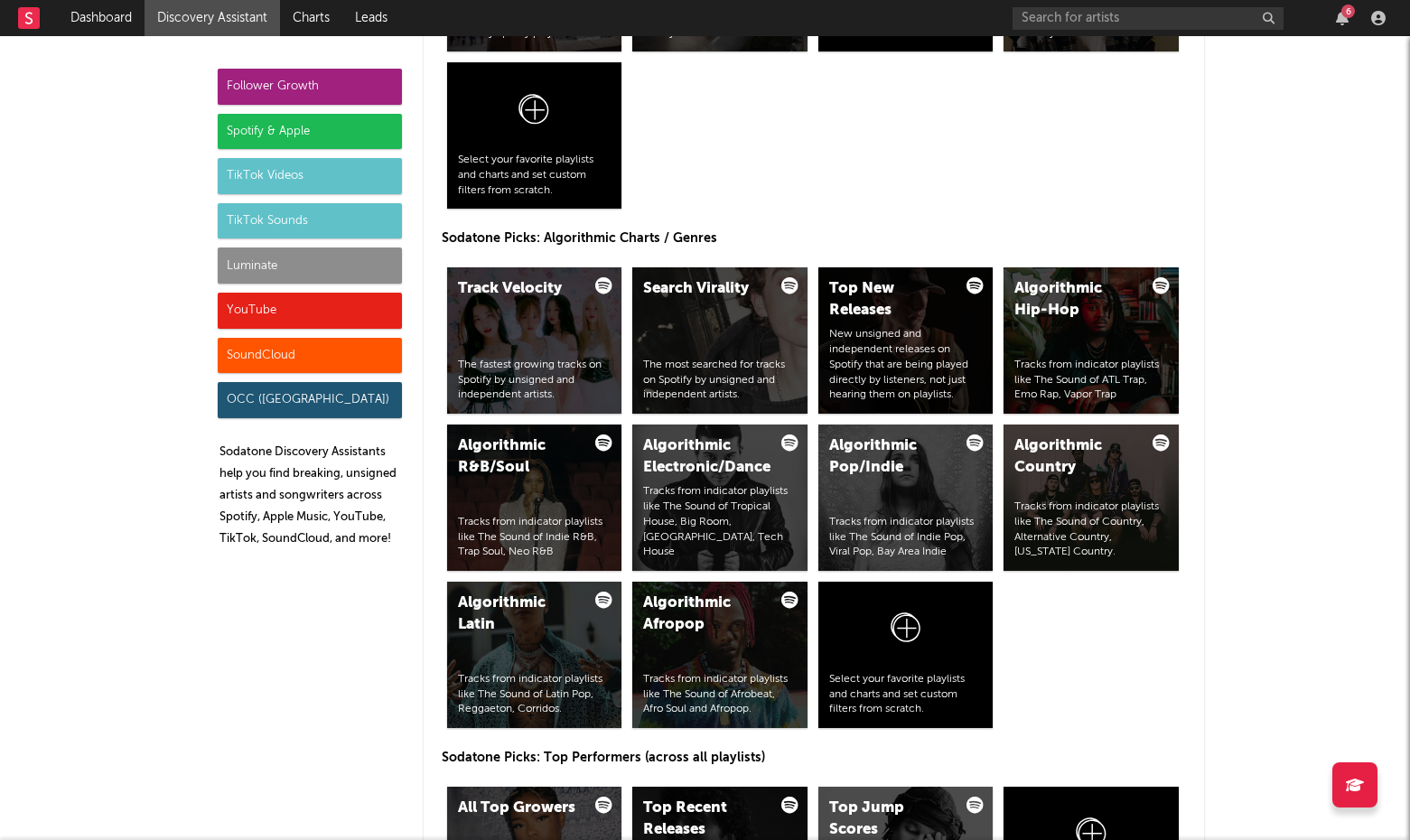
scroll to position [2101, 0]
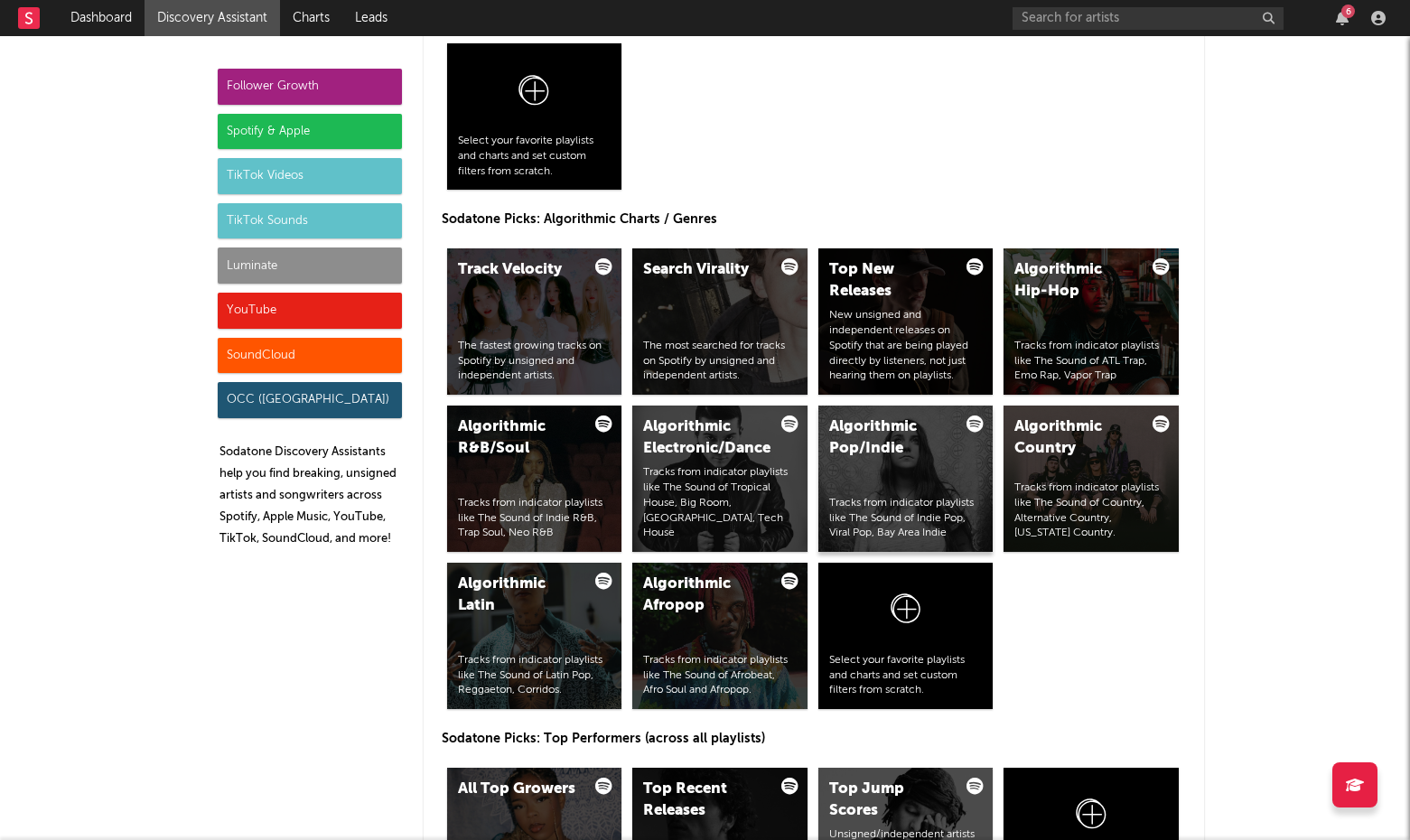
click at [930, 468] on div "Algorithmic Pop/Indie Tracks from indicator playlists like The Sound of Indie P…" at bounding box center [906, 479] width 176 height 146
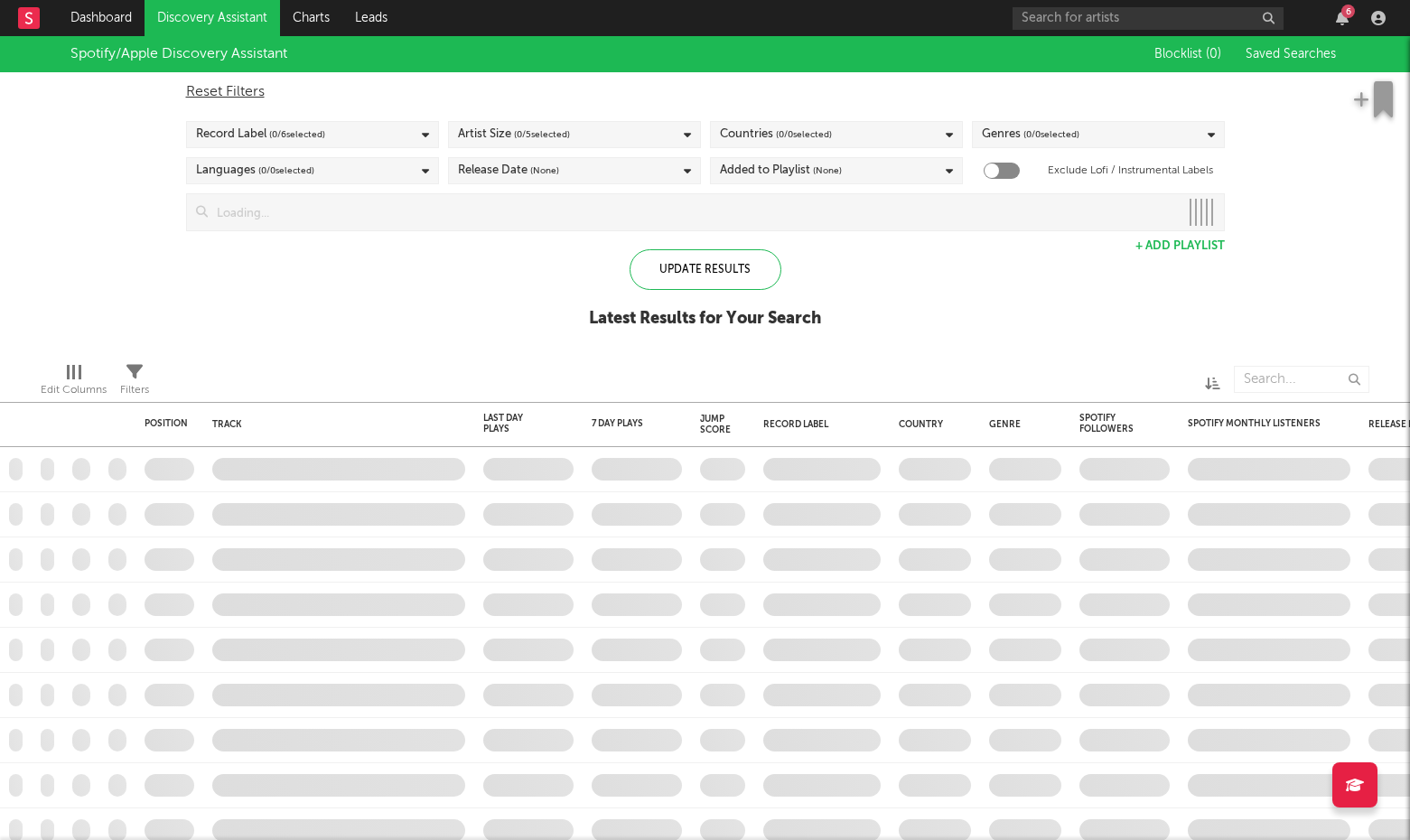
checkbox input "true"
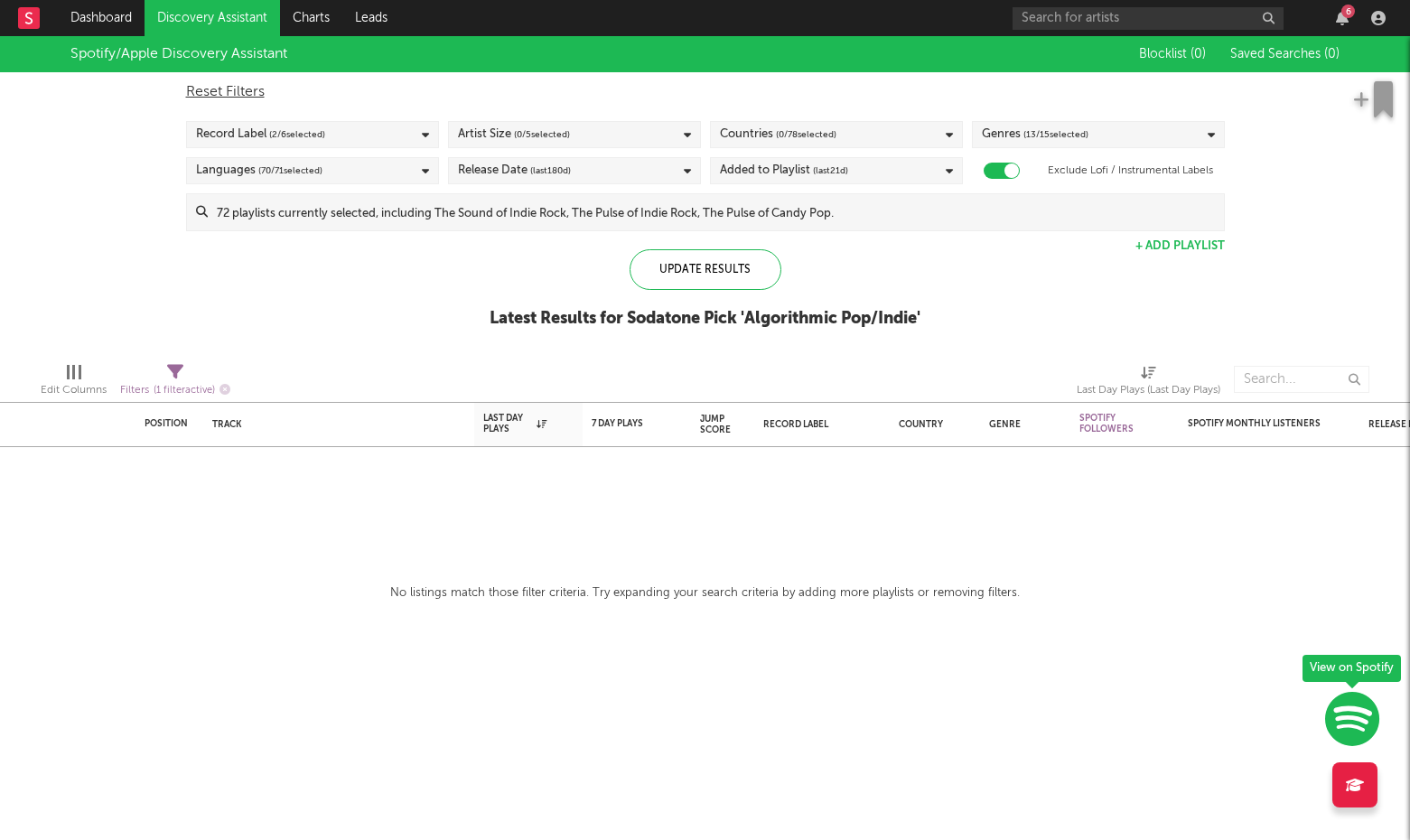
click at [589, 134] on div "Artist Size ( 0 / 5 selected)" at bounding box center [574, 134] width 253 height 27
click at [304, 244] on div "Spotify/Apple Discovery Assistant Blocklist ( 0 ) Saved Searches ( 0 ) Reset Fi…" at bounding box center [705, 191] width 1410 height 312
click at [586, 135] on div "Artist Size ( 0 / 5 selected)" at bounding box center [574, 134] width 253 height 27
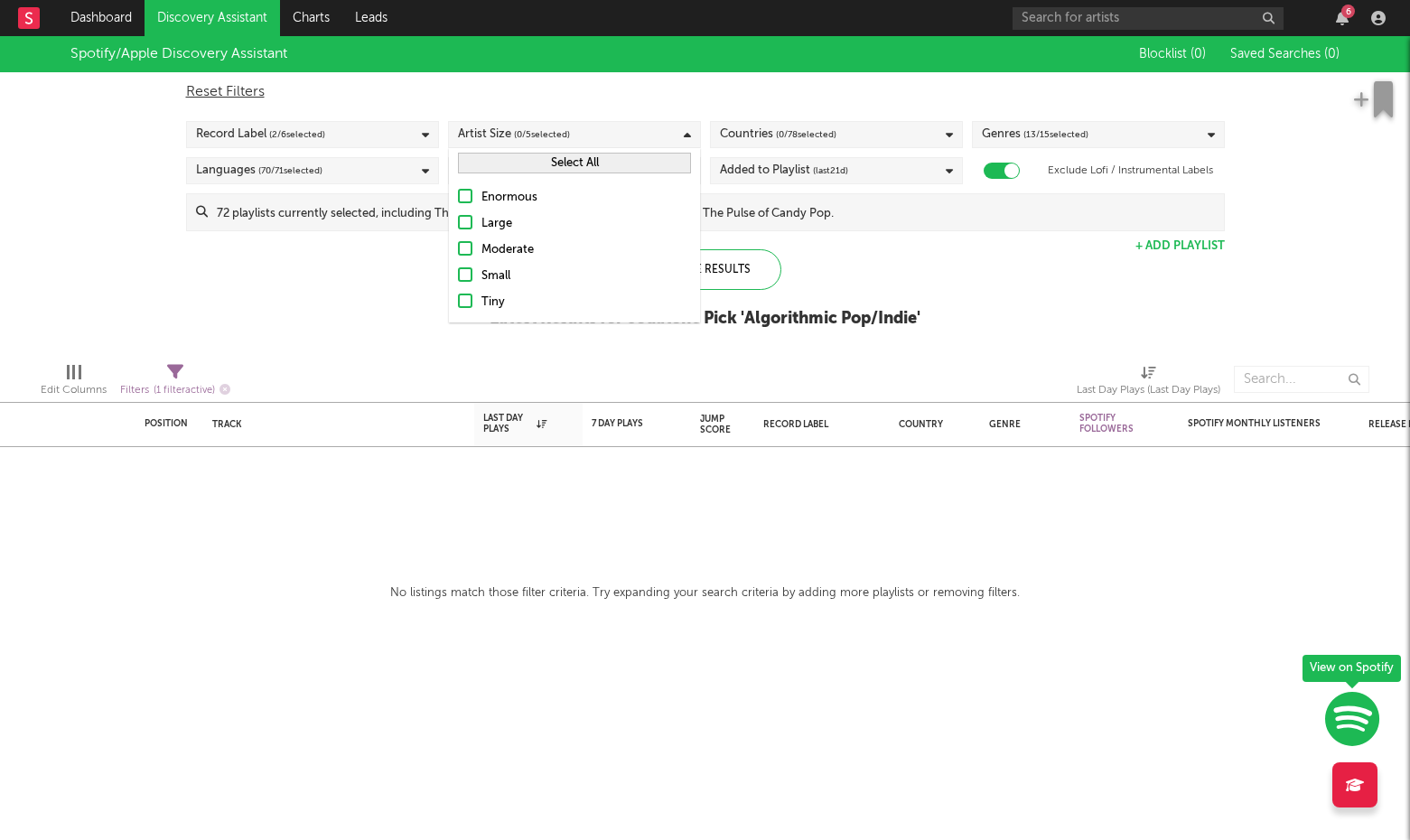
click at [466, 245] on div at bounding box center [465, 248] width 14 height 14
click at [458, 245] on input "Moderate" at bounding box center [458, 250] width 0 height 22
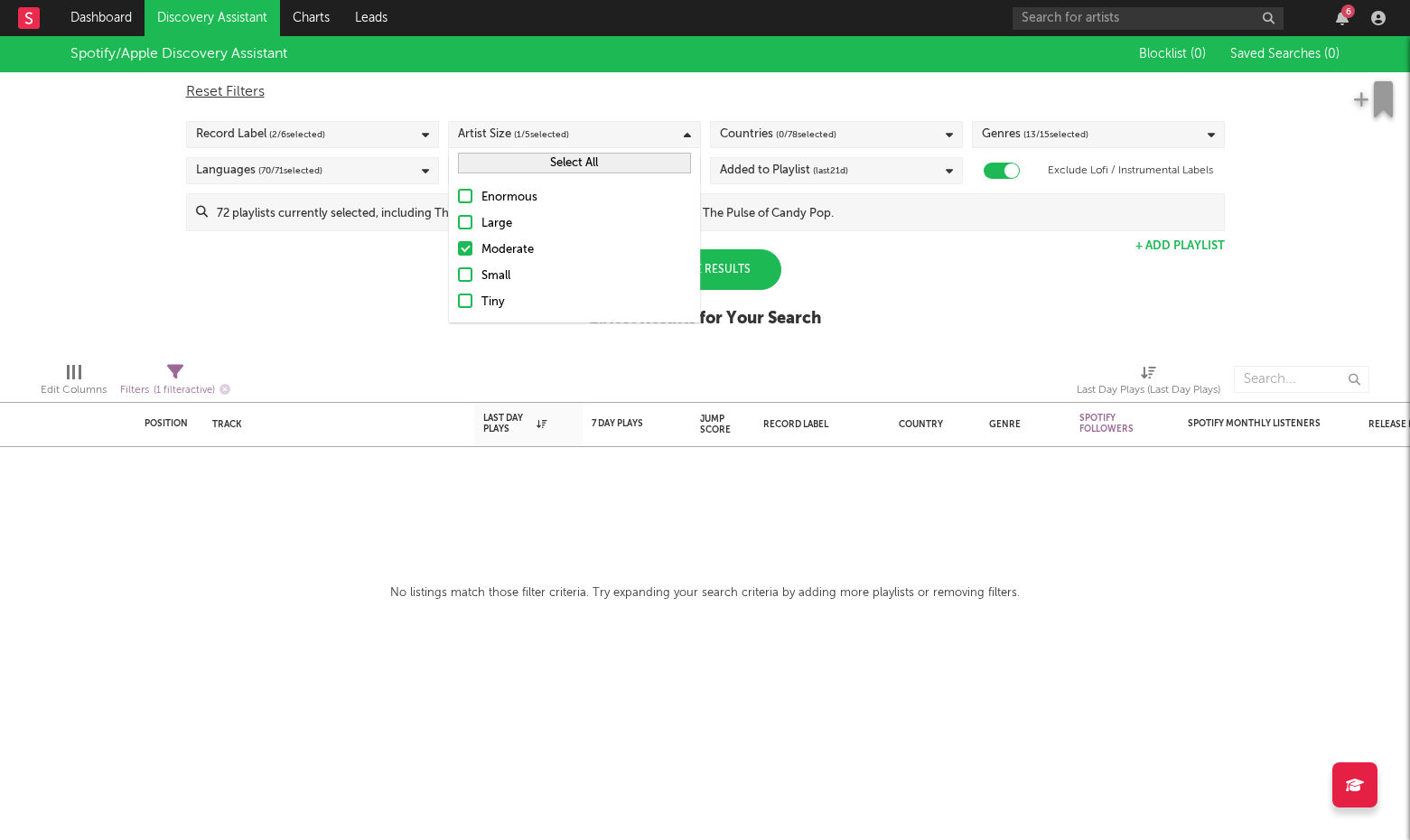
click at [744, 279] on div "Update Results" at bounding box center [706, 269] width 152 height 40
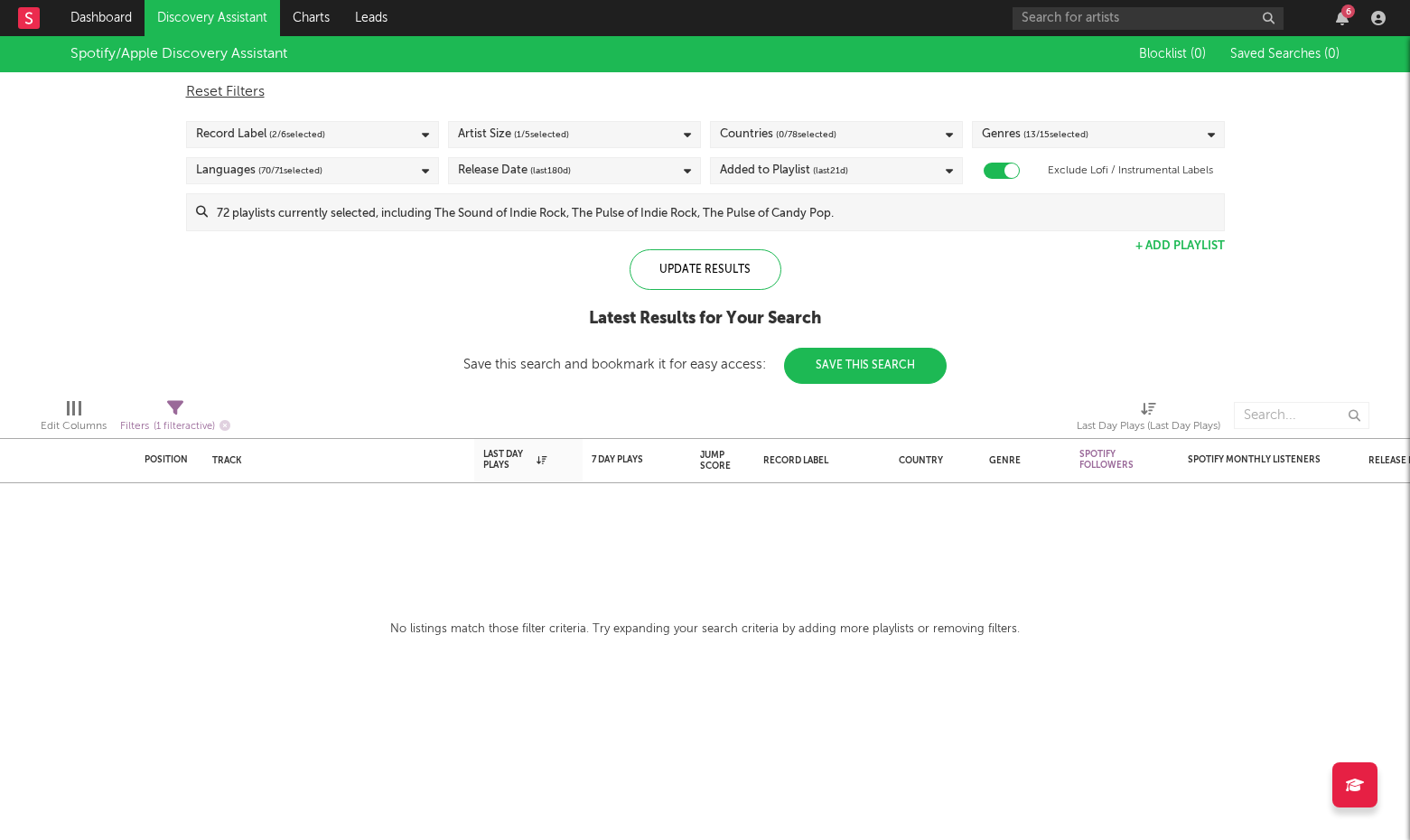
click at [387, 129] on div "Record Label ( 2 / 6 selected)" at bounding box center [312, 134] width 253 height 27
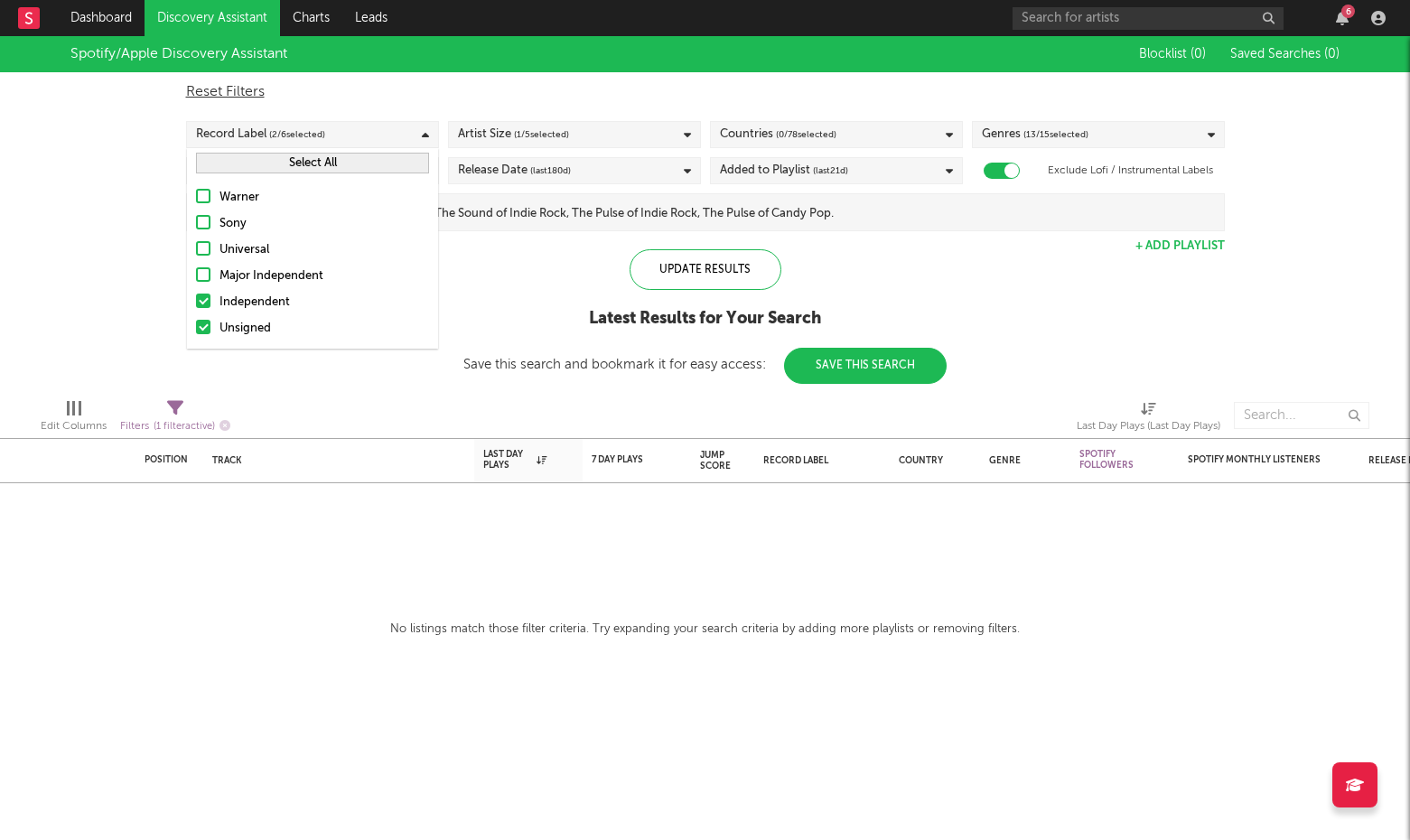
click at [508, 283] on div "Update Results Latest Results for Your Search Save this search and bookmark it …" at bounding box center [705, 316] width 483 height 134
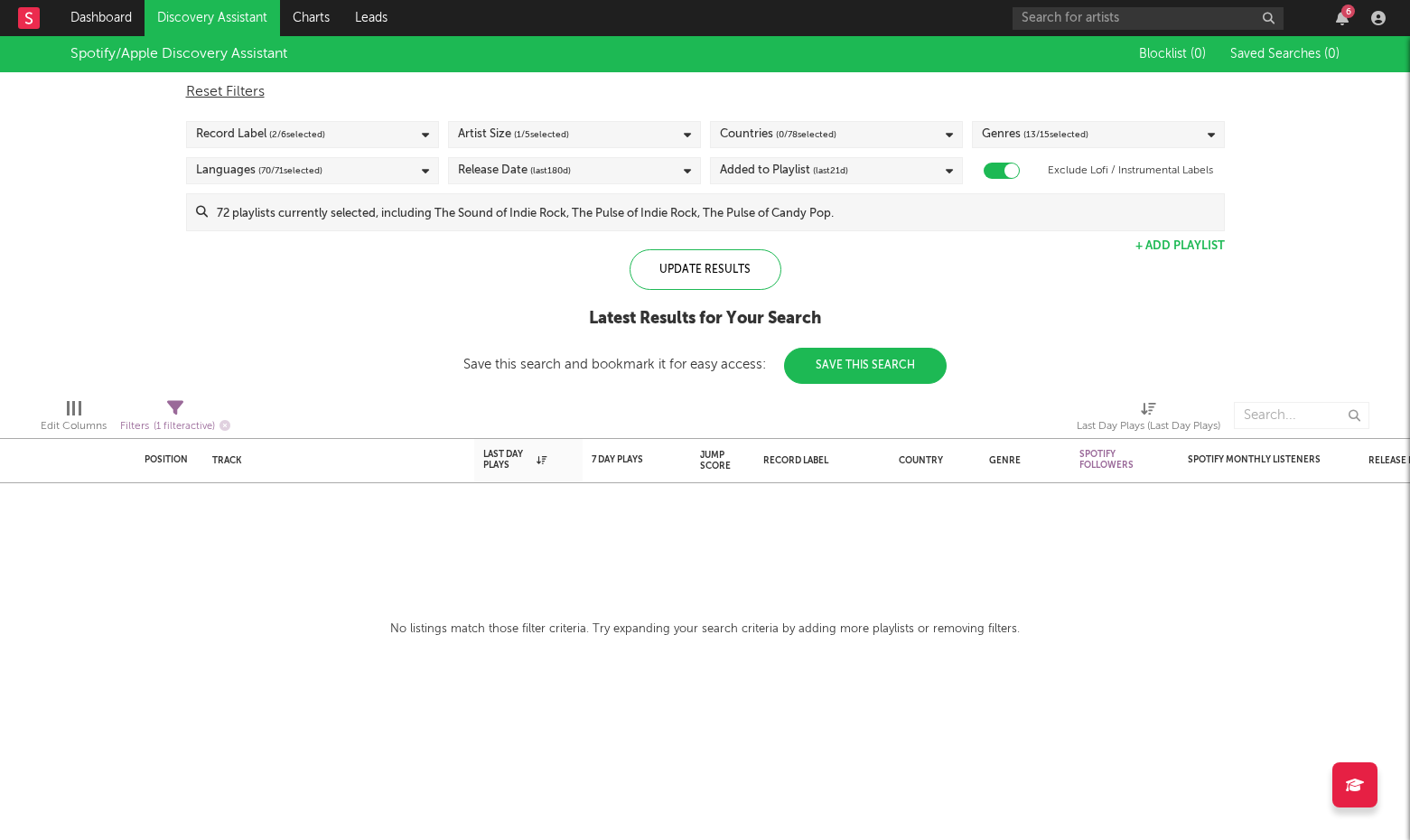
click at [340, 174] on div "Languages ( 70 / 71 selected)" at bounding box center [312, 170] width 253 height 27
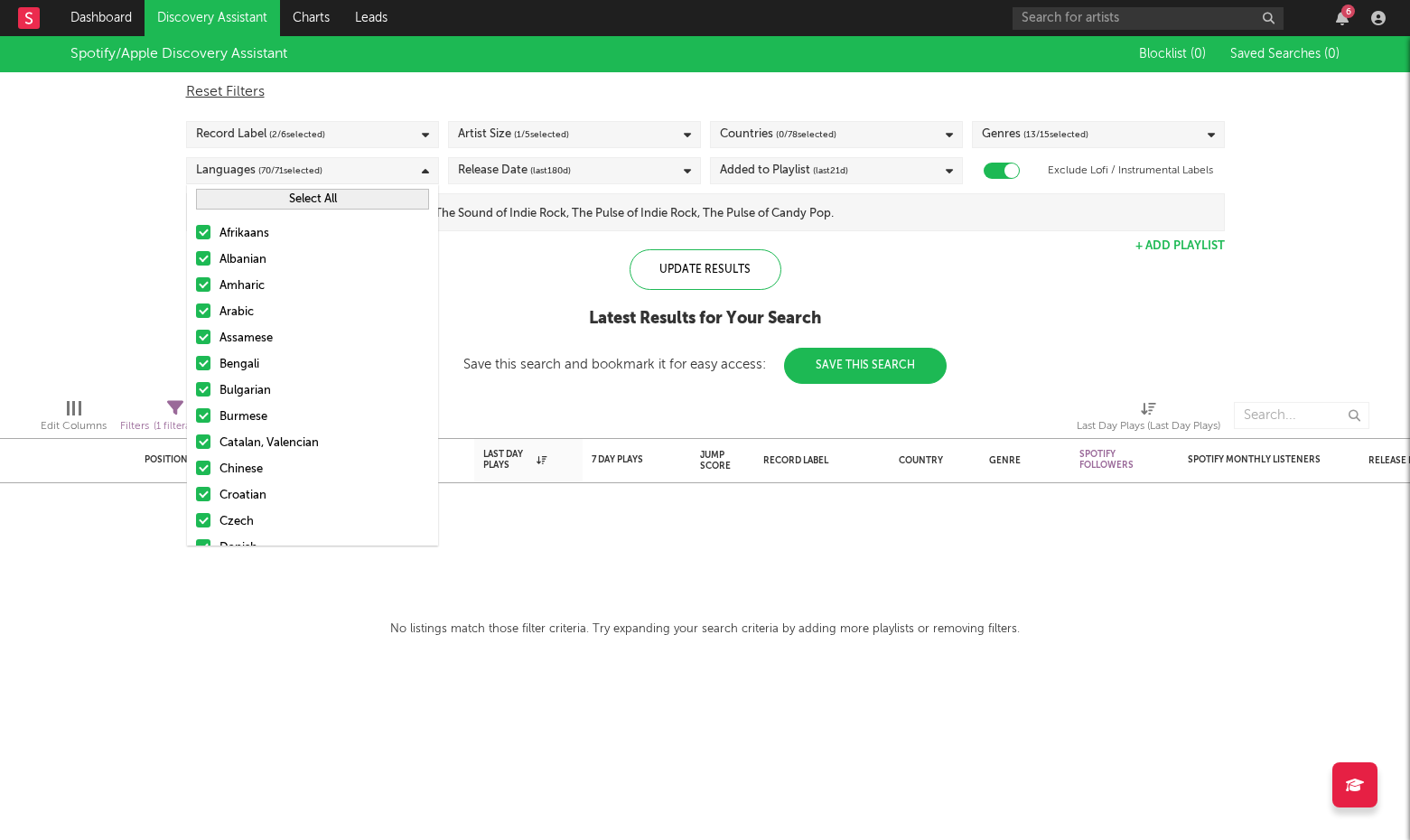
click at [347, 195] on button "Select All" at bounding box center [313, 199] width 233 height 21
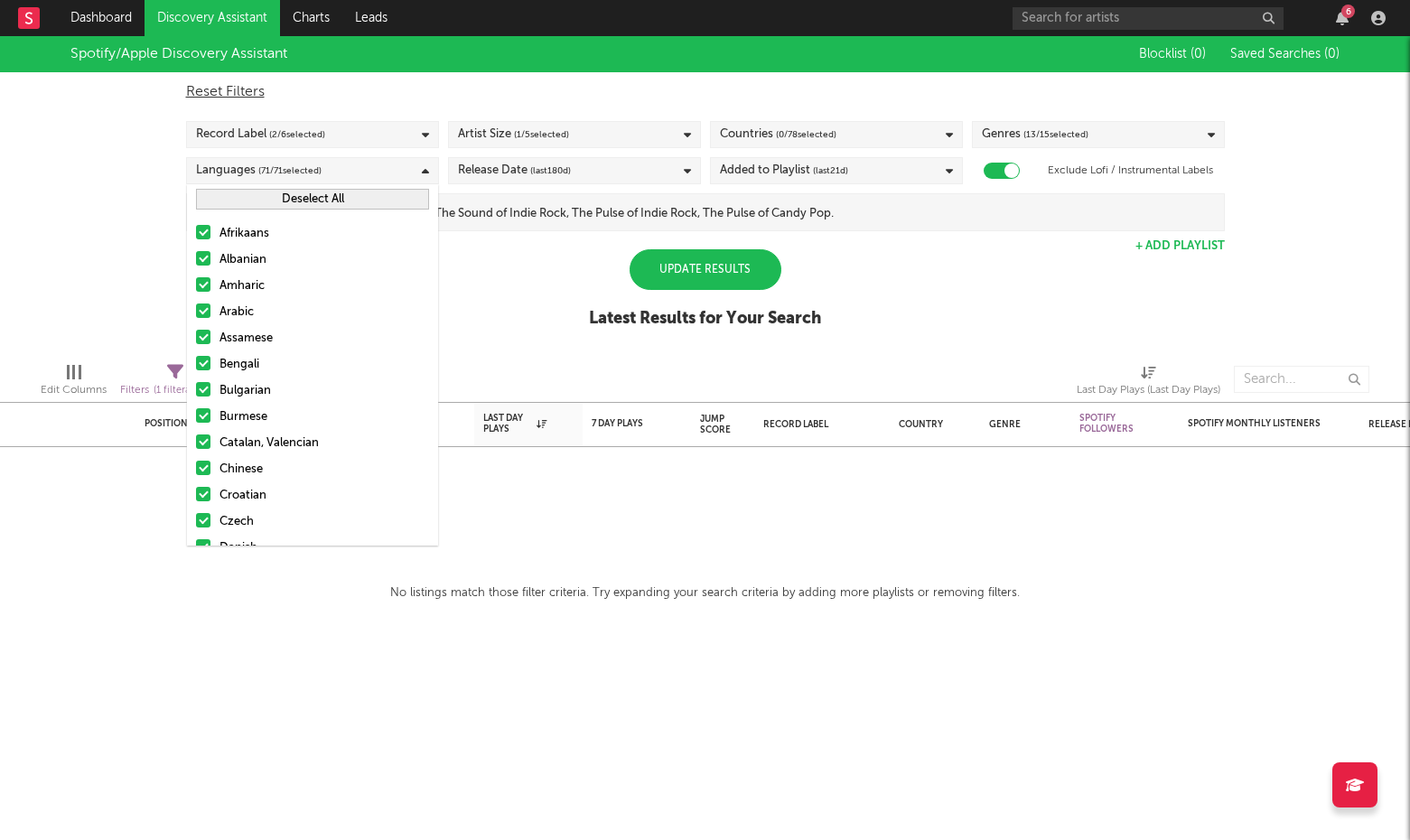
click at [694, 254] on div "Update Results" at bounding box center [706, 269] width 152 height 40
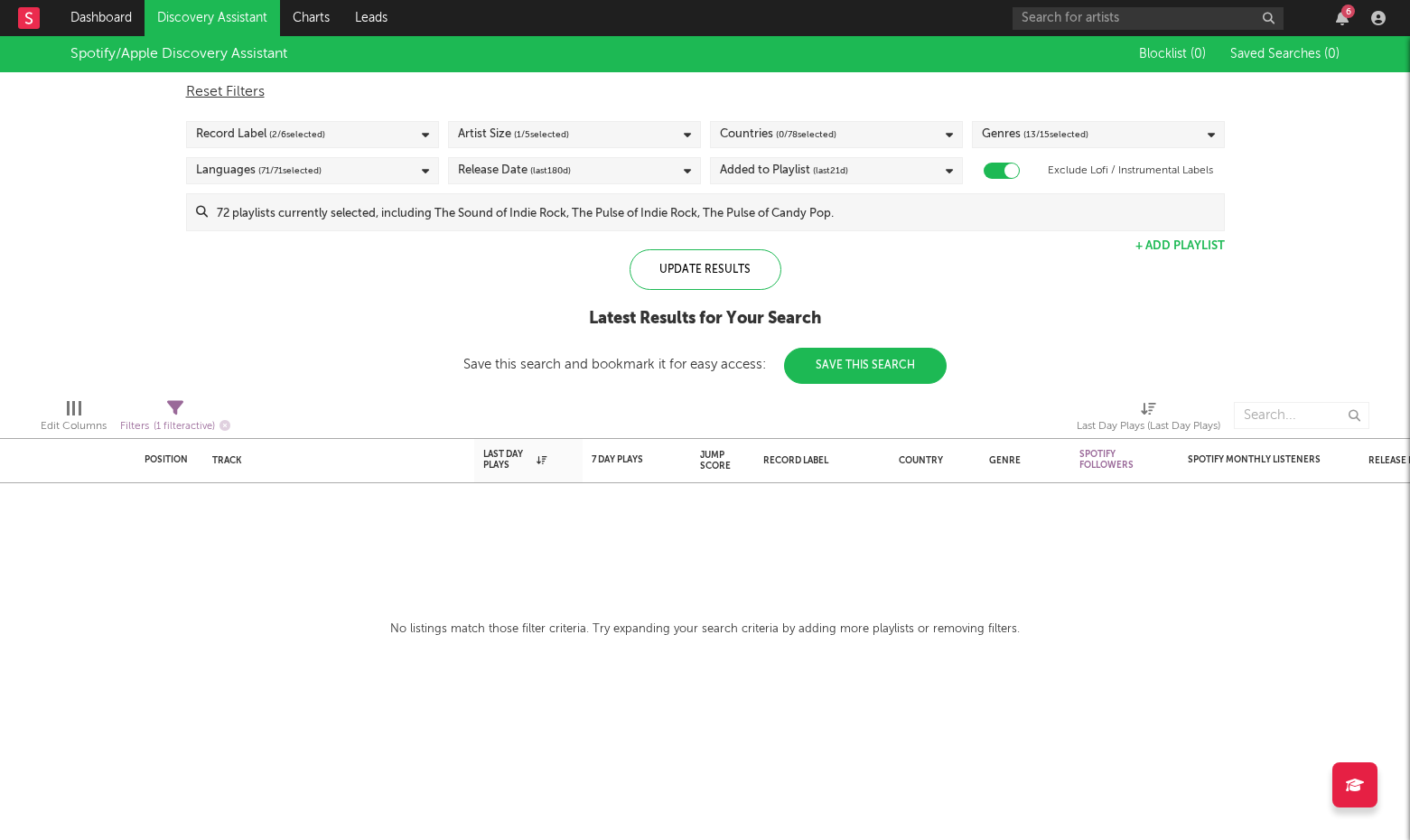
click at [353, 173] on div "Languages ( 71 / 71 selected)" at bounding box center [312, 170] width 253 height 27
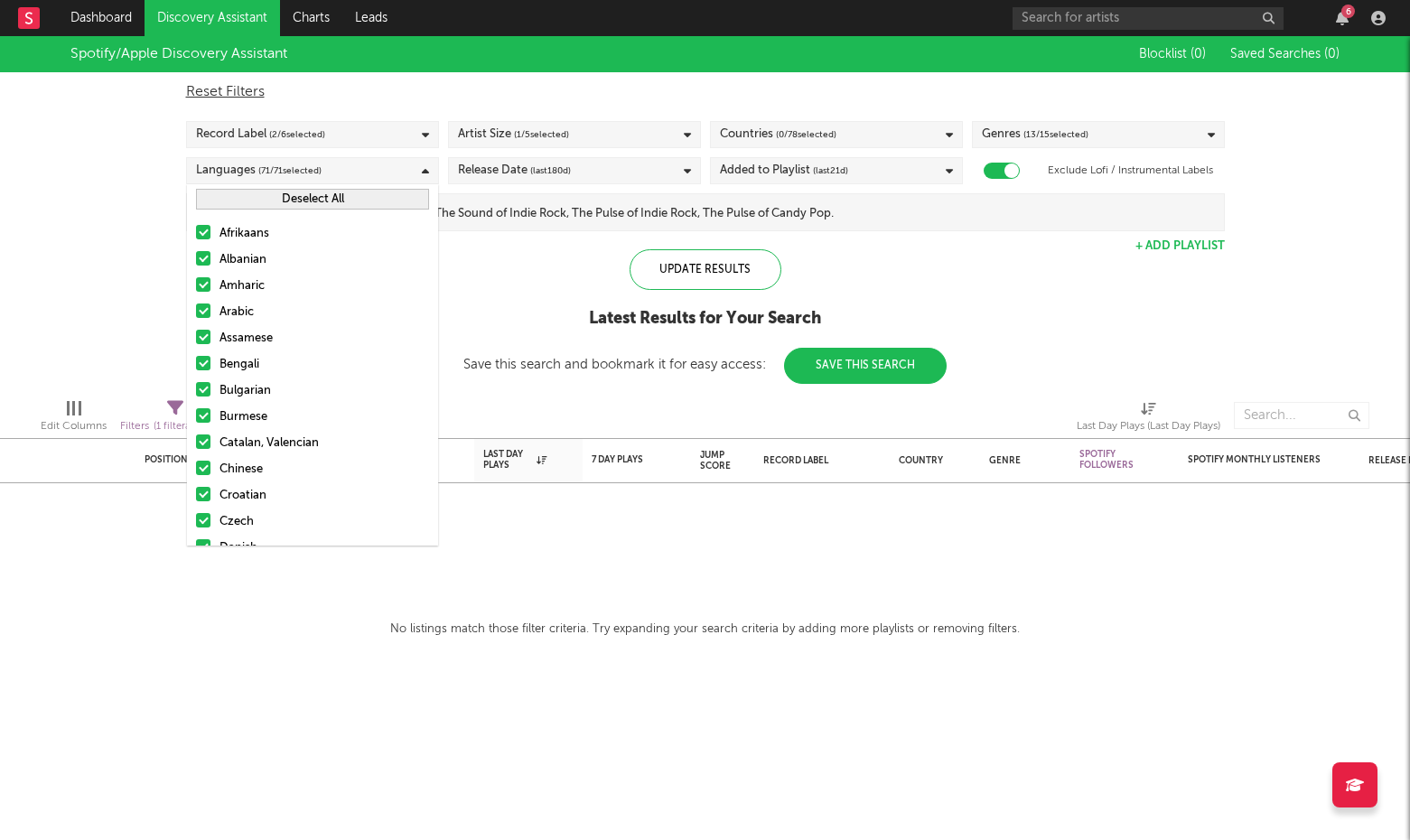
click at [342, 195] on button "Deselect All" at bounding box center [313, 199] width 233 height 21
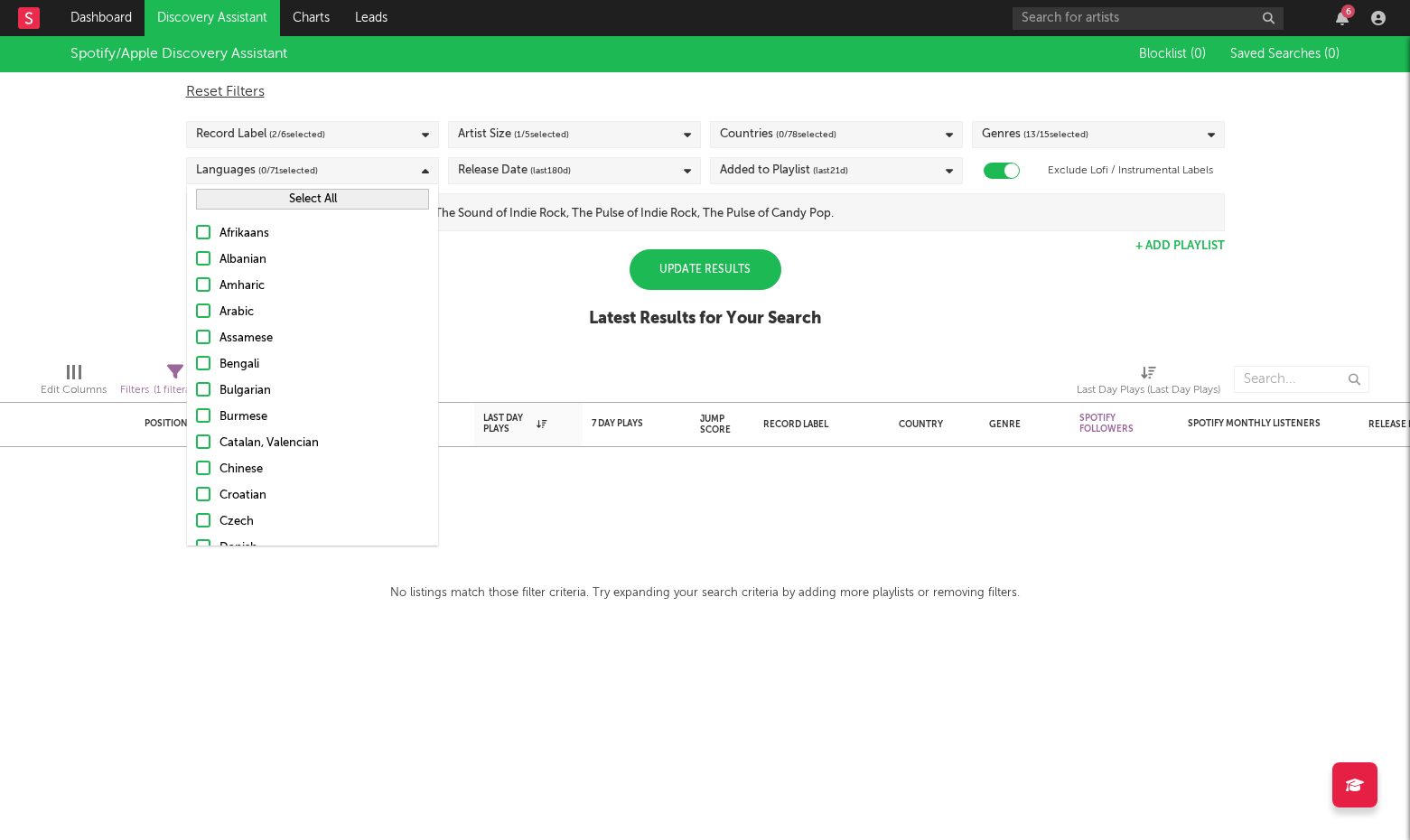
click at [716, 262] on div "Update Results" at bounding box center [706, 269] width 152 height 40
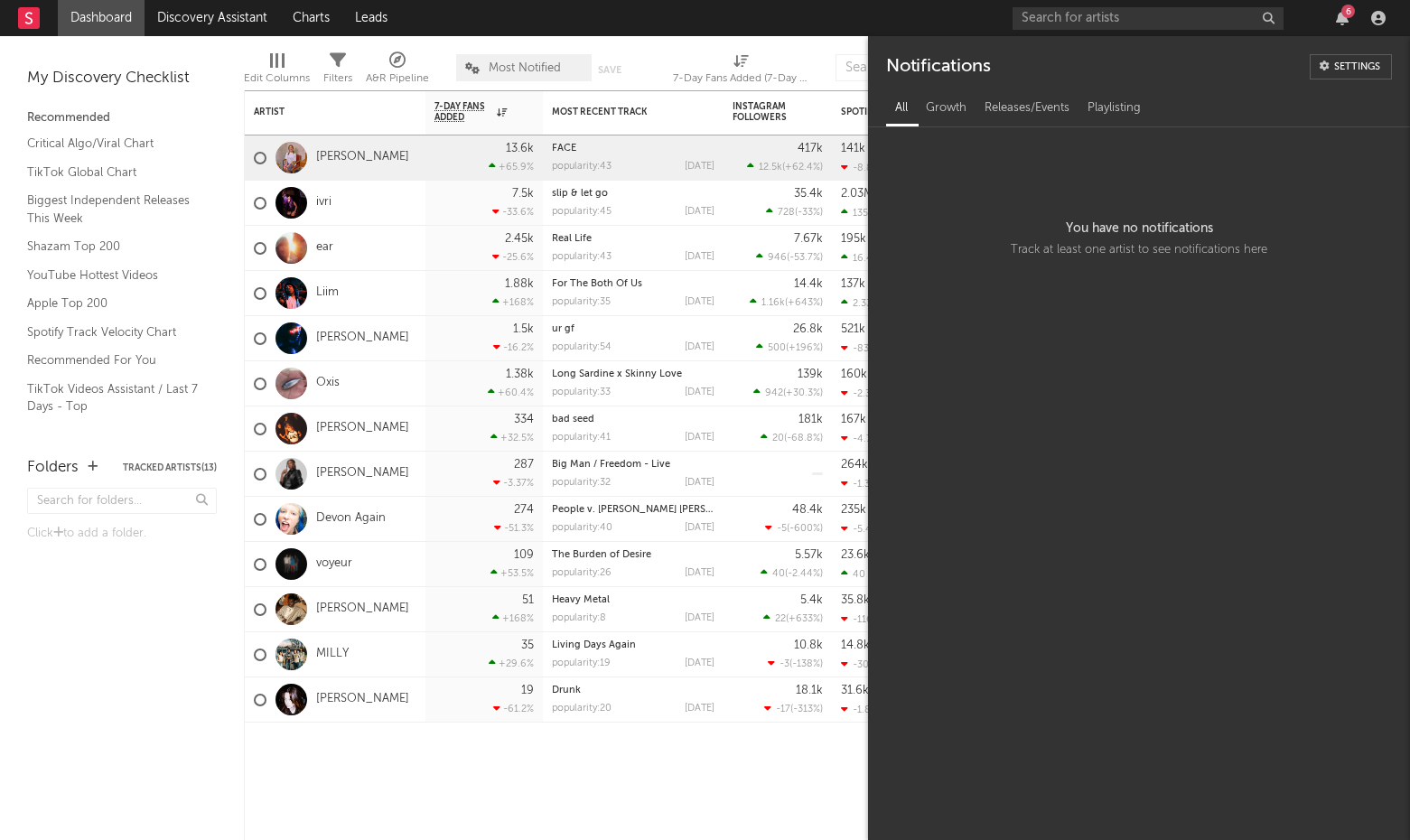
click at [811, 32] on nav "Dashboard Discovery Assistant Charts Leads 6" at bounding box center [705, 18] width 1410 height 36
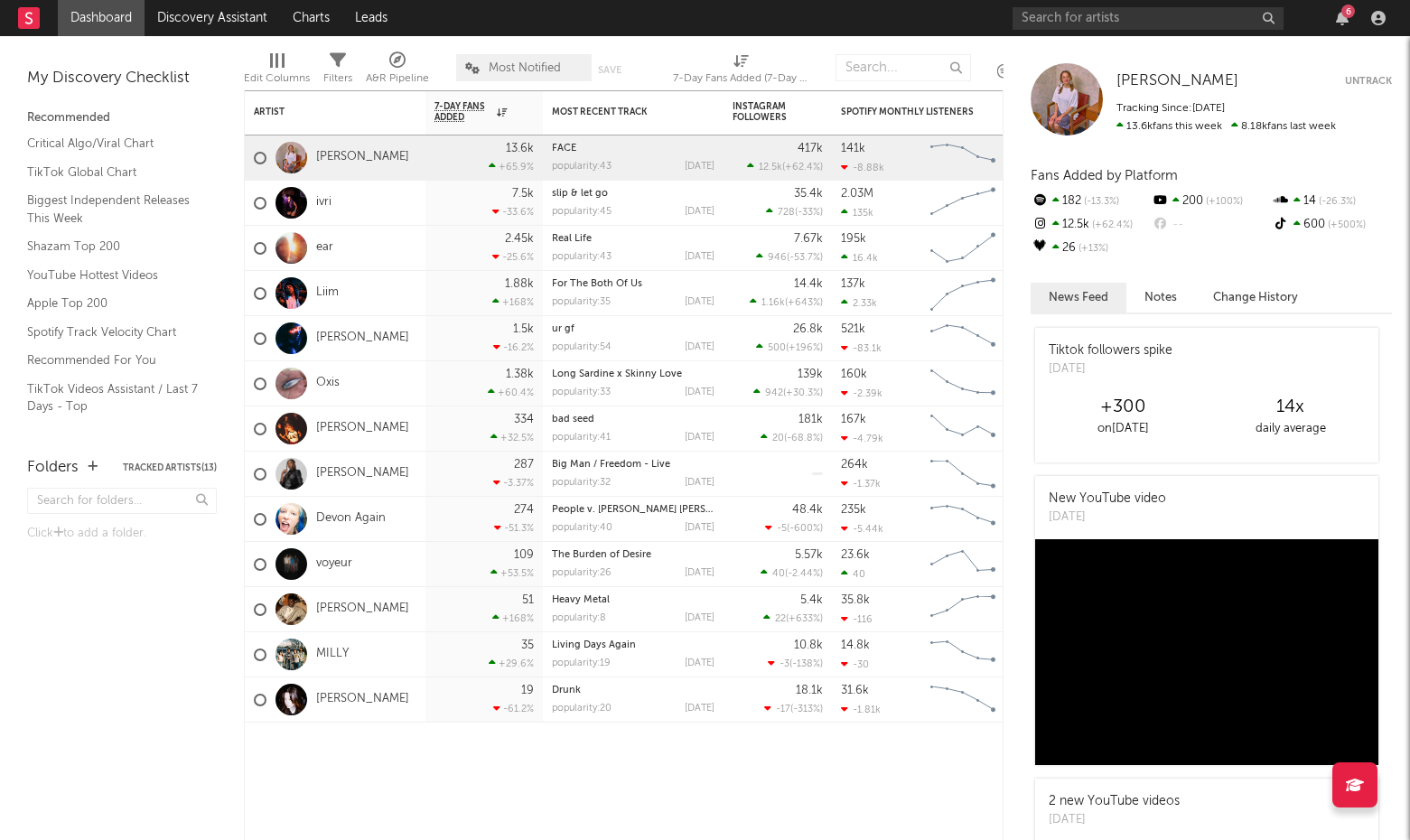
click at [1353, 796] on div at bounding box center [1355, 785] width 45 height 45
click at [883, 757] on div at bounding box center [922, 750] width 180 height 54
click at [1063, 93] on div at bounding box center [1066, 99] width 72 height 72
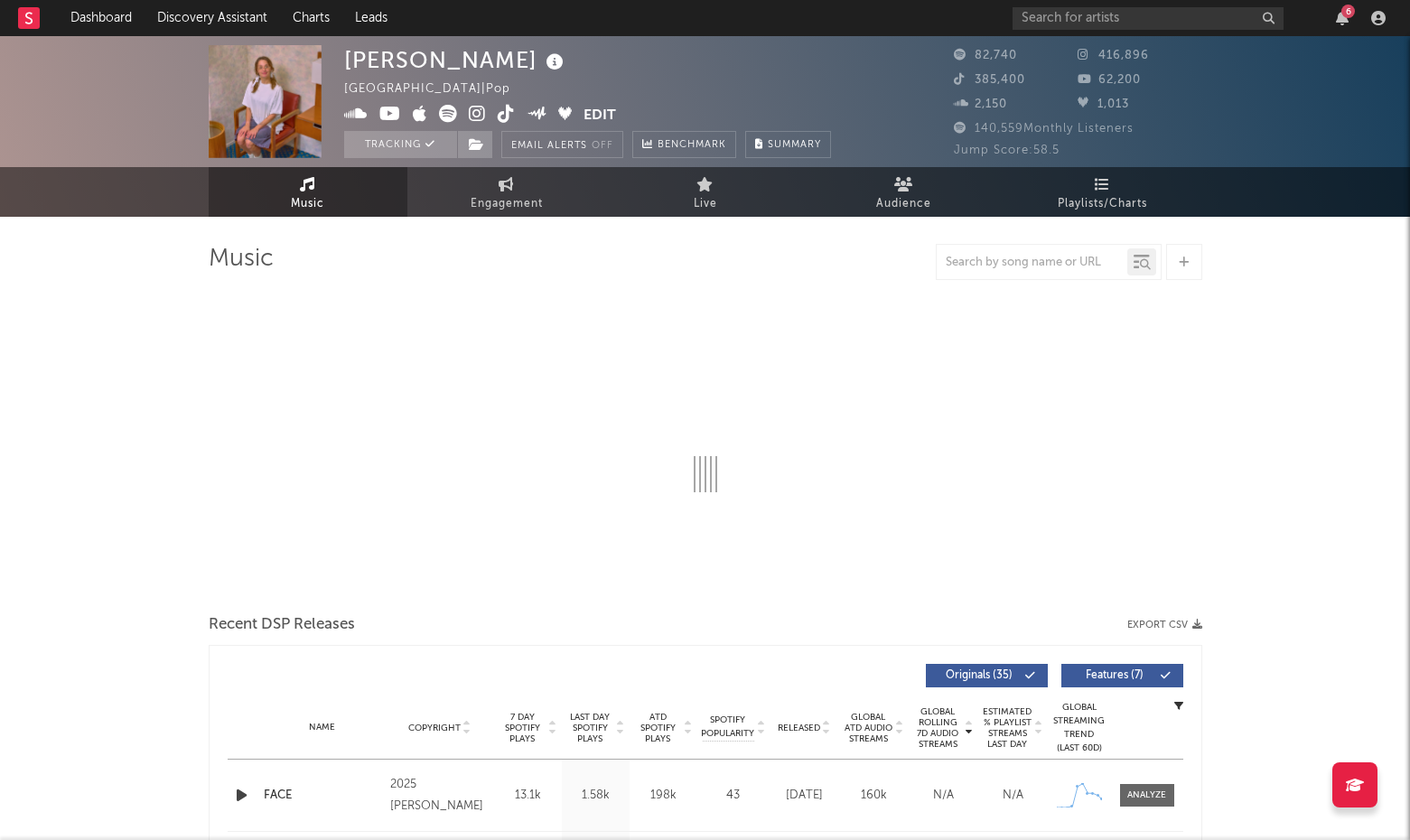
select select "6m"
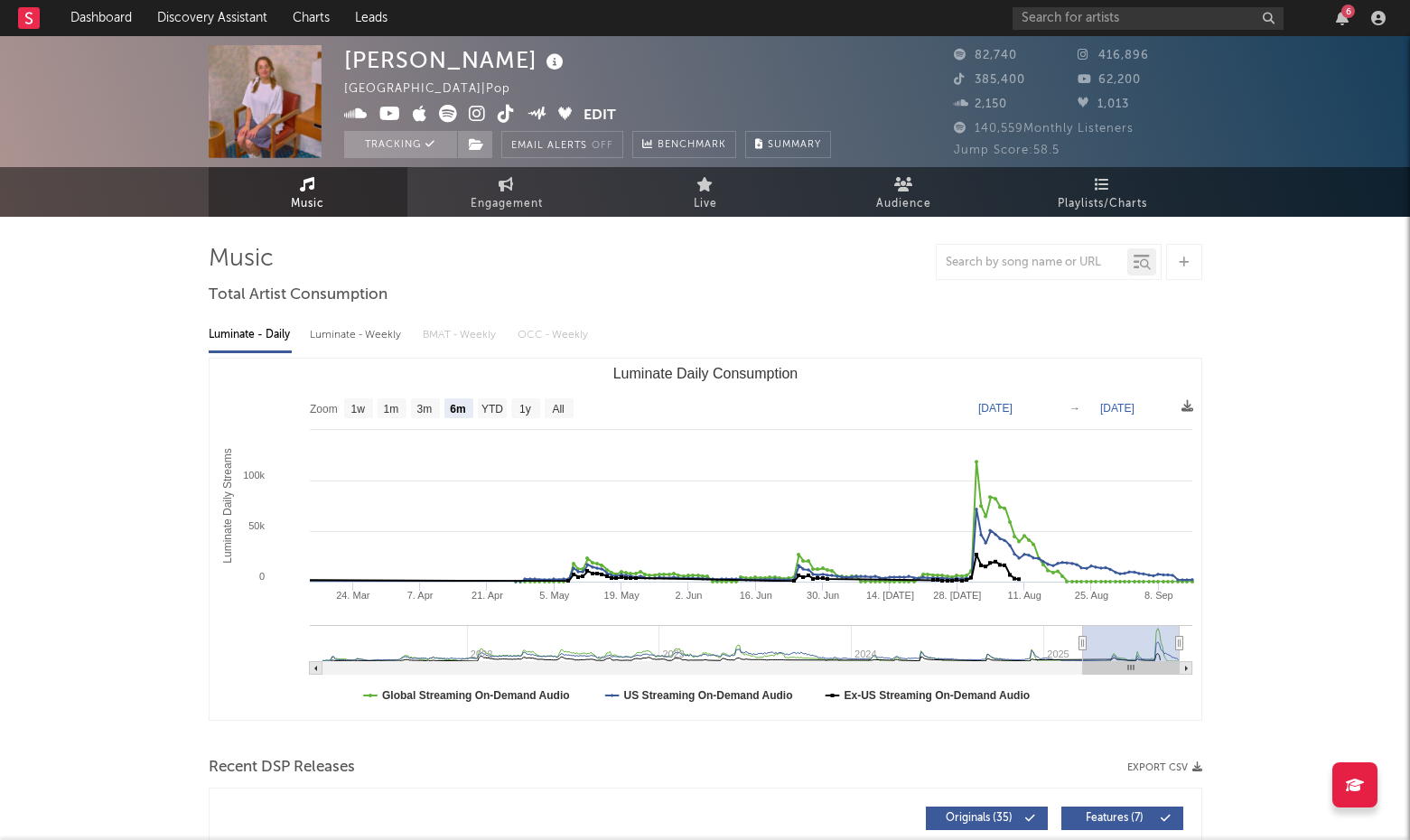
click at [1354, 774] on div at bounding box center [1355, 785] width 45 height 45
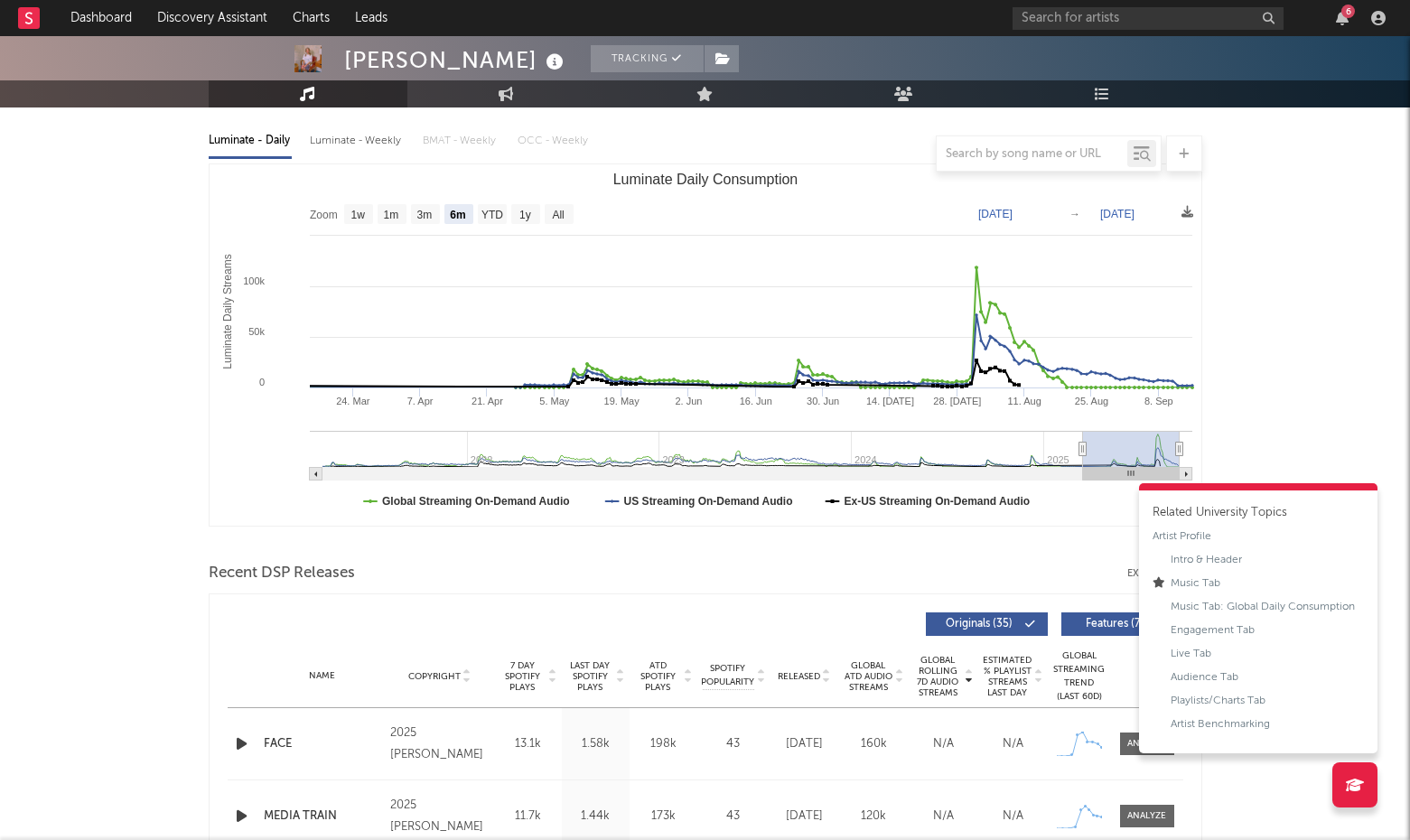
scroll to position [203, 0]
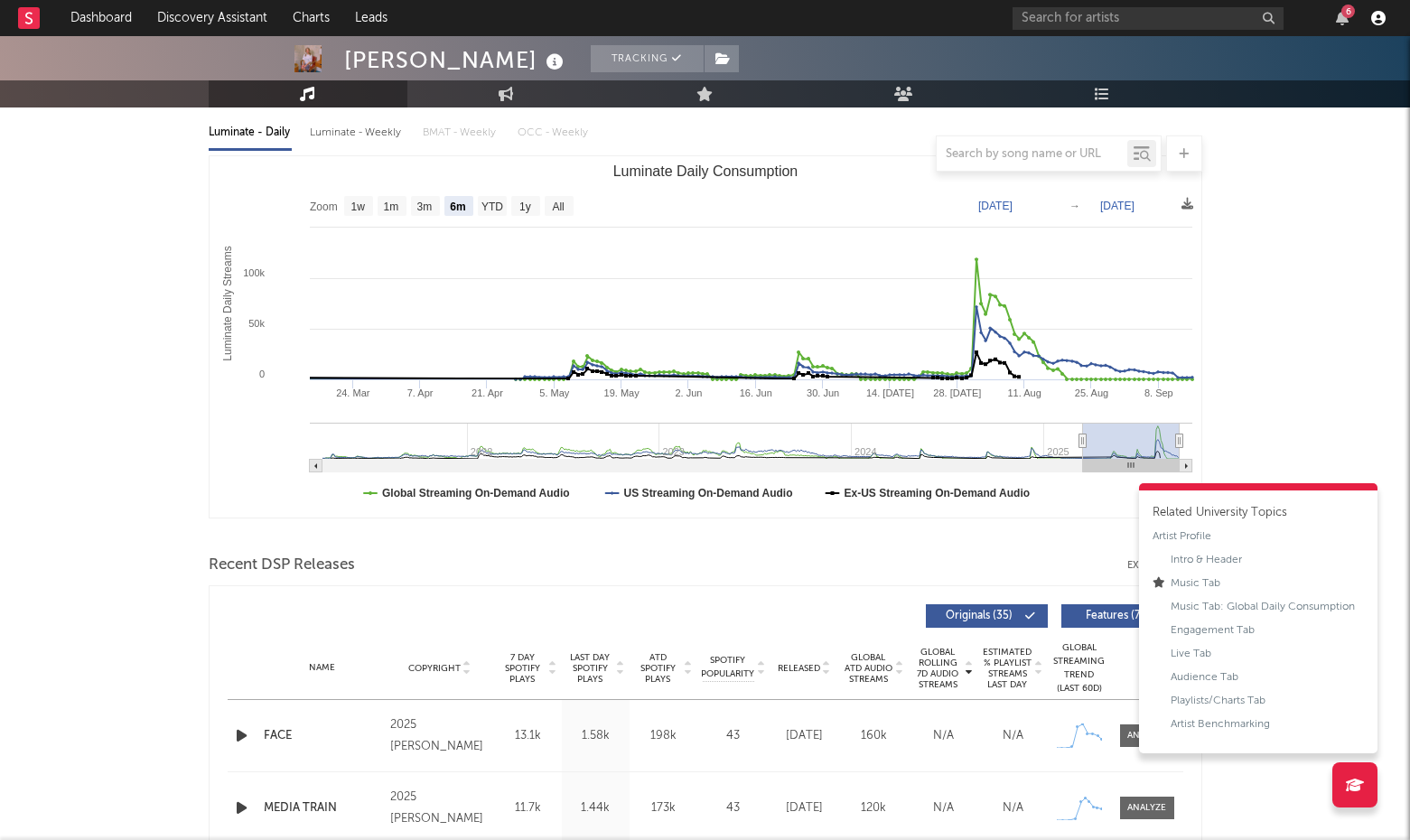
click at [1379, 24] on icon "button" at bounding box center [1378, 18] width 14 height 14
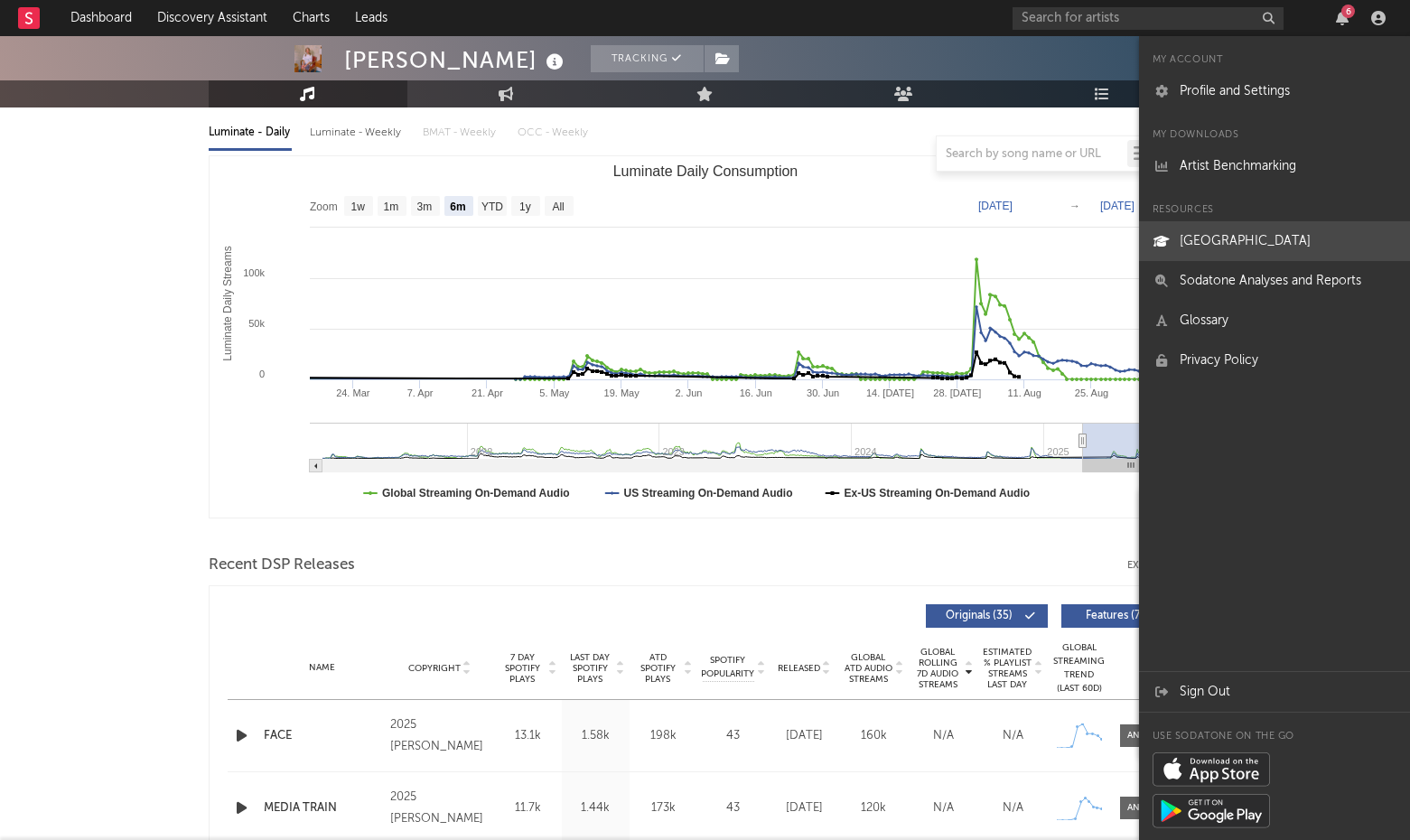
click at [1233, 247] on link "[GEOGRAPHIC_DATA]" at bounding box center [1274, 241] width 271 height 39
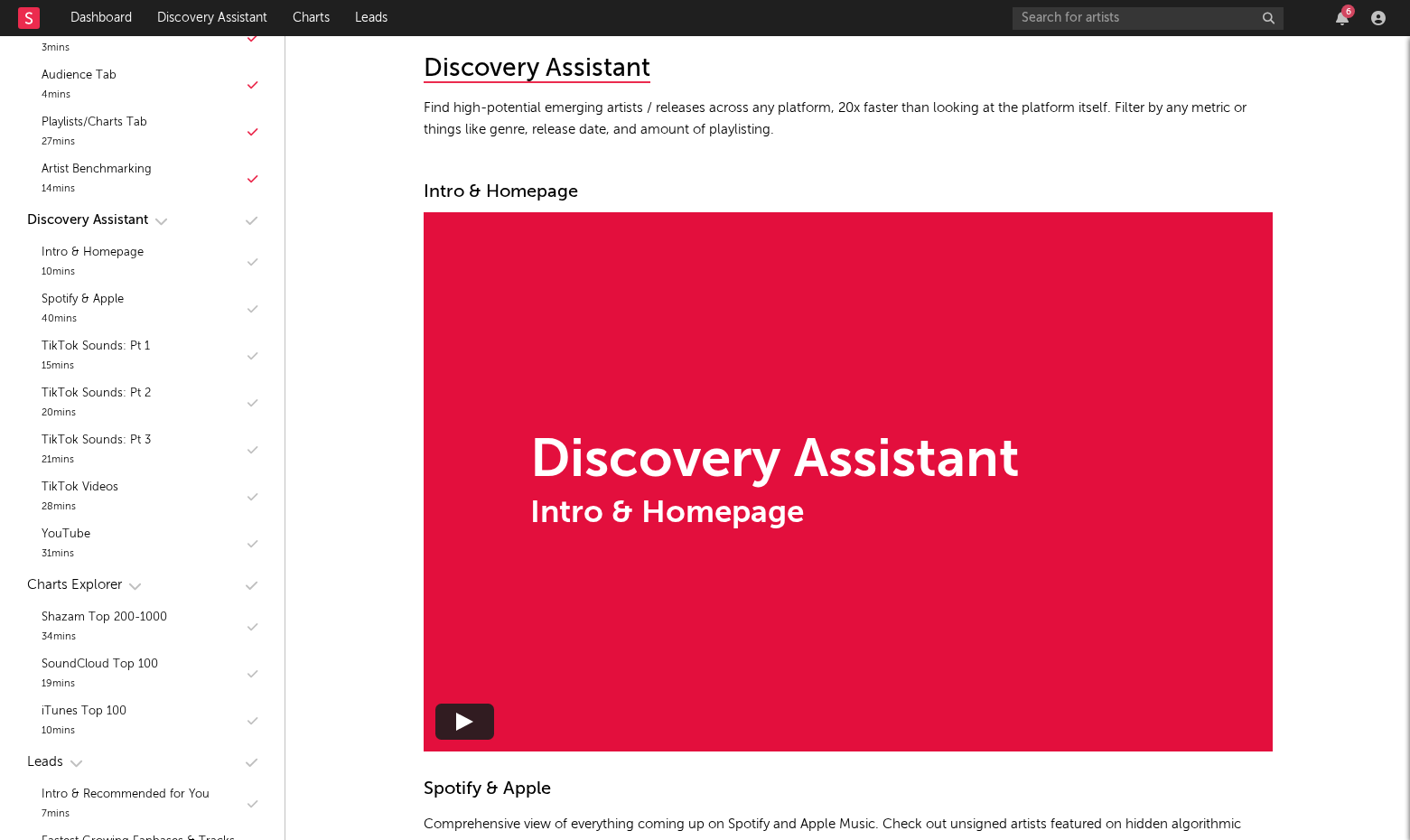
scroll to position [768, 0]
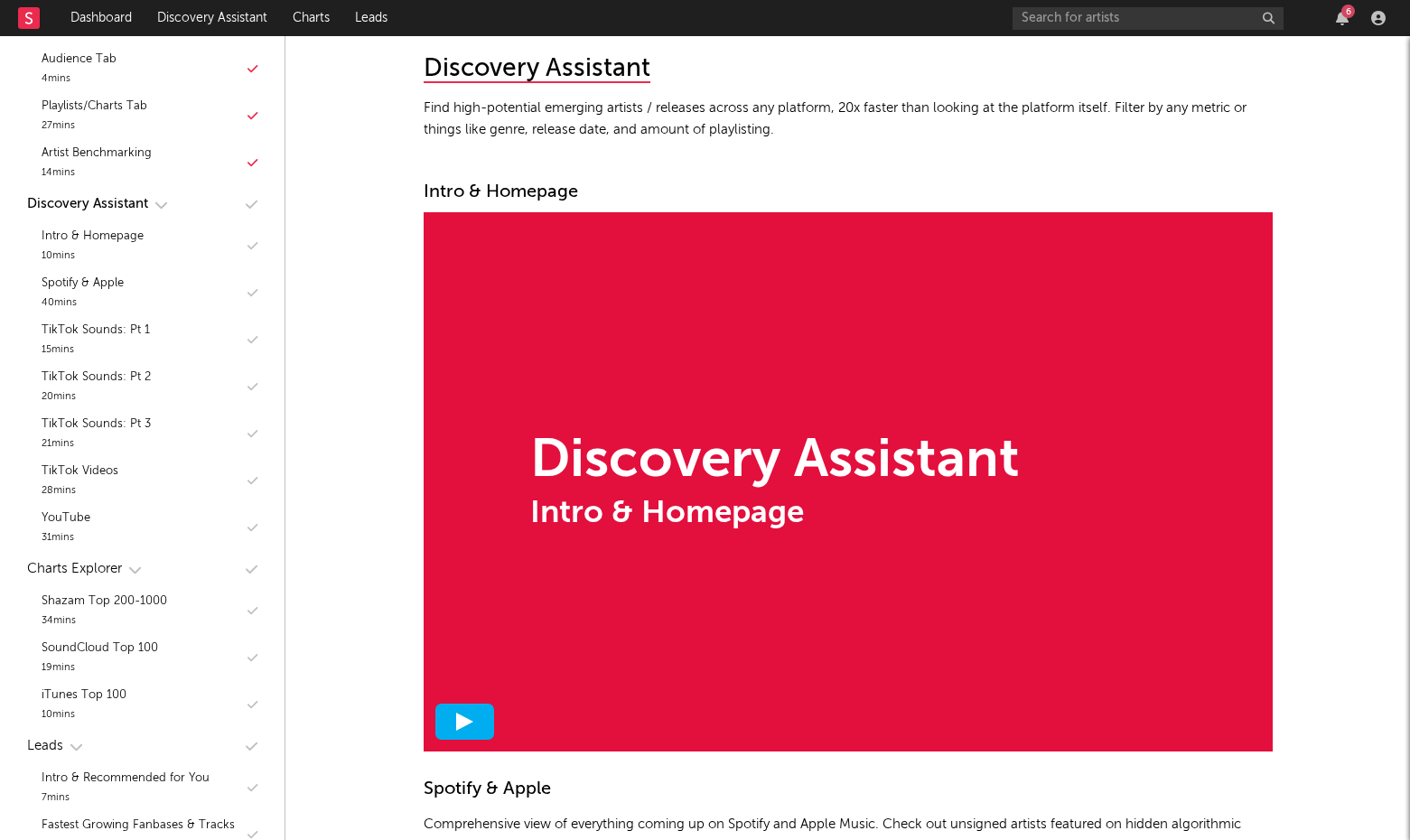
click at [465, 718] on polygon at bounding box center [465, 721] width 17 height 18
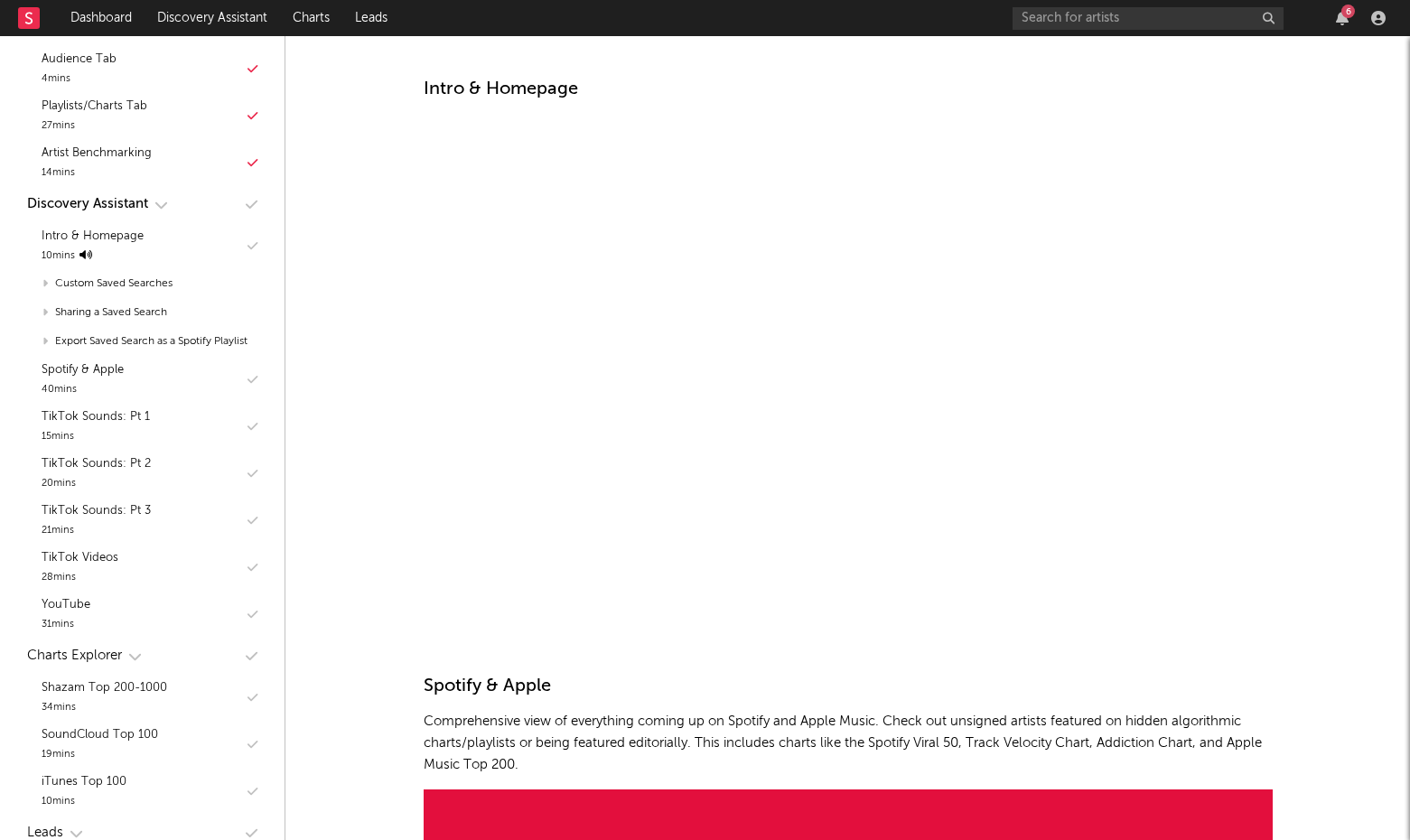
scroll to position [9855, 0]
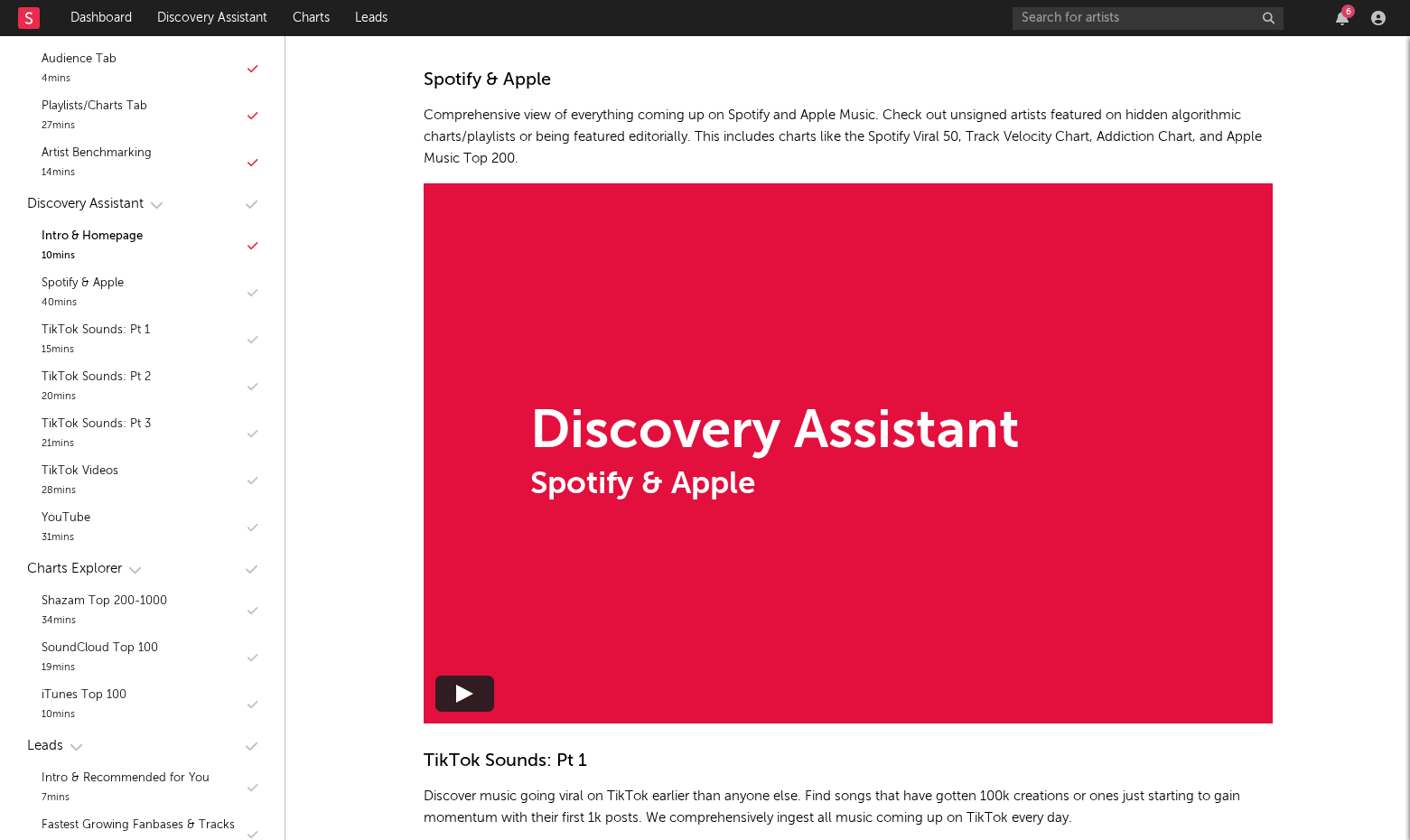
scroll to position [10462, 0]
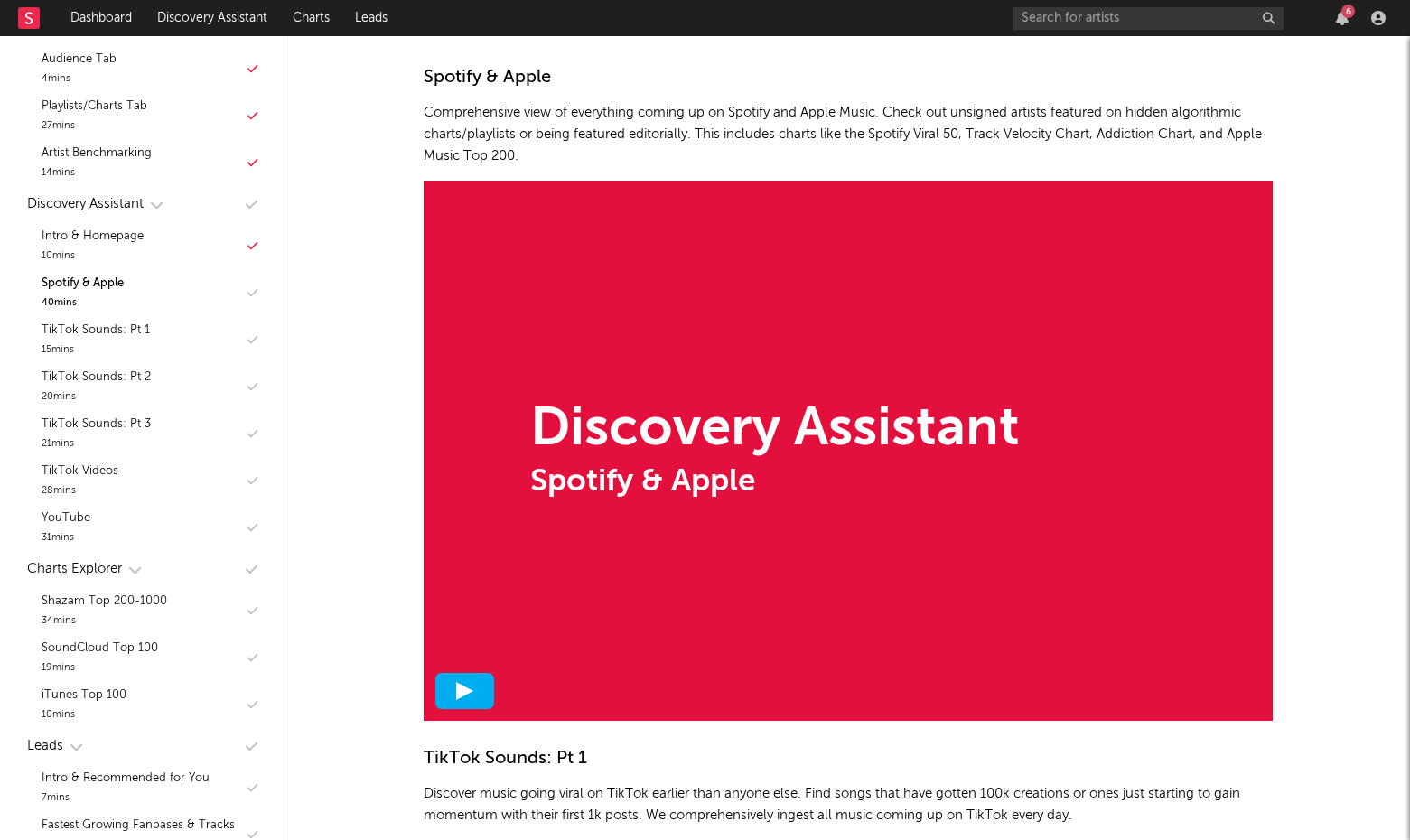
click at [463, 698] on div at bounding box center [465, 691] width 59 height 36
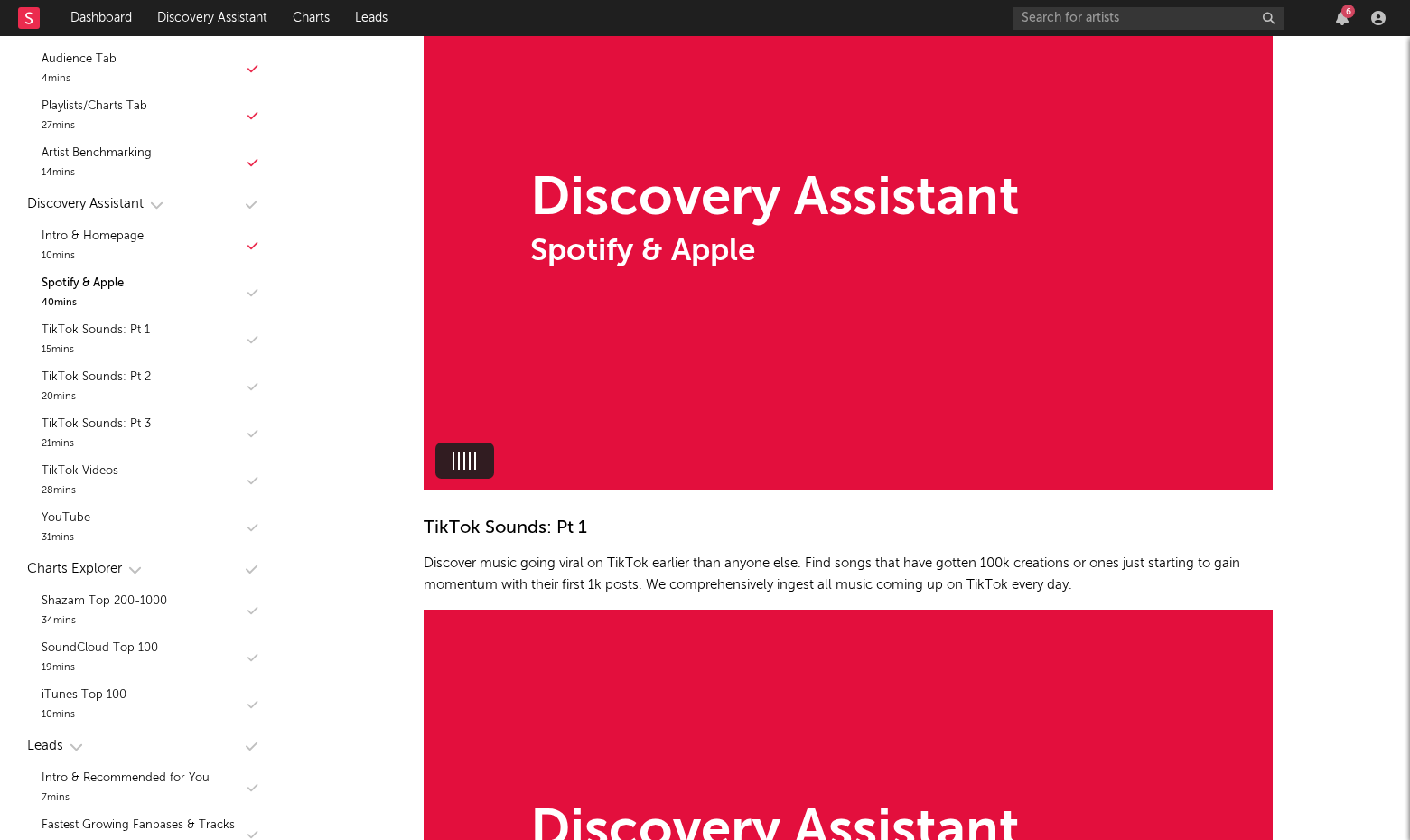
scroll to position [10612, 0]
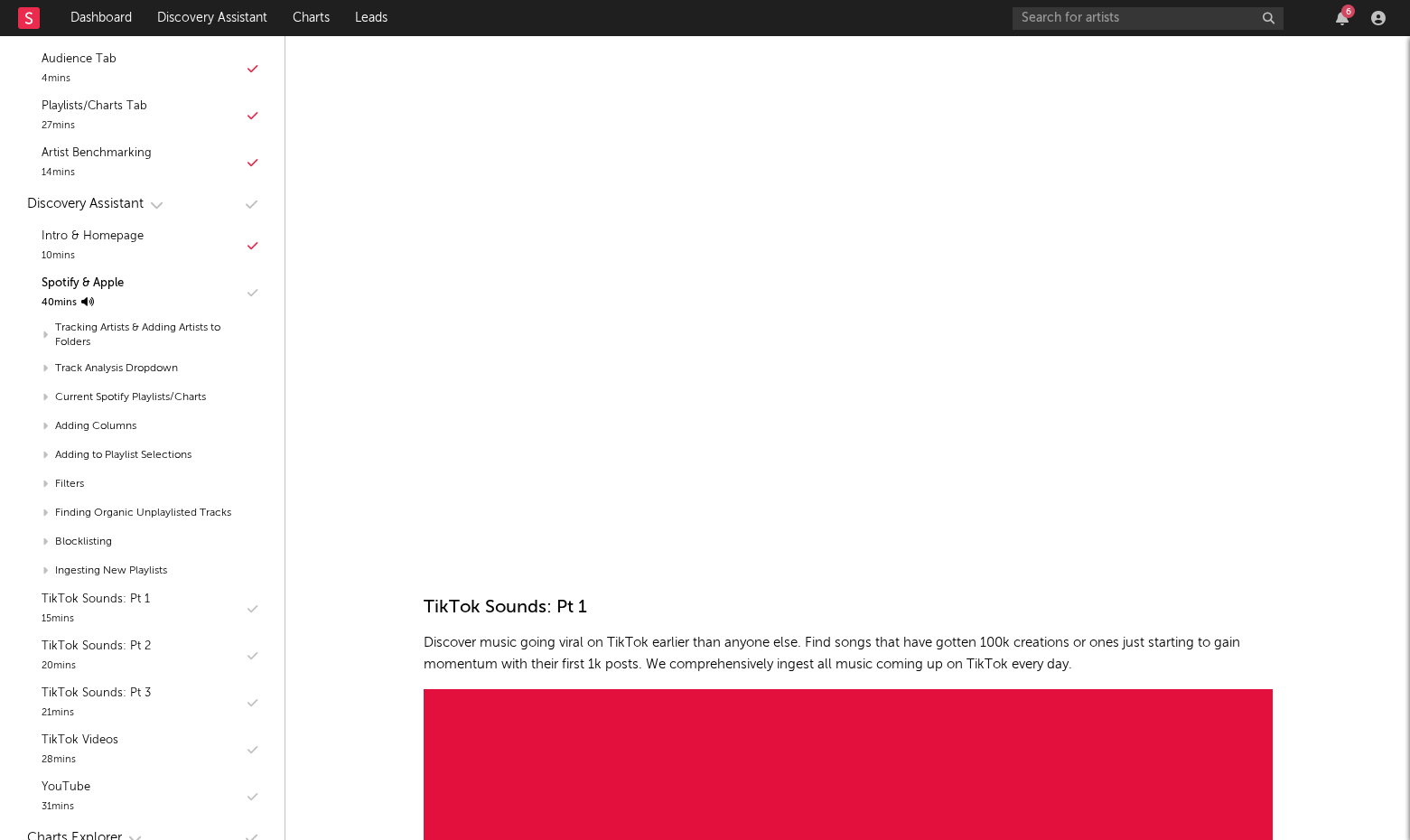
click at [1334, 388] on div "Welcome In 1-5 hours, you can understand everything about the Sodatone platform…" at bounding box center [847, 377] width 1126 height 21908
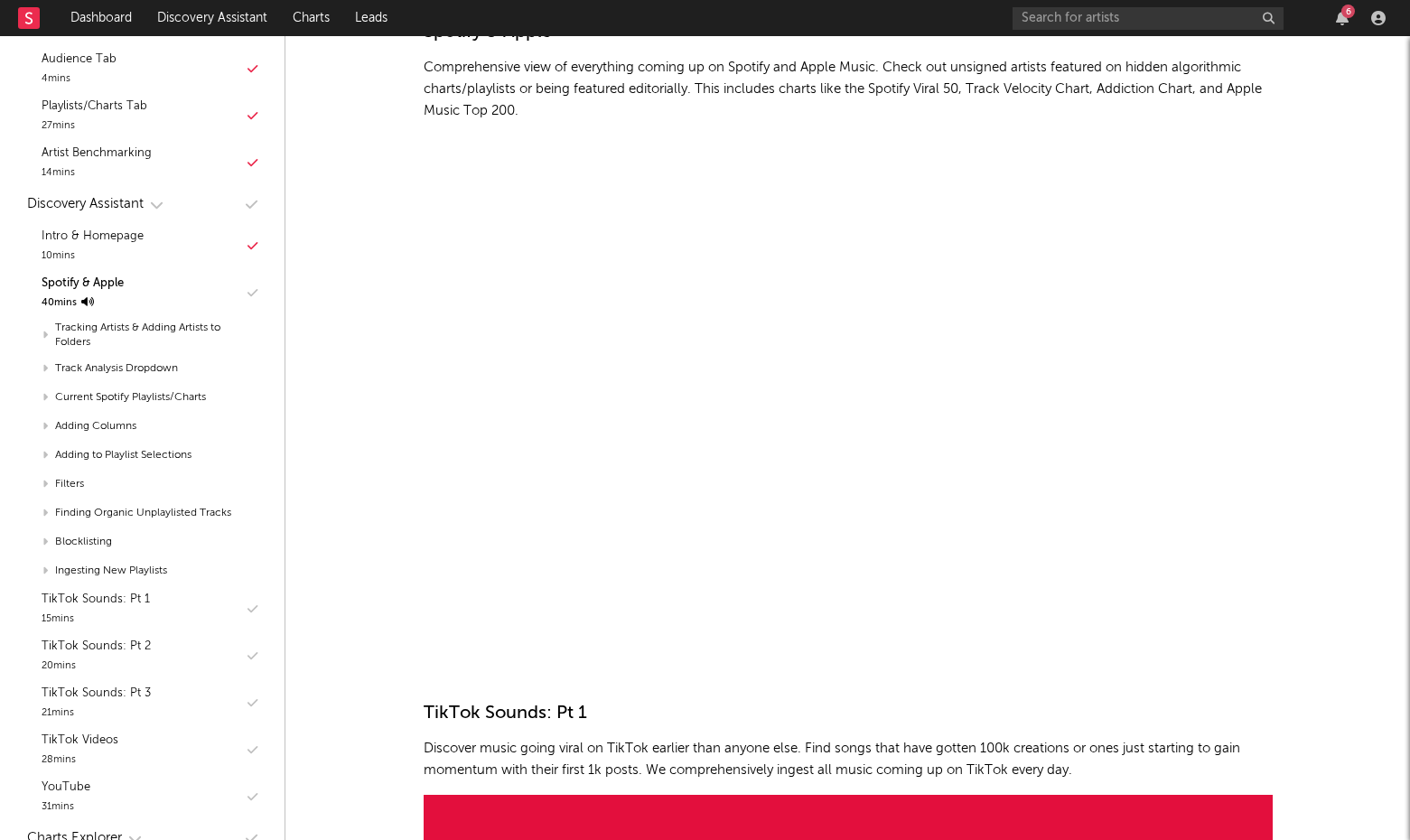
scroll to position [10502, 0]
